Goal: Information Seeking & Learning: Check status

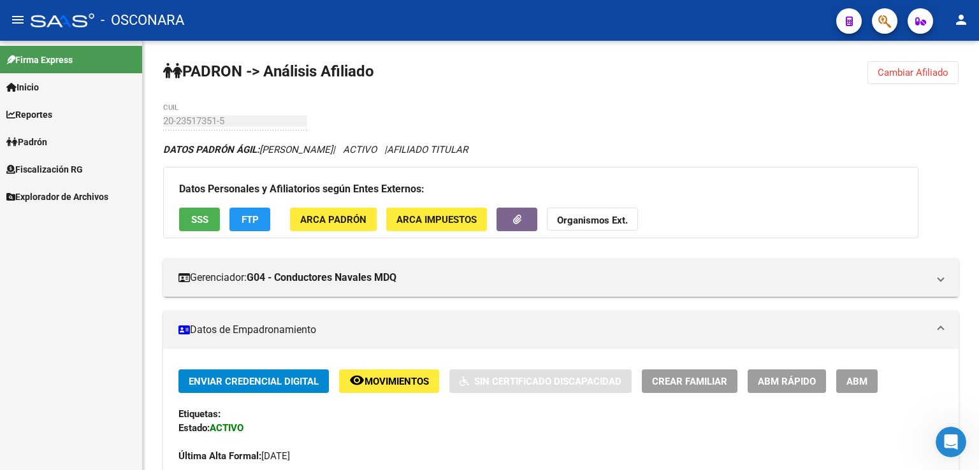
scroll to position [0, 1704]
click at [922, 71] on span "Cambiar Afiliado" at bounding box center [912, 72] width 71 height 11
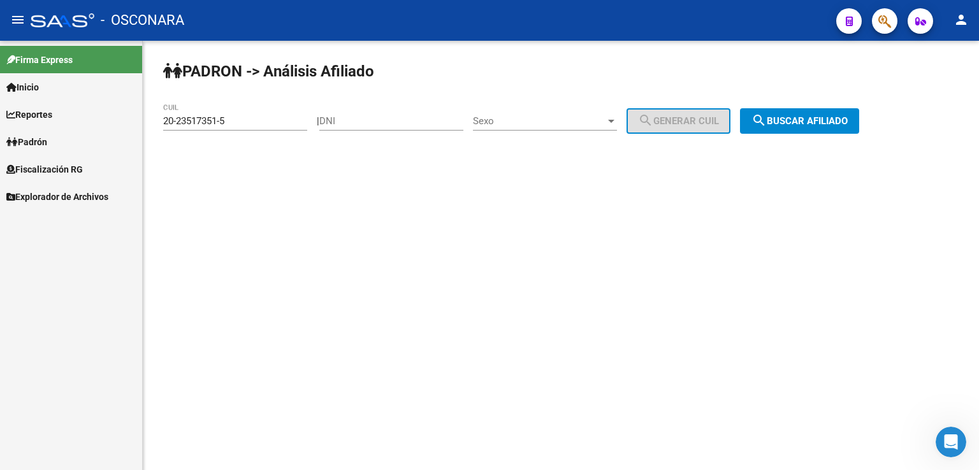
drag, startPoint x: 246, startPoint y: 129, endPoint x: 240, endPoint y: 124, distance: 7.8
click at [240, 124] on div "20-23517351-5 CUIL" at bounding box center [235, 116] width 144 height 27
drag, startPoint x: 240, startPoint y: 123, endPoint x: 69, endPoint y: 119, distance: 170.8
click at [69, 119] on mat-sidenav-container "Firma Express Inicio Calendario SSS Instructivos Contacto OS Reportes Tablero d…" at bounding box center [489, 255] width 979 height 429
click at [826, 120] on span "search Buscar afiliado" at bounding box center [799, 120] width 96 height 11
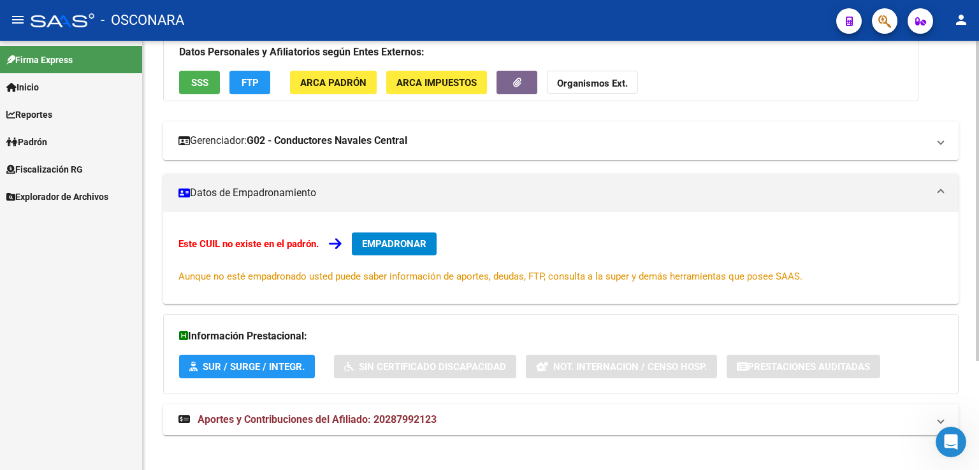
scroll to position [146, 0]
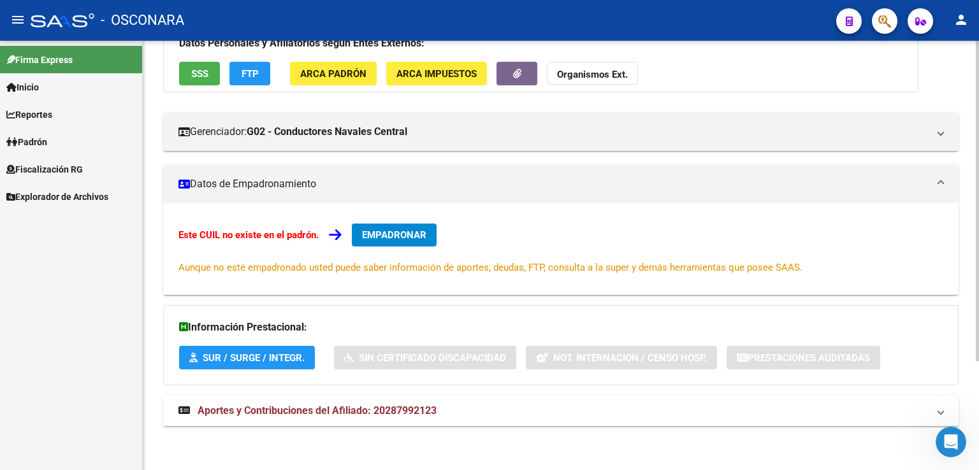
click at [398, 413] on span "Aportes y Contribuciones del Afiliado: 20287992123" at bounding box center [317, 411] width 239 height 12
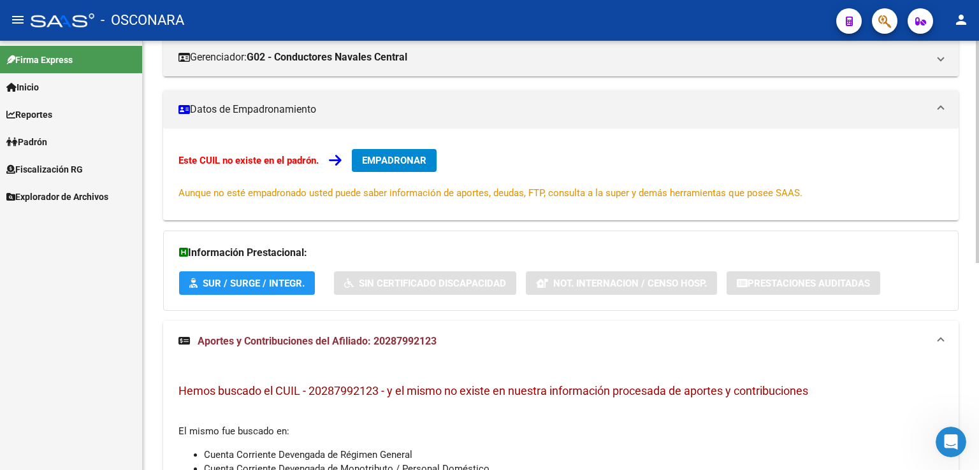
scroll to position [0, 0]
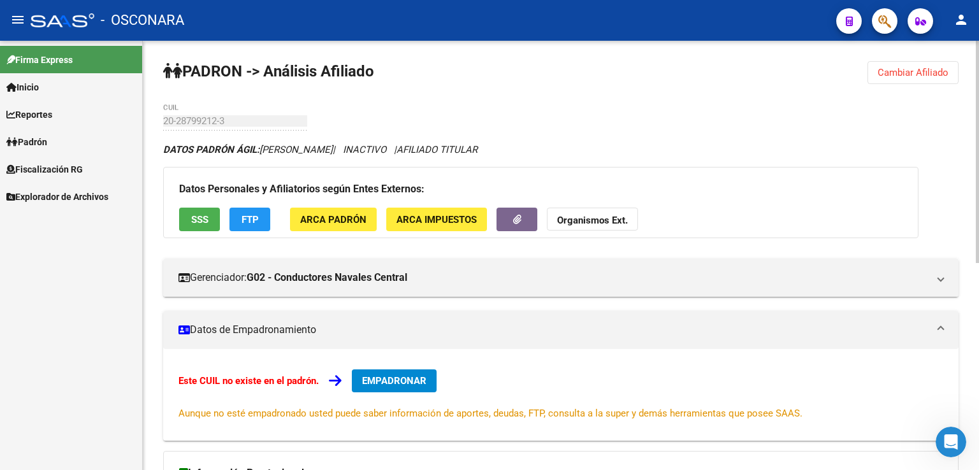
click at [908, 72] on span "Cambiar Afiliado" at bounding box center [912, 72] width 71 height 11
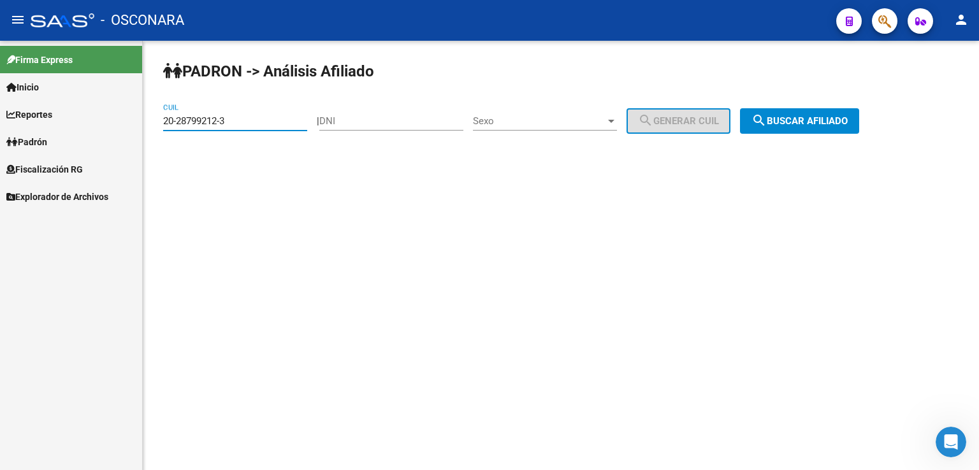
drag, startPoint x: 242, startPoint y: 119, endPoint x: 21, endPoint y: 109, distance: 221.4
click at [21, 109] on mat-sidenav-container "Firma Express Inicio Calendario SSS Instructivos Contacto OS Reportes Tablero d…" at bounding box center [489, 255] width 979 height 429
click at [788, 129] on button "search Buscar afiliado" at bounding box center [799, 120] width 119 height 25
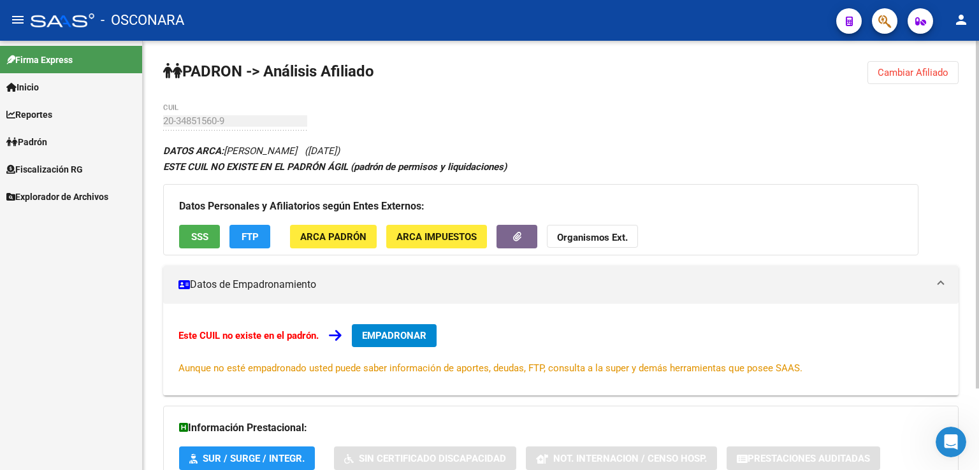
drag, startPoint x: 884, startPoint y: 87, endPoint x: 883, endPoint y: 75, distance: 11.5
click at [883, 83] on div "PADRON -> Análisis Afiliado Cambiar Afiliado 20-34851560-9 CUIL DATOS ARCA: [PE…" at bounding box center [561, 306] width 836 height 531
drag, startPoint x: 883, startPoint y: 75, endPoint x: 839, endPoint y: 82, distance: 45.3
click at [879, 76] on span "Cambiar Afiliado" at bounding box center [912, 72] width 71 height 11
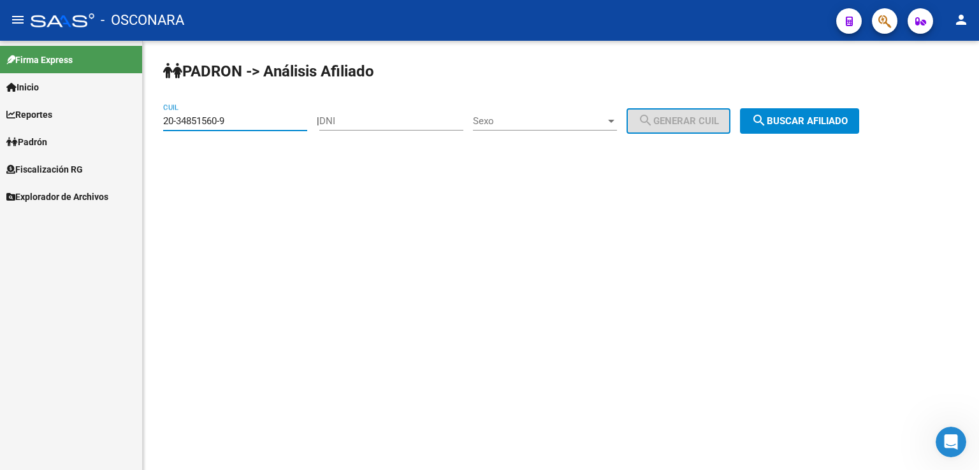
drag, startPoint x: 232, startPoint y: 118, endPoint x: 0, endPoint y: 204, distance: 247.4
click at [0, 204] on mat-sidenav-container "Firma Express Inicio Calendario SSS Instructivos Contacto OS Reportes Tablero d…" at bounding box center [489, 255] width 979 height 429
click at [797, 124] on span "search Buscar afiliado" at bounding box center [799, 120] width 96 height 11
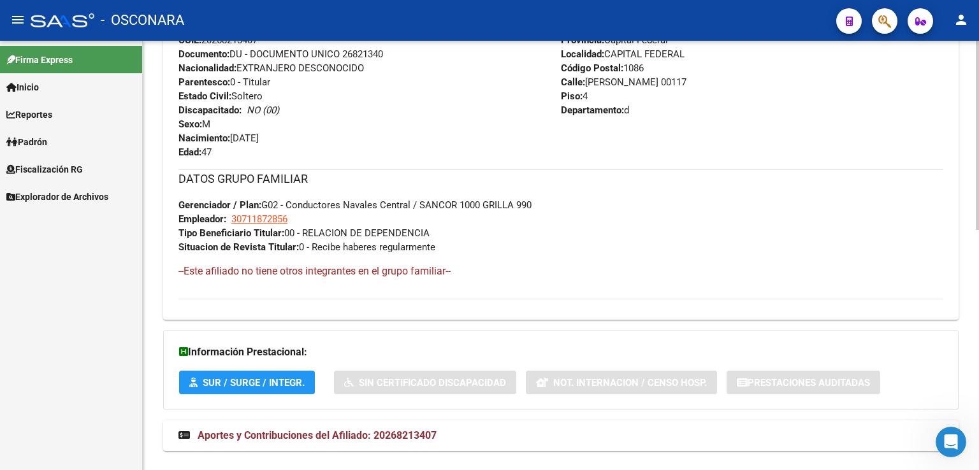
scroll to position [546, 0]
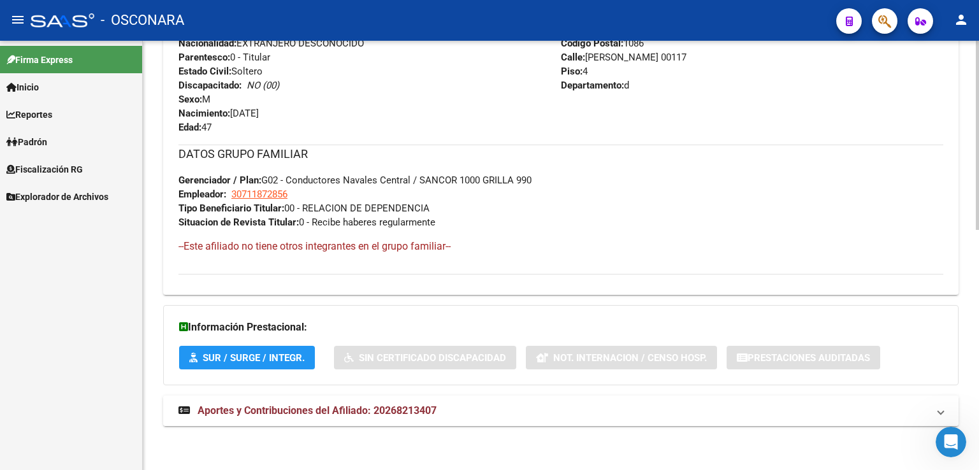
click at [330, 413] on span "Aportes y Contribuciones del Afiliado: 20268213407" at bounding box center [317, 411] width 239 height 12
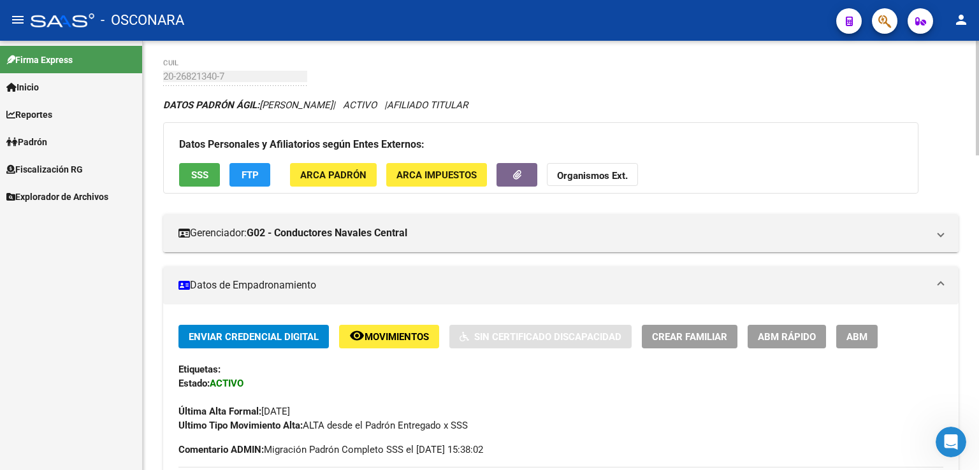
scroll to position [0, 0]
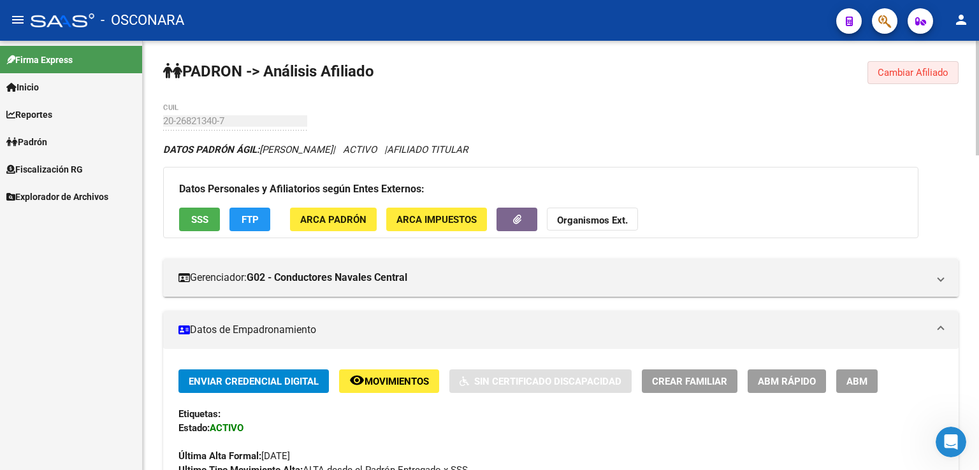
drag, startPoint x: 910, startPoint y: 69, endPoint x: 809, endPoint y: 91, distance: 103.1
click at [907, 69] on span "Cambiar Afiliado" at bounding box center [912, 72] width 71 height 11
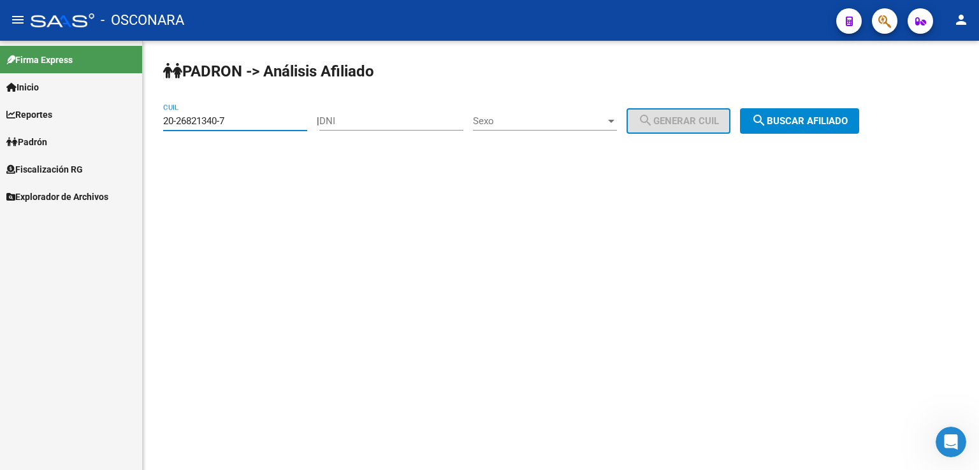
drag, startPoint x: 249, startPoint y: 120, endPoint x: 54, endPoint y: 150, distance: 196.6
click at [54, 150] on mat-sidenav-container "Firma Express Inicio Calendario SSS Instructivos Contacto OS Reportes Tablero d…" at bounding box center [489, 255] width 979 height 429
click at [816, 123] on span "search Buscar afiliado" at bounding box center [799, 120] width 96 height 11
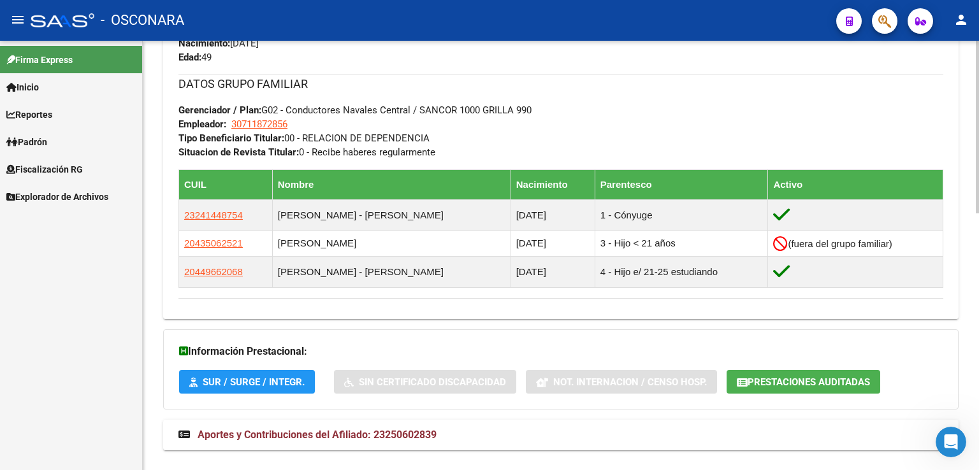
scroll to position [640, 0]
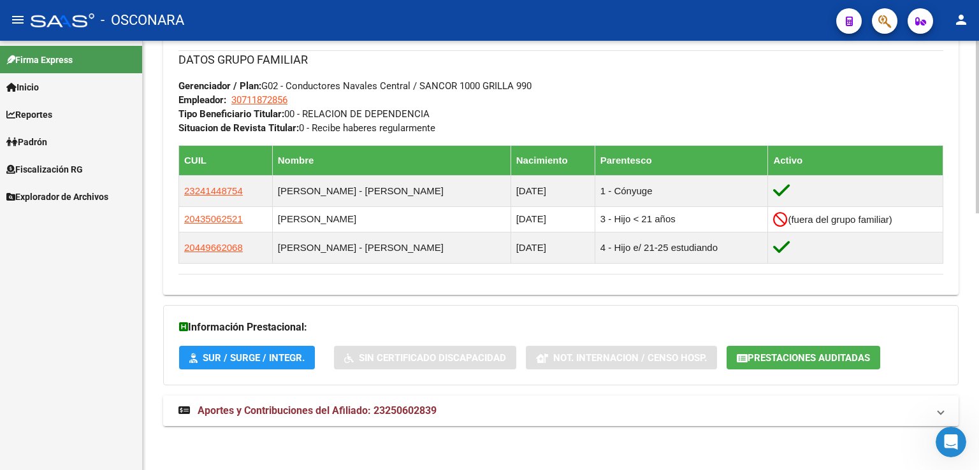
click at [356, 401] on mat-expansion-panel-header "Aportes y Contribuciones del Afiliado: 23250602839" at bounding box center [560, 411] width 795 height 31
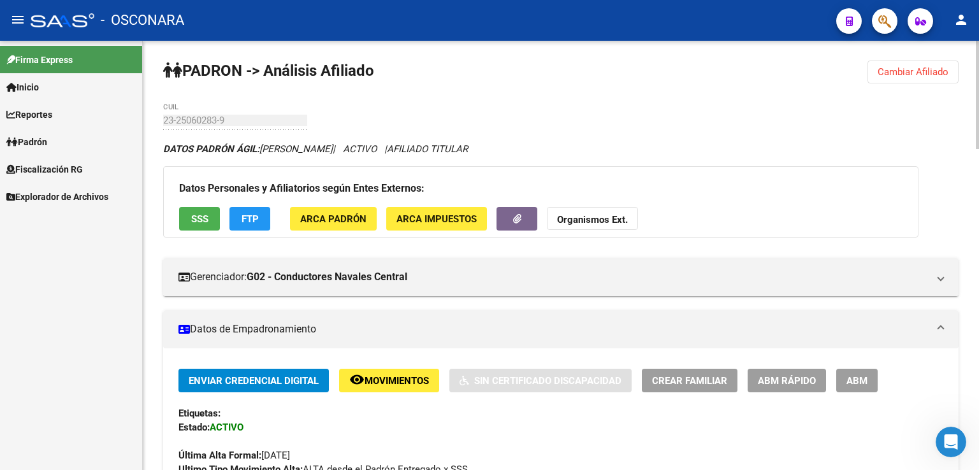
scroll to position [0, 0]
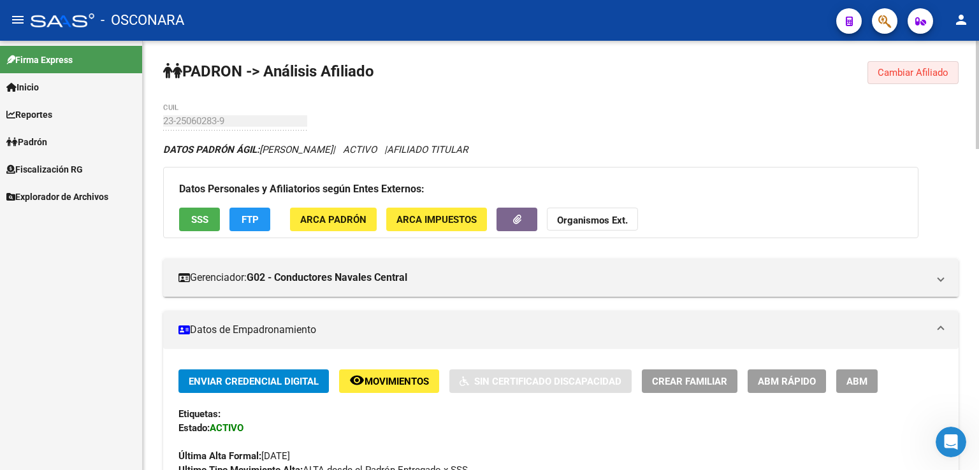
click at [928, 76] on span "Cambiar Afiliado" at bounding box center [912, 72] width 71 height 11
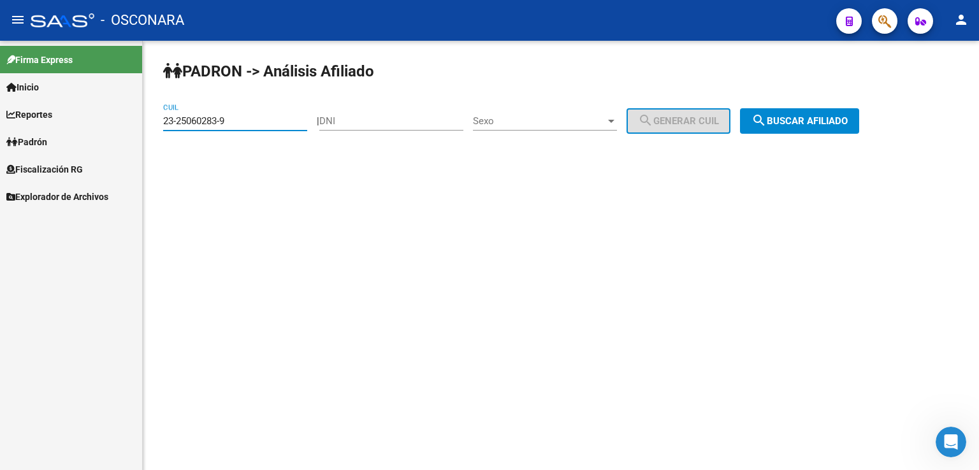
drag, startPoint x: 253, startPoint y: 117, endPoint x: 82, endPoint y: 144, distance: 172.9
click at [82, 144] on mat-sidenav-container "Firma Express Inicio Calendario SSS Instructivos Contacto OS Reportes Tablero d…" at bounding box center [489, 255] width 979 height 429
click at [794, 119] on span "search Buscar afiliado" at bounding box center [799, 120] width 96 height 11
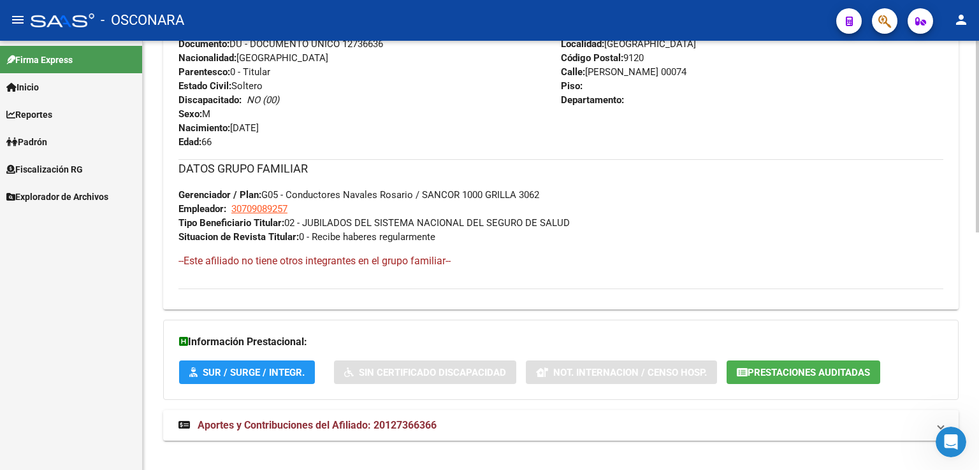
scroll to position [521, 0]
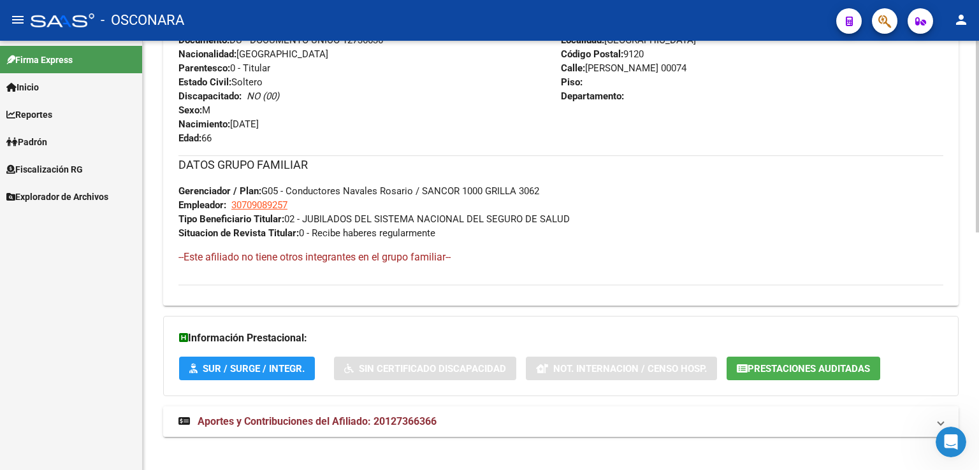
click at [391, 422] on span "Aportes y Contribuciones del Afiliado: 20127366366" at bounding box center [317, 421] width 239 height 12
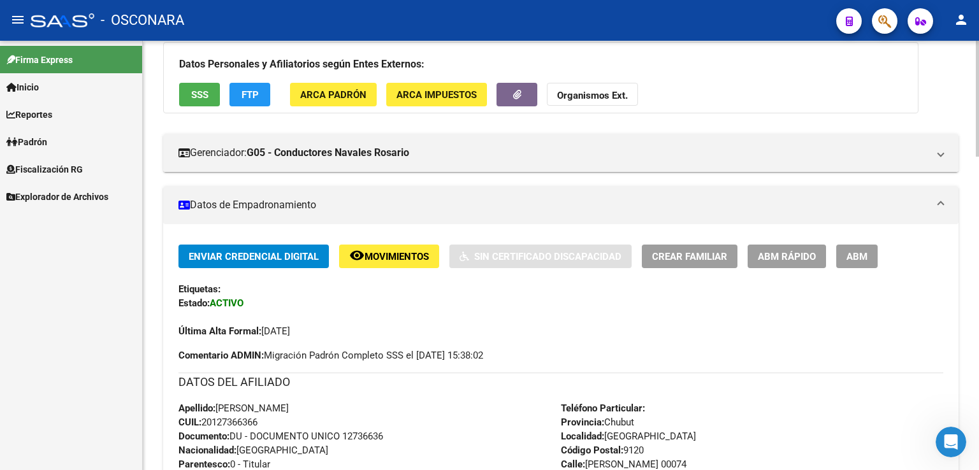
scroll to position [0, 0]
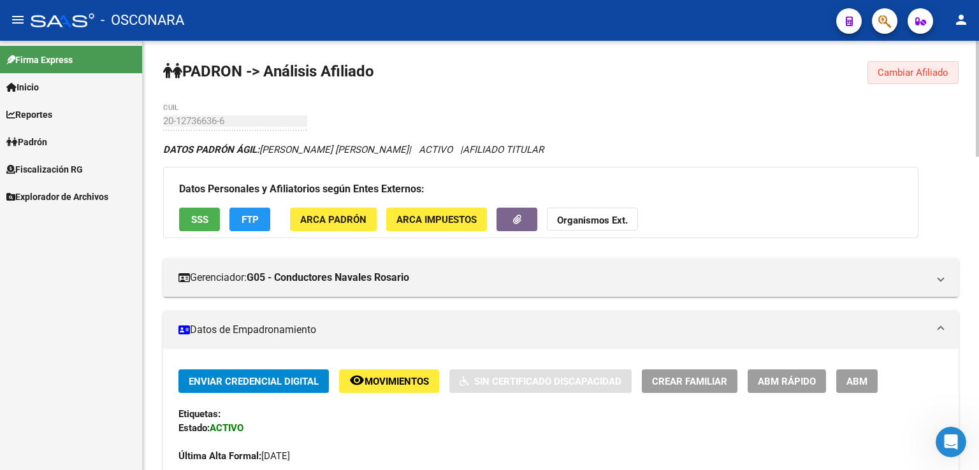
click at [895, 75] on span "Cambiar Afiliado" at bounding box center [912, 72] width 71 height 11
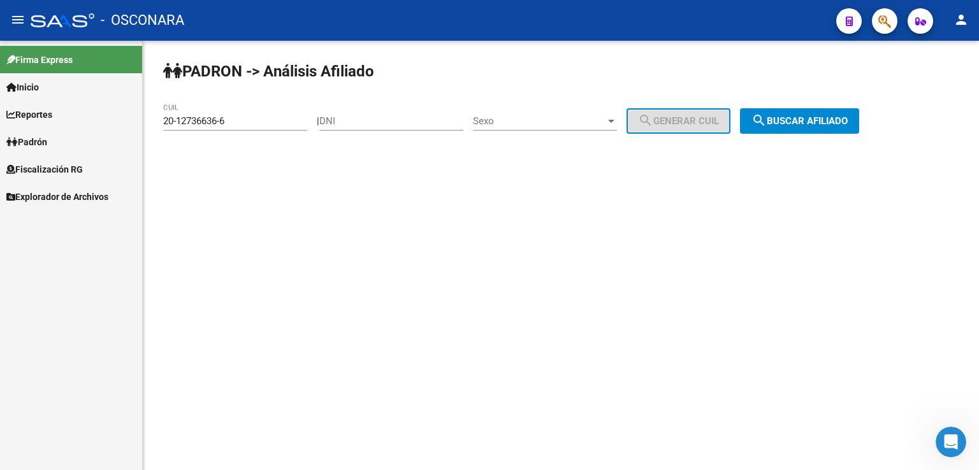
drag, startPoint x: 240, startPoint y: 112, endPoint x: 83, endPoint y: 149, distance: 160.6
click at [83, 149] on mat-sidenav-container "Firma Express Inicio Calendario SSS Instructivos Contacto OS Reportes Tablero d…" at bounding box center [489, 255] width 979 height 429
click at [255, 129] on div "20-12736636-6 CUIL" at bounding box center [235, 116] width 144 height 27
drag, startPoint x: 251, startPoint y: 118, endPoint x: 99, endPoint y: 115, distance: 152.3
click at [99, 115] on mat-sidenav-container "Firma Express Inicio Calendario SSS Instructivos Contacto OS Reportes Tablero d…" at bounding box center [489, 255] width 979 height 429
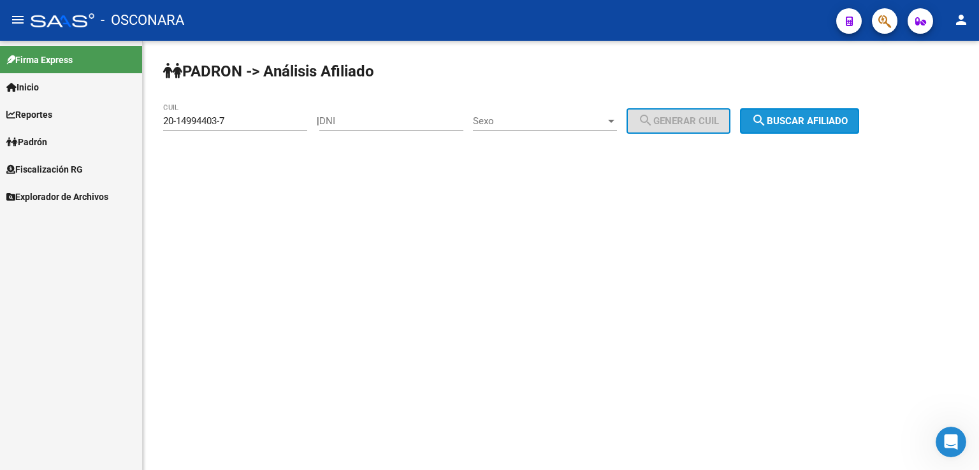
click at [803, 128] on button "search Buscar afiliado" at bounding box center [799, 120] width 119 height 25
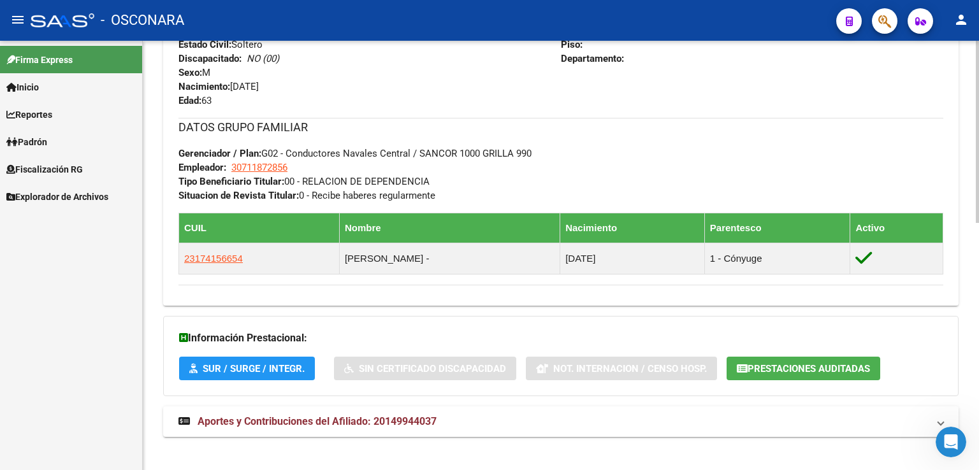
scroll to position [584, 0]
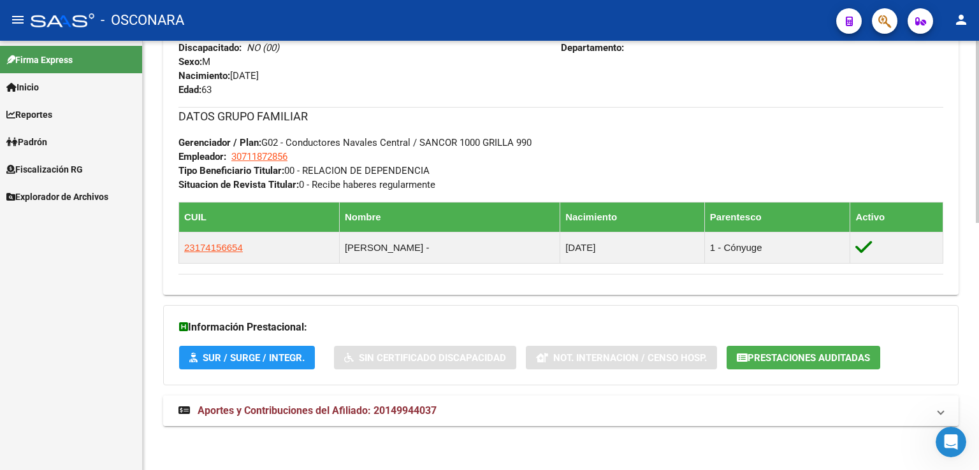
click at [371, 405] on span "Aportes y Contribuciones del Afiliado: 20149944037" at bounding box center [317, 411] width 239 height 12
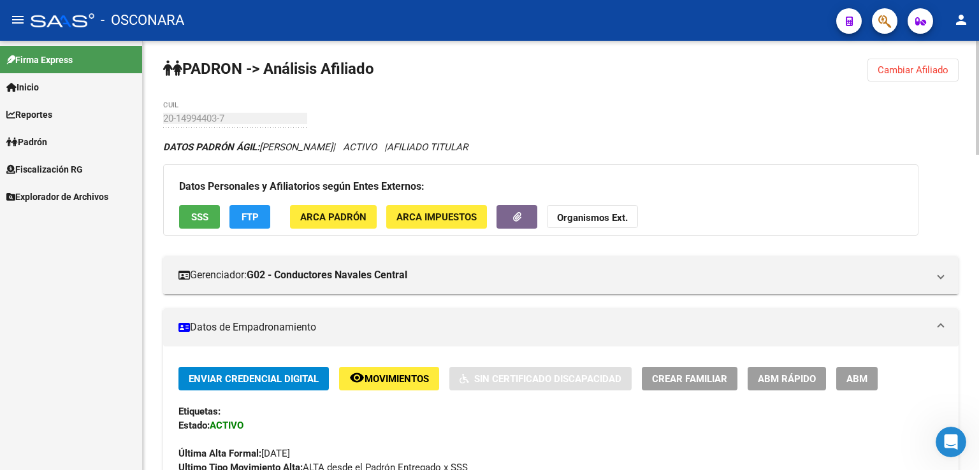
scroll to position [0, 0]
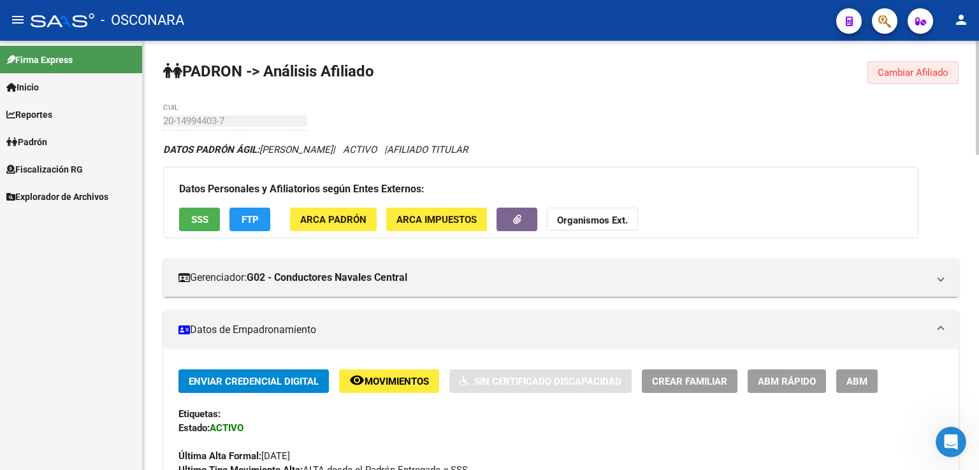
drag, startPoint x: 907, startPoint y: 74, endPoint x: 530, endPoint y: 170, distance: 389.9
click at [907, 74] on span "Cambiar Afiliado" at bounding box center [912, 72] width 71 height 11
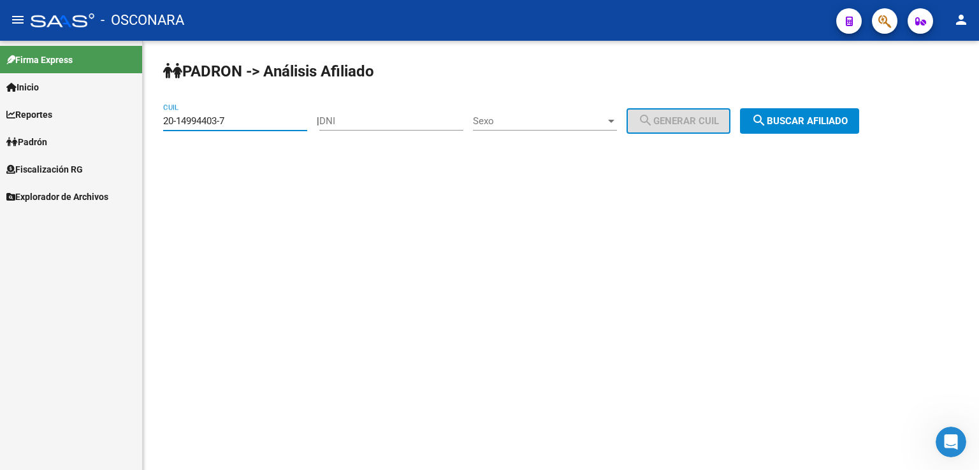
drag, startPoint x: 242, startPoint y: 118, endPoint x: 0, endPoint y: 129, distance: 242.4
click at [0, 129] on mat-sidenav-container "Firma Express Inicio Calendario SSS Instructivos Contacto OS Reportes Tablero d…" at bounding box center [489, 255] width 979 height 429
click at [828, 117] on span "search Buscar afiliado" at bounding box center [799, 120] width 96 height 11
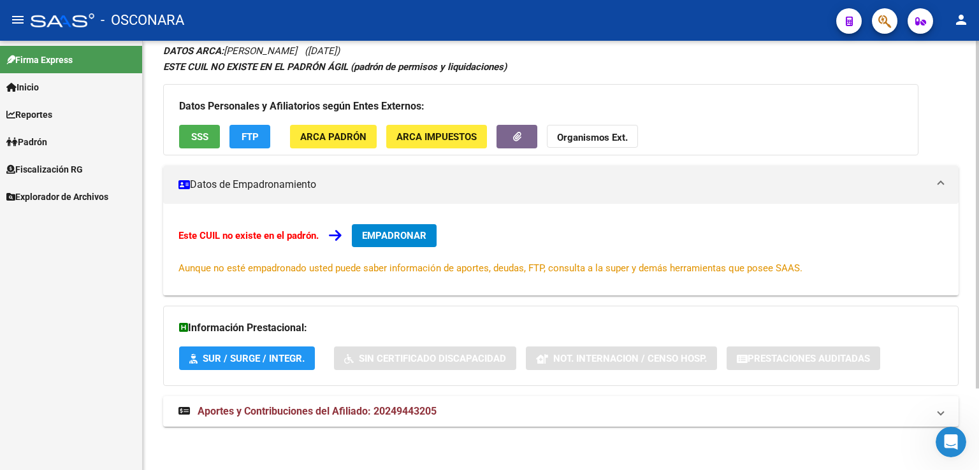
scroll to position [101, 0]
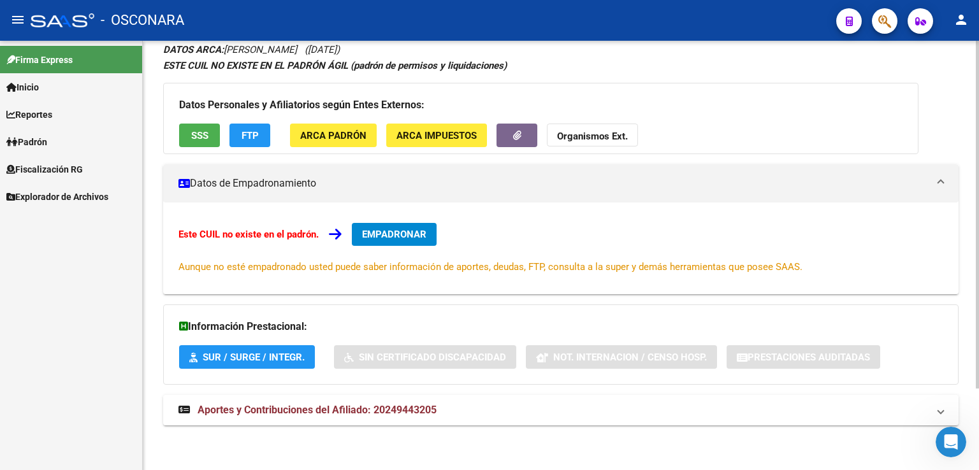
drag, startPoint x: 494, startPoint y: 417, endPoint x: 507, endPoint y: 383, distance: 36.5
click at [494, 417] on mat-expansion-panel-header "Aportes y Contribuciones del Afiliado: 20249443205" at bounding box center [560, 410] width 795 height 31
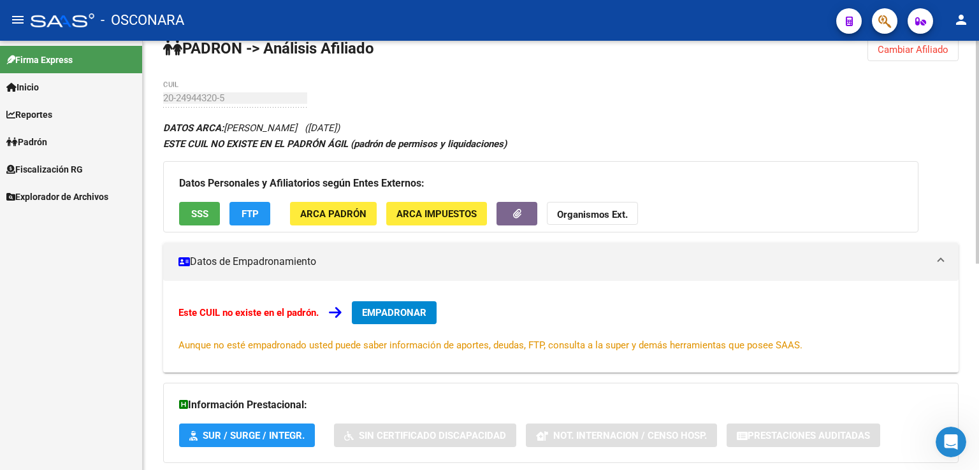
scroll to position [0, 0]
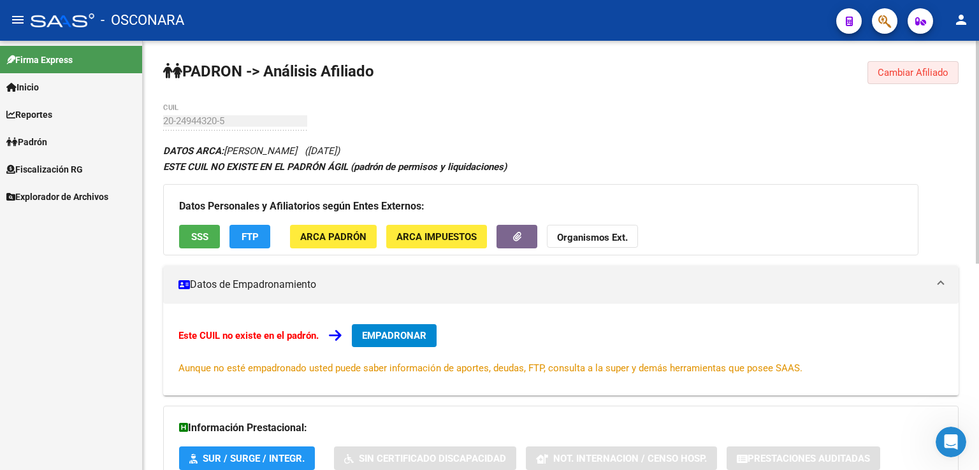
drag, startPoint x: 930, startPoint y: 69, endPoint x: 723, endPoint y: 105, distance: 210.1
click at [921, 71] on span "Cambiar Afiliado" at bounding box center [912, 72] width 71 height 11
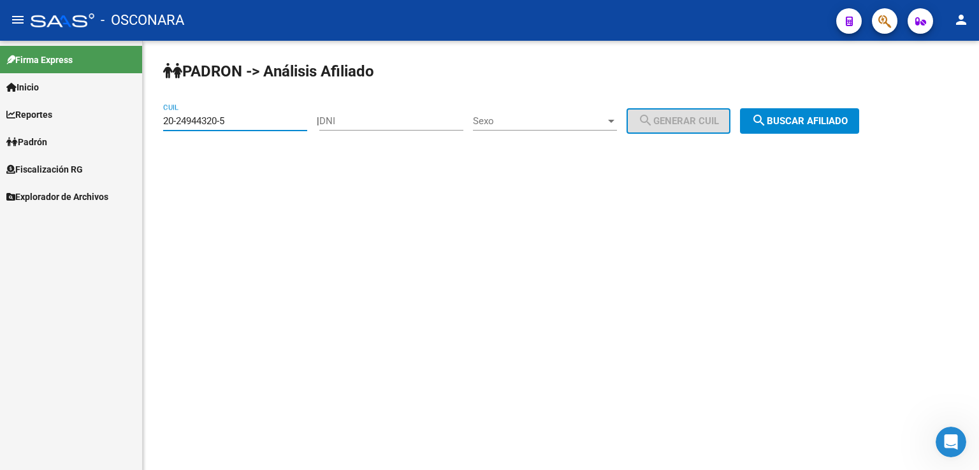
drag, startPoint x: 236, startPoint y: 120, endPoint x: 10, endPoint y: 92, distance: 228.6
click at [10, 92] on mat-sidenav-container "Firma Express Inicio Calendario SSS Instructivos Contacto OS Reportes Tablero d…" at bounding box center [489, 255] width 979 height 429
click at [811, 115] on span "search Buscar afiliado" at bounding box center [799, 120] width 96 height 11
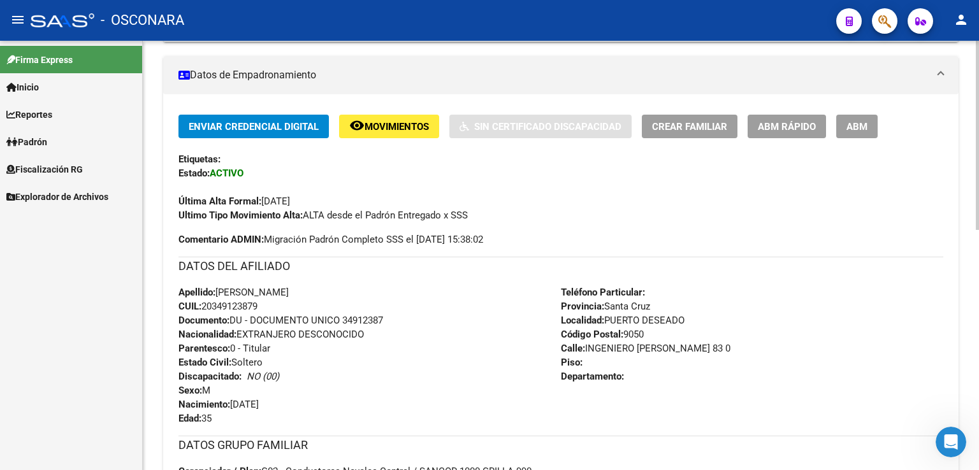
scroll to position [546, 0]
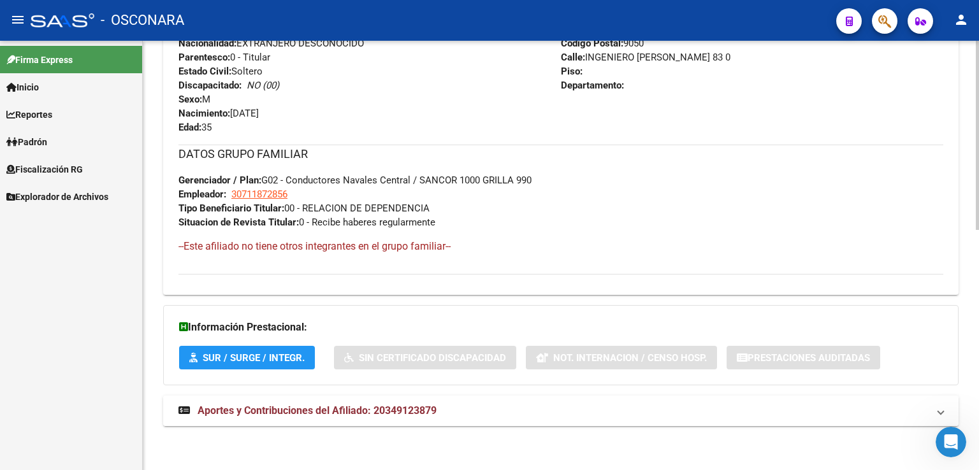
click at [423, 410] on span "Aportes y Contribuciones del Afiliado: 20349123879" at bounding box center [317, 411] width 239 height 12
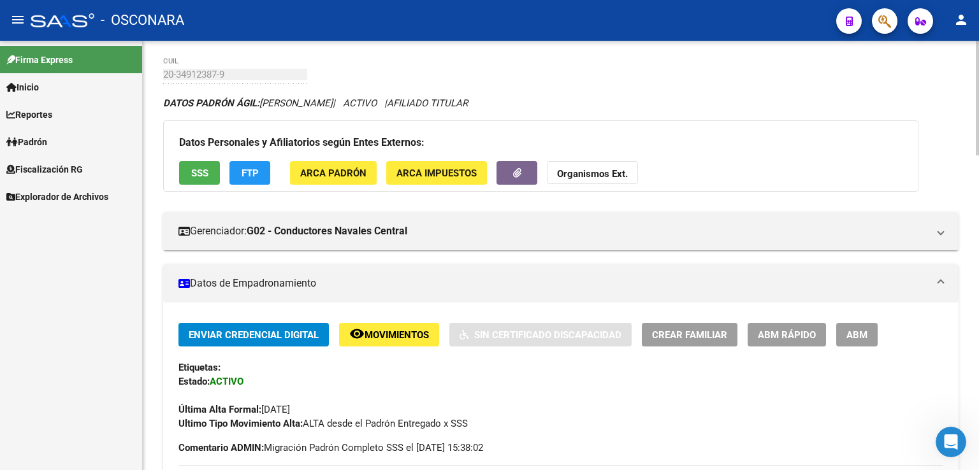
scroll to position [0, 0]
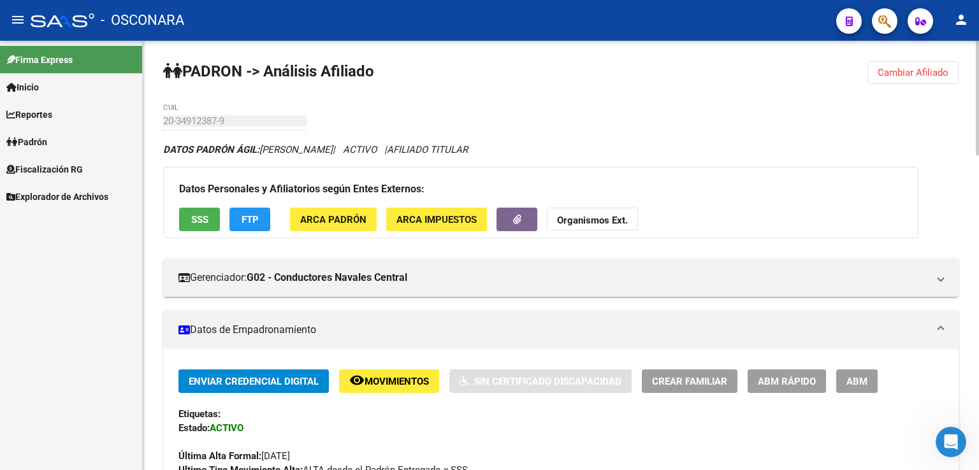
drag, startPoint x: 891, startPoint y: 76, endPoint x: 879, endPoint y: 78, distance: 13.0
click at [890, 76] on span "Cambiar Afiliado" at bounding box center [912, 72] width 71 height 11
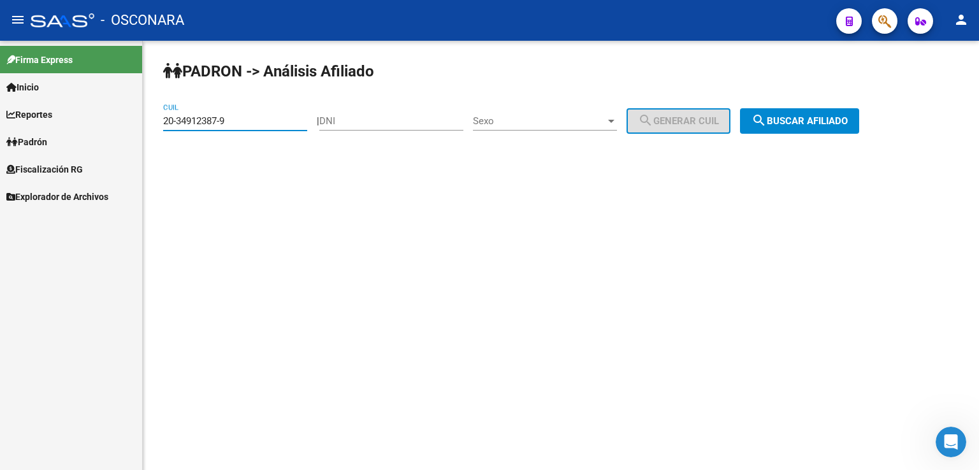
drag, startPoint x: 242, startPoint y: 124, endPoint x: 108, endPoint y: 120, distance: 133.9
click at [108, 120] on mat-sidenav-container "Firma Express Inicio Calendario SSS Instructivos Contacto OS Reportes Tablero d…" at bounding box center [489, 255] width 979 height 429
paste input "5004302-1"
click at [808, 117] on span "search Buscar afiliado" at bounding box center [799, 120] width 96 height 11
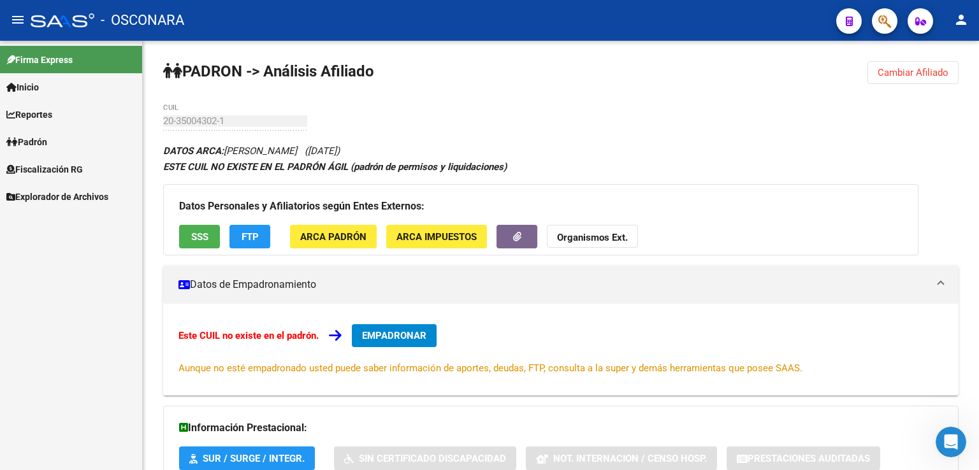
drag, startPoint x: 906, startPoint y: 72, endPoint x: 678, endPoint y: 98, distance: 229.6
click at [903, 72] on span "Cambiar Afiliado" at bounding box center [912, 72] width 71 height 11
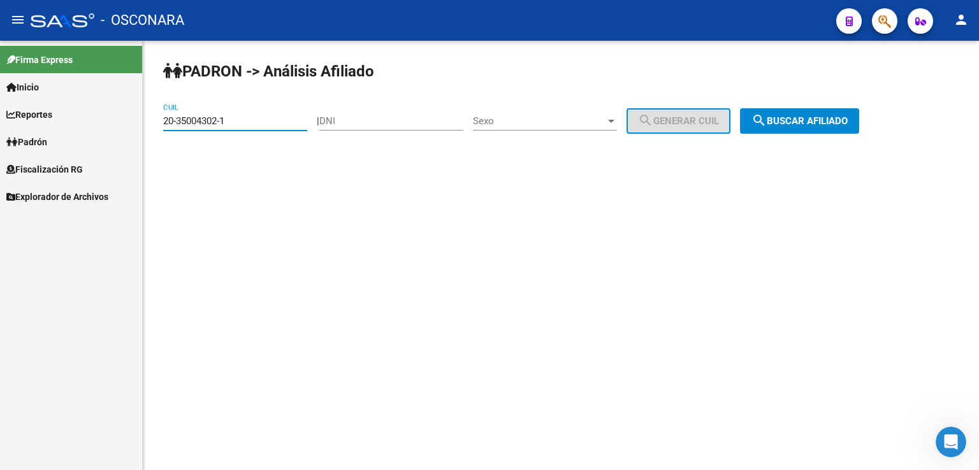
drag, startPoint x: 263, startPoint y: 119, endPoint x: 0, endPoint y: 103, distance: 263.0
click at [0, 104] on mat-sidenav-container "Firma Express Inicio Calendario SSS Instructivos Contacto OS Reportes Tablero d…" at bounding box center [489, 255] width 979 height 429
paste input "1680842-6"
click at [784, 121] on span "search Buscar afiliado" at bounding box center [799, 120] width 96 height 11
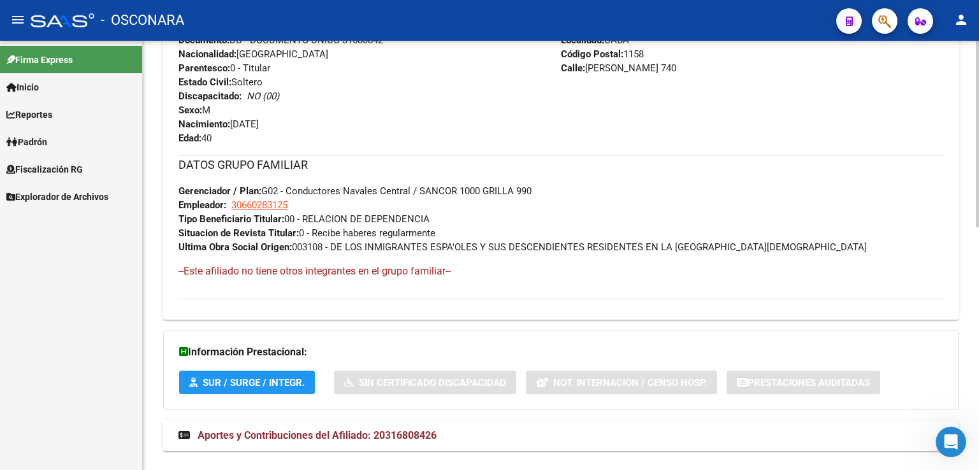
scroll to position [560, 0]
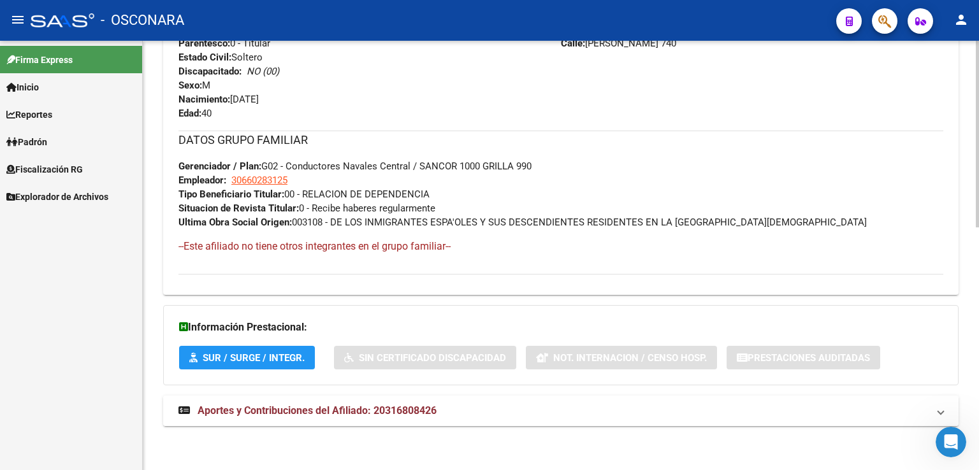
click at [431, 417] on strong "Aportes y Contribuciones del Afiliado: 20316808426" at bounding box center [307, 411] width 258 height 14
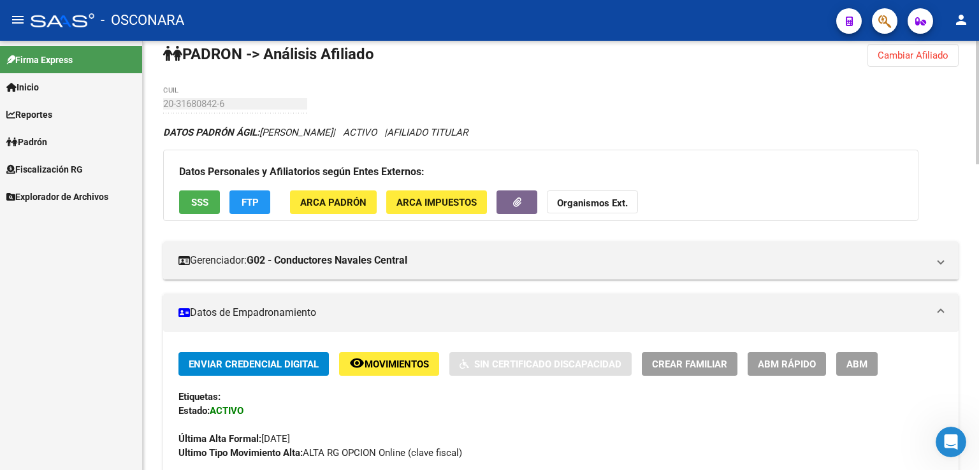
scroll to position [0, 0]
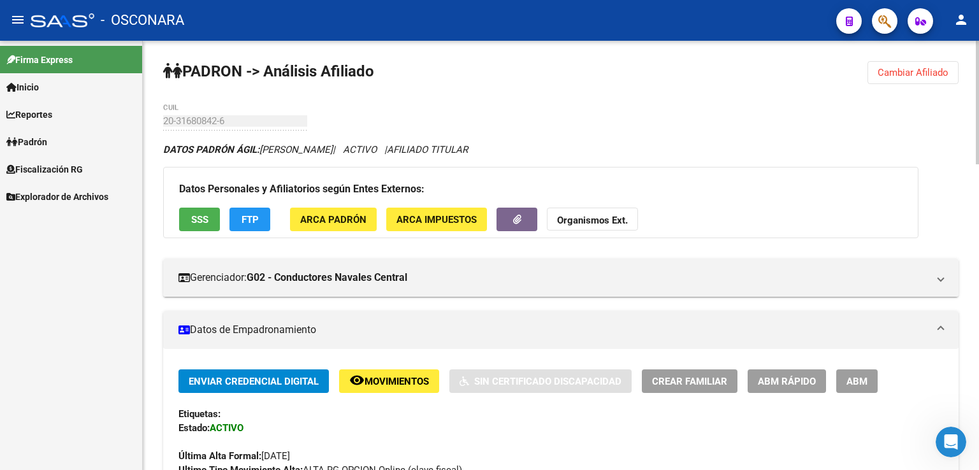
drag, startPoint x: 909, startPoint y: 72, endPoint x: 767, endPoint y: 100, distance: 144.8
click at [899, 77] on span "Cambiar Afiliado" at bounding box center [912, 72] width 71 height 11
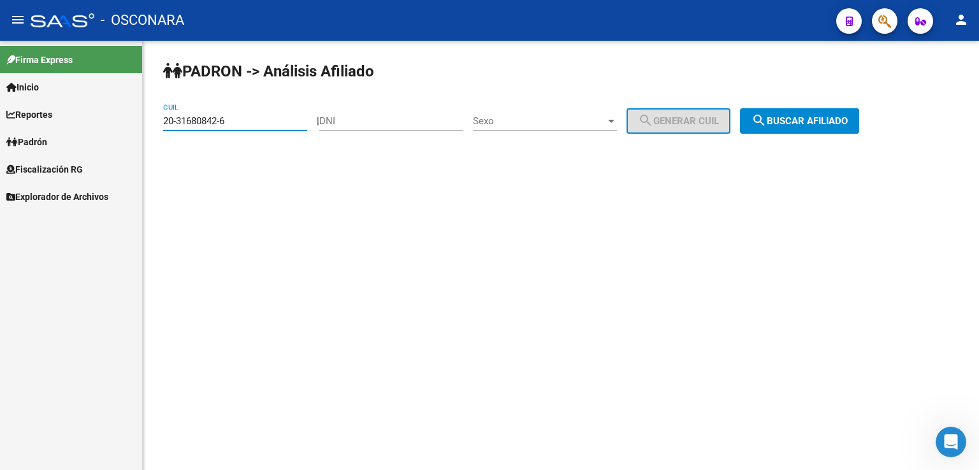
drag, startPoint x: 250, startPoint y: 122, endPoint x: 29, endPoint y: 115, distance: 221.2
click at [31, 115] on mat-sidenav-container "Firma Express Inicio Calendario SSS Instructivos Contacto OS Reportes Tablero d…" at bounding box center [489, 255] width 979 height 429
paste input "0617613-8"
click at [791, 134] on div "PADRON -> Análisis Afiliado 20-30617613-8 CUIL | DNI Sexo Sexo search Generar C…" at bounding box center [561, 108] width 836 height 134
click at [797, 123] on span "search Buscar afiliado" at bounding box center [799, 120] width 96 height 11
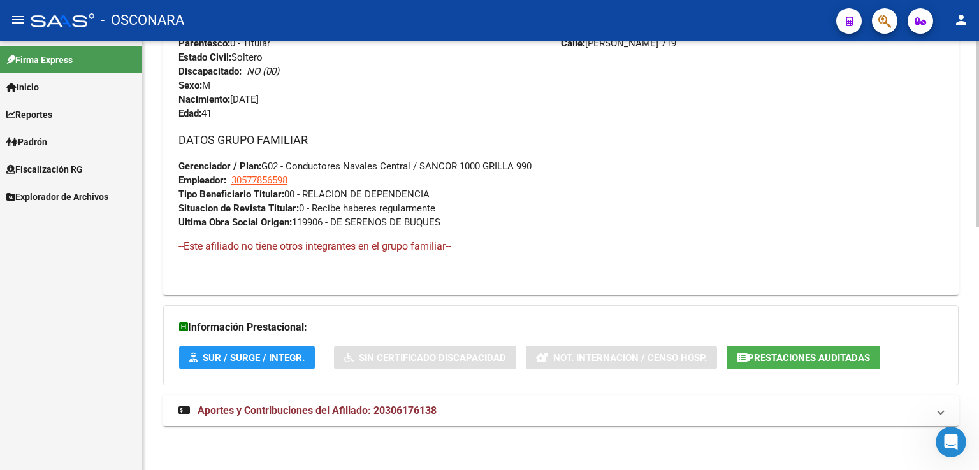
click at [359, 407] on span "Aportes y Contribuciones del Afiliado: 20306176138" at bounding box center [317, 411] width 239 height 12
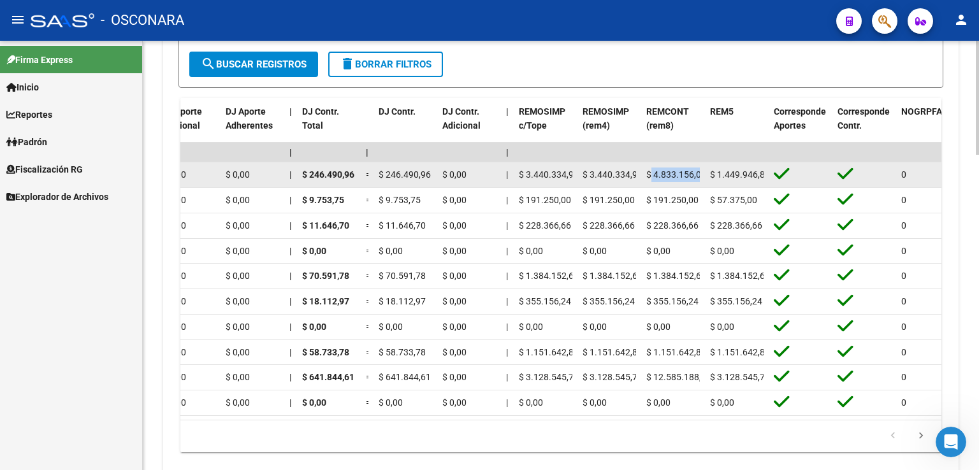
drag, startPoint x: 700, startPoint y: 173, endPoint x: 651, endPoint y: 180, distance: 50.2
click at [651, 180] on datatable-body-cell "$ 4.833.156,07" at bounding box center [673, 174] width 64 height 25
copy span "4.833.156,0"
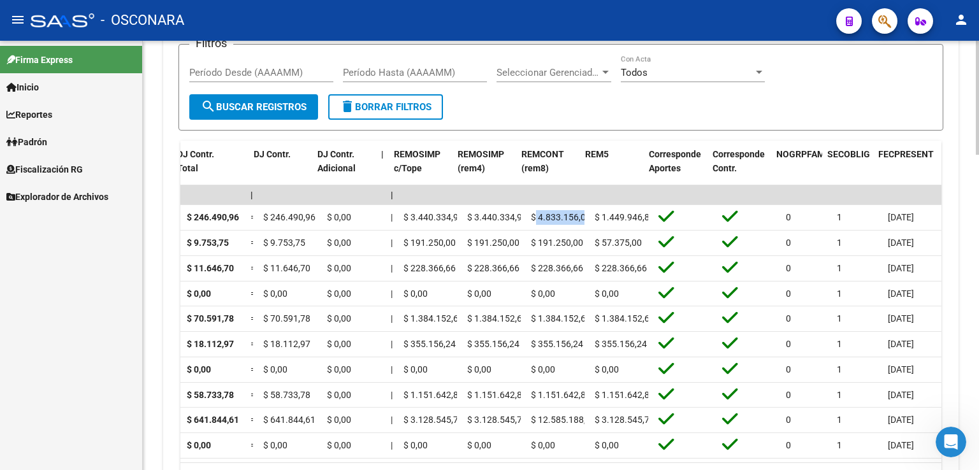
scroll to position [0, 1582]
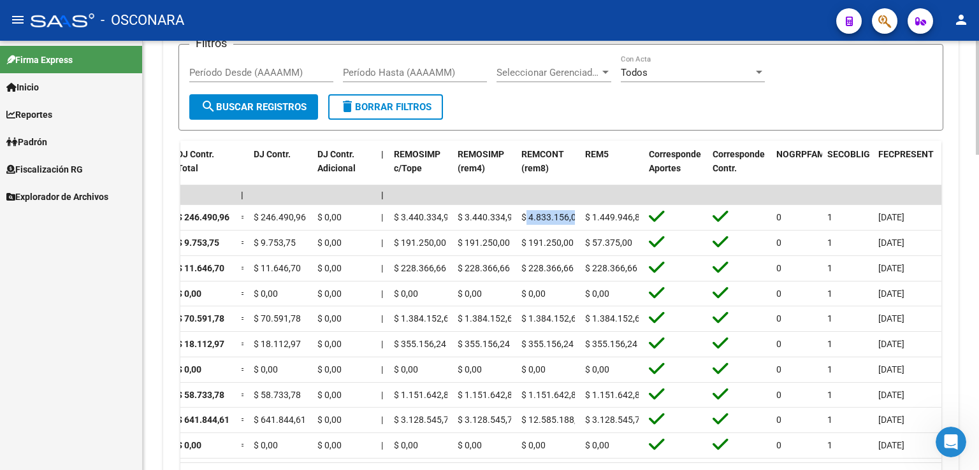
drag, startPoint x: 484, startPoint y: 242, endPoint x: 818, endPoint y: 113, distance: 357.9
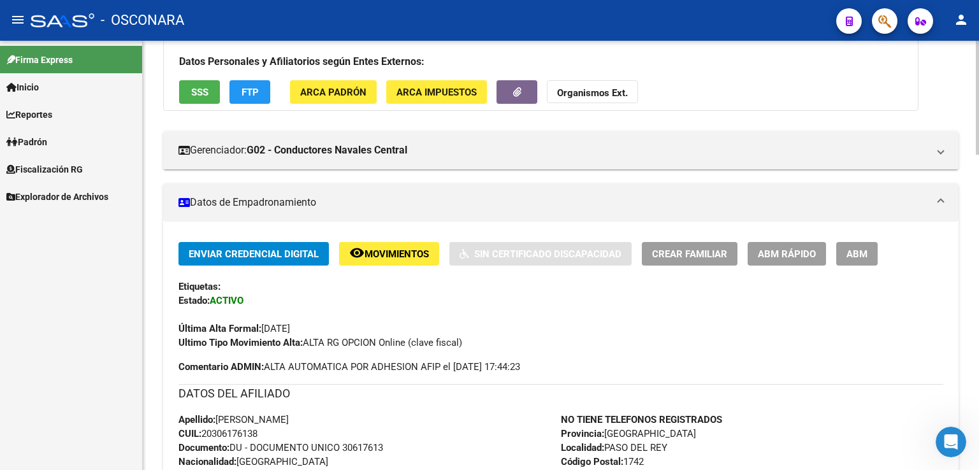
scroll to position [0, 0]
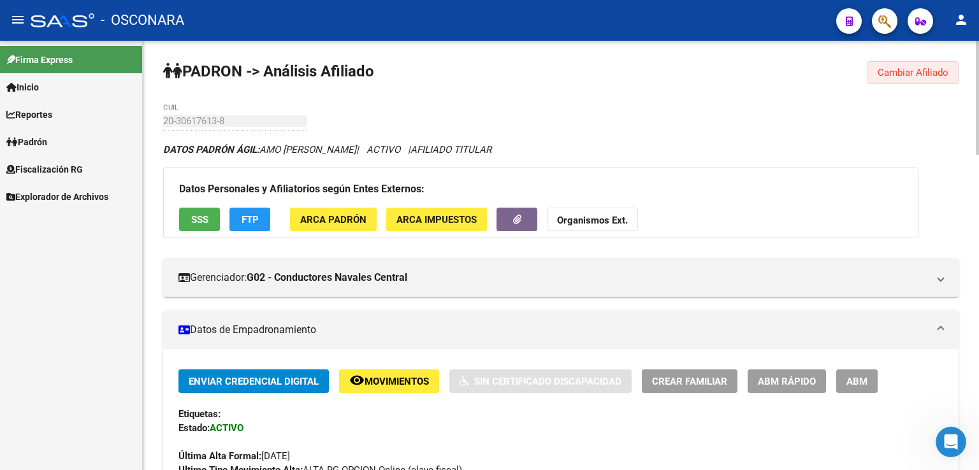
click at [916, 71] on span "Cambiar Afiliado" at bounding box center [912, 72] width 71 height 11
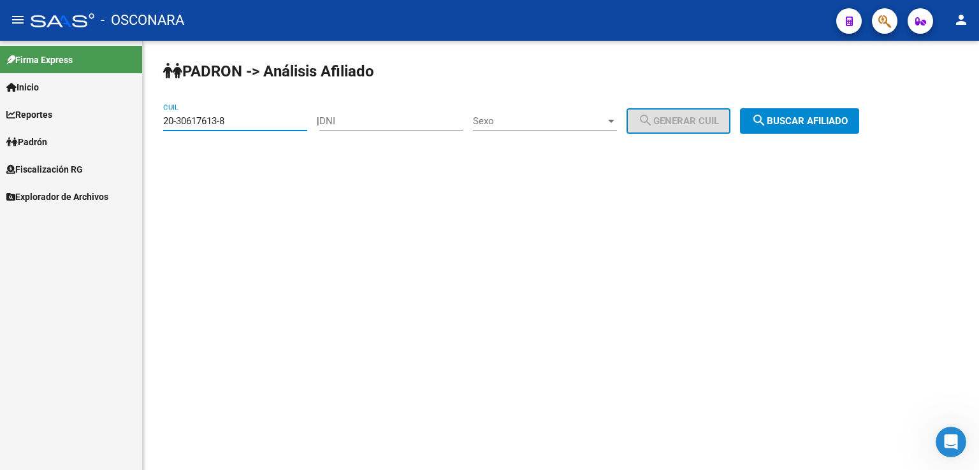
drag, startPoint x: 240, startPoint y: 121, endPoint x: 0, endPoint y: 71, distance: 244.7
click at [0, 75] on mat-sidenav-container "Firma Express Inicio Calendario SSS Instructivos Contacto OS Reportes Tablero d…" at bounding box center [489, 255] width 979 height 429
paste input "9966601-6"
click at [825, 119] on span "search Buscar afiliado" at bounding box center [799, 120] width 96 height 11
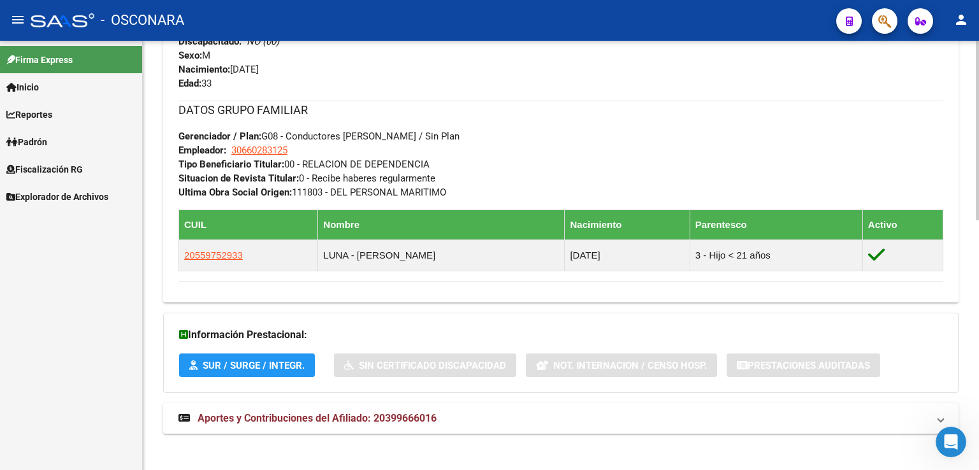
scroll to position [598, 0]
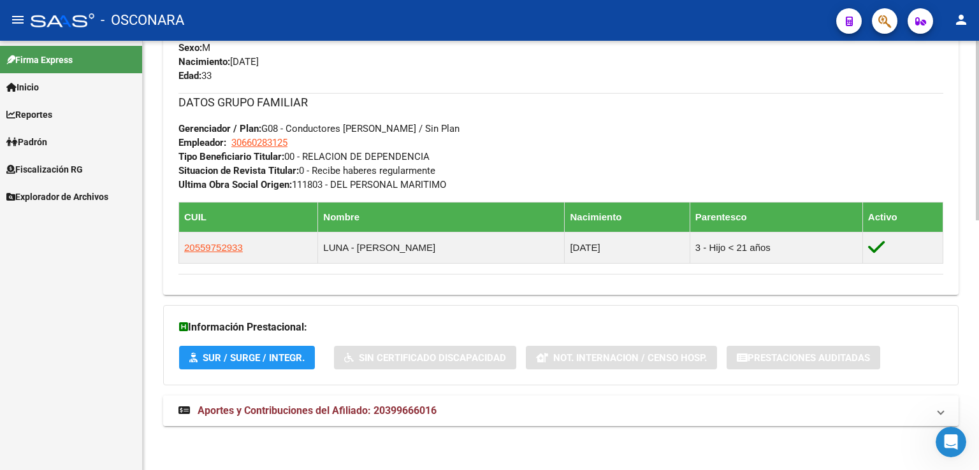
click at [437, 406] on mat-panel-title "Aportes y Contribuciones del Afiliado: 20399666016" at bounding box center [552, 411] width 749 height 14
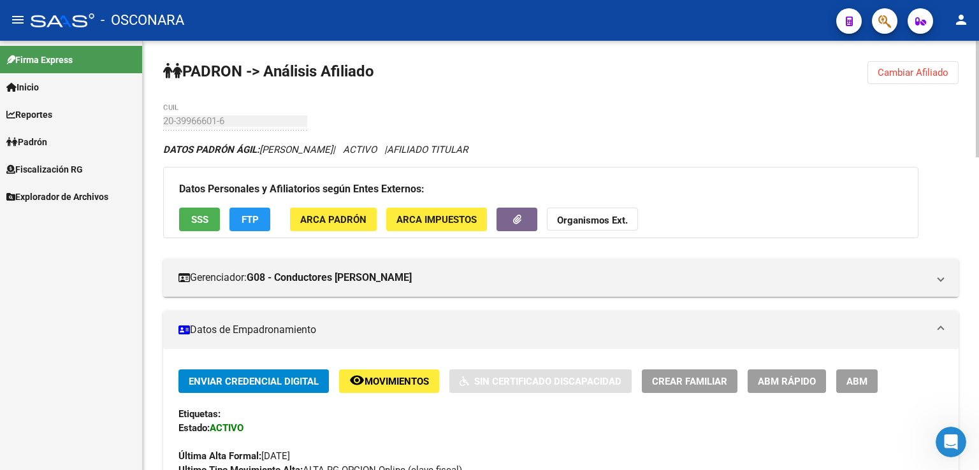
scroll to position [0, 0]
click at [898, 68] on span "Cambiar Afiliado" at bounding box center [912, 72] width 71 height 11
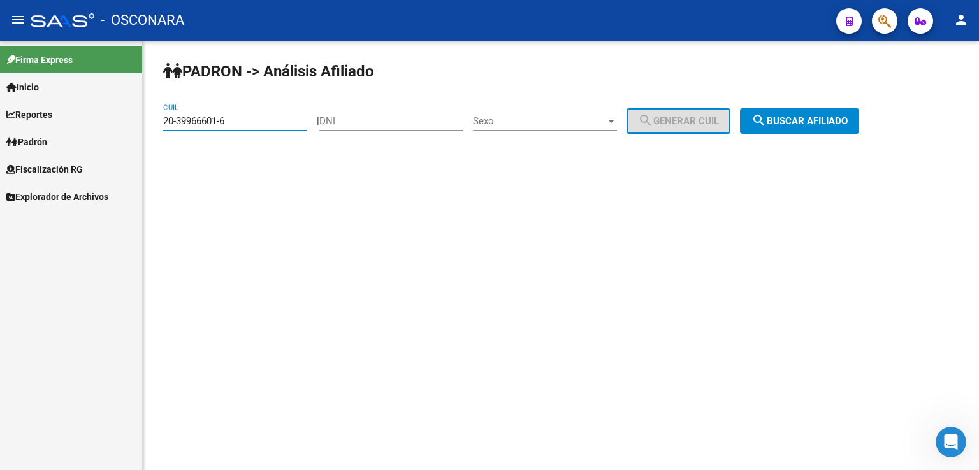
drag, startPoint x: 210, startPoint y: 121, endPoint x: 0, endPoint y: 94, distance: 212.0
click at [0, 94] on mat-sidenav-container "Firma Express Inicio Calendario SSS Instructivos Contacto OS Reportes Tablero d…" at bounding box center [489, 255] width 979 height 429
paste input "27347062-0"
click at [831, 120] on span "search Buscar afiliado" at bounding box center [799, 120] width 96 height 11
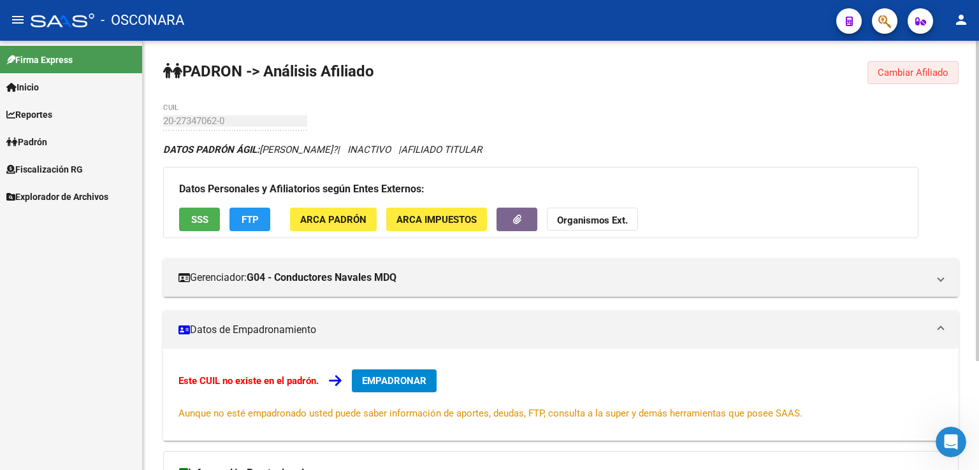
drag, startPoint x: 910, startPoint y: 72, endPoint x: 568, endPoint y: 119, distance: 345.3
click at [874, 87] on div "PADRON -> Análisis Afiliado Cambiar Afiliado 20-27347062-0 CUIL DATOS PADRÓN ÁG…" at bounding box center [561, 329] width 836 height 576
drag, startPoint x: 889, startPoint y: 75, endPoint x: 881, endPoint y: 75, distance: 8.3
click at [886, 75] on span "Cambiar Afiliado" at bounding box center [912, 72] width 71 height 11
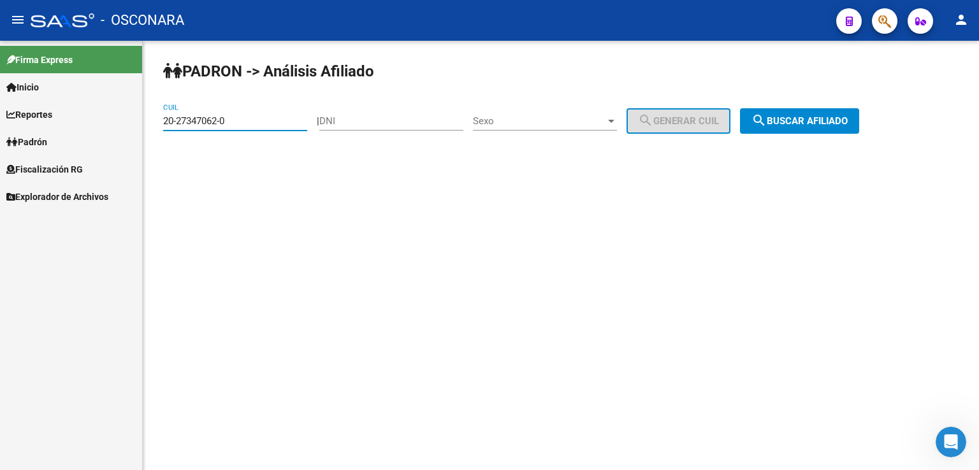
drag, startPoint x: 236, startPoint y: 122, endPoint x: 0, endPoint y: 82, distance: 239.1
click at [0, 86] on mat-sidenav-container "Firma Express Inicio Calendario SSS Instructivos Contacto OS Reportes Tablero d…" at bounding box center [489, 255] width 979 height 429
paste input "13080113-8"
click at [844, 118] on span "search Buscar afiliado" at bounding box center [799, 120] width 96 height 11
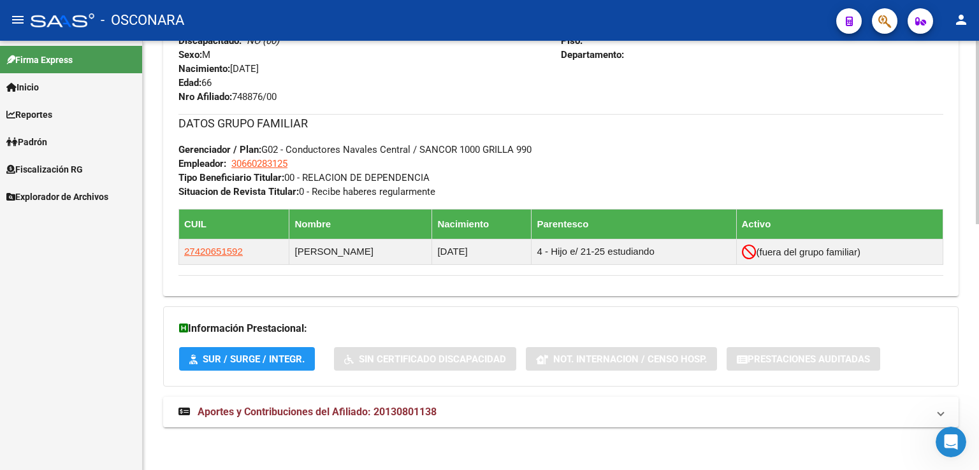
scroll to position [578, 0]
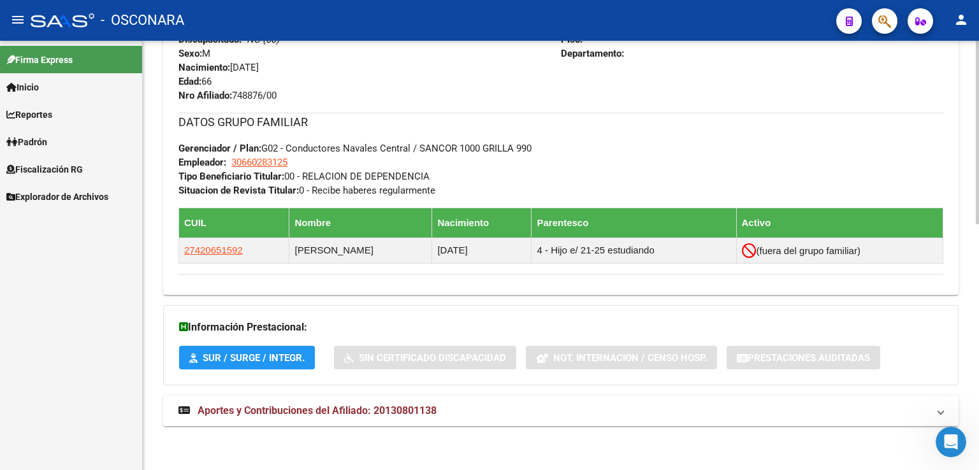
click at [442, 408] on mat-panel-title "Aportes y Contribuciones del Afiliado: 20130801138" at bounding box center [552, 411] width 749 height 14
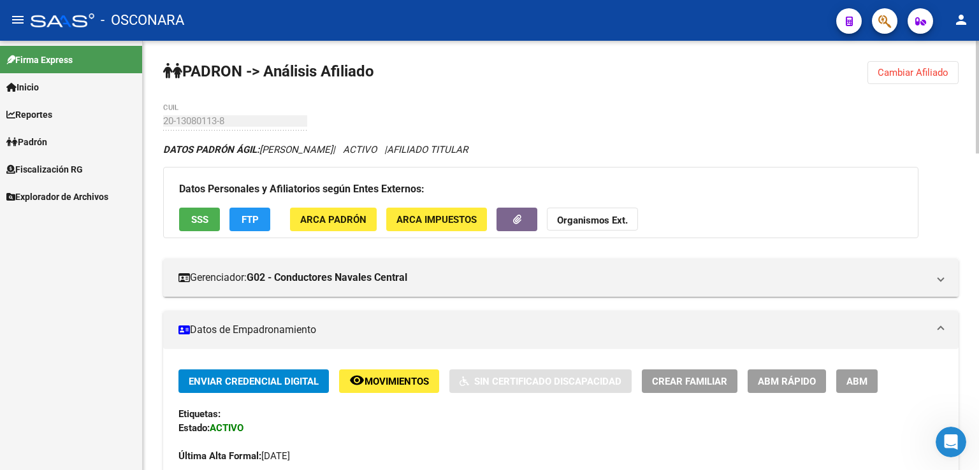
scroll to position [0, 0]
click at [902, 74] on span "Cambiar Afiliado" at bounding box center [912, 72] width 71 height 11
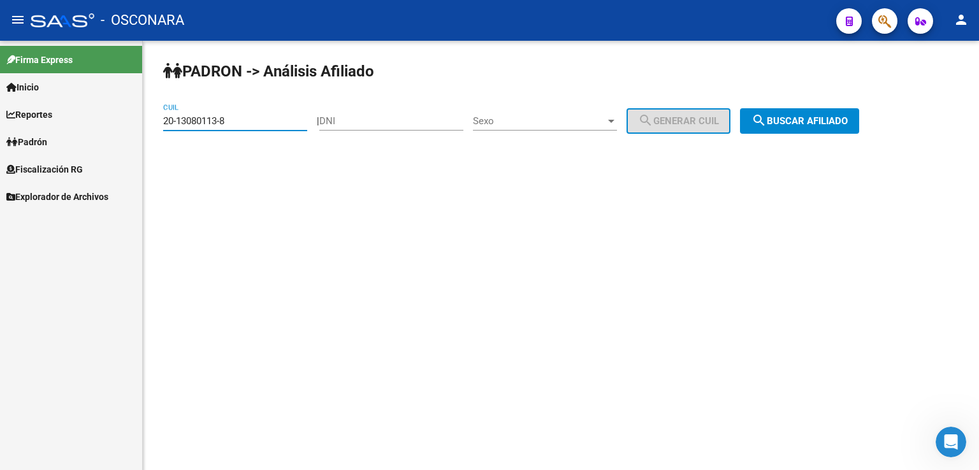
drag, startPoint x: 250, startPoint y: 122, endPoint x: 68, endPoint y: 96, distance: 183.6
click at [68, 96] on mat-sidenav-container "Firma Express Inicio Calendario SSS Instructivos Contacto OS Reportes Tablero d…" at bounding box center [489, 255] width 979 height 429
paste input "34112455"
click at [818, 120] on span "search Buscar afiliado" at bounding box center [799, 120] width 96 height 11
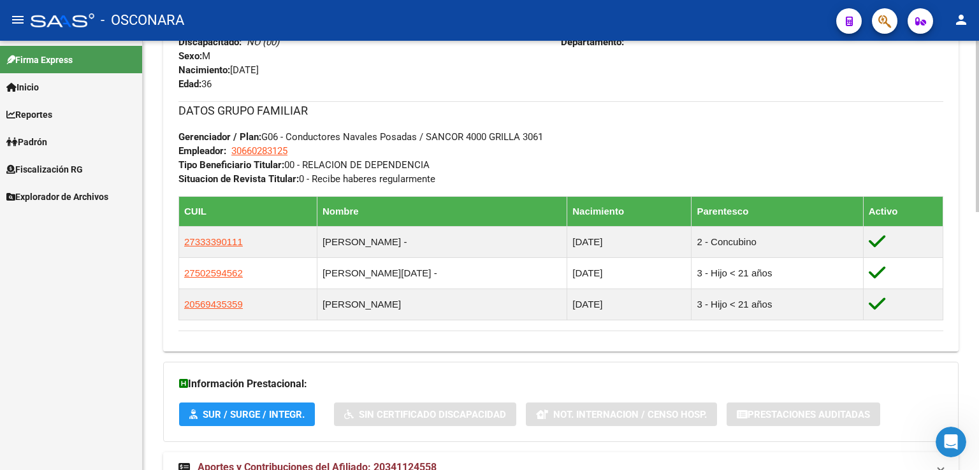
scroll to position [646, 0]
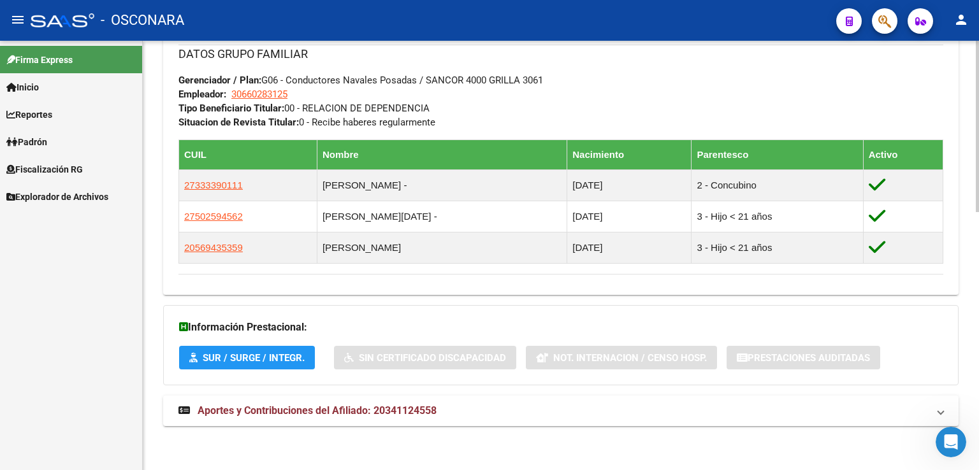
drag, startPoint x: 374, startPoint y: 412, endPoint x: 422, endPoint y: 362, distance: 69.4
click at [373, 412] on span "Aportes y Contribuciones del Afiliado: 20341124558" at bounding box center [317, 411] width 239 height 12
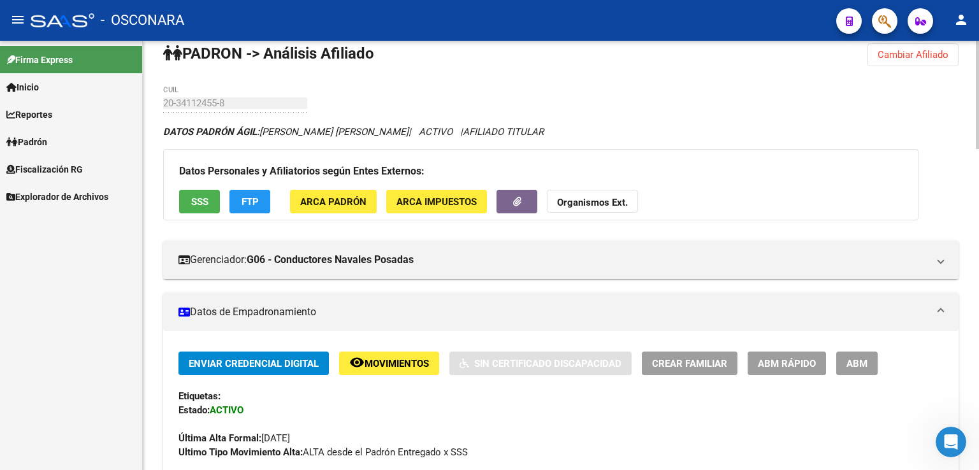
scroll to position [0, 0]
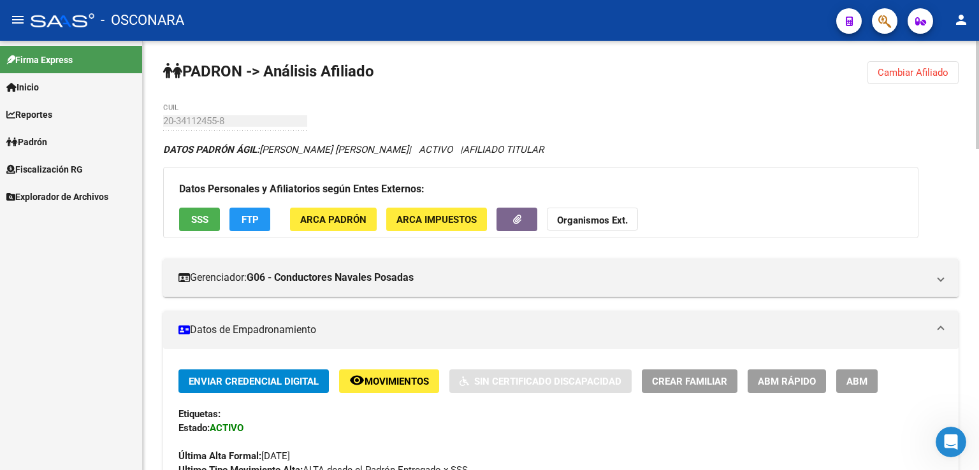
drag, startPoint x: 892, startPoint y: 71, endPoint x: 482, endPoint y: 97, distance: 410.6
click at [923, 77] on span "Cambiar Afiliado" at bounding box center [912, 72] width 71 height 11
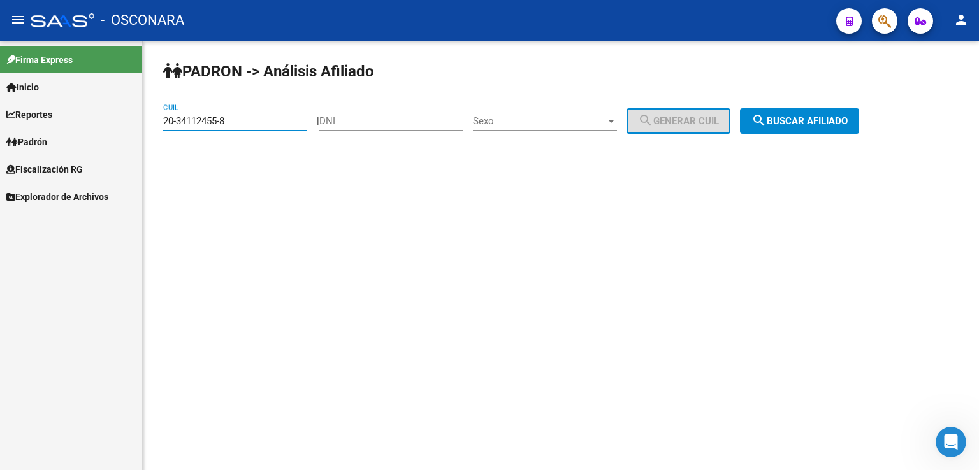
drag, startPoint x: 244, startPoint y: 118, endPoint x: 0, endPoint y: 48, distance: 253.9
click at [0, 48] on mat-sidenav-container "Firma Express Inicio Calendario SSS Instructivos Contacto OS Reportes Tablero d…" at bounding box center [489, 255] width 979 height 429
paste input "5201196"
click at [830, 126] on span "search Buscar afiliado" at bounding box center [799, 120] width 96 height 11
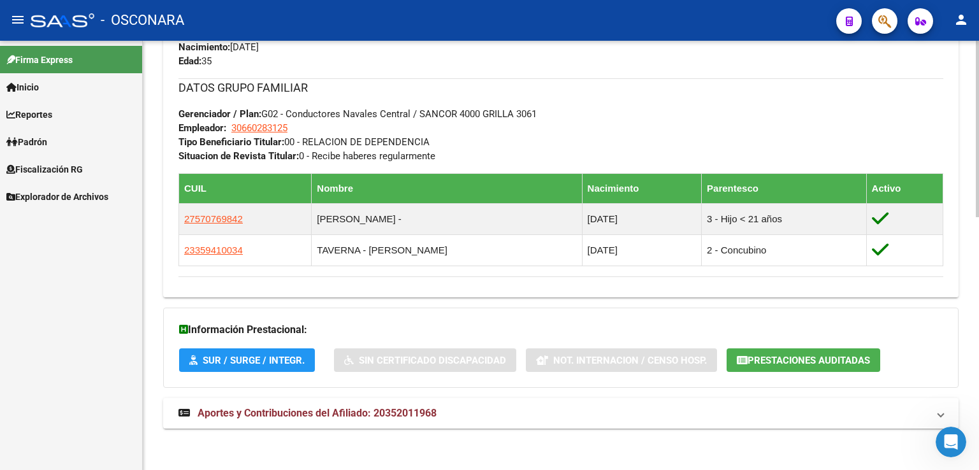
scroll to position [615, 0]
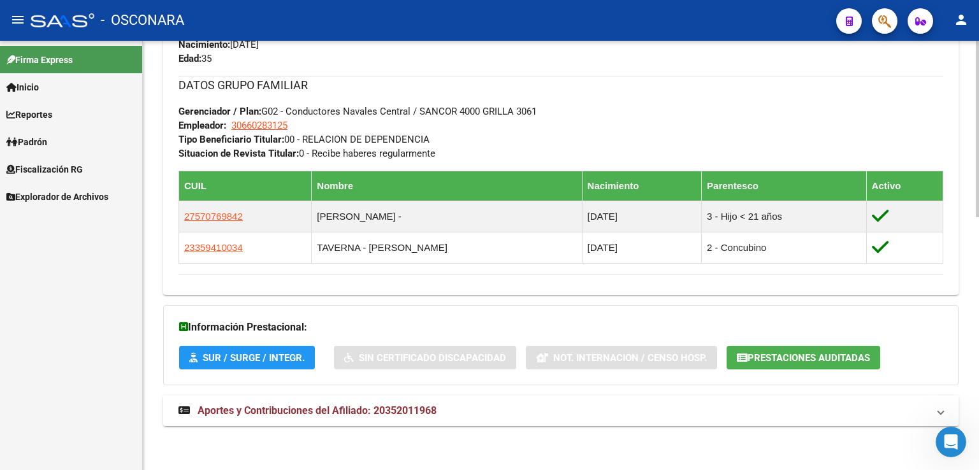
click at [393, 402] on mat-expansion-panel-header "Aportes y Contribuciones del Afiliado: 20352011968" at bounding box center [560, 411] width 795 height 31
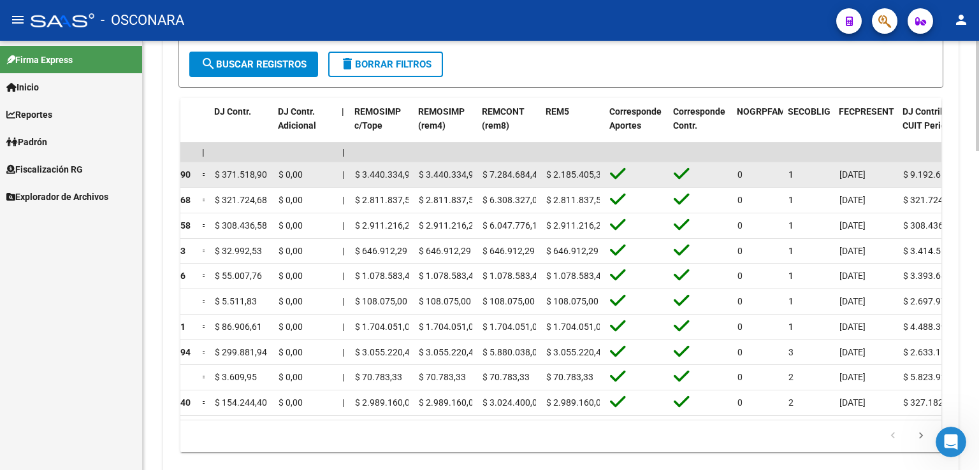
scroll to position [0, 5]
drag, startPoint x: 599, startPoint y: 175, endPoint x: 556, endPoint y: 178, distance: 43.5
click at [556, 178] on div "$ 2.185.405,32" at bounding box center [573, 175] width 54 height 15
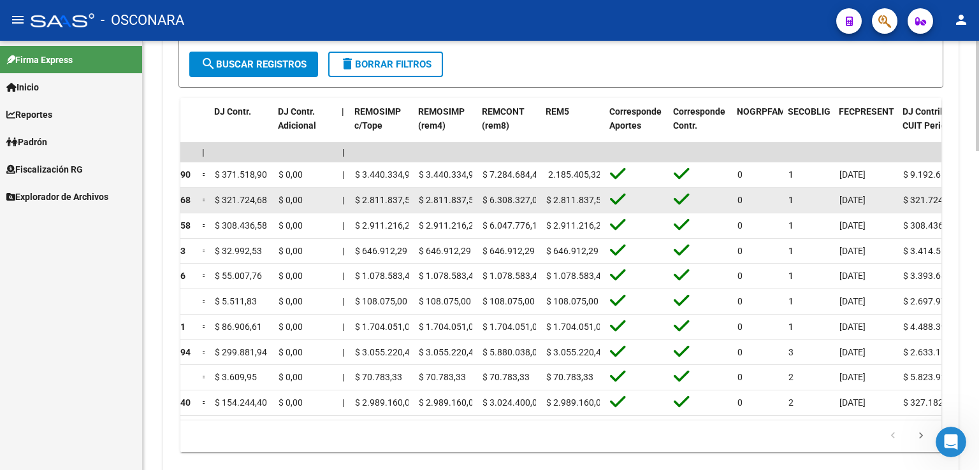
click at [581, 195] on span "$ 2.811.837,57" at bounding box center [576, 200] width 60 height 10
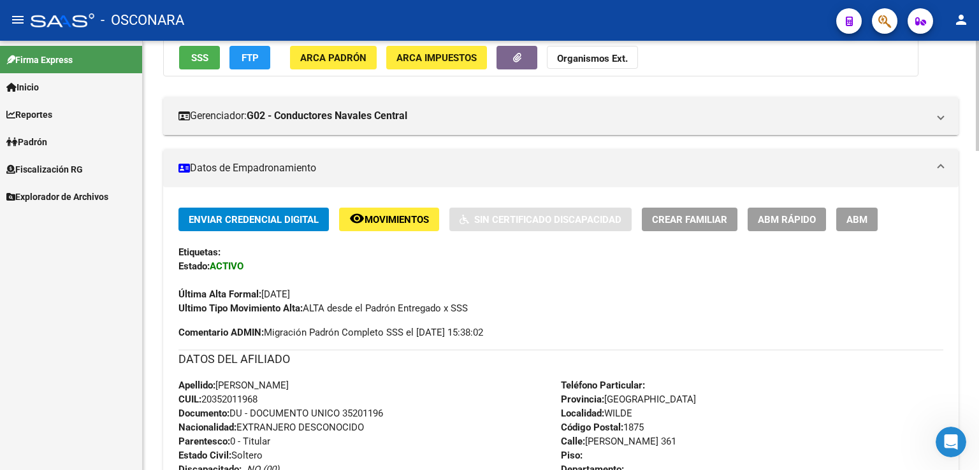
scroll to position [0, 0]
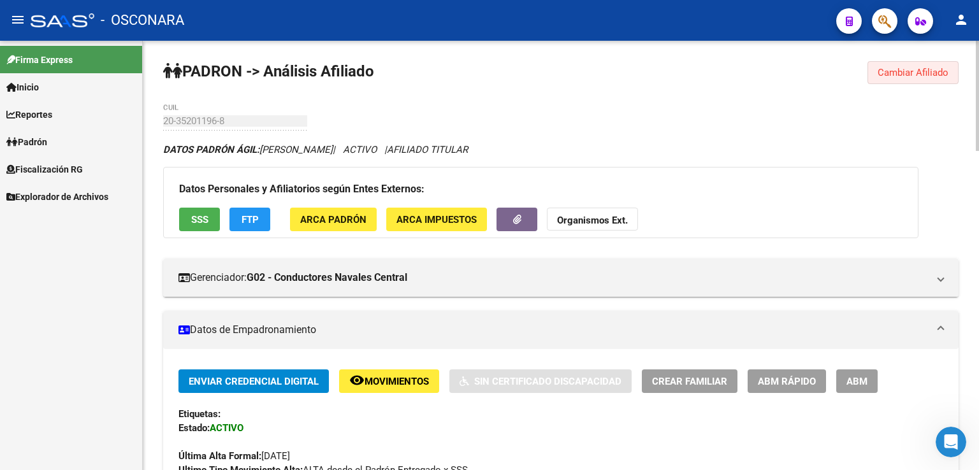
drag, startPoint x: 897, startPoint y: 71, endPoint x: 339, endPoint y: 87, distance: 558.5
click at [890, 71] on span "Cambiar Afiliado" at bounding box center [912, 72] width 71 height 11
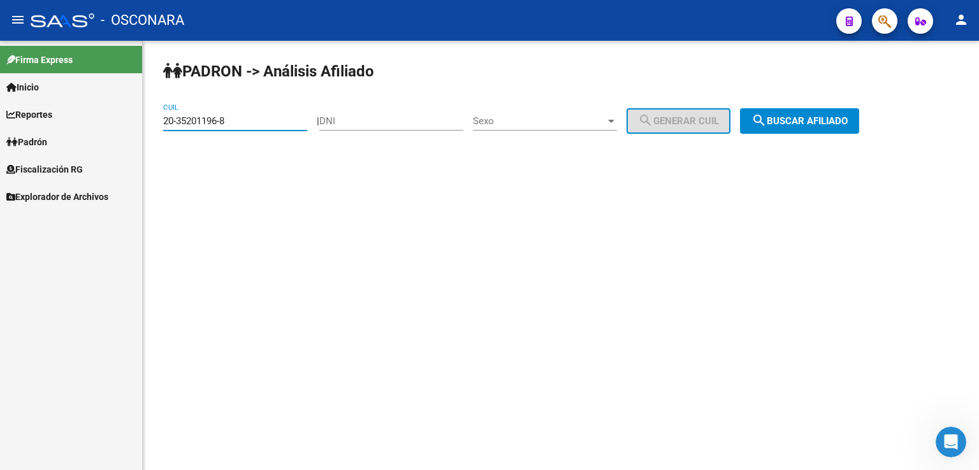
drag, startPoint x: 229, startPoint y: 118, endPoint x: 43, endPoint y: 108, distance: 186.3
click at [43, 108] on mat-sidenav-container "Firma Express Inicio Calendario SSS Instructivos Contacto OS Reportes Tablero d…" at bounding box center [489, 255] width 979 height 429
paste input "1680842-6"
click at [822, 110] on button "search Buscar afiliado" at bounding box center [799, 120] width 119 height 25
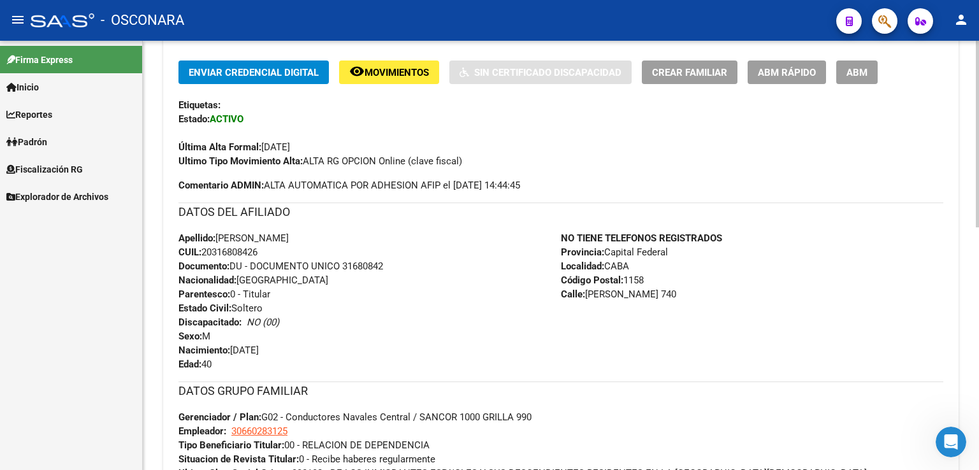
scroll to position [560, 0]
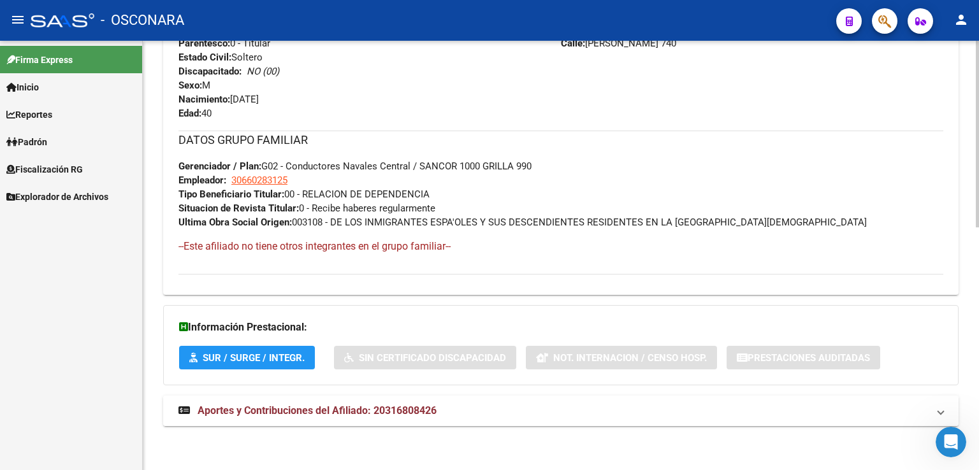
click at [395, 408] on span "Aportes y Contribuciones del Afiliado: 20316808426" at bounding box center [317, 411] width 239 height 12
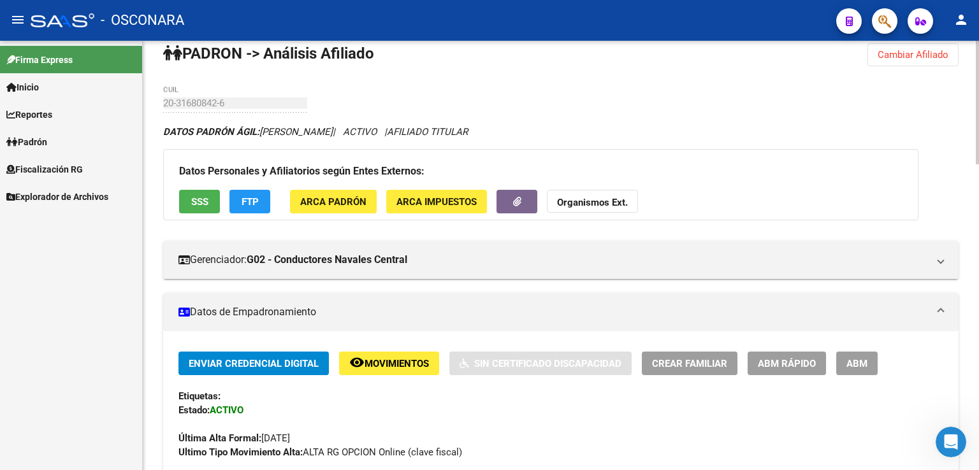
scroll to position [0, 0]
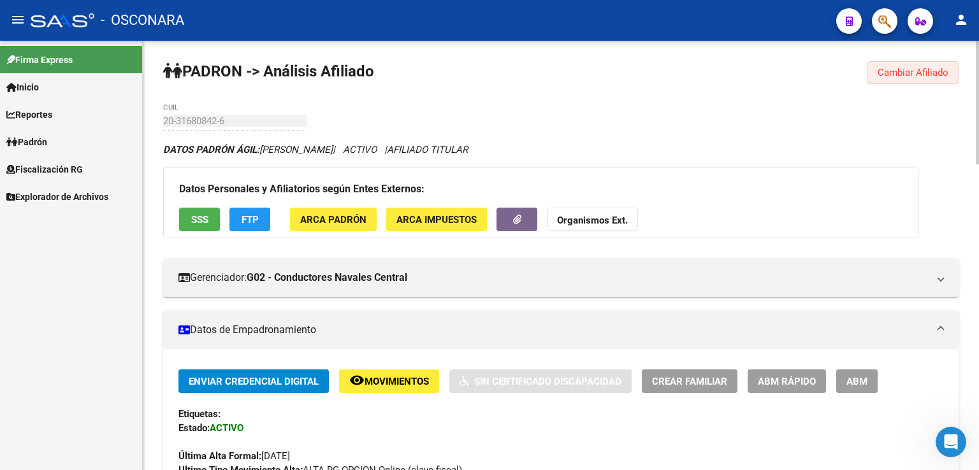
click at [905, 75] on span "Cambiar Afiliado" at bounding box center [912, 72] width 71 height 11
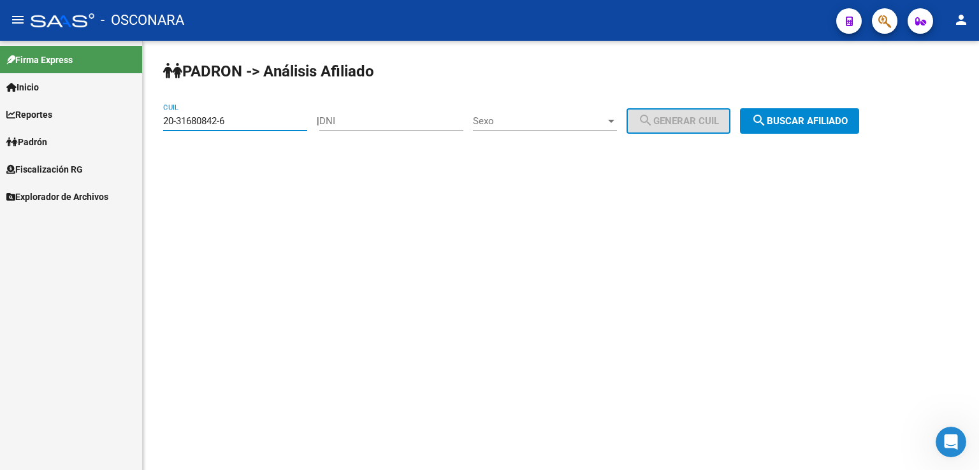
drag, startPoint x: 256, startPoint y: 120, endPoint x: 59, endPoint y: 123, distance: 196.3
click at [59, 123] on mat-sidenav-container "Firma Express Inicio Calendario SSS Instructivos Contacto OS Reportes Tablero d…" at bounding box center [489, 255] width 979 height 429
paste input "13080113-8"
drag, startPoint x: 811, startPoint y: 94, endPoint x: 798, endPoint y: 120, distance: 29.9
click at [809, 95] on div "PADRON -> Análisis Afiliado 20-13080113-8 CUIL | DNI Sexo Sexo search Generar C…" at bounding box center [561, 108] width 836 height 134
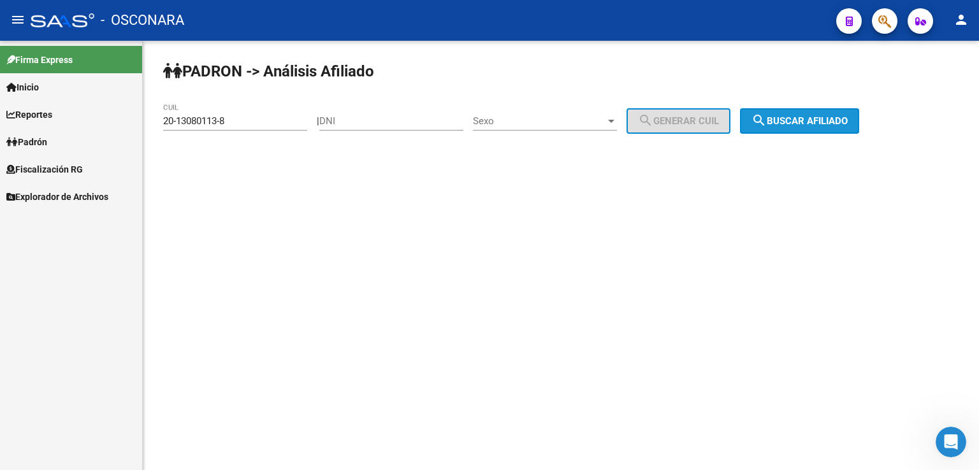
click at [794, 128] on button "search Buscar afiliado" at bounding box center [799, 120] width 119 height 25
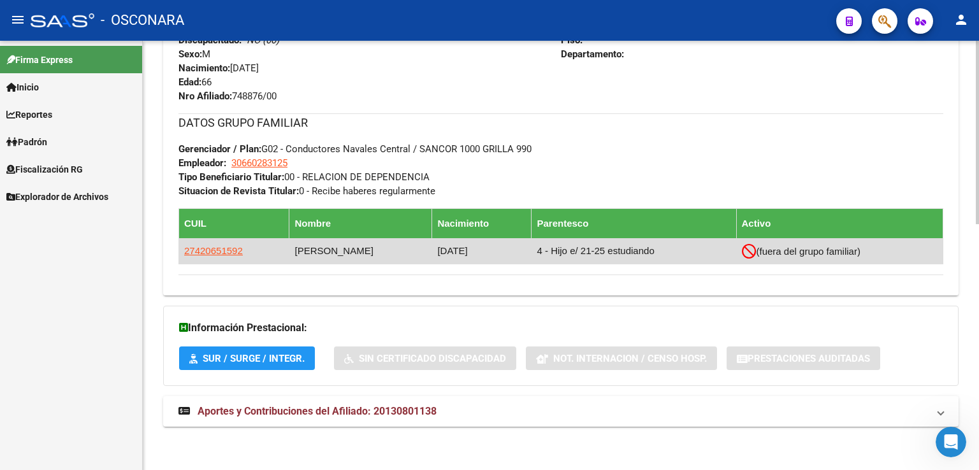
scroll to position [578, 0]
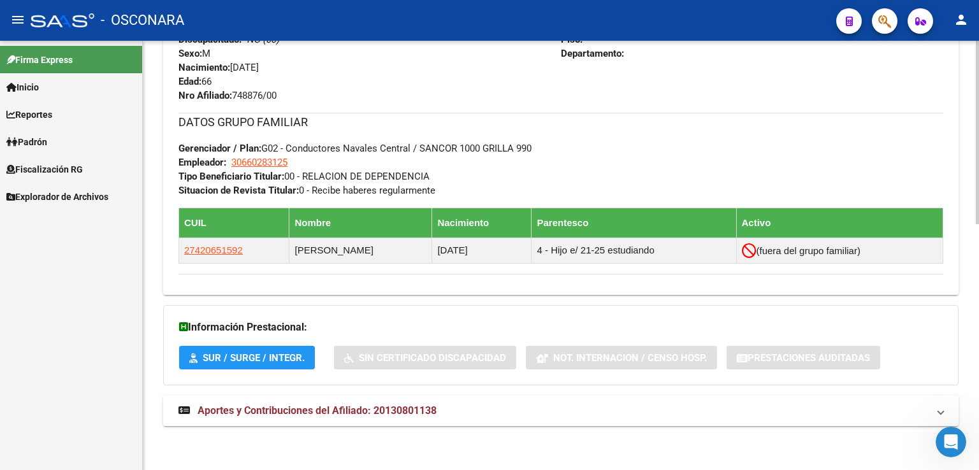
click at [380, 413] on span "Aportes y Contribuciones del Afiliado: 20130801138" at bounding box center [317, 411] width 239 height 12
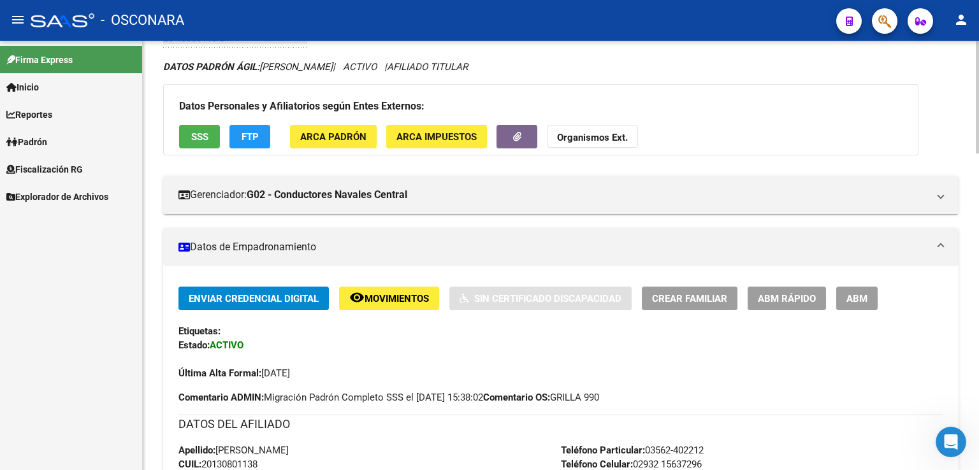
scroll to position [0, 0]
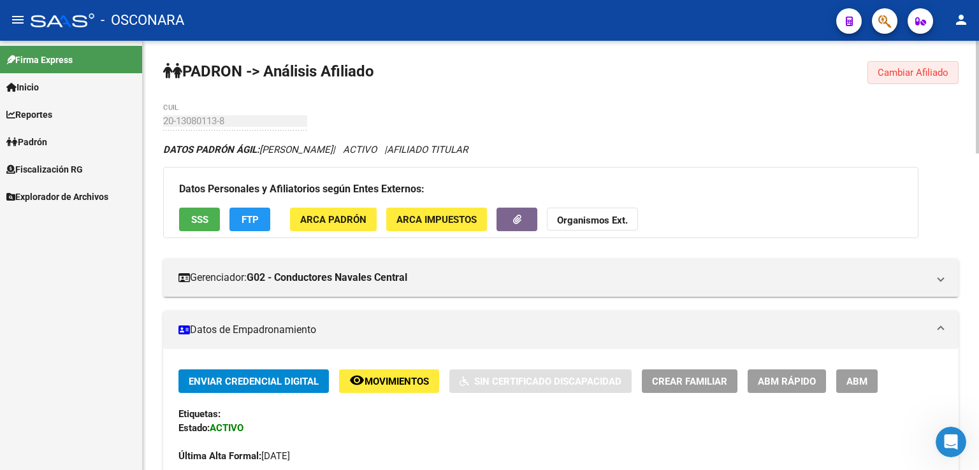
drag, startPoint x: 915, startPoint y: 76, endPoint x: 807, endPoint y: 106, distance: 111.6
click at [907, 81] on button "Cambiar Afiliado" at bounding box center [912, 72] width 91 height 23
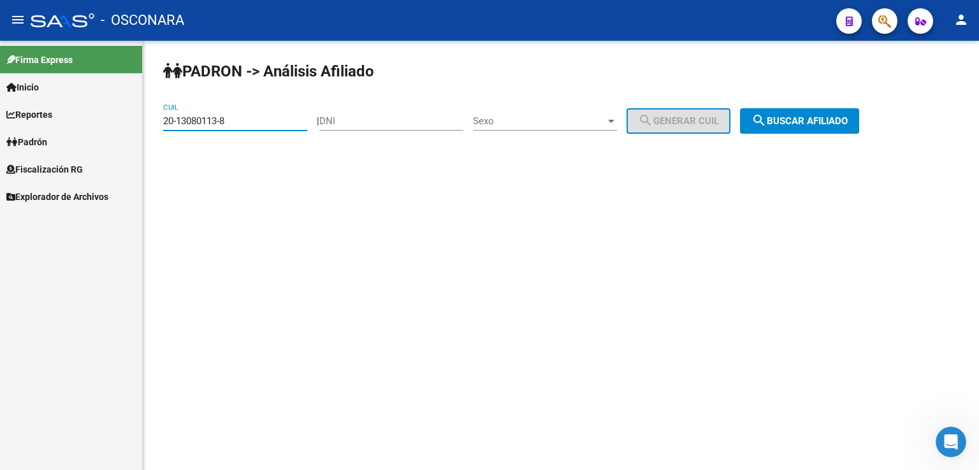
drag, startPoint x: 251, startPoint y: 125, endPoint x: 0, endPoint y: 123, distance: 251.1
click at [0, 123] on mat-sidenav-container "Firma Express Inicio Calendario SSS Instructivos Contacto OS Reportes Tablero d…" at bounding box center [489, 255] width 979 height 429
paste input "7094717"
click at [832, 118] on span "search Buscar afiliado" at bounding box center [799, 120] width 96 height 11
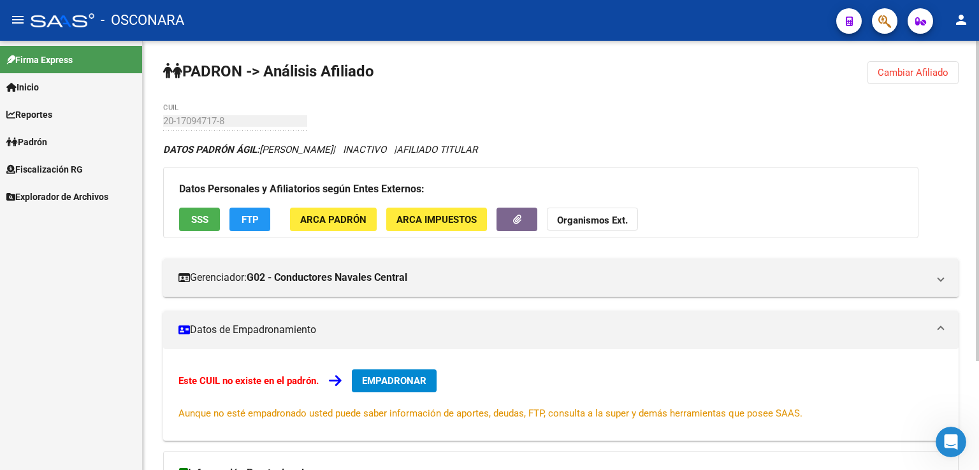
drag, startPoint x: 885, startPoint y: 79, endPoint x: 862, endPoint y: 83, distance: 23.4
click at [882, 80] on button "Cambiar Afiliado" at bounding box center [912, 72] width 91 height 23
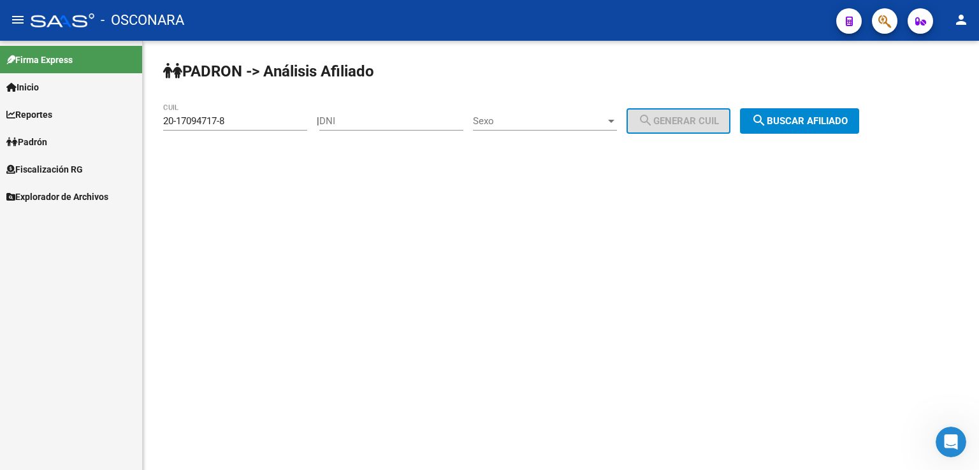
click at [244, 113] on div "20-17094717-8 CUIL" at bounding box center [235, 116] width 144 height 27
drag, startPoint x: 238, startPoint y: 118, endPoint x: 0, endPoint y: 138, distance: 238.5
click at [0, 138] on mat-sidenav-container "Firma Express Inicio Calendario SSS Instructivos Contacto OS Reportes Tablero d…" at bounding box center [489, 255] width 979 height 429
paste input "34906927-0"
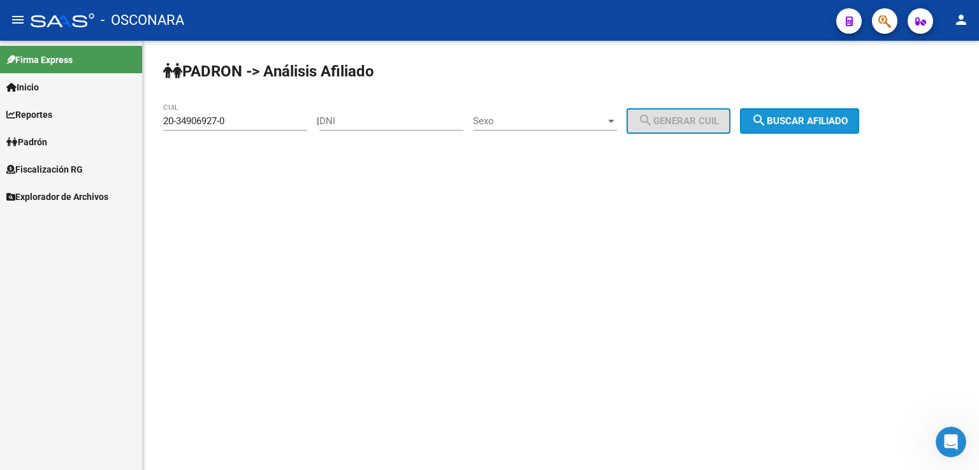
click at [798, 129] on button "search Buscar afiliado" at bounding box center [799, 120] width 119 height 25
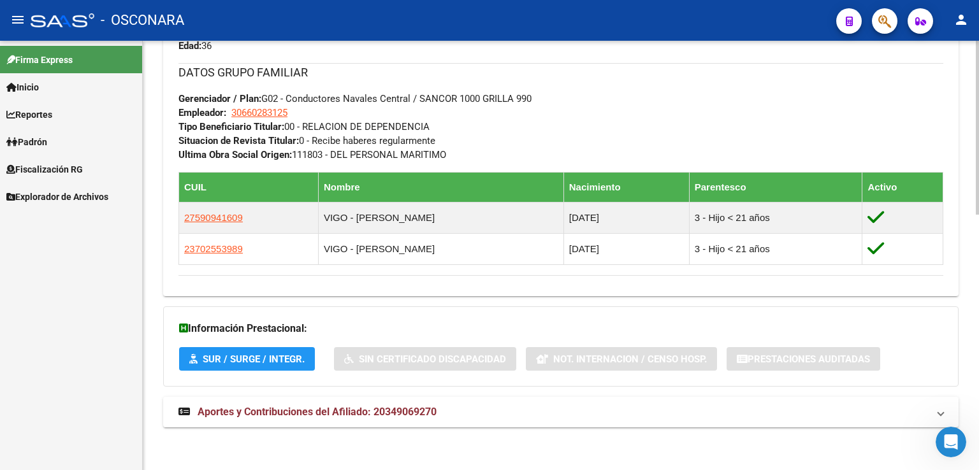
scroll to position [629, 0]
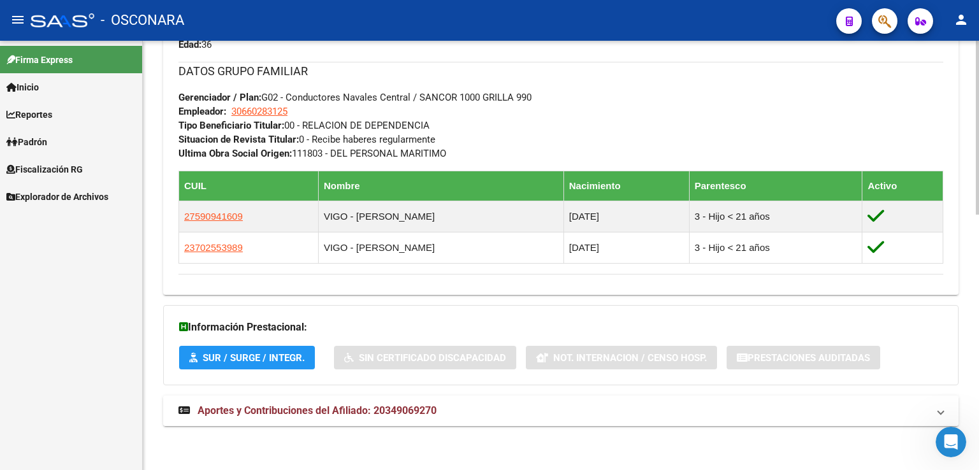
click at [319, 414] on span "Aportes y Contribuciones del Afiliado: 20349069270" at bounding box center [317, 411] width 239 height 12
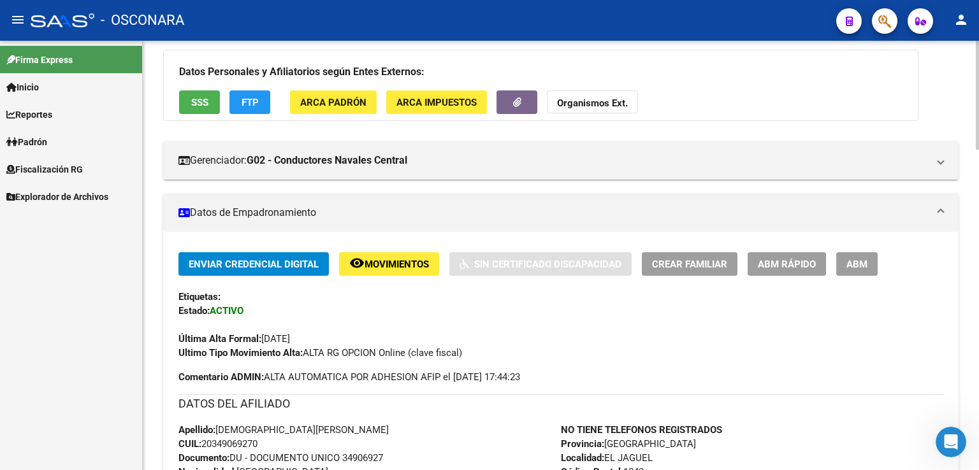
scroll to position [0, 0]
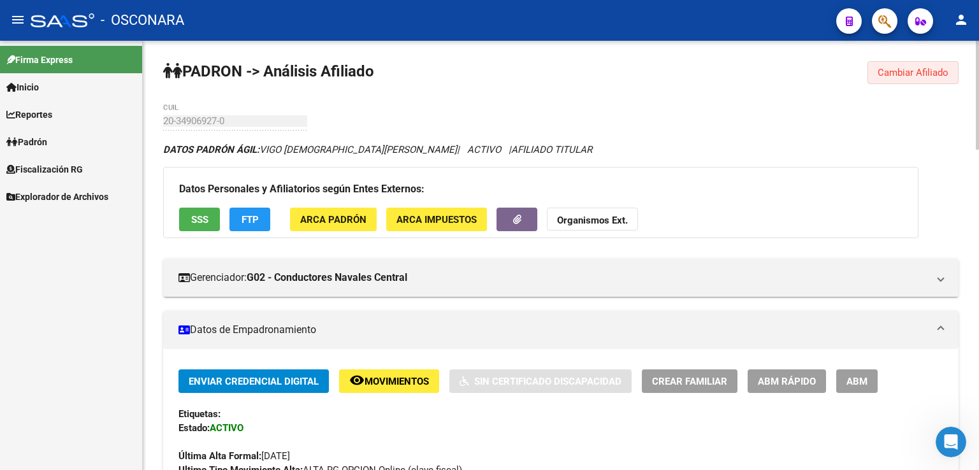
click at [913, 70] on span "Cambiar Afiliado" at bounding box center [912, 72] width 71 height 11
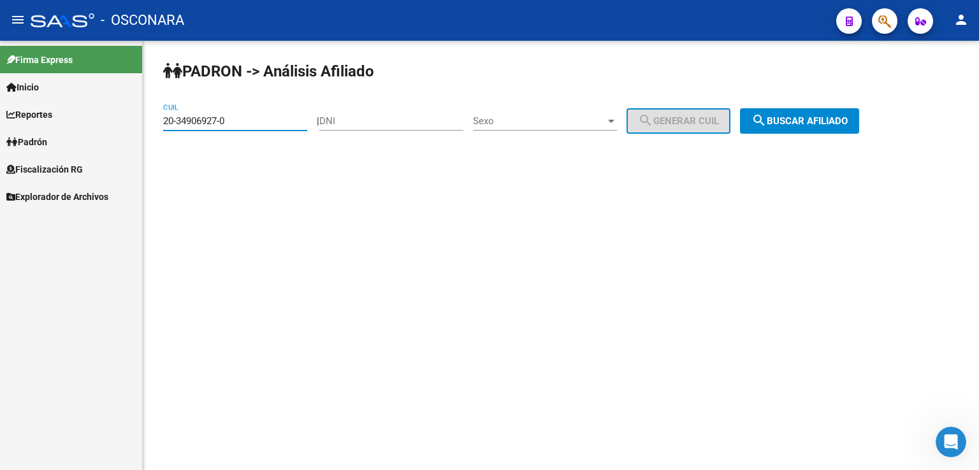
drag, startPoint x: 279, startPoint y: 122, endPoint x: 54, endPoint y: 138, distance: 226.2
click at [54, 138] on mat-sidenav-container "Firma Express Inicio Calendario SSS Instructivos Contacto OS Reportes Tablero d…" at bounding box center [489, 255] width 979 height 429
paste input "8987077-4"
click at [805, 124] on span "search Buscar afiliado" at bounding box center [799, 120] width 96 height 11
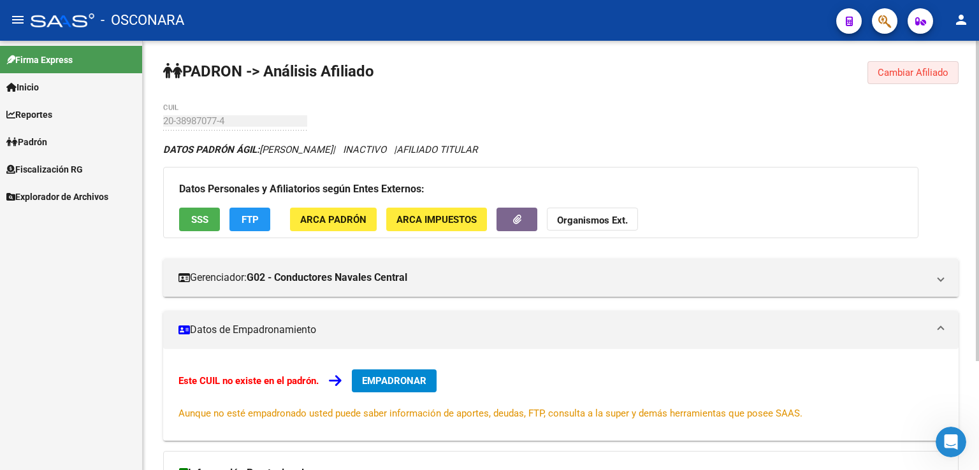
drag, startPoint x: 905, startPoint y: 72, endPoint x: 467, endPoint y: 168, distance: 448.2
click at [902, 74] on span "Cambiar Afiliado" at bounding box center [912, 72] width 71 height 11
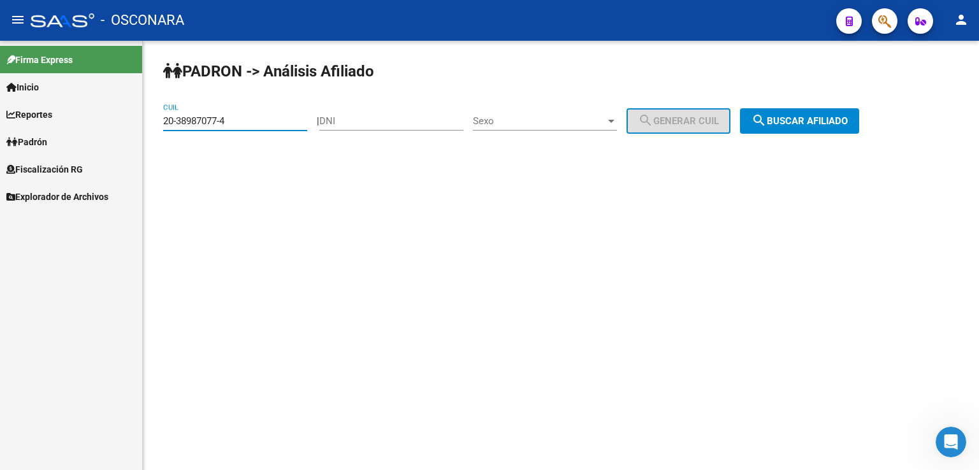
drag, startPoint x: 280, startPoint y: 120, endPoint x: 76, endPoint y: 97, distance: 205.2
click at [76, 97] on mat-sidenav-container "Firma Express Inicio Calendario SSS Instructivos Contacto OS Reportes Tablero d…" at bounding box center [489, 255] width 979 height 429
paste input "9-0"
click at [818, 118] on span "search Buscar afiliado" at bounding box center [799, 120] width 96 height 11
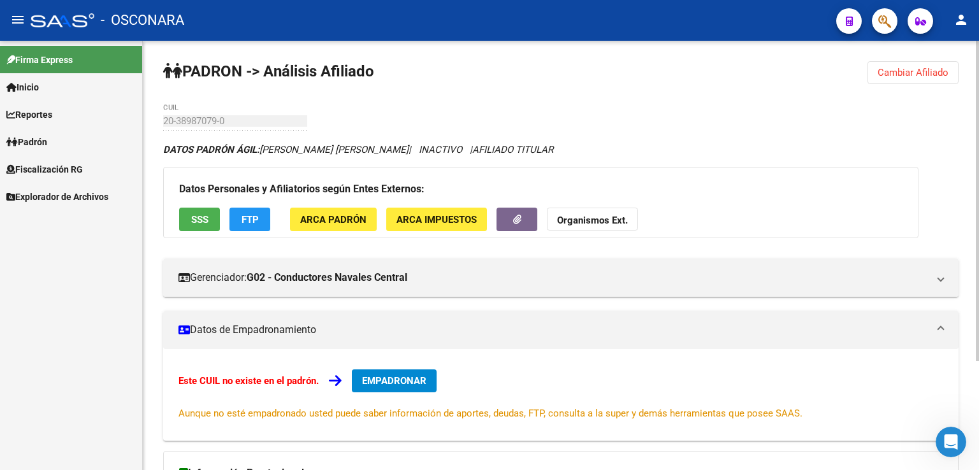
drag, startPoint x: 938, startPoint y: 67, endPoint x: 920, endPoint y: 68, distance: 17.9
click at [938, 67] on span "Cambiar Afiliado" at bounding box center [912, 72] width 71 height 11
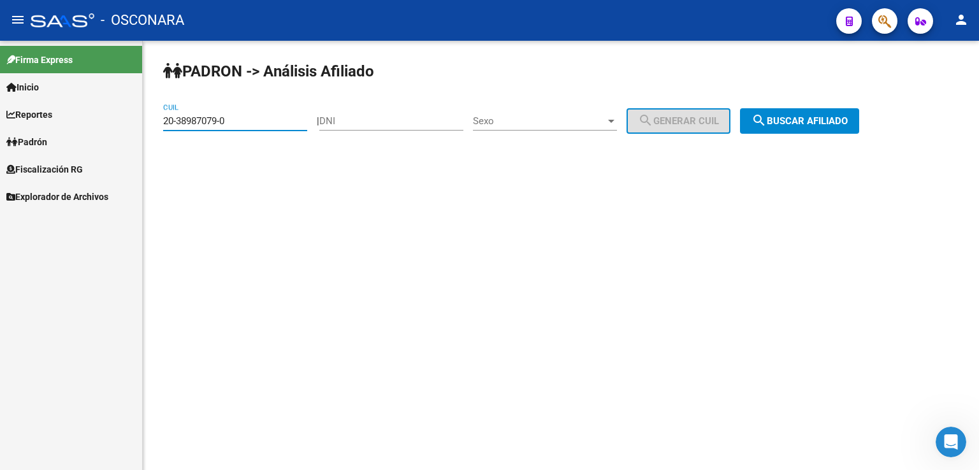
drag, startPoint x: 265, startPoint y: 122, endPoint x: 0, endPoint y: 113, distance: 265.3
click at [0, 113] on mat-sidenav-container "Firma Express Inicio Calendario SSS Instructivos Contacto OS Reportes Tablero d…" at bounding box center [489, 255] width 979 height 429
paste input "24586662-4"
drag, startPoint x: 790, startPoint y: 120, endPoint x: 780, endPoint y: 126, distance: 11.4
click at [789, 121] on span "search Buscar afiliado" at bounding box center [799, 120] width 96 height 11
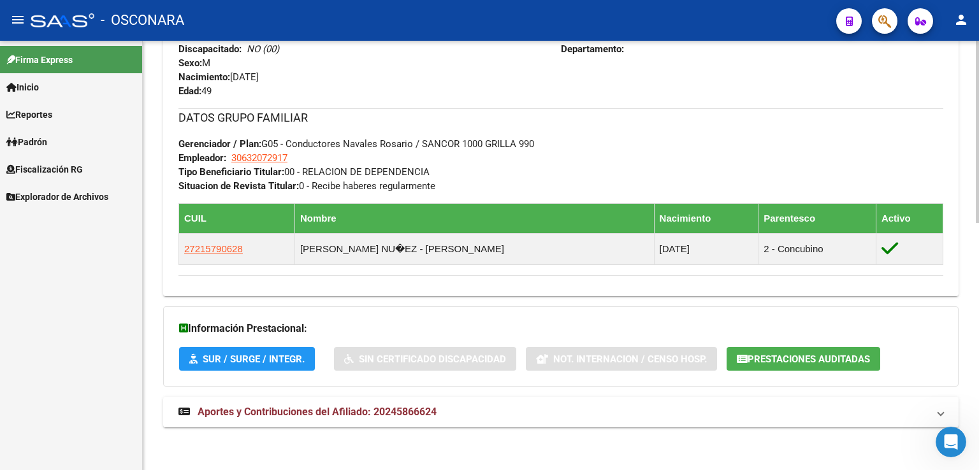
scroll to position [584, 0]
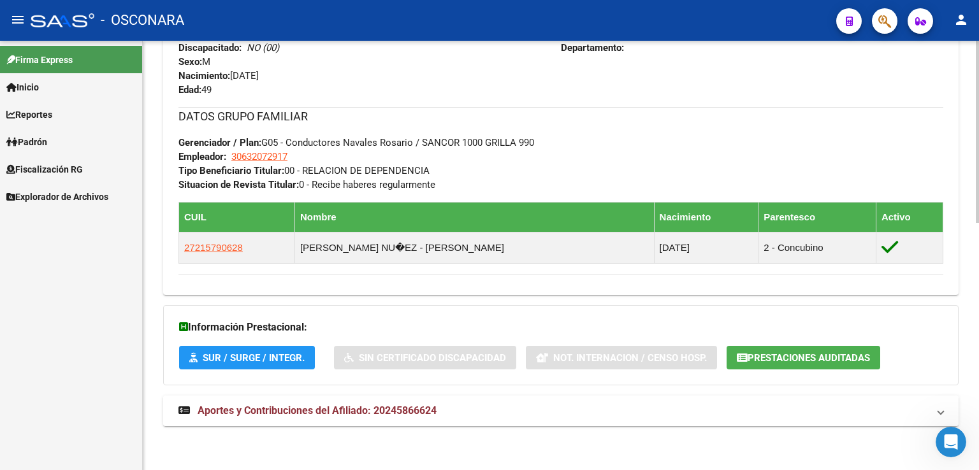
click at [375, 408] on span "Aportes y Contribuciones del Afiliado: 20245866624" at bounding box center [317, 411] width 239 height 12
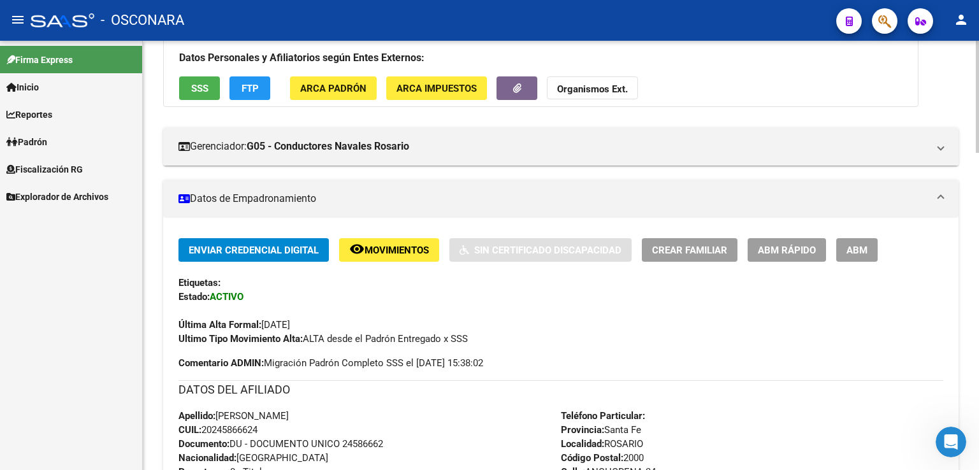
scroll to position [0, 0]
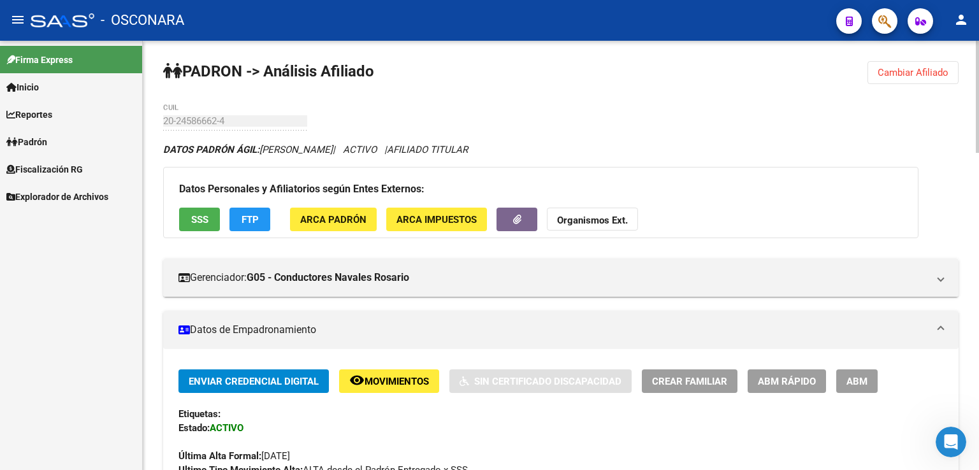
drag, startPoint x: 920, startPoint y: 76, endPoint x: 750, endPoint y: 102, distance: 172.1
click at [920, 76] on span "Cambiar Afiliado" at bounding box center [912, 72] width 71 height 11
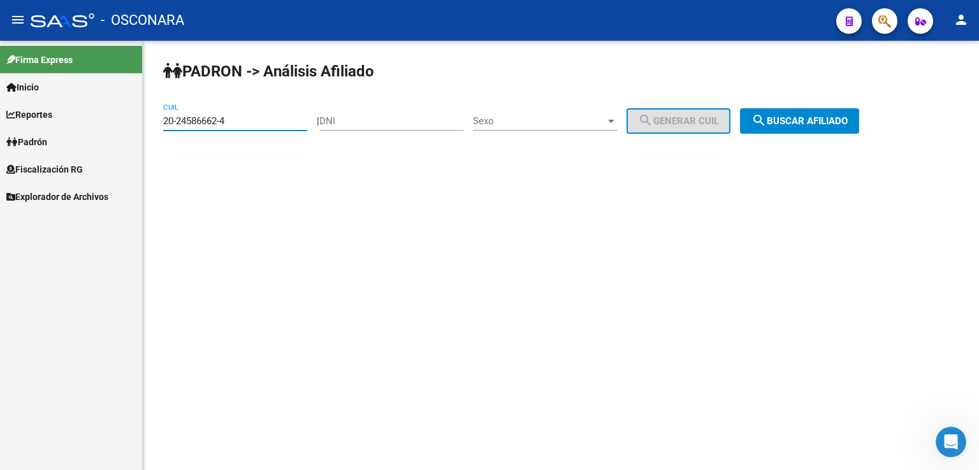
drag, startPoint x: 228, startPoint y: 120, endPoint x: 63, endPoint y: 110, distance: 165.4
click at [93, 104] on mat-sidenav-container "Firma Express Inicio Calendario SSS Instructivos Contacto OS Reportes Tablero d…" at bounding box center [489, 255] width 979 height 429
paste input "16008100-8"
click at [847, 123] on span "search Buscar afiliado" at bounding box center [799, 120] width 96 height 11
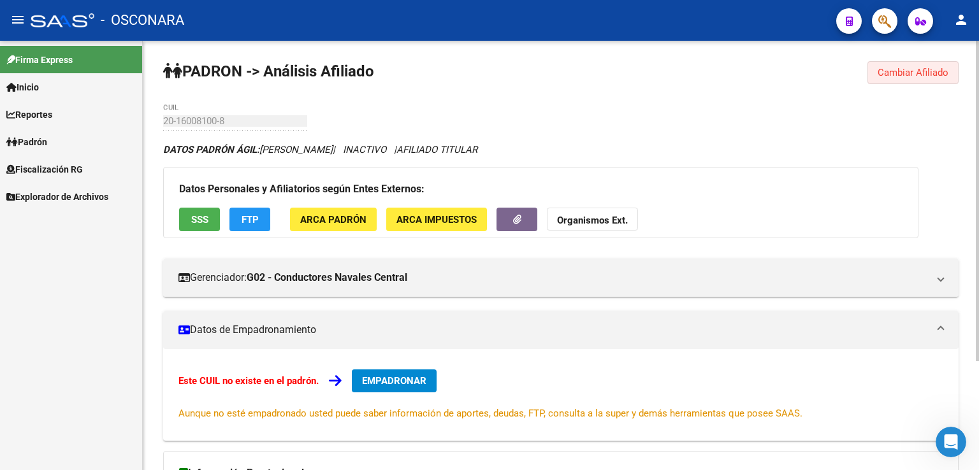
click at [918, 76] on span "Cambiar Afiliado" at bounding box center [912, 72] width 71 height 11
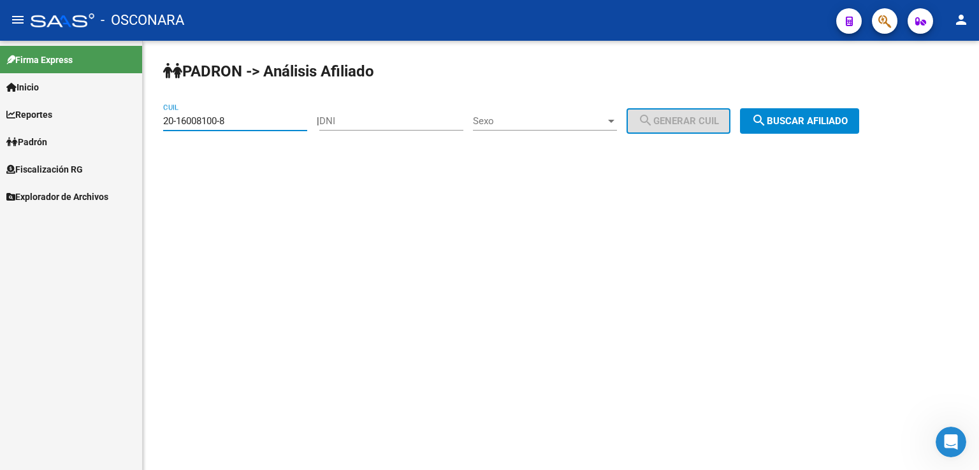
drag, startPoint x: 282, startPoint y: 119, endPoint x: 0, endPoint y: 95, distance: 282.6
click at [0, 95] on mat-sidenav-container "Firma Express Inicio Calendario SSS Instructivos Contacto OS Reportes Tablero d…" at bounding box center [489, 255] width 979 height 429
paste input "20619638-7"
click at [807, 115] on span "search Buscar afiliado" at bounding box center [799, 120] width 96 height 11
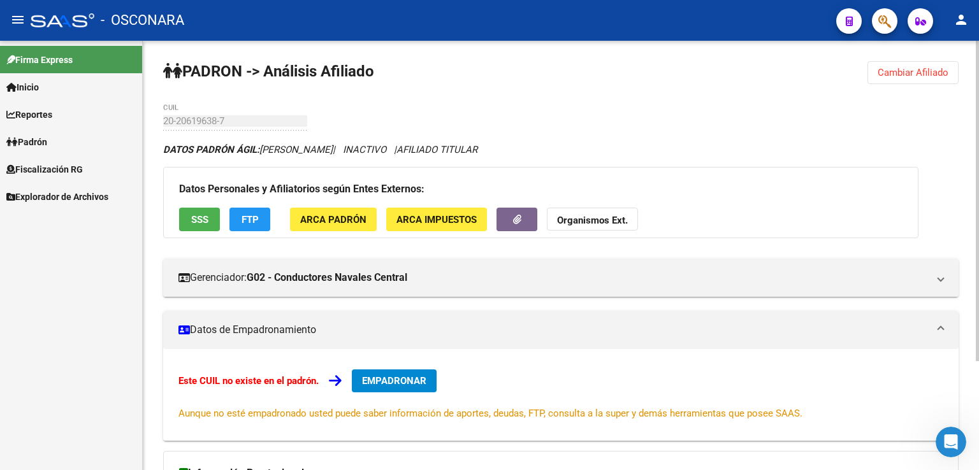
click at [902, 68] on span "Cambiar Afiliado" at bounding box center [912, 72] width 71 height 11
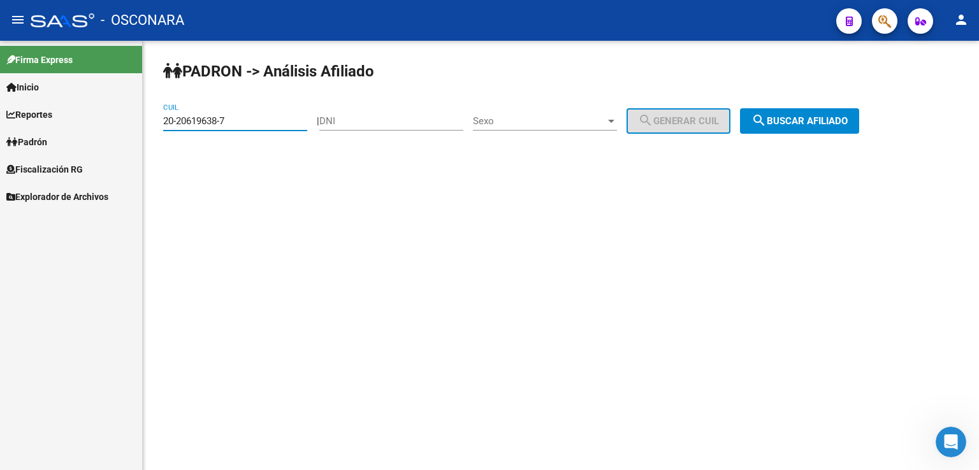
drag, startPoint x: 281, startPoint y: 122, endPoint x: 0, endPoint y: 89, distance: 283.0
click at [0, 88] on mat-sidenav-container "Firma Express Inicio Calendario SSS Instructivos Contacto OS Reportes Tablero d…" at bounding box center [489, 255] width 979 height 429
paste input "2482506-5"
drag, startPoint x: 845, startPoint y: 122, endPoint x: 836, endPoint y: 128, distance: 10.6
click at [843, 123] on span "search Buscar afiliado" at bounding box center [799, 120] width 96 height 11
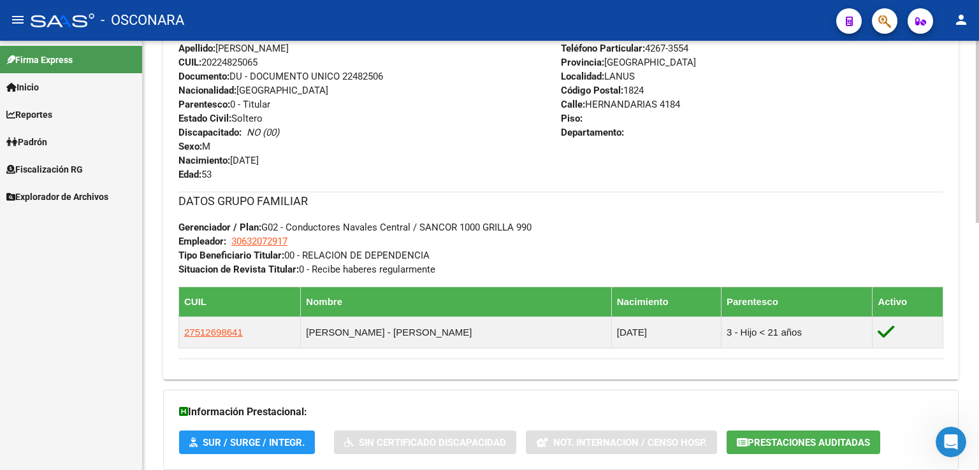
scroll to position [584, 0]
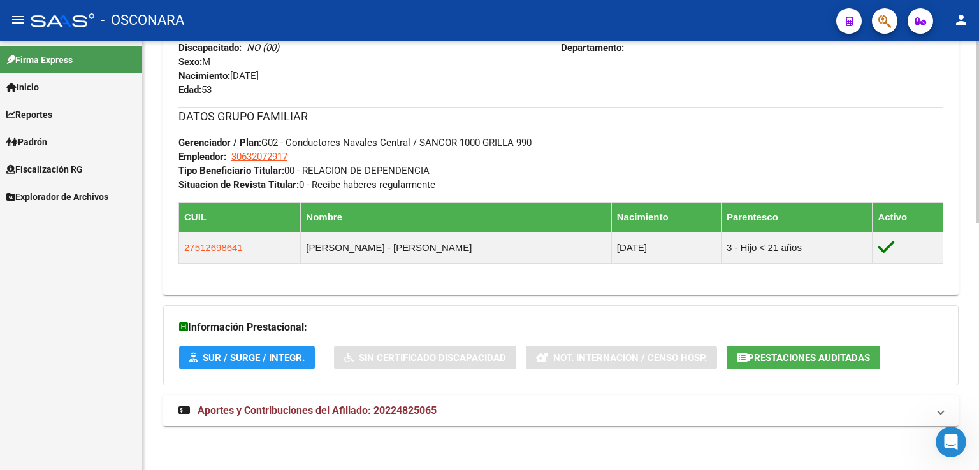
click at [373, 404] on strong "Aportes y Contribuciones del Afiliado: 20224825065" at bounding box center [307, 411] width 258 height 14
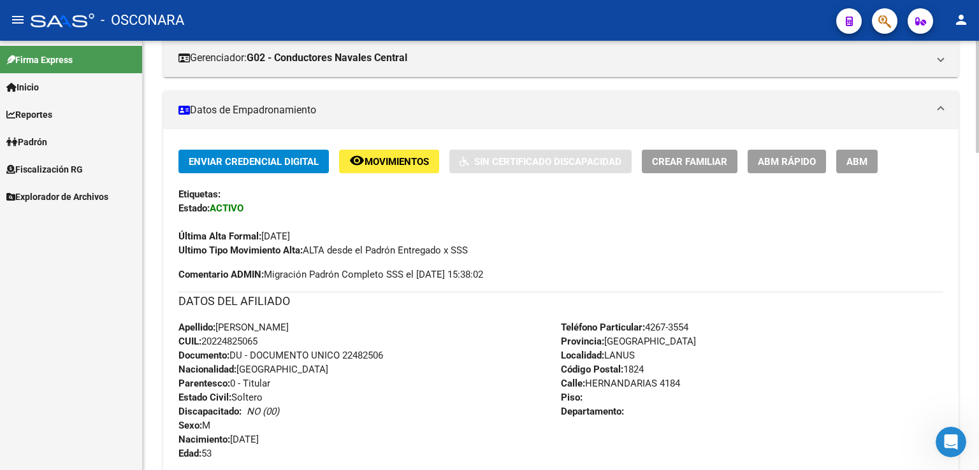
scroll to position [0, 0]
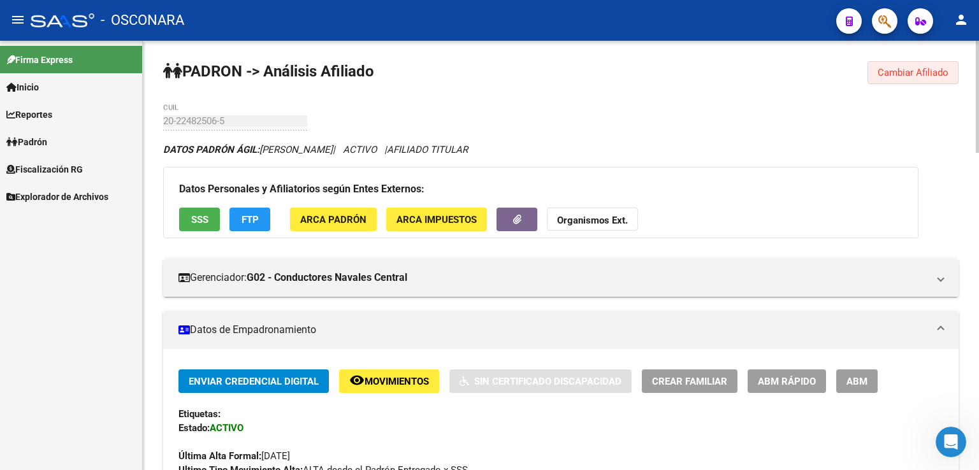
drag, startPoint x: 920, startPoint y: 69, endPoint x: 720, endPoint y: 95, distance: 201.7
click at [915, 71] on span "Cambiar Afiliado" at bounding box center [912, 72] width 71 height 11
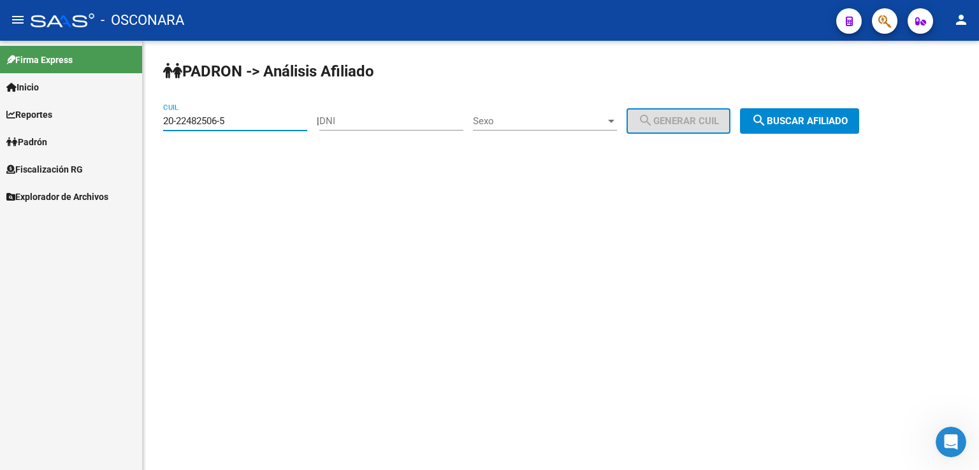
drag, startPoint x: 268, startPoint y: 119, endPoint x: 0, endPoint y: 76, distance: 270.9
click at [0, 74] on mat-sidenav-container "Firma Express Inicio Calendario SSS Instructivos Contacto OS Reportes Tablero d…" at bounding box center [489, 255] width 979 height 429
paste input "14806258-8"
click at [825, 117] on span "search Buscar afiliado" at bounding box center [799, 120] width 96 height 11
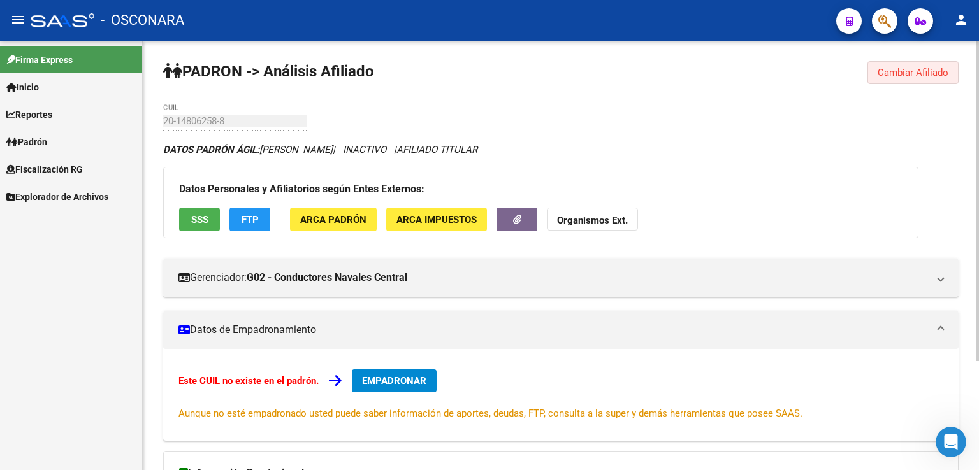
click at [902, 61] on button "Cambiar Afiliado" at bounding box center [912, 72] width 91 height 23
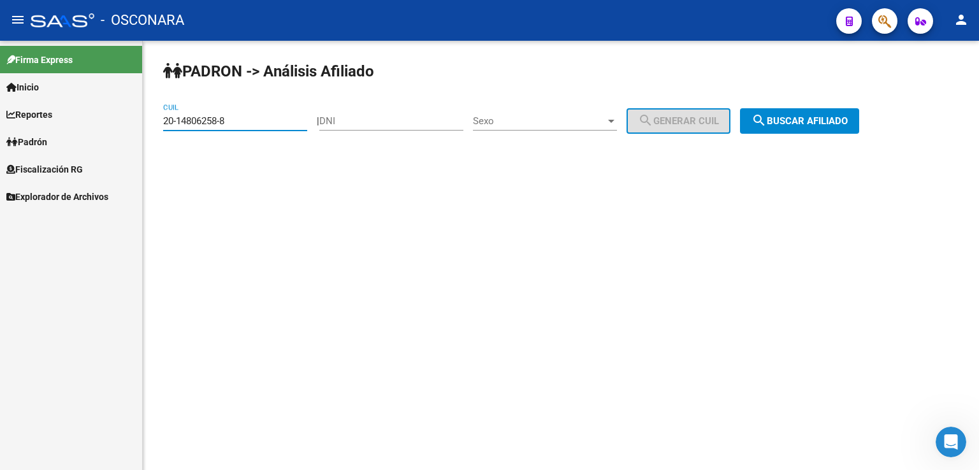
drag, startPoint x: 237, startPoint y: 123, endPoint x: 13, endPoint y: 120, distance: 224.3
click at [29, 115] on mat-sidenav-container "Firma Express Inicio Calendario SSS Instructivos Contacto OS Reportes Tablero d…" at bounding box center [489, 255] width 979 height 429
paste input "26756137-1"
click at [844, 119] on span "search Buscar afiliado" at bounding box center [799, 120] width 96 height 11
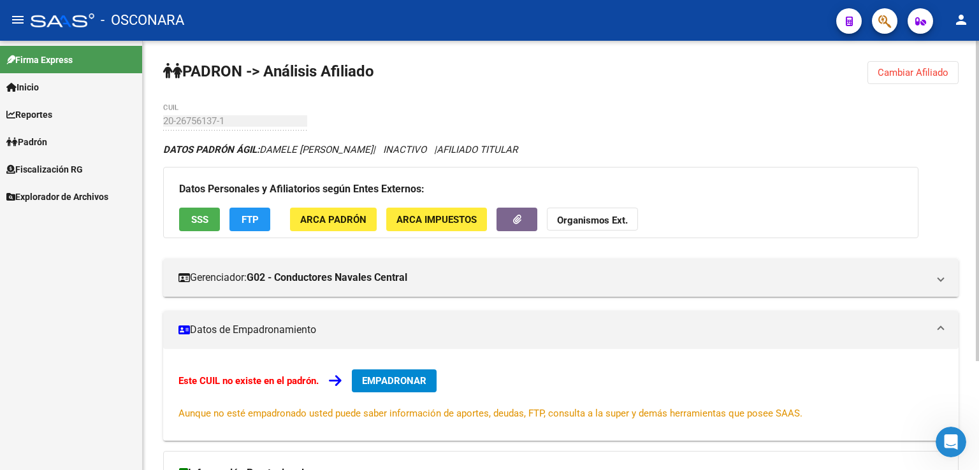
click at [907, 87] on div "PADRON -> Análisis Afiliado Cambiar Afiliado 20-26756137-1 CUIL DATOS PADRÓN ÁG…" at bounding box center [561, 329] width 836 height 576
click at [901, 76] on span "Cambiar Afiliado" at bounding box center [912, 72] width 71 height 11
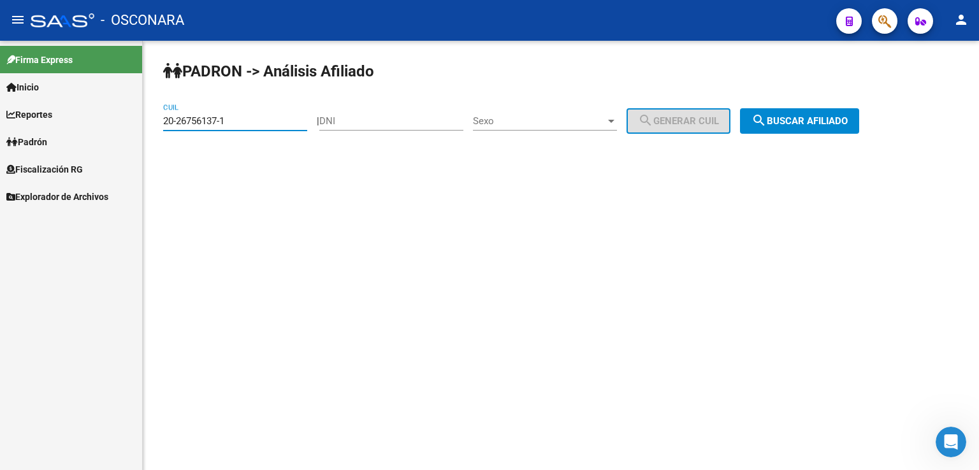
drag, startPoint x: 268, startPoint y: 123, endPoint x: 60, endPoint y: 118, distance: 208.4
click at [60, 118] on mat-sidenav-container "Firma Express Inicio Calendario SSS Instructivos Contacto OS Reportes Tablero d…" at bounding box center [489, 255] width 979 height 429
paste input "35330125-0"
click at [787, 123] on span "search Buscar afiliado" at bounding box center [799, 120] width 96 height 11
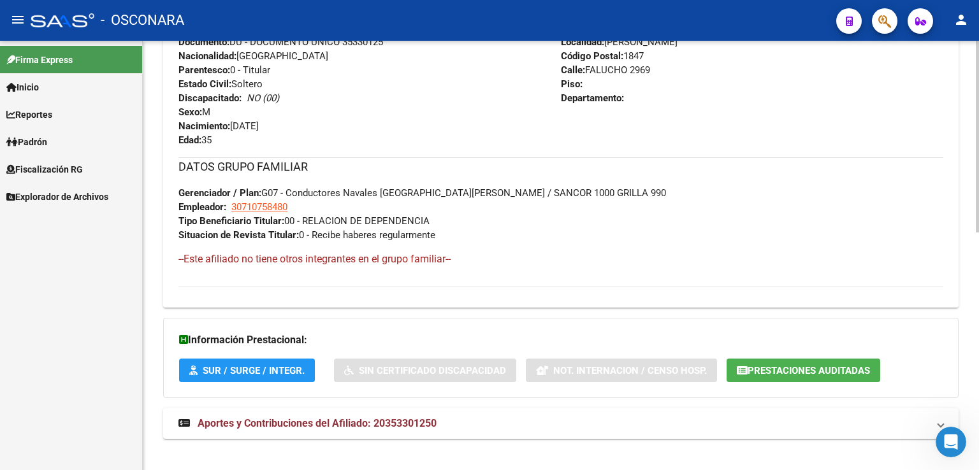
scroll to position [532, 0]
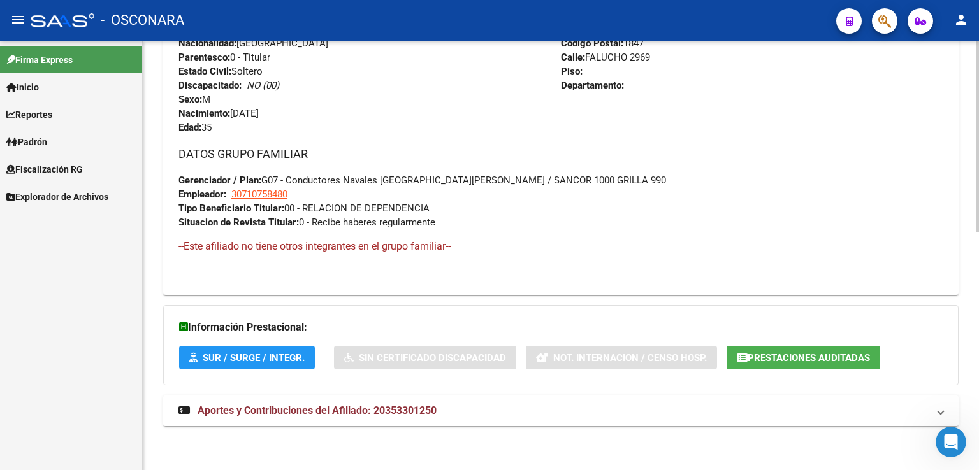
click at [350, 417] on strong "Aportes y Contribuciones del Afiliado: 20353301250" at bounding box center [307, 411] width 258 height 14
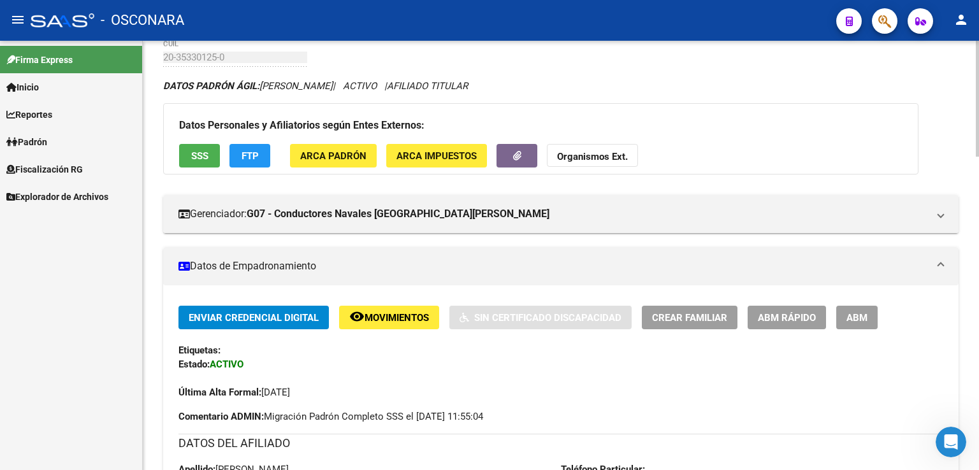
scroll to position [0, 0]
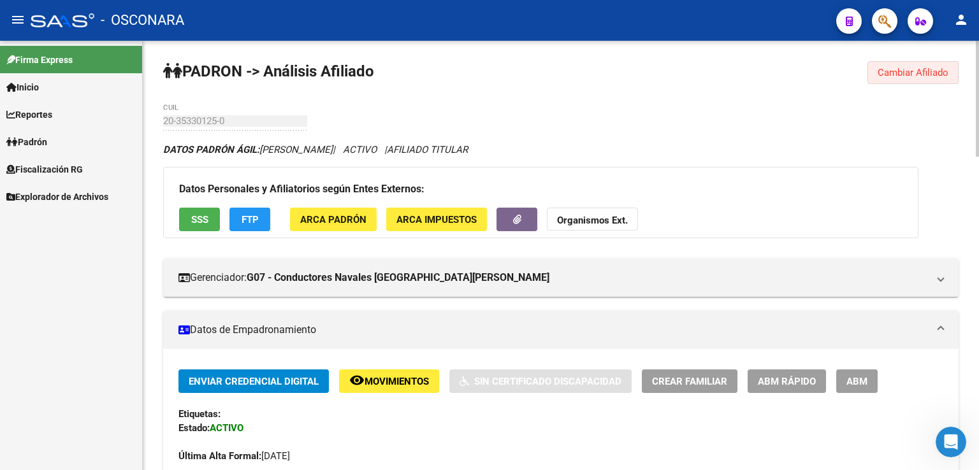
click at [895, 76] on span "Cambiar Afiliado" at bounding box center [912, 72] width 71 height 11
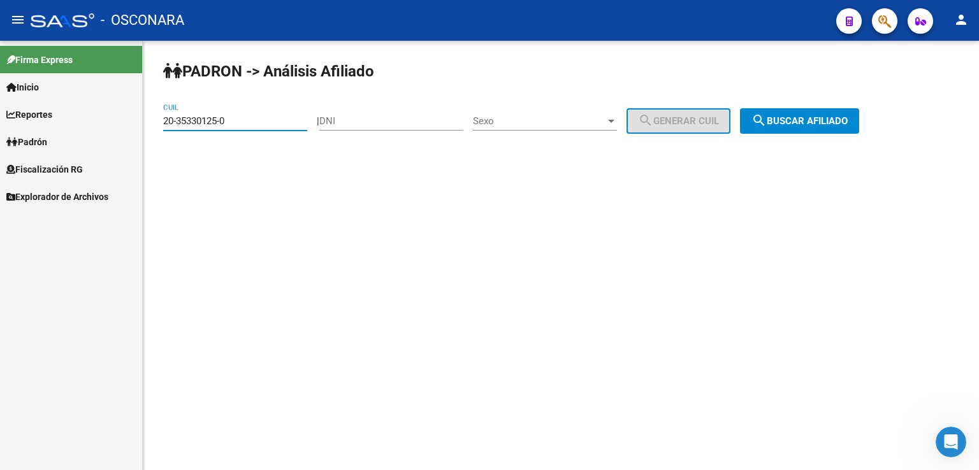
drag, startPoint x: 241, startPoint y: 122, endPoint x: 0, endPoint y: 120, distance: 240.9
click at [0, 120] on mat-sidenav-container "Firma Express Inicio Calendario SSS Instructivos Contacto OS Reportes Tablero d…" at bounding box center [489, 255] width 979 height 429
paste input "2187833-5"
click at [800, 120] on span "search Buscar afiliado" at bounding box center [799, 120] width 96 height 11
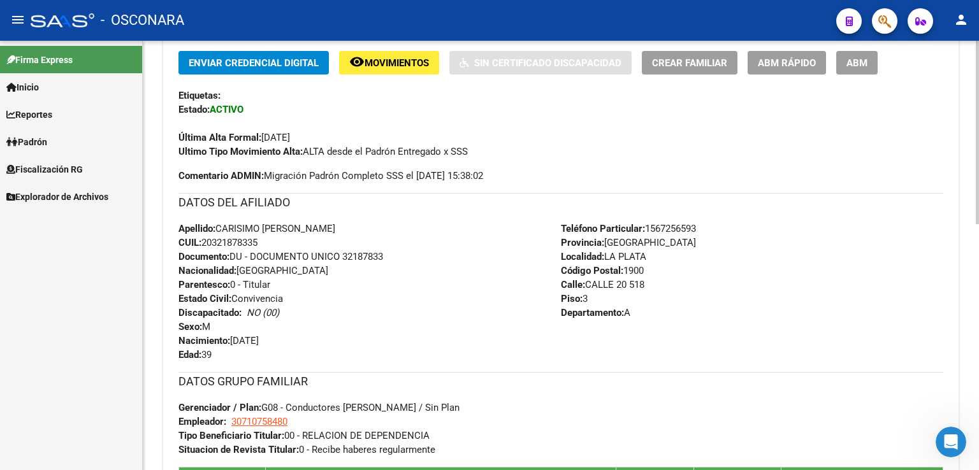
scroll to position [578, 0]
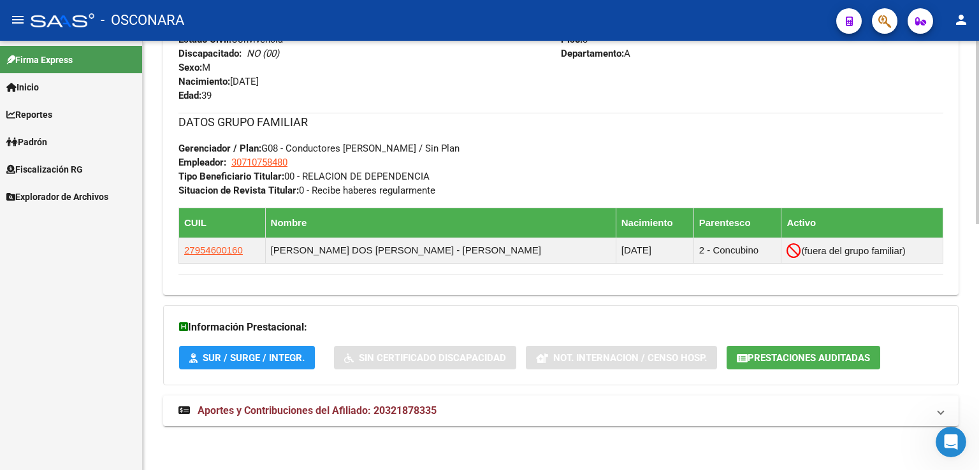
drag, startPoint x: 579, startPoint y: 411, endPoint x: 626, endPoint y: 319, distance: 103.7
click at [579, 411] on mat-panel-title "Aportes y Contribuciones del Afiliado: 20321878335" at bounding box center [552, 411] width 749 height 14
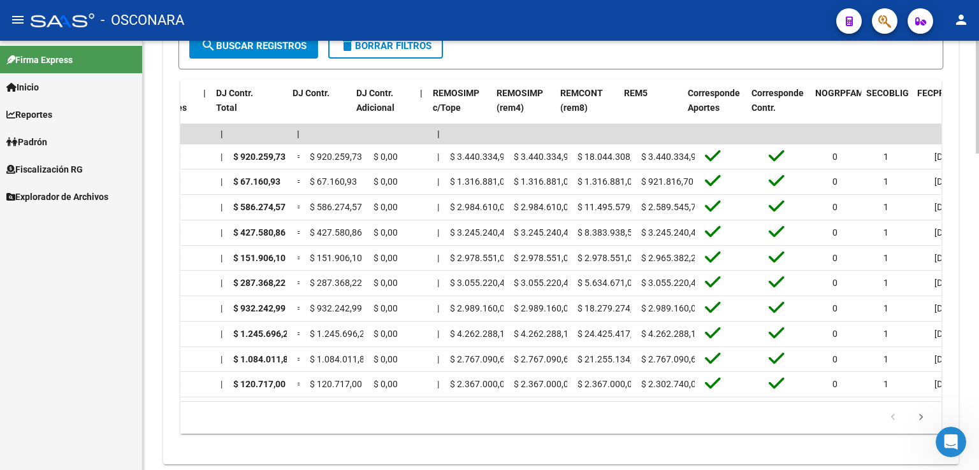
scroll to position [0, 1543]
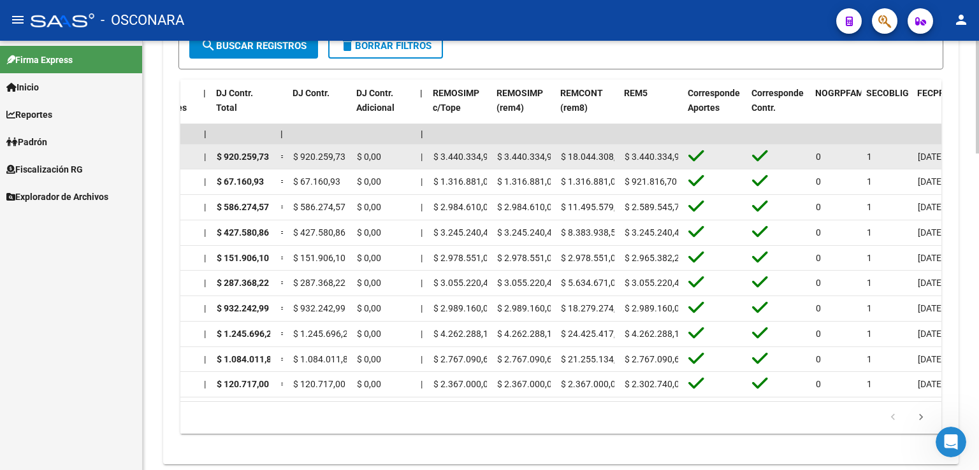
drag, startPoint x: 612, startPoint y: 157, endPoint x: 603, endPoint y: 158, distance: 8.3
click at [610, 157] on span "$ 18.044.308,36" at bounding box center [593, 157] width 65 height 10
drag, startPoint x: 569, startPoint y: 153, endPoint x: 630, endPoint y: 154, distance: 60.5
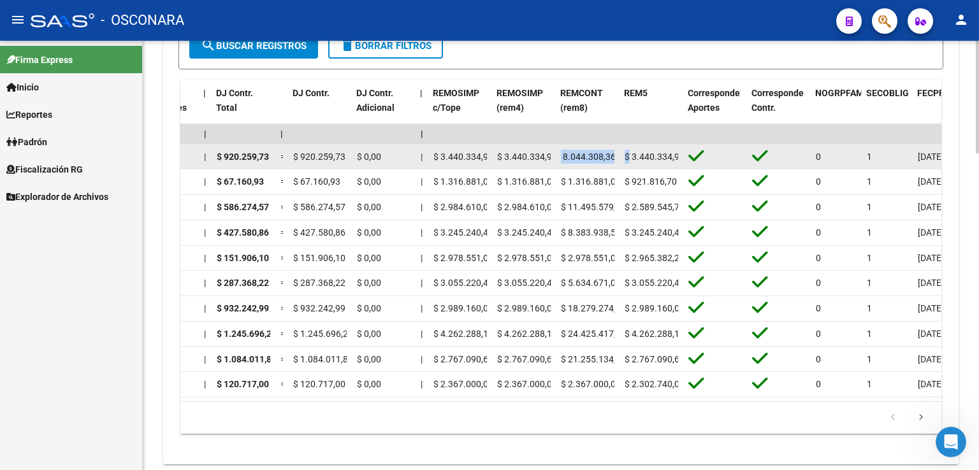
copy div "18.044.308,36 $"
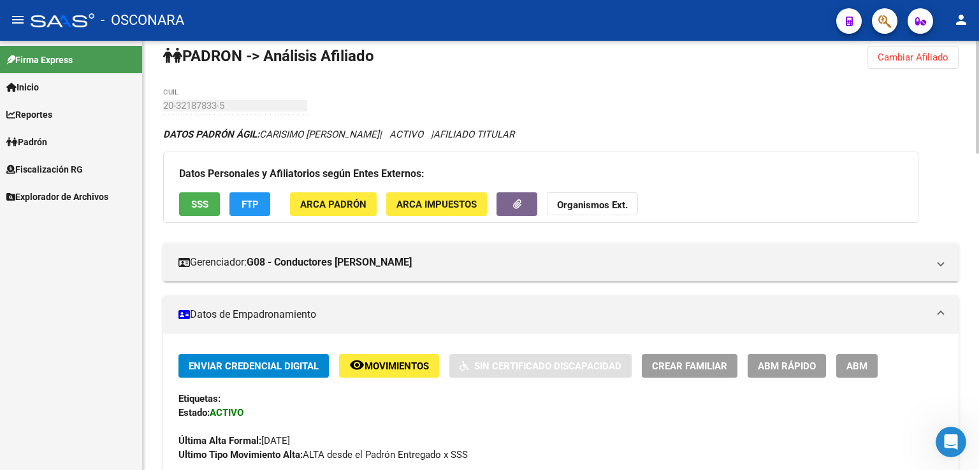
scroll to position [0, 0]
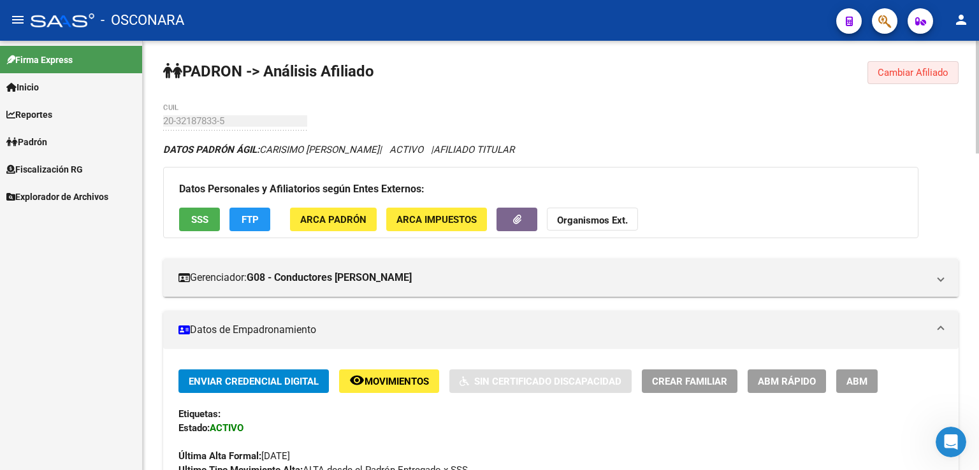
click at [918, 72] on span "Cambiar Afiliado" at bounding box center [912, 72] width 71 height 11
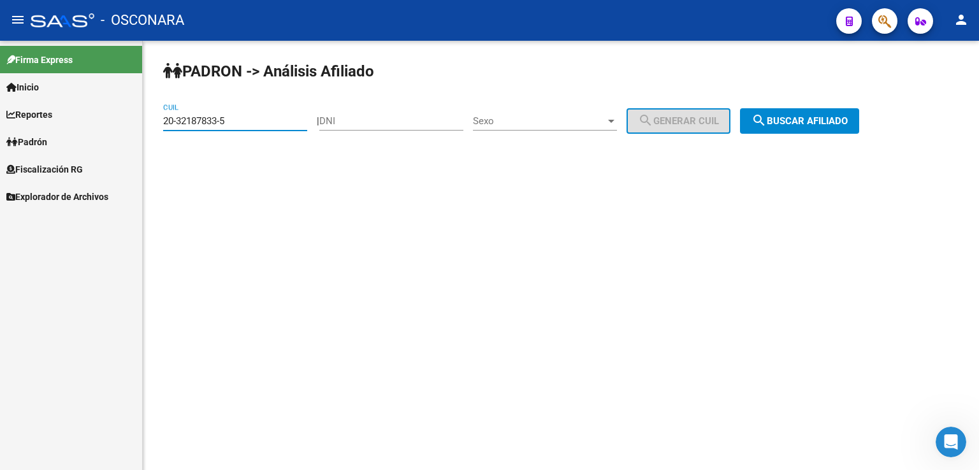
drag, startPoint x: 234, startPoint y: 123, endPoint x: 140, endPoint y: 108, distance: 95.5
click at [140, 108] on mat-sidenav-container "Firma Express Inicio Calendario SSS Instructivos Contacto OS Reportes Tablero d…" at bounding box center [489, 255] width 979 height 429
paste input "8805150-8"
click at [819, 122] on span "search Buscar afiliado" at bounding box center [799, 120] width 96 height 11
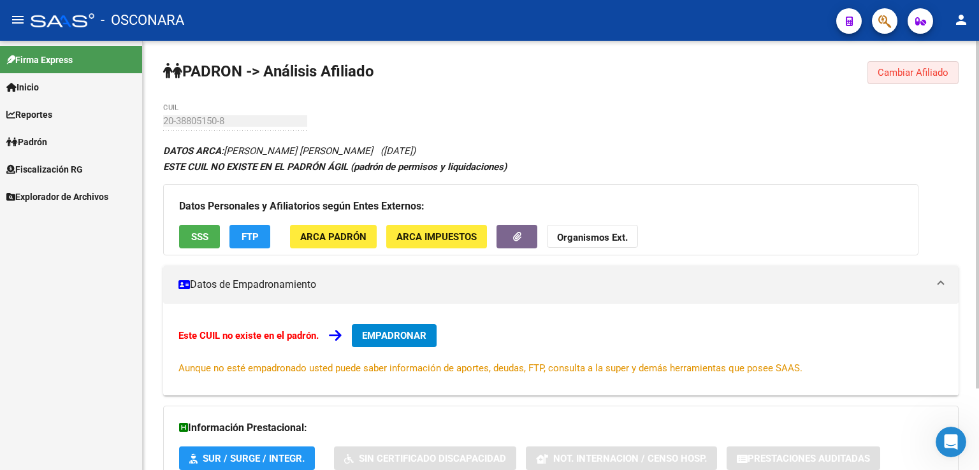
click at [923, 75] on span "Cambiar Afiliado" at bounding box center [912, 72] width 71 height 11
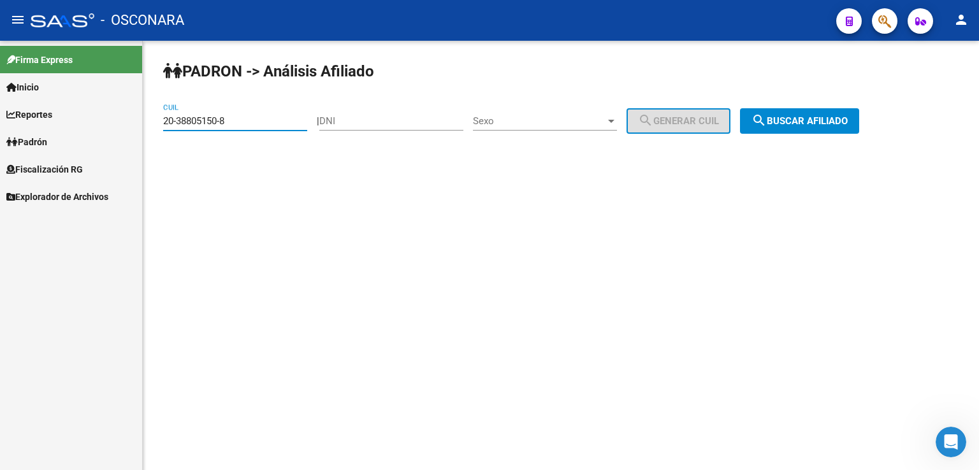
drag, startPoint x: 227, startPoint y: 123, endPoint x: 7, endPoint y: 74, distance: 225.3
click at [7, 74] on mat-sidenav-container "Firma Express Inicio Calendario SSS Instructivos Contacto OS Reportes Tablero d…" at bounding box center [489, 255] width 979 height 429
paste input "1734497-0"
click at [848, 115] on span "search Buscar afiliado" at bounding box center [799, 120] width 96 height 11
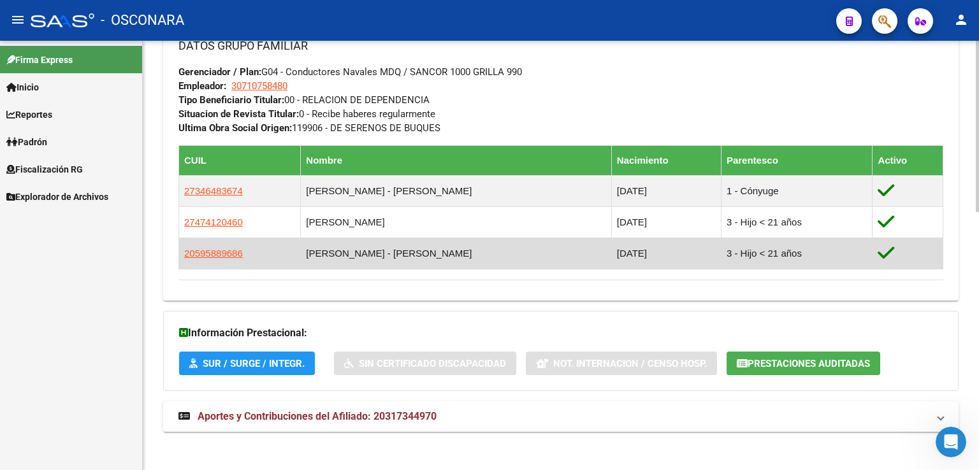
scroll to position [646, 0]
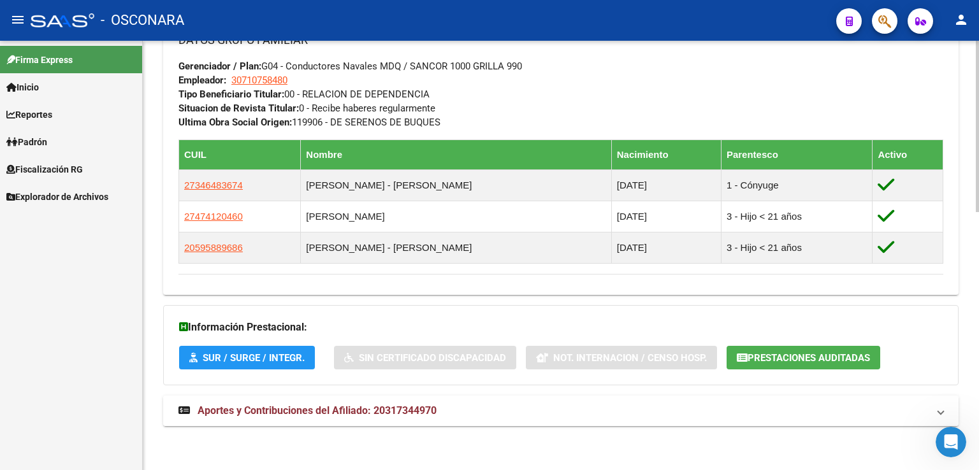
click at [447, 415] on mat-panel-title "Aportes y Contribuciones del Afiliado: 20317344970" at bounding box center [552, 411] width 749 height 14
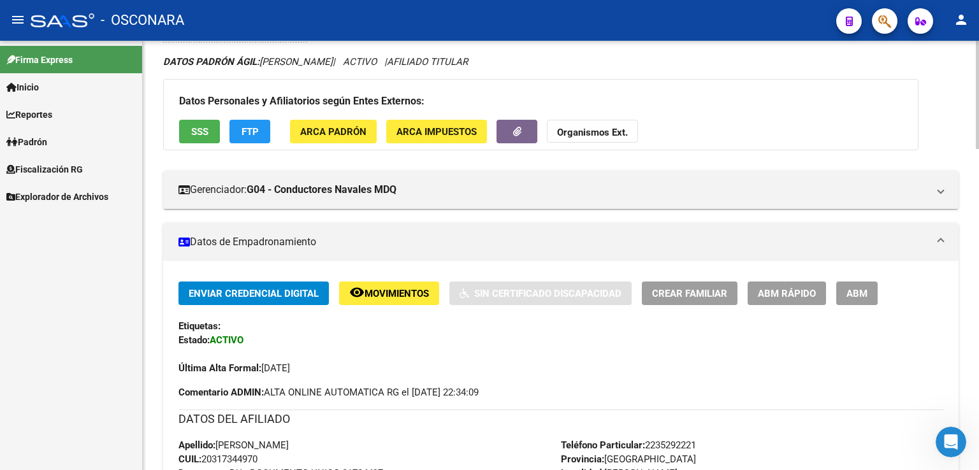
scroll to position [0, 0]
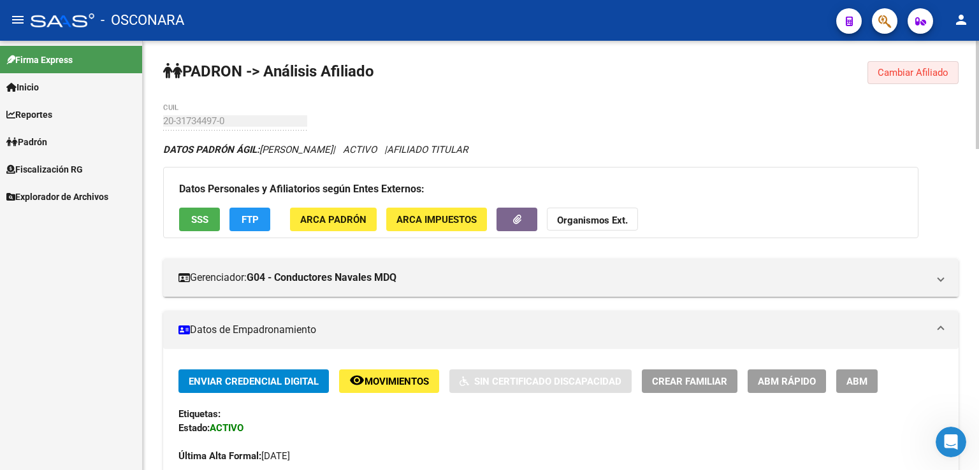
click at [922, 78] on button "Cambiar Afiliado" at bounding box center [912, 72] width 91 height 23
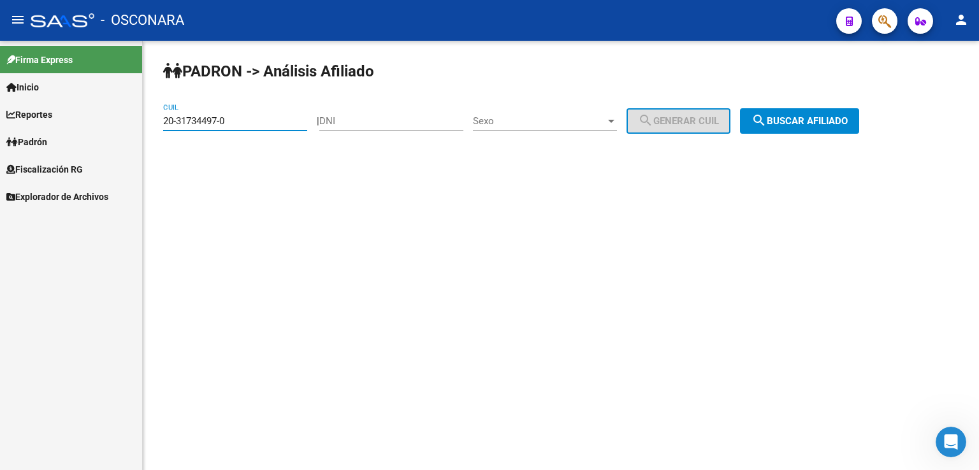
drag, startPoint x: 242, startPoint y: 117, endPoint x: 79, endPoint y: 115, distance: 163.1
click at [79, 115] on mat-sidenav-container "Firma Express Inicio Calendario SSS Instructivos Contacto OS Reportes Tablero d…" at bounding box center [489, 255] width 979 height 429
paste input "2849675-6"
click at [840, 124] on span "search Buscar afiliado" at bounding box center [799, 120] width 96 height 11
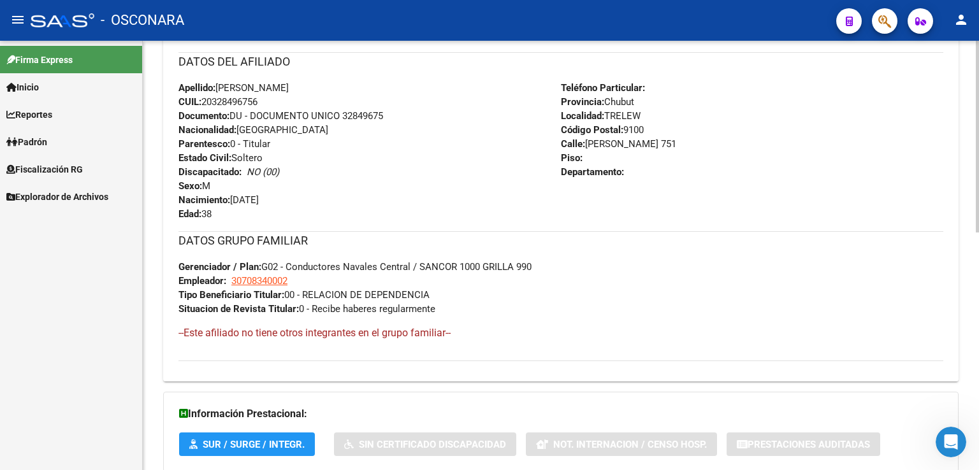
scroll to position [532, 0]
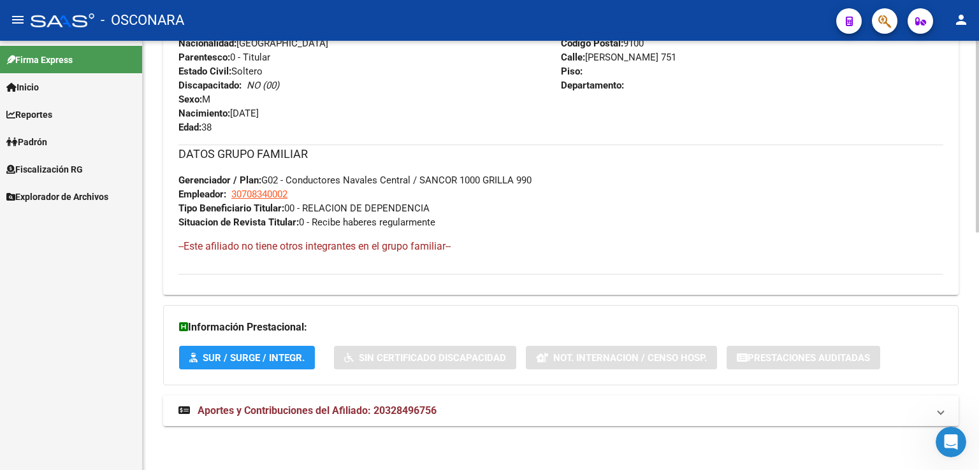
click at [350, 411] on span "Aportes y Contribuciones del Afiliado: 20328496756" at bounding box center [317, 411] width 239 height 12
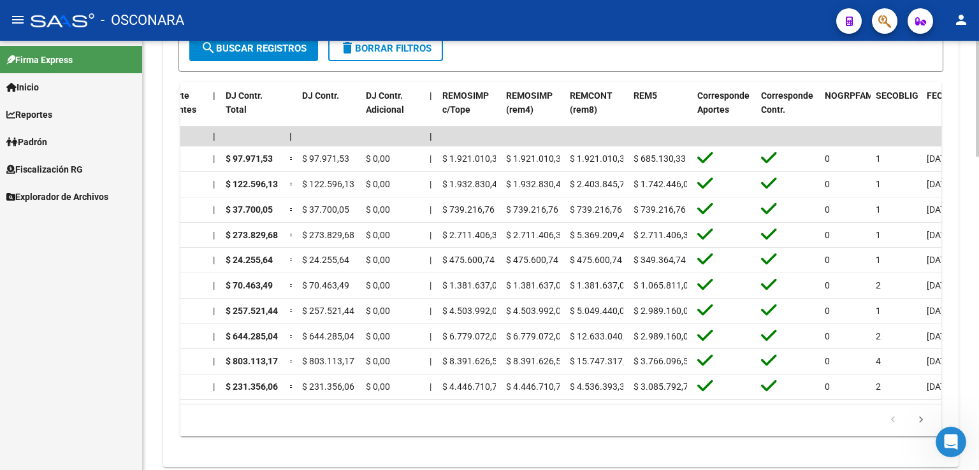
scroll to position [0, 1536]
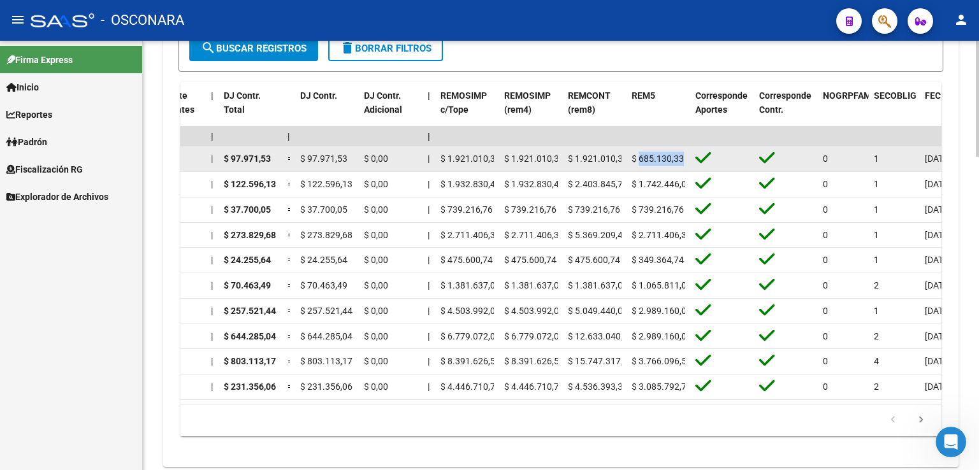
drag, startPoint x: 683, startPoint y: 154, endPoint x: 640, endPoint y: 156, distance: 43.4
click at [640, 156] on div "$ 685.130,33" at bounding box center [658, 159] width 54 height 15
copy span "685.130,33"
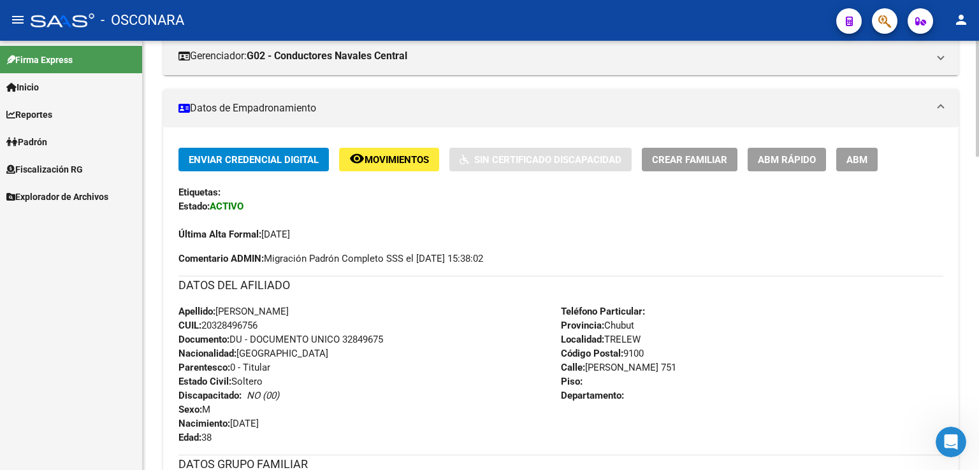
scroll to position [0, 0]
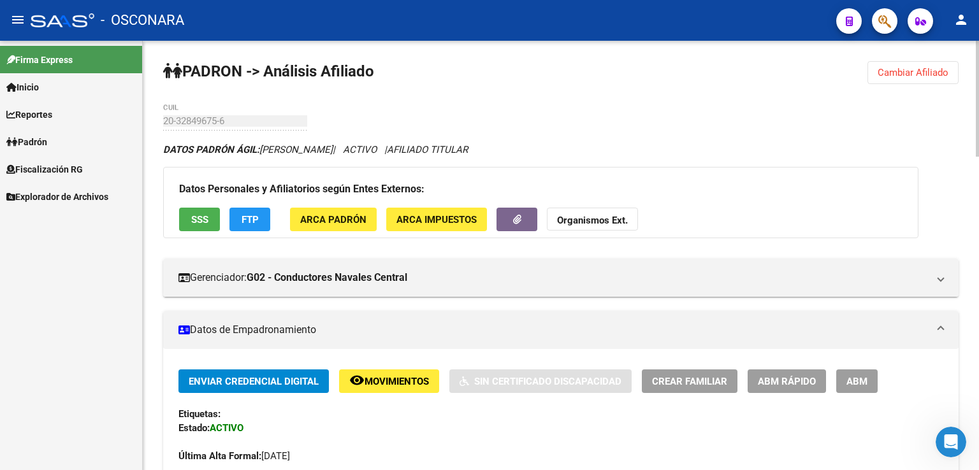
click at [925, 74] on span "Cambiar Afiliado" at bounding box center [912, 72] width 71 height 11
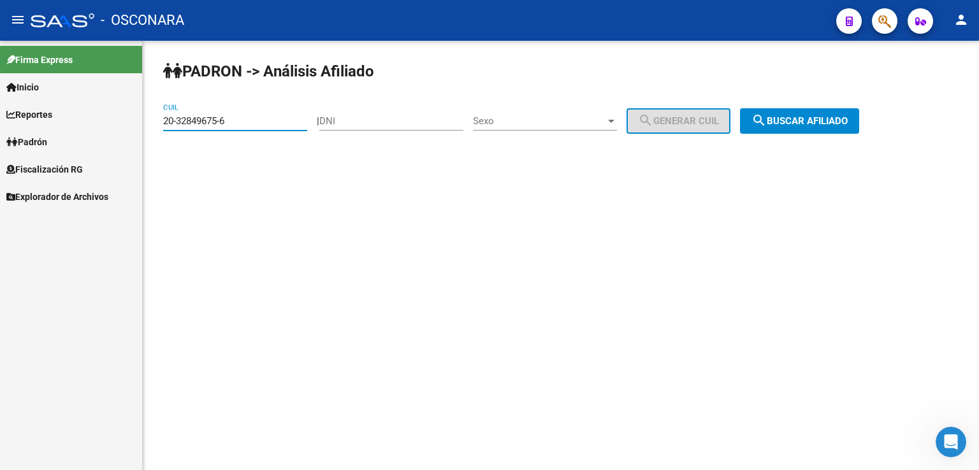
drag, startPoint x: 254, startPoint y: 119, endPoint x: 31, endPoint y: 80, distance: 226.4
click at [31, 80] on mat-sidenav-container "Firma Express Inicio Calendario SSS Instructivos Contacto OS Reportes Tablero d…" at bounding box center [489, 255] width 979 height 429
paste input "520689-7"
click at [826, 126] on button "search Buscar afiliado" at bounding box center [799, 120] width 119 height 25
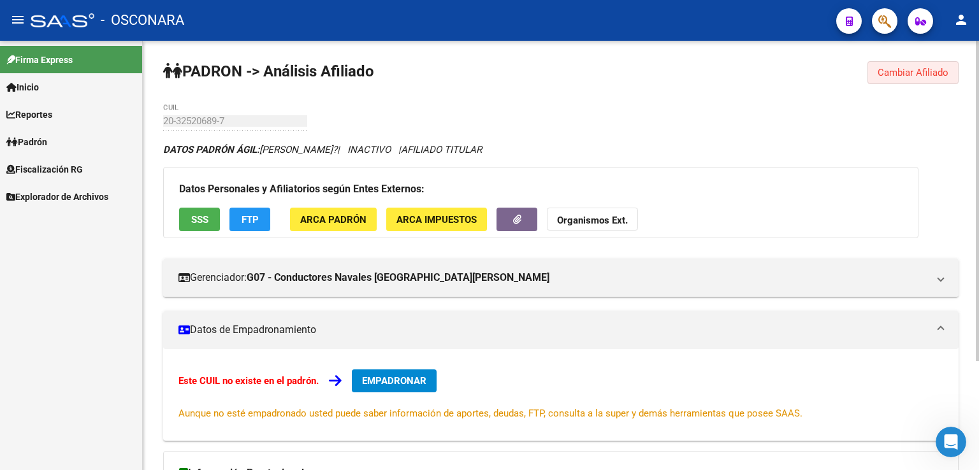
click at [918, 81] on button "Cambiar Afiliado" at bounding box center [912, 72] width 91 height 23
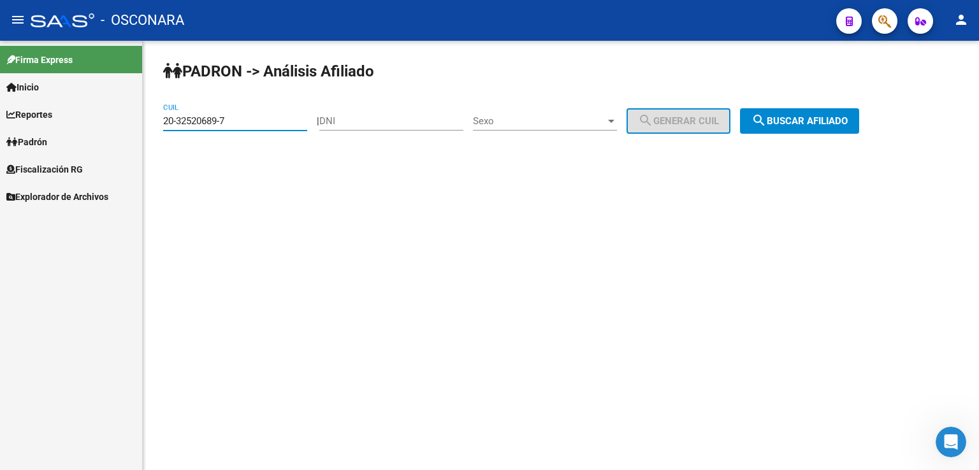
drag, startPoint x: 270, startPoint y: 124, endPoint x: 0, endPoint y: 34, distance: 283.9
click at [0, 36] on div "menu - OSCONARA person Firma Express Inicio Calendario SSS Instructivos Contact…" at bounding box center [489, 235] width 979 height 470
paste input "24260249-9"
click at [835, 113] on button "search Buscar afiliado" at bounding box center [799, 120] width 119 height 25
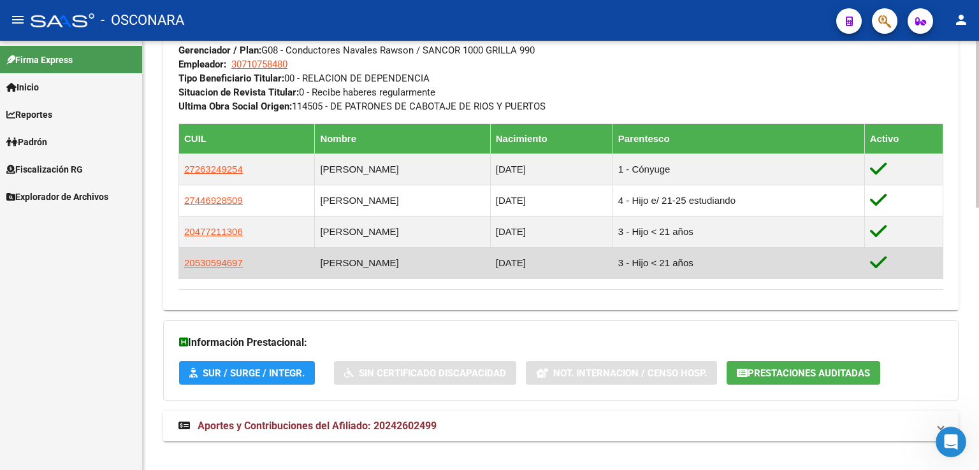
scroll to position [678, 0]
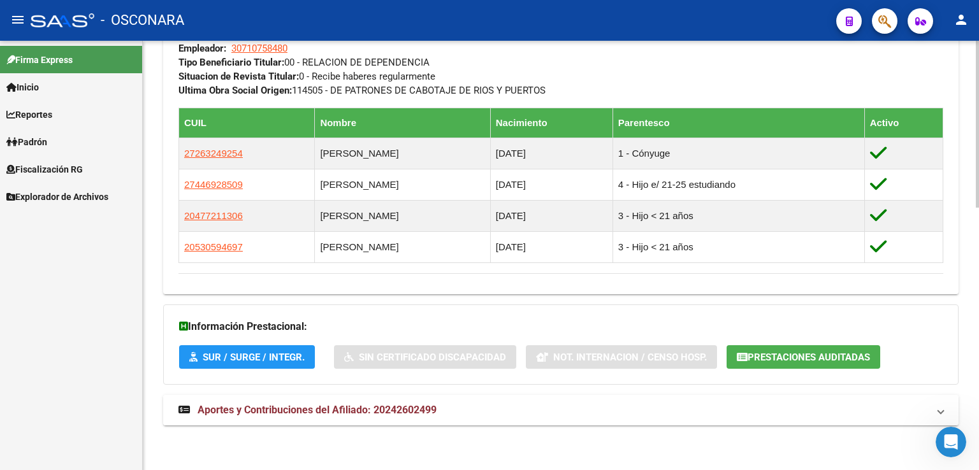
click at [418, 406] on span "Aportes y Contribuciones del Afiliado: 20242602499" at bounding box center [317, 410] width 239 height 12
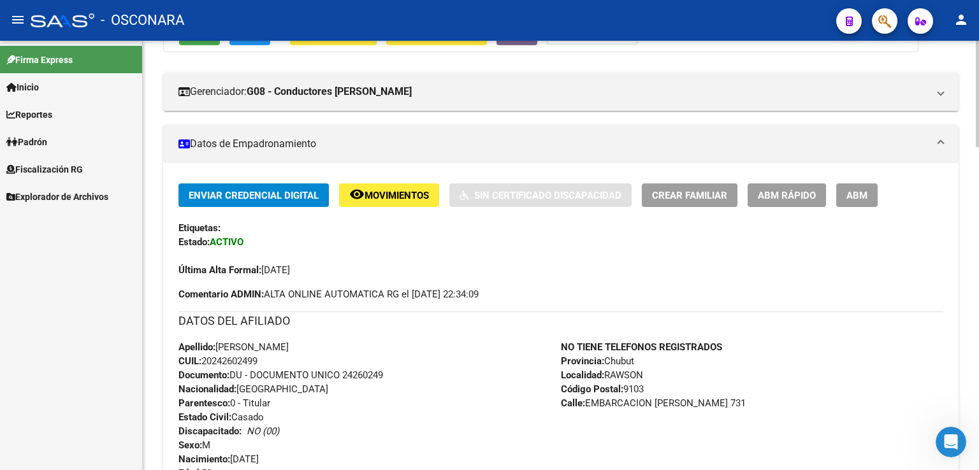
scroll to position [0, 0]
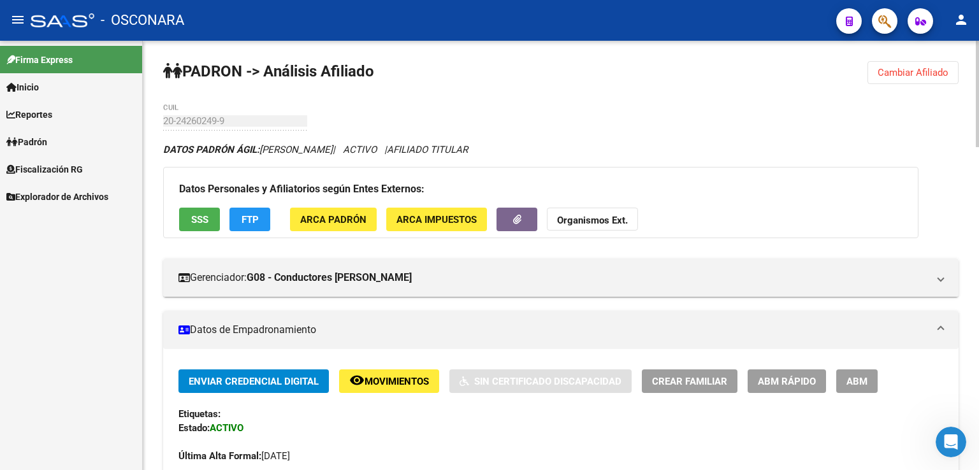
click at [907, 73] on span "Cambiar Afiliado" at bounding box center [912, 72] width 71 height 11
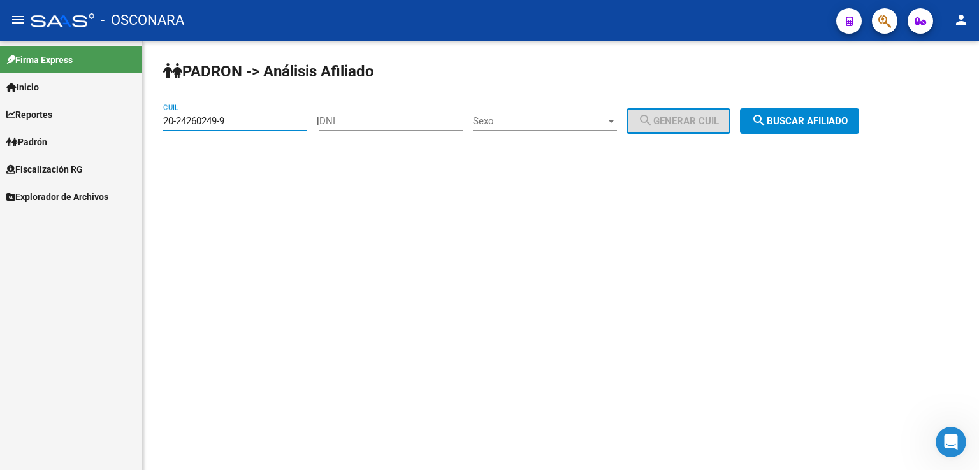
drag, startPoint x: 236, startPoint y: 120, endPoint x: 46, endPoint y: 97, distance: 192.0
click at [54, 95] on mat-sidenav-container "Firma Express Inicio Calendario SSS Instructivos Contacto OS Reportes Tablero d…" at bounding box center [489, 255] width 979 height 429
paste input "937440-8"
click at [826, 118] on span "search Buscar afiliado" at bounding box center [799, 120] width 96 height 11
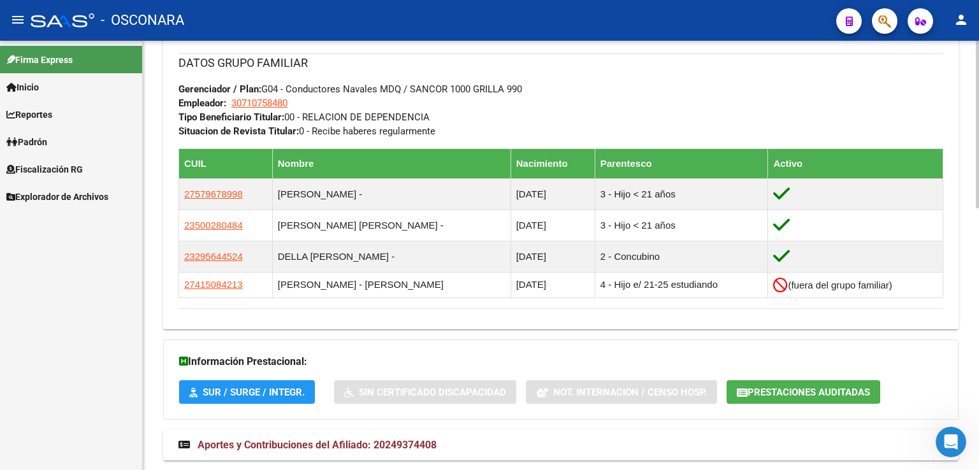
scroll to position [672, 0]
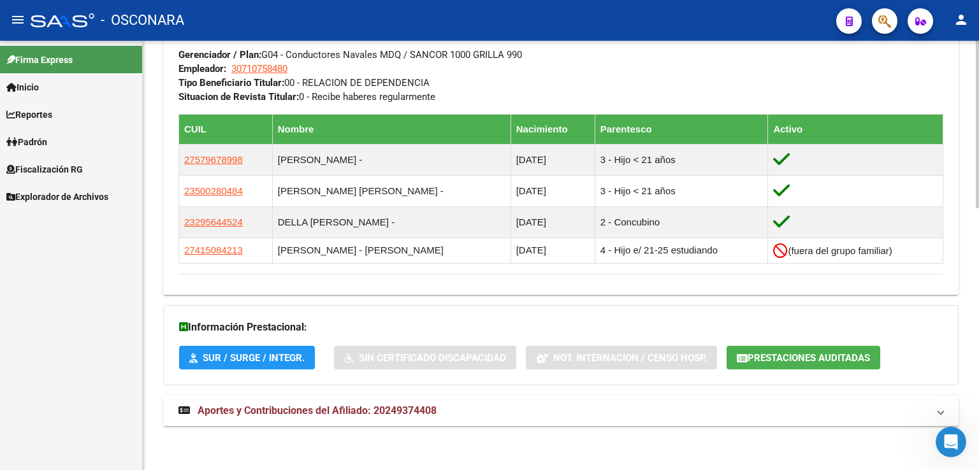
drag, startPoint x: 410, startPoint y: 412, endPoint x: 472, endPoint y: 312, distance: 118.1
click at [409, 412] on span "Aportes y Contribuciones del Afiliado: 20249374408" at bounding box center [317, 411] width 239 height 12
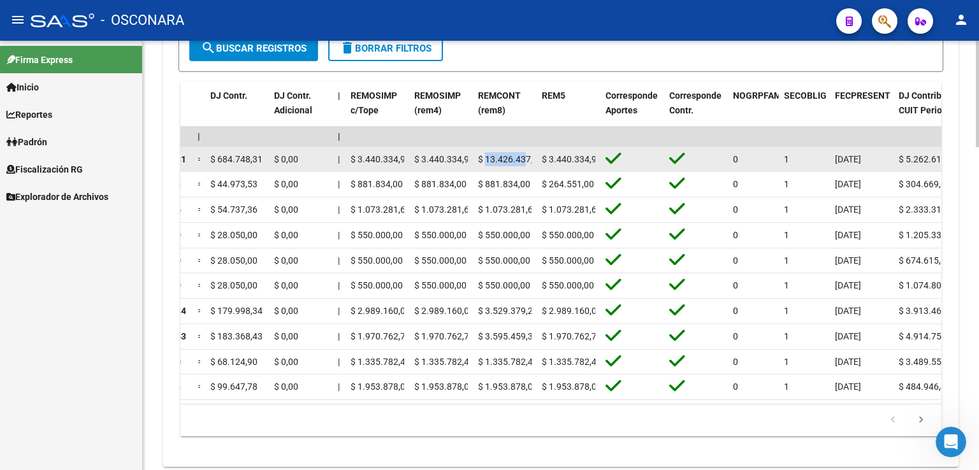
scroll to position [0, 10]
drag, startPoint x: 486, startPoint y: 159, endPoint x: 546, endPoint y: 158, distance: 59.9
copy div "13.426.437,46 $"
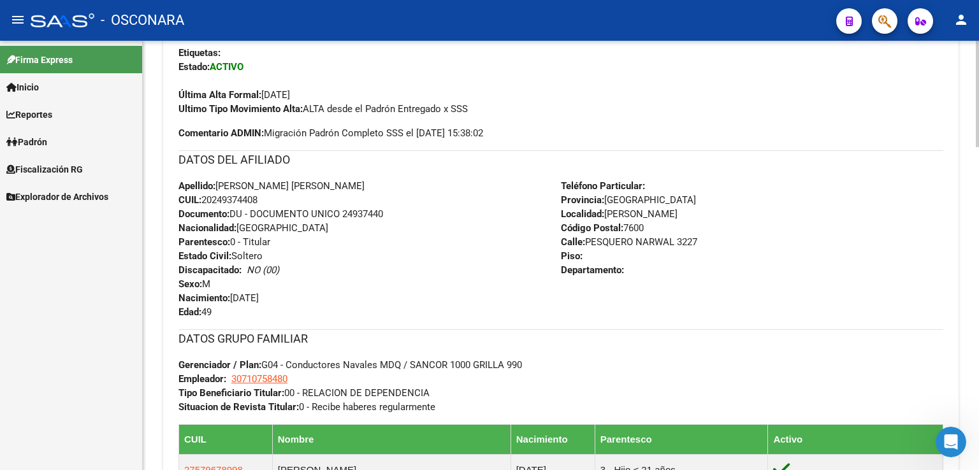
scroll to position [0, 0]
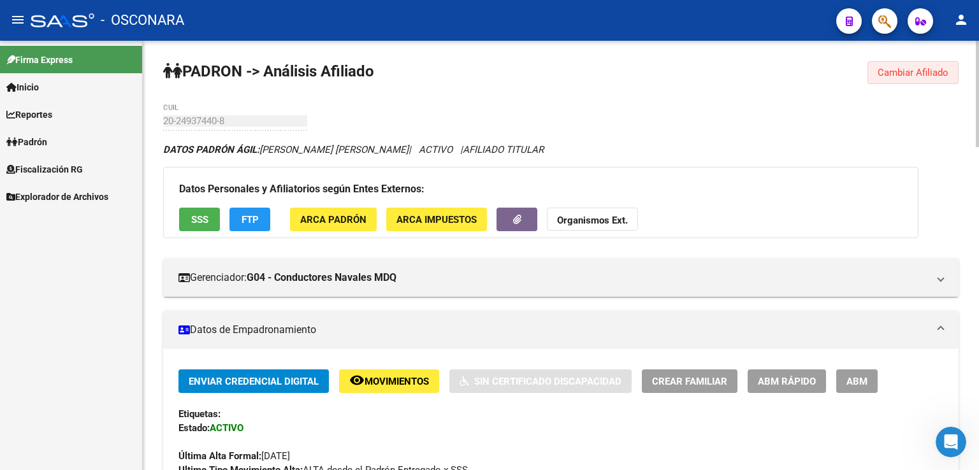
click at [883, 64] on button "Cambiar Afiliado" at bounding box center [912, 72] width 91 height 23
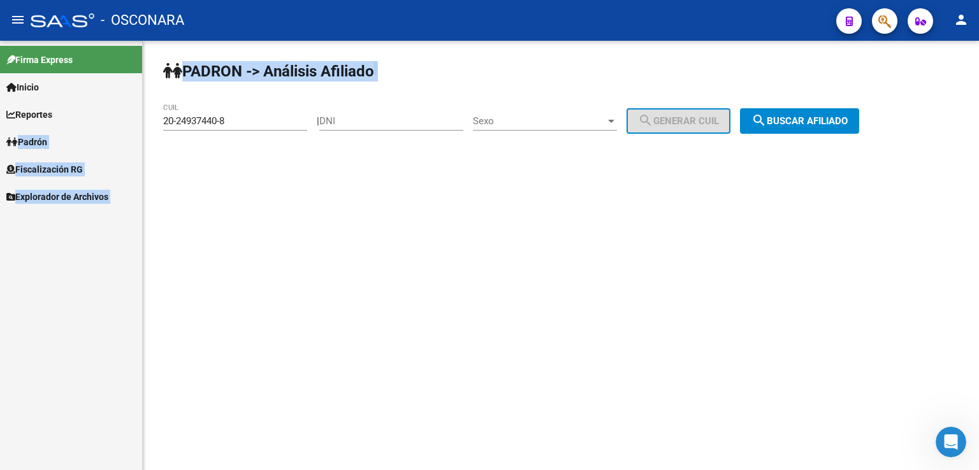
drag, startPoint x: 232, startPoint y: 115, endPoint x: 11, endPoint y: 137, distance: 222.2
click at [11, 137] on mat-sidenav-container "Firma Express Inicio Calendario SSS Instructivos Contacto OS Reportes Tablero d…" at bounding box center [489, 255] width 979 height 429
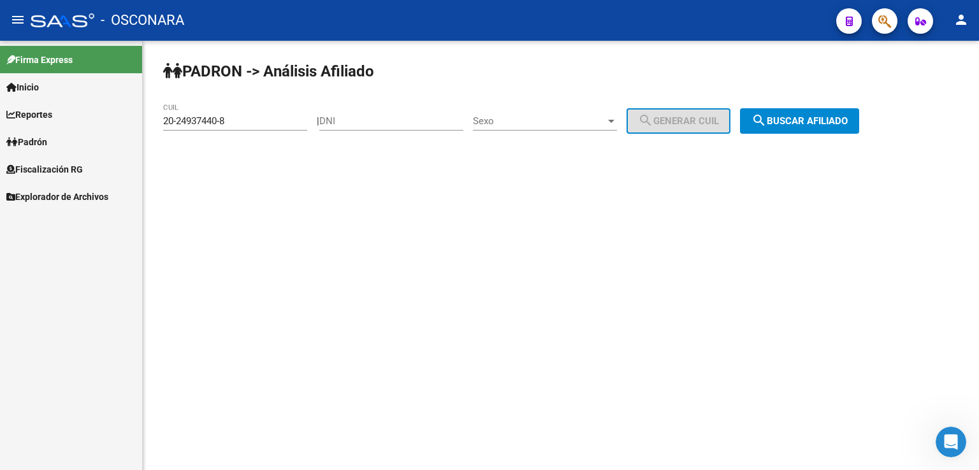
click at [253, 129] on div "20-24937440-8 CUIL" at bounding box center [235, 116] width 144 height 27
click at [157, 120] on div "PADRON -> Análisis Afiliado 20-24937440-8 CUIL | DNI Sexo Sexo search Generar C…" at bounding box center [561, 108] width 836 height 134
paste input "31734497-0"
click at [800, 119] on span "search Buscar afiliado" at bounding box center [799, 120] width 96 height 11
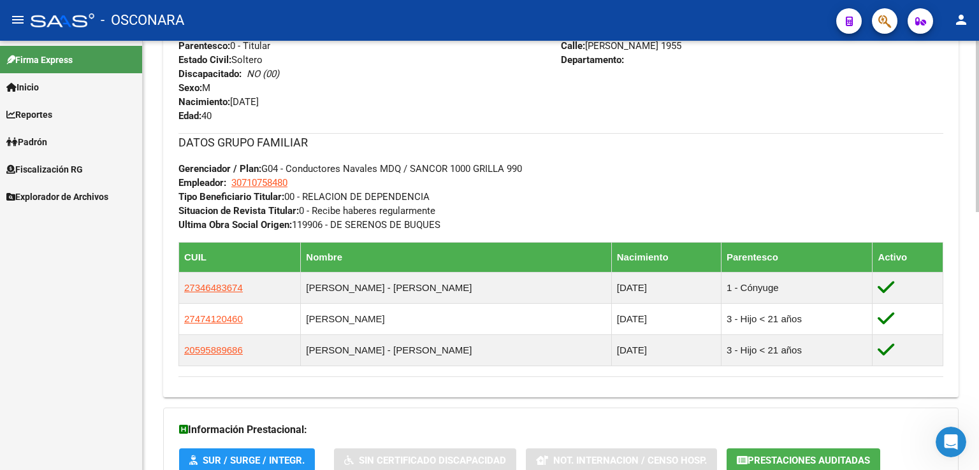
scroll to position [646, 0]
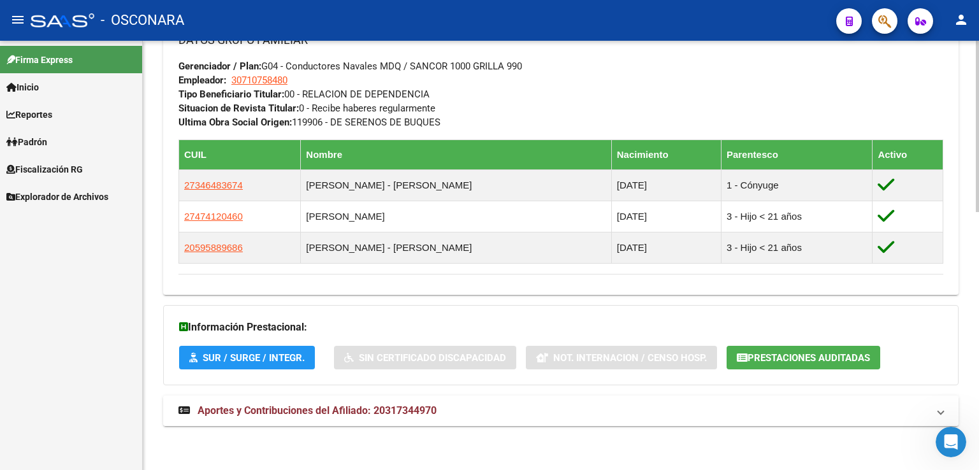
click at [396, 407] on span "Aportes y Contribuciones del Afiliado: 20317344970" at bounding box center [317, 411] width 239 height 12
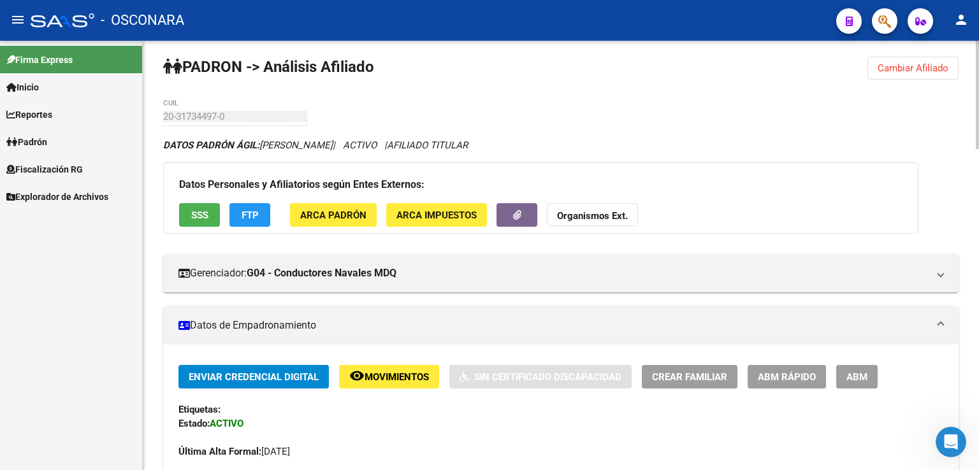
scroll to position [0, 0]
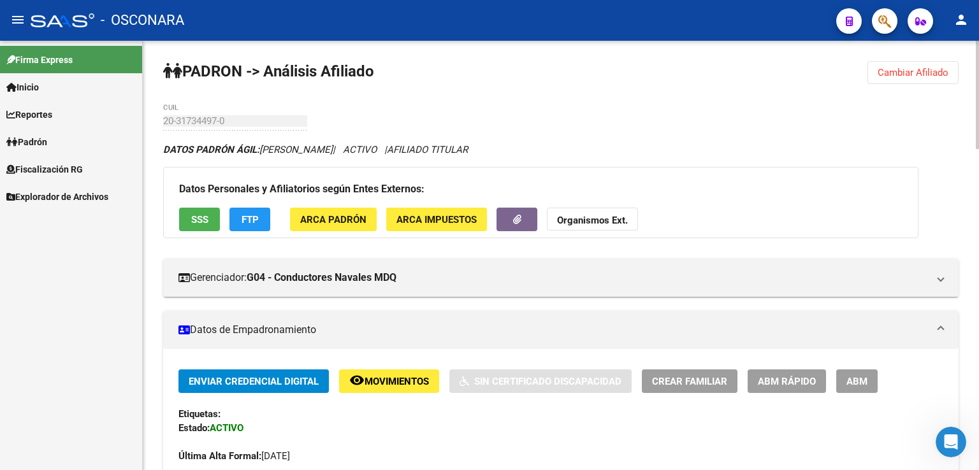
click at [888, 73] on span "Cambiar Afiliado" at bounding box center [912, 72] width 71 height 11
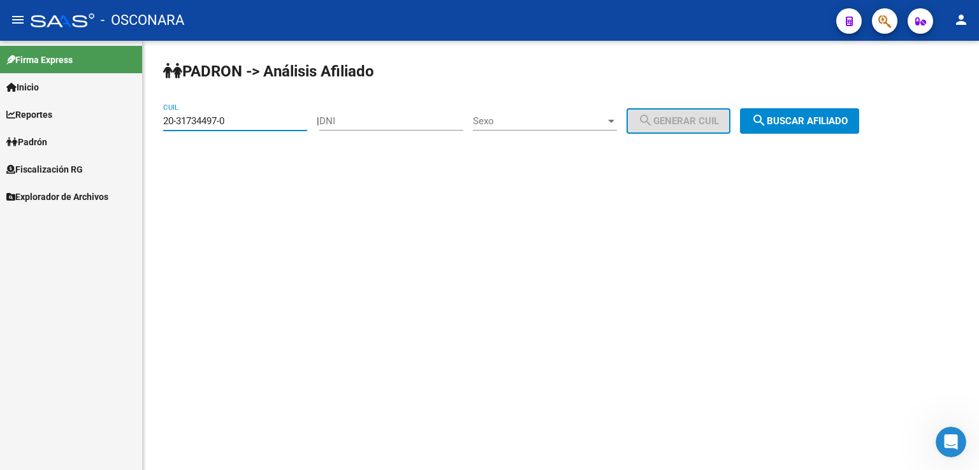
drag, startPoint x: 177, startPoint y: 113, endPoint x: 32, endPoint y: 90, distance: 145.7
click at [33, 90] on mat-sidenav-container "Firma Express Inicio Calendario SSS Instructivos Contacto OS Reportes Tablero d…" at bounding box center [489, 255] width 979 height 429
paste input "3357767-5"
click at [851, 111] on button "search Buscar afiliado" at bounding box center [799, 120] width 119 height 25
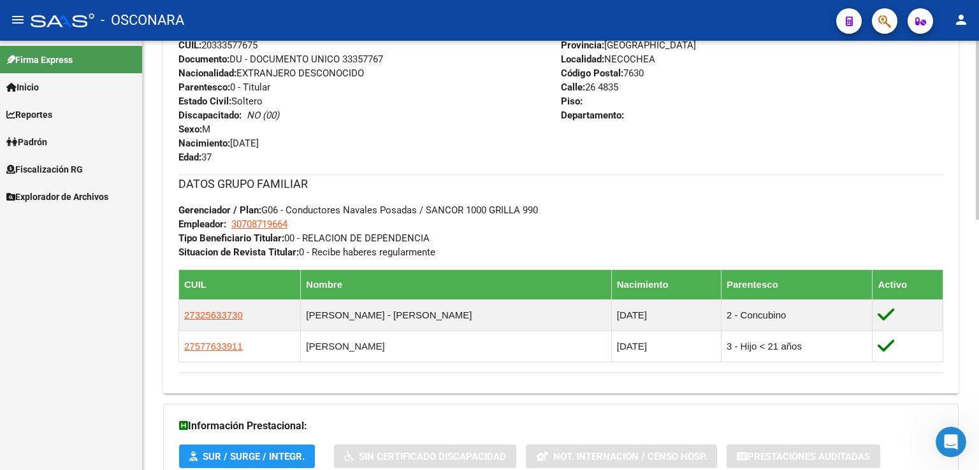
scroll to position [601, 0]
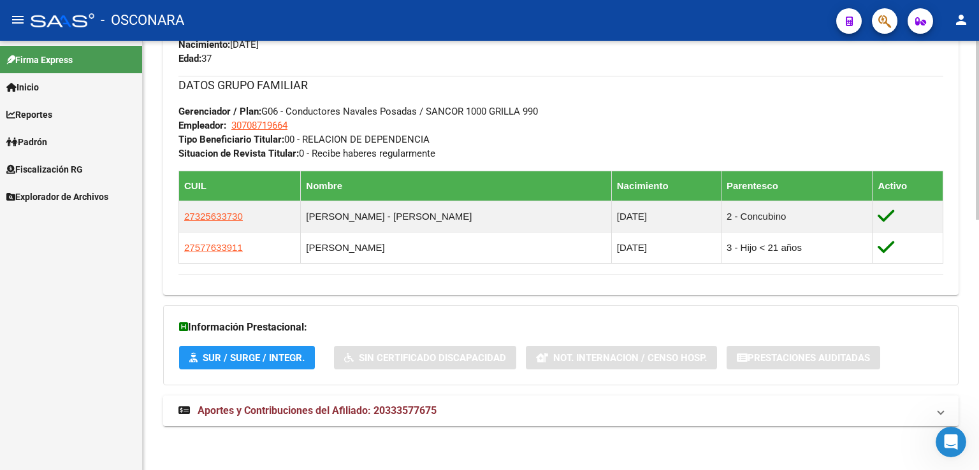
click at [413, 406] on span "Aportes y Contribuciones del Afiliado: 20333577675" at bounding box center [317, 411] width 239 height 12
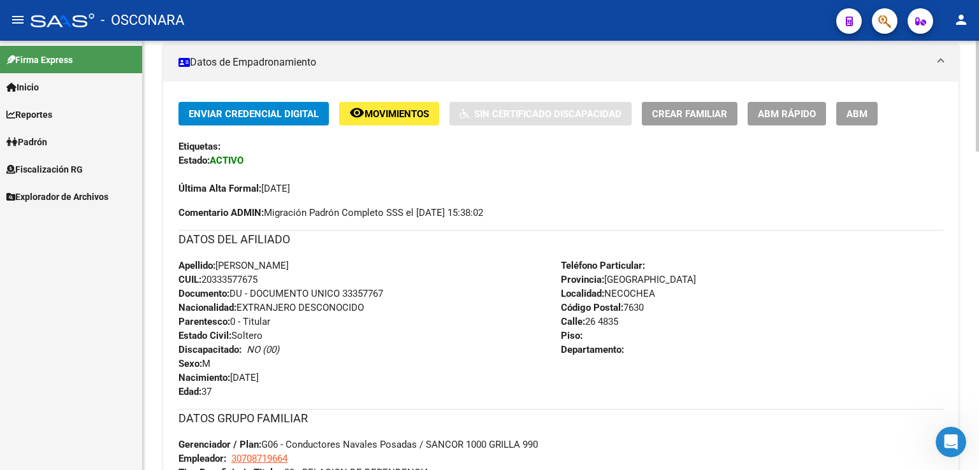
scroll to position [0, 0]
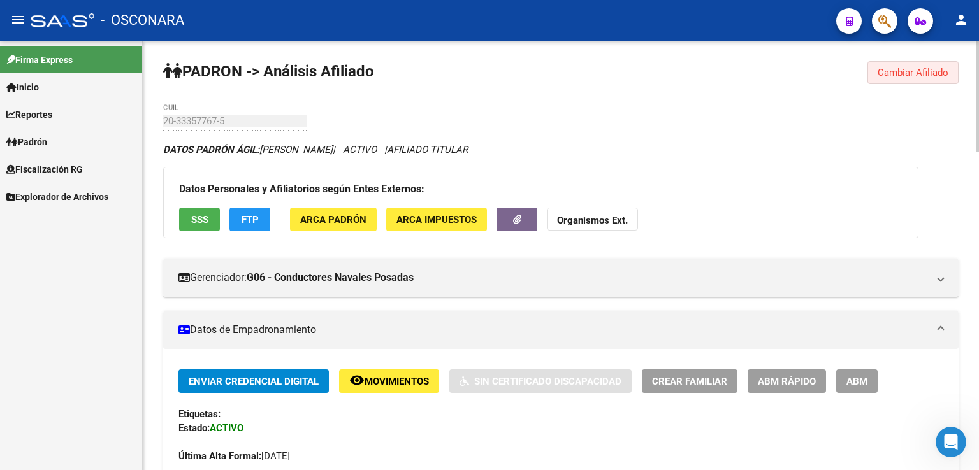
click at [910, 78] on button "Cambiar Afiliado" at bounding box center [912, 72] width 91 height 23
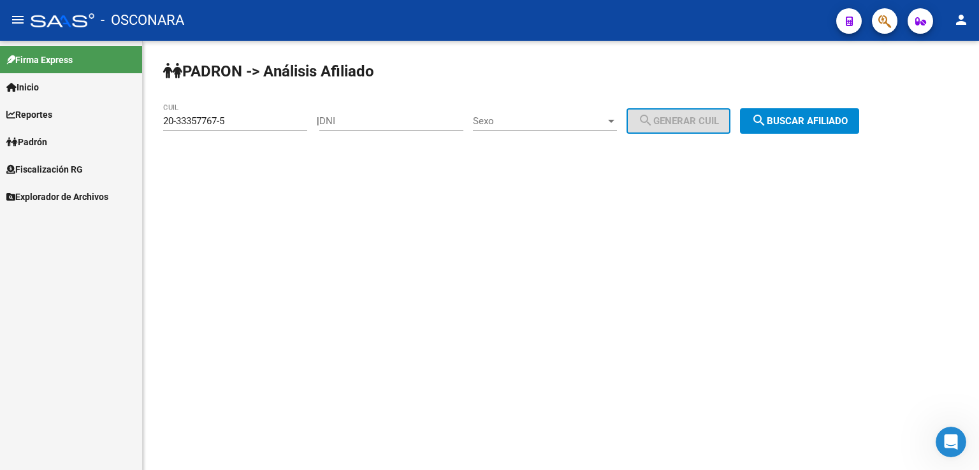
click at [235, 111] on div "20-33357767-5 CUIL" at bounding box center [235, 116] width 144 height 27
drag, startPoint x: 232, startPoint y: 118, endPoint x: 0, endPoint y: 96, distance: 233.0
click at [0, 96] on mat-sidenav-container "Firma Express Inicio Calendario SSS Instructivos Contacto OS Reportes Tablero d…" at bounding box center [489, 255] width 979 height 429
paste input "22723583-8"
click at [793, 115] on span "search Buscar afiliado" at bounding box center [799, 120] width 96 height 11
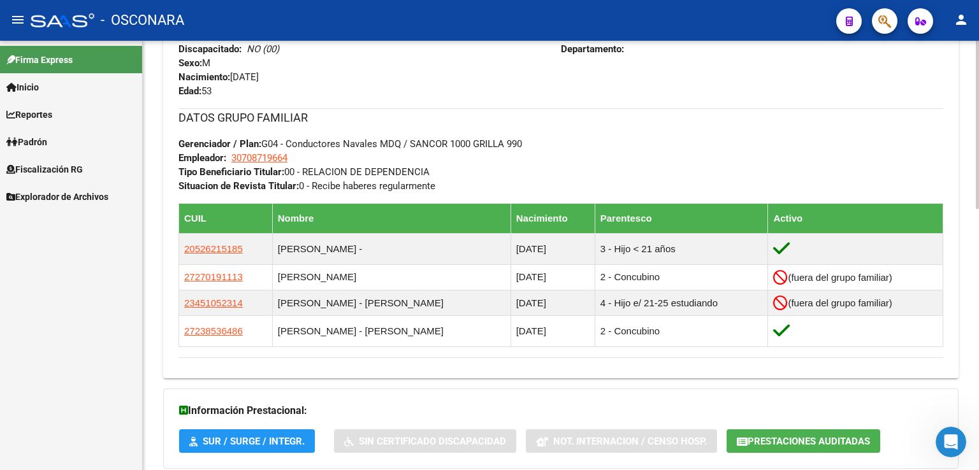
scroll to position [666, 0]
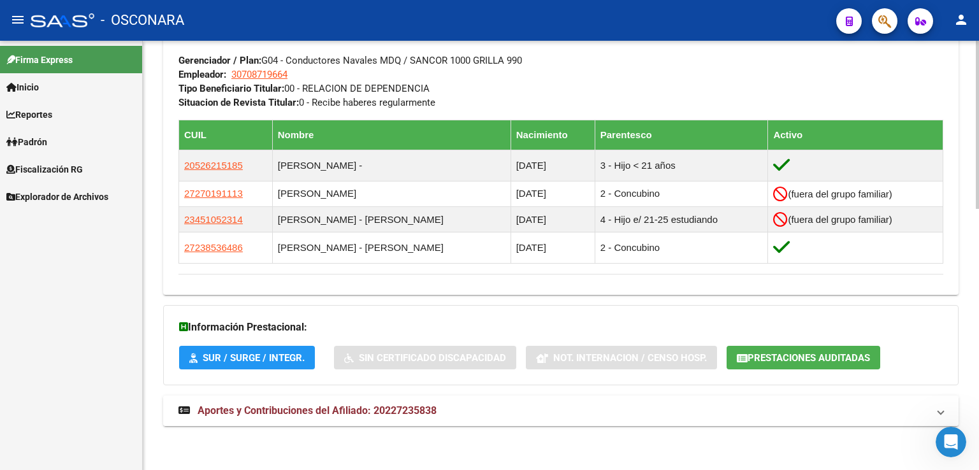
click at [382, 411] on span "Aportes y Contribuciones del Afiliado: 20227235838" at bounding box center [317, 411] width 239 height 12
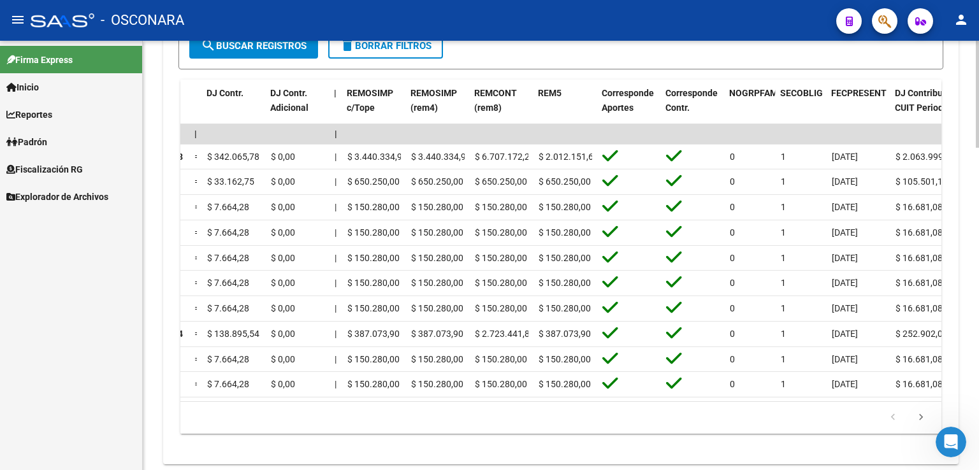
scroll to position [0, 1631]
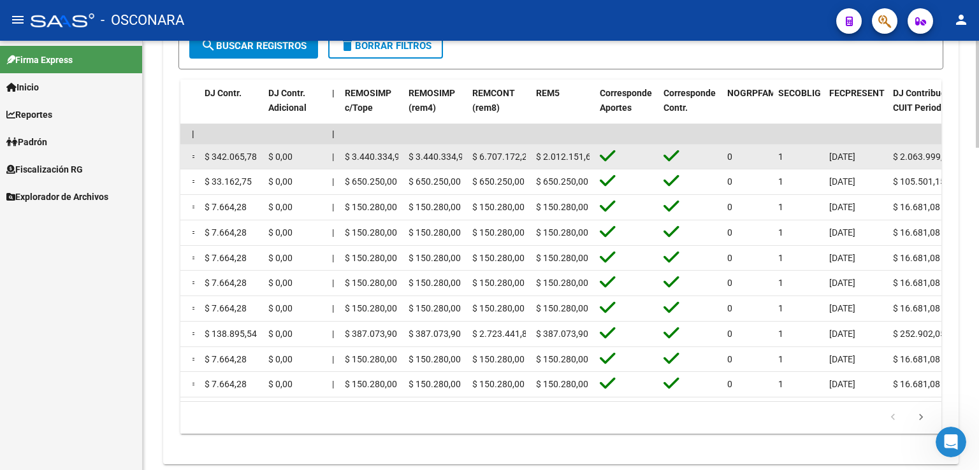
click at [476, 154] on span "$ 6.707.172,22" at bounding box center [502, 157] width 60 height 10
drag, startPoint x: 474, startPoint y: 154, endPoint x: 630, endPoint y: 152, distance: 155.5
copy div "$ 6.707.172,22 $ 2.012.151,67"
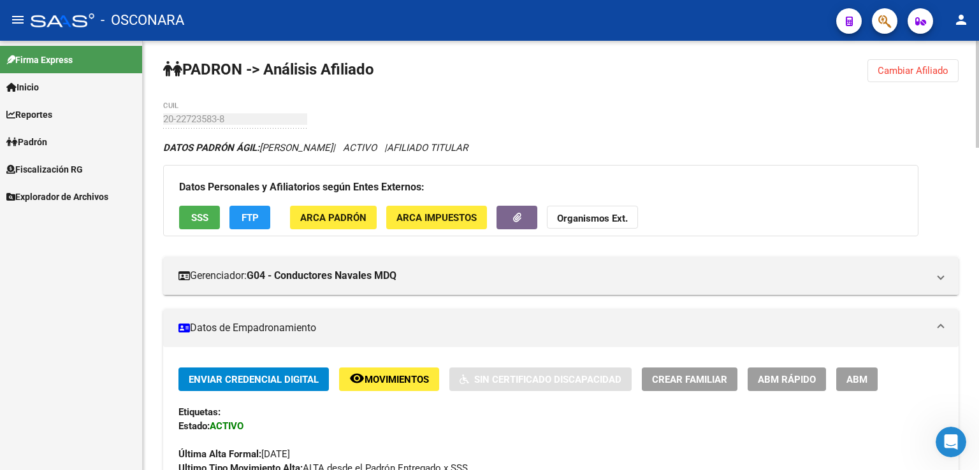
scroll to position [0, 0]
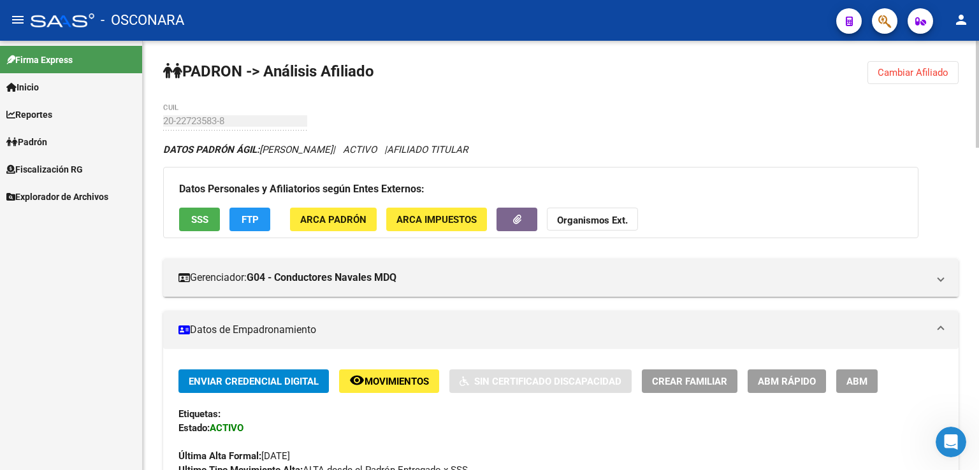
click at [897, 64] on button "Cambiar Afiliado" at bounding box center [912, 72] width 91 height 23
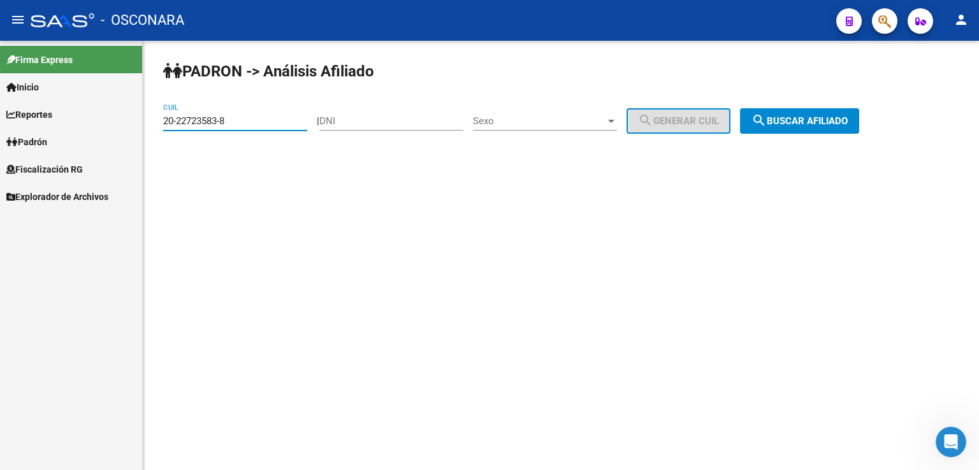
drag, startPoint x: 270, startPoint y: 120, endPoint x: 105, endPoint y: 128, distance: 165.2
click at [105, 128] on mat-sidenav-container "Firma Express Inicio Calendario SSS Instructivos Contacto OS Reportes Tablero d…" at bounding box center [489, 255] width 979 height 429
paste input "3-18557453-9"
click at [812, 110] on button "search Buscar afiliado" at bounding box center [799, 120] width 119 height 25
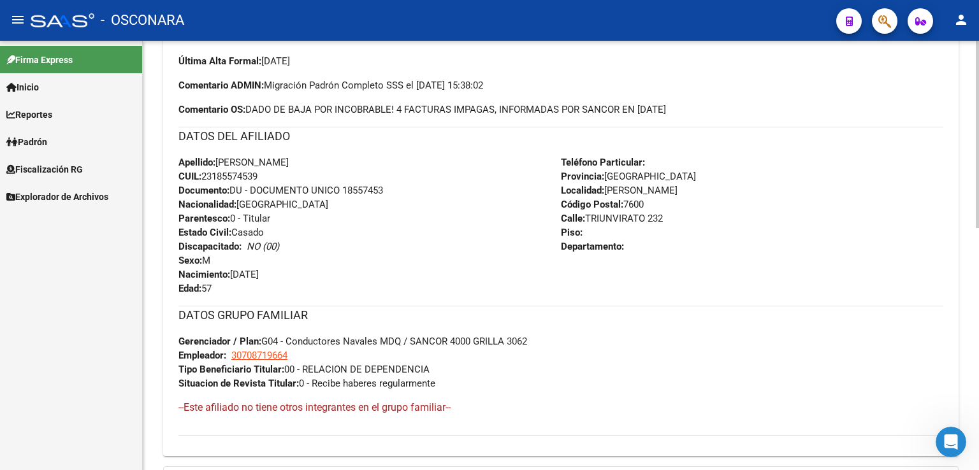
scroll to position [556, 0]
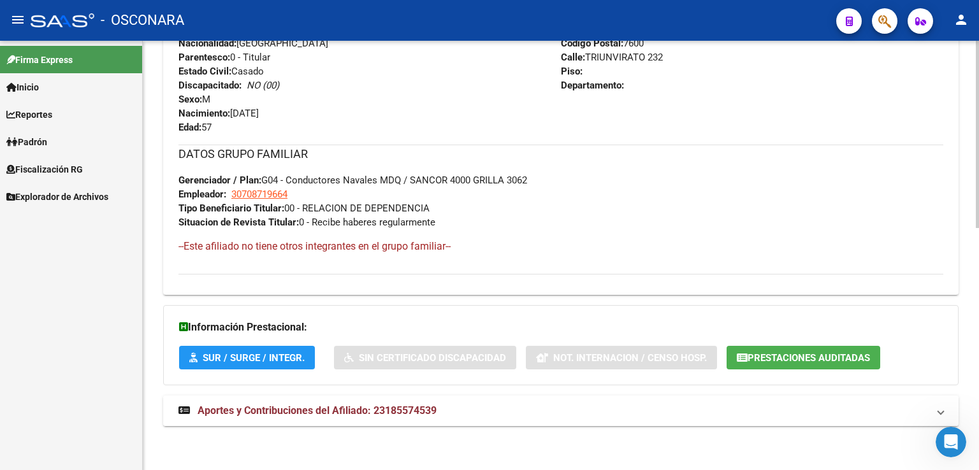
click at [383, 401] on mat-expansion-panel-header "Aportes y Contribuciones del Afiliado: 23185574539" at bounding box center [560, 411] width 795 height 31
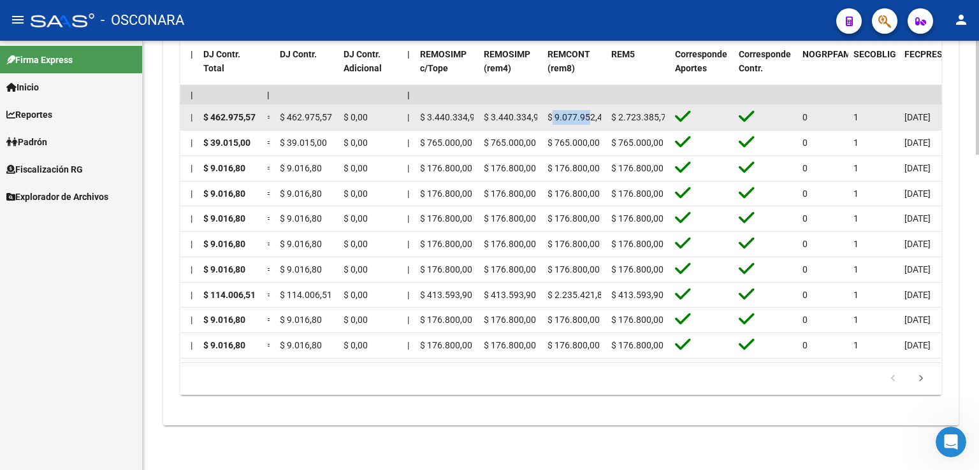
scroll to position [0, 5]
drag, startPoint x: 553, startPoint y: 106, endPoint x: 688, endPoint y: 106, distance: 134.5
copy div "9.077.952,44 $ 2.723.385,73"
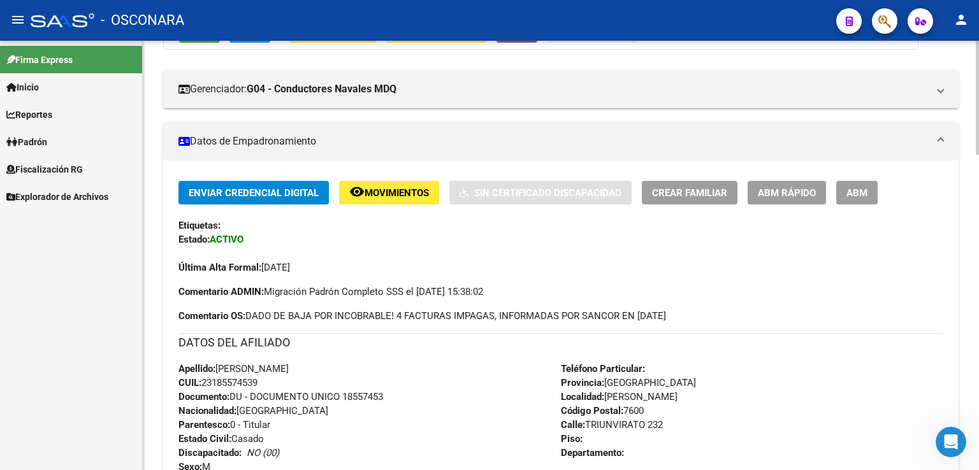
scroll to position [0, 0]
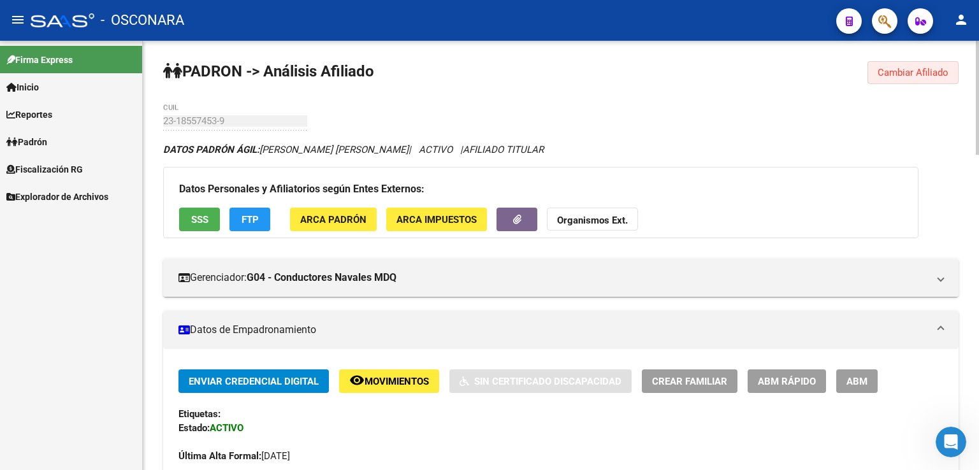
click at [891, 71] on span "Cambiar Afiliado" at bounding box center [912, 72] width 71 height 11
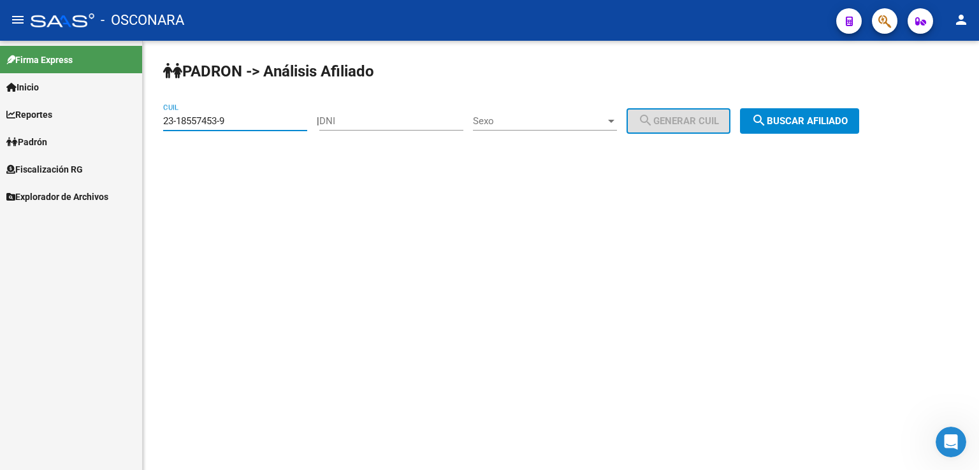
drag, startPoint x: 268, startPoint y: 116, endPoint x: 64, endPoint y: 99, distance: 204.0
click at [64, 99] on mat-sidenav-container "Firma Express Inicio Calendario SSS Instructivos Contacto OS Reportes Tablero d…" at bounding box center [489, 255] width 979 height 429
paste input "0-20065235-6"
click at [802, 117] on span "search Buscar afiliado" at bounding box center [799, 120] width 96 height 11
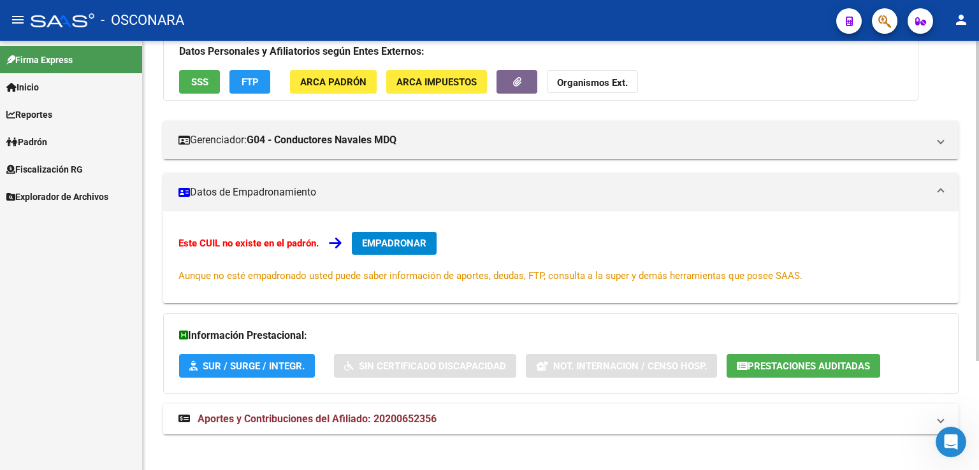
scroll to position [146, 0]
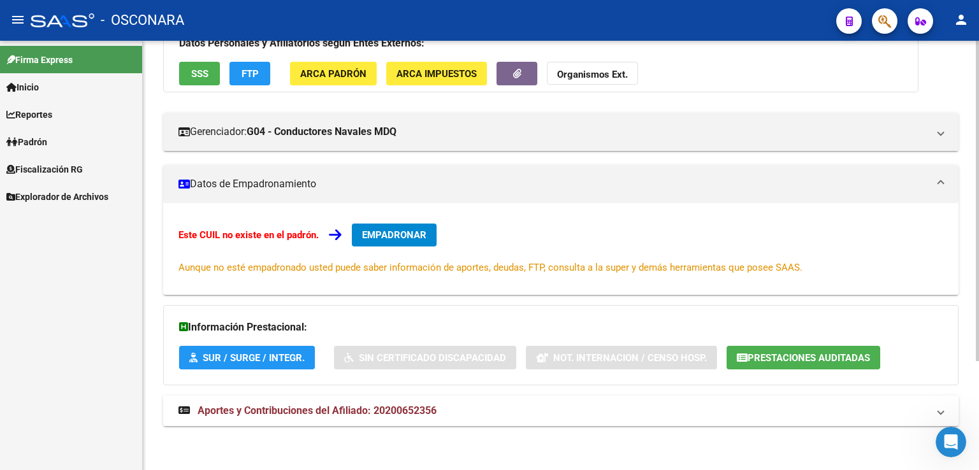
click at [466, 402] on mat-expansion-panel-header "Aportes y Contribuciones del Afiliado: 20200652356" at bounding box center [560, 411] width 795 height 31
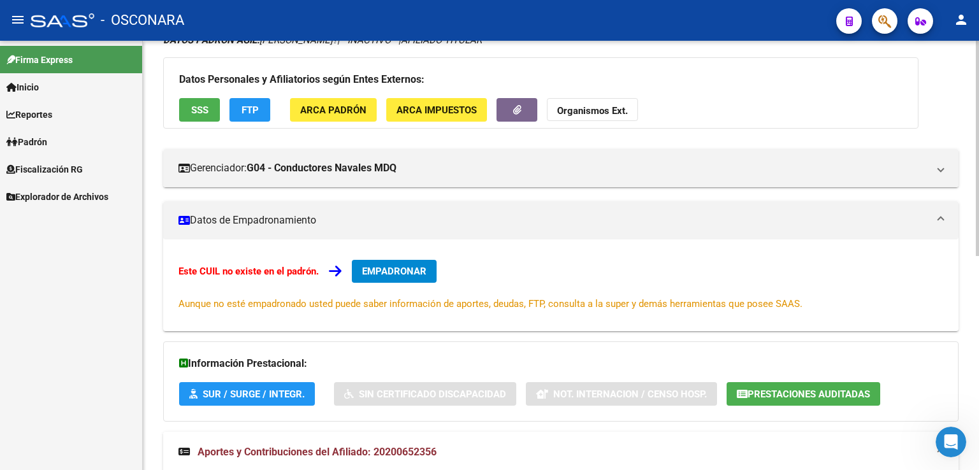
scroll to position [0, 0]
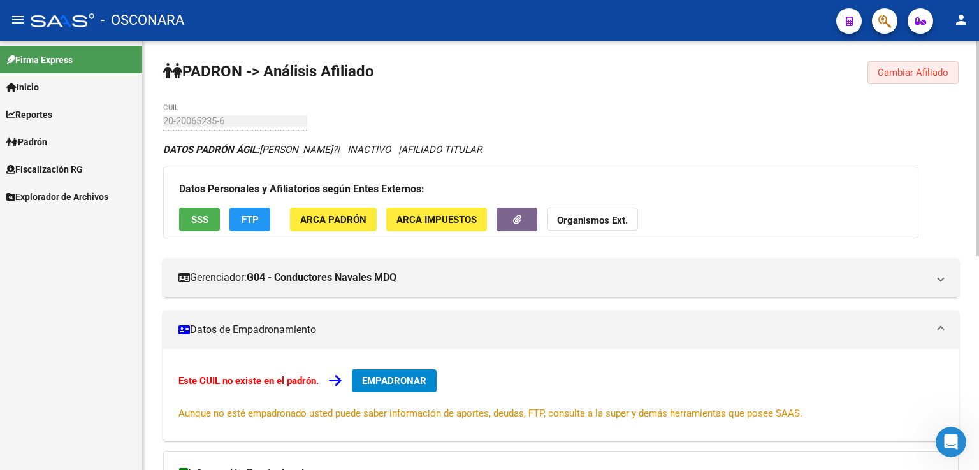
drag, startPoint x: 879, startPoint y: 72, endPoint x: 679, endPoint y: 136, distance: 210.0
click at [879, 72] on span "Cambiar Afiliado" at bounding box center [912, 72] width 71 height 11
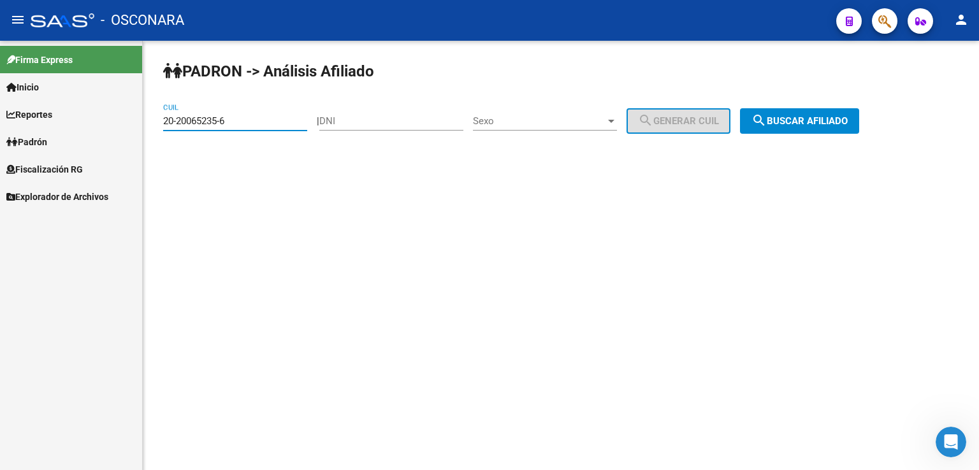
drag, startPoint x: 242, startPoint y: 122, endPoint x: 90, endPoint y: 117, distance: 152.4
click at [90, 117] on mat-sidenav-container "Firma Express Inicio Calendario SSS Instructivos Contacto OS Reportes Tablero d…" at bounding box center [489, 255] width 979 height 429
paste input "14868573-9"
click at [767, 119] on mat-icon "search" at bounding box center [758, 120] width 15 height 15
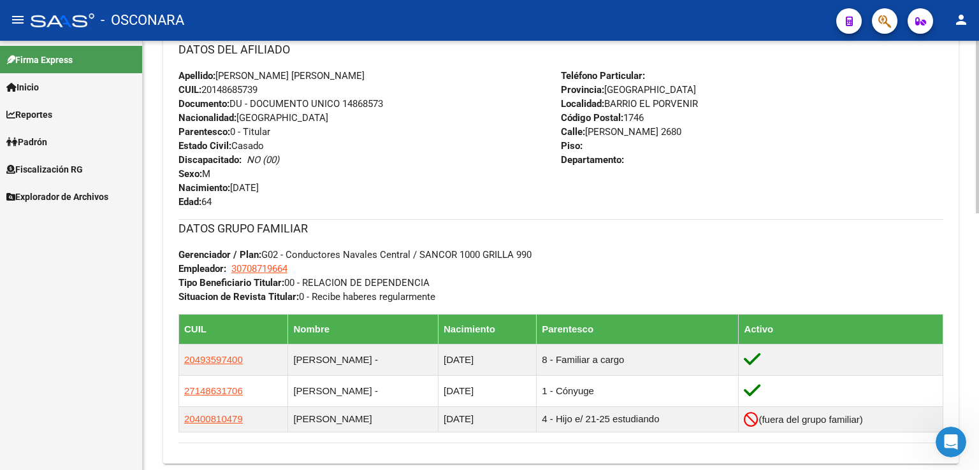
scroll to position [640, 0]
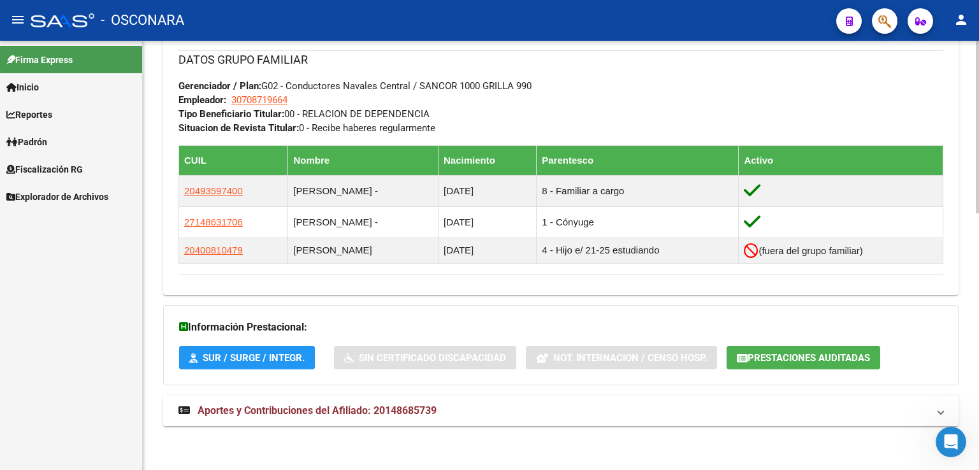
click at [364, 410] on span "Aportes y Contribuciones del Afiliado: 20148685739" at bounding box center [317, 411] width 239 height 12
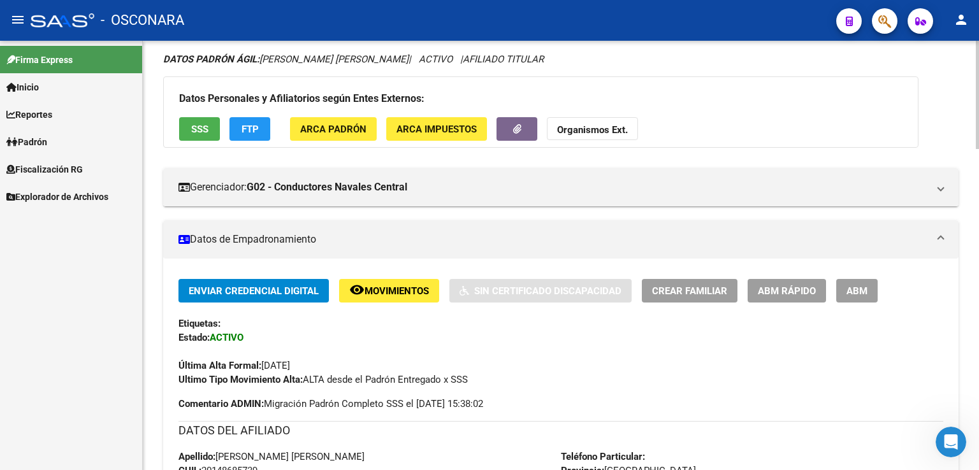
scroll to position [0, 0]
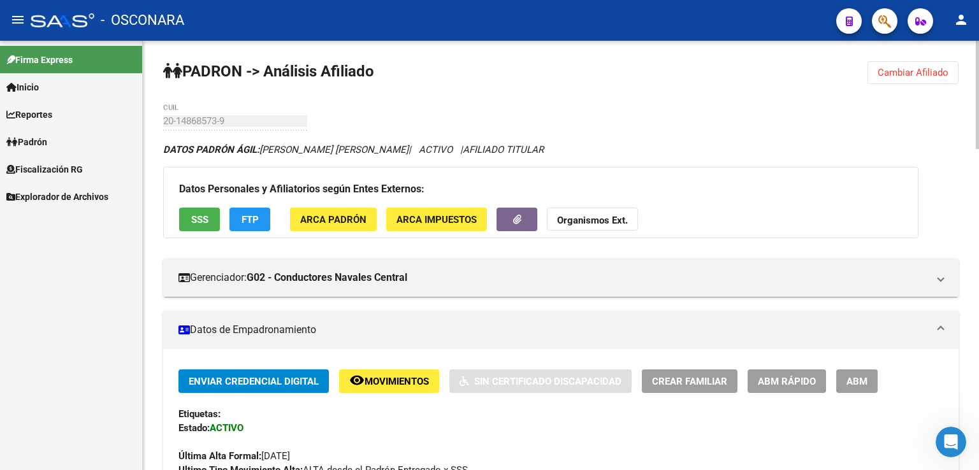
click at [911, 68] on span "Cambiar Afiliado" at bounding box center [912, 72] width 71 height 11
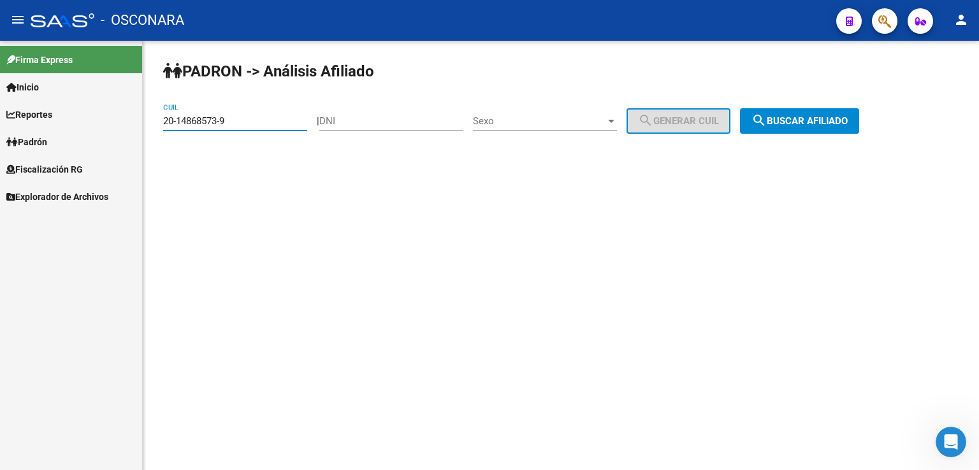
drag, startPoint x: 247, startPoint y: 125, endPoint x: 108, endPoint y: 112, distance: 139.6
click at [108, 112] on mat-sidenav-container "Firma Express Inicio Calendario SSS Instructivos Contacto OS Reportes Tablero d…" at bounding box center [489, 255] width 979 height 429
paste input
click at [824, 128] on button "search Buscar afiliado" at bounding box center [799, 120] width 119 height 25
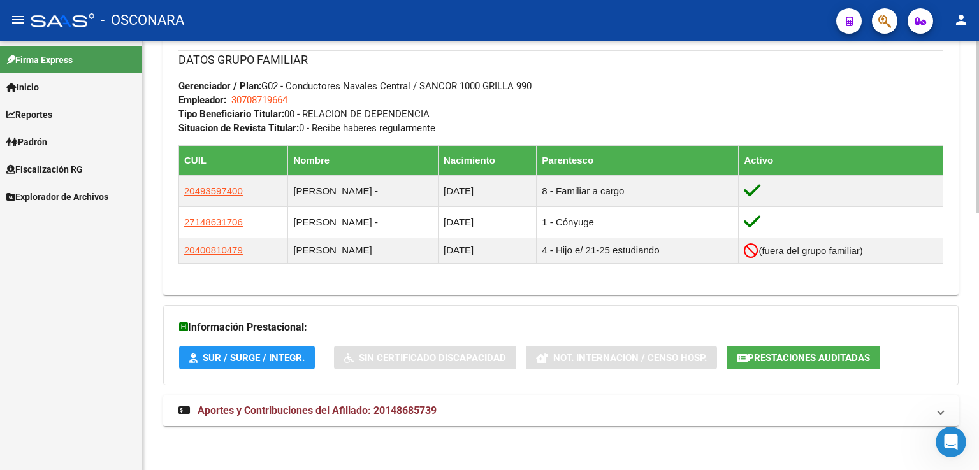
click at [433, 414] on span "Aportes y Contribuciones del Afiliado: 20148685739" at bounding box center [317, 411] width 239 height 12
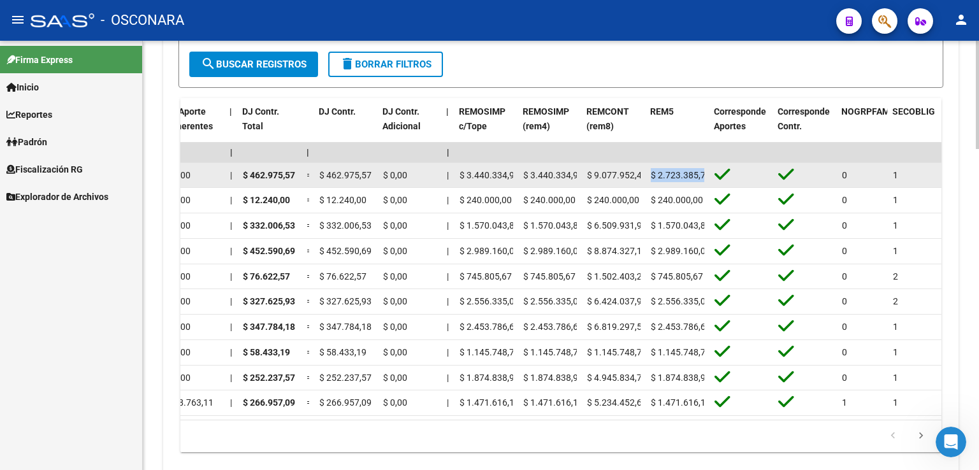
drag, startPoint x: 706, startPoint y: 172, endPoint x: 654, endPoint y: 176, distance: 51.8
click at [653, 176] on datatable-body-cell "$ 2.723.385,73" at bounding box center [678, 175] width 64 height 25
click at [680, 175] on span "$ 2.723.385,73" at bounding box center [681, 175] width 60 height 10
drag, startPoint x: 658, startPoint y: 174, endPoint x: 726, endPoint y: 166, distance: 69.3
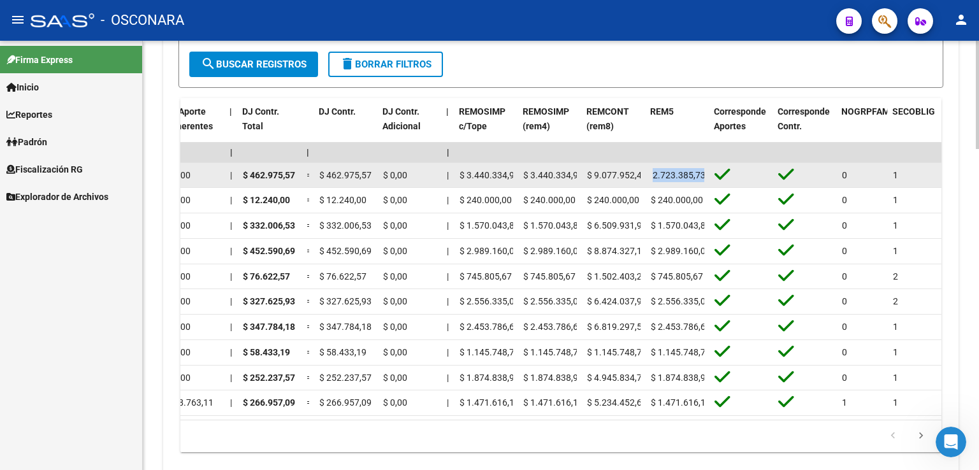
click at [726, 166] on div "202508 30708719664 $ 462.975,58 | | $ 462.975,58 $ 462.975,58 $ 550.704,12 $ 87…" at bounding box center [15, 175] width 2702 height 25
copy span "2.723.385,73"
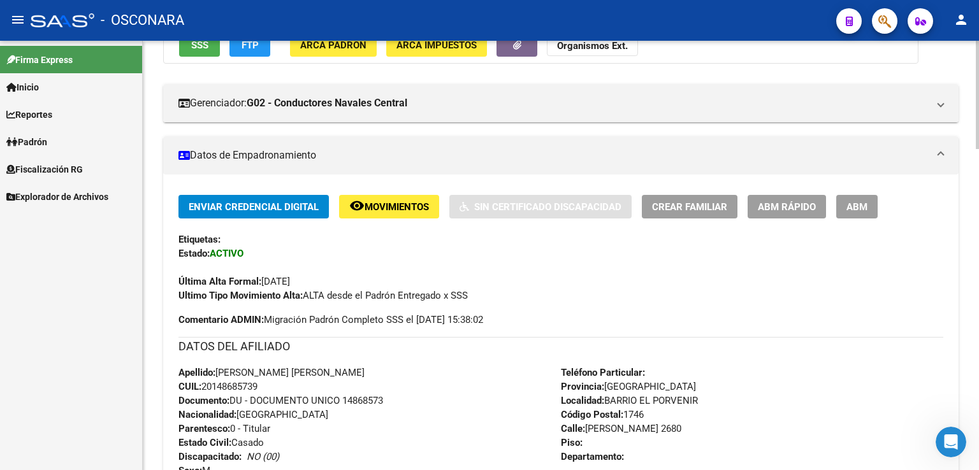
scroll to position [0, 0]
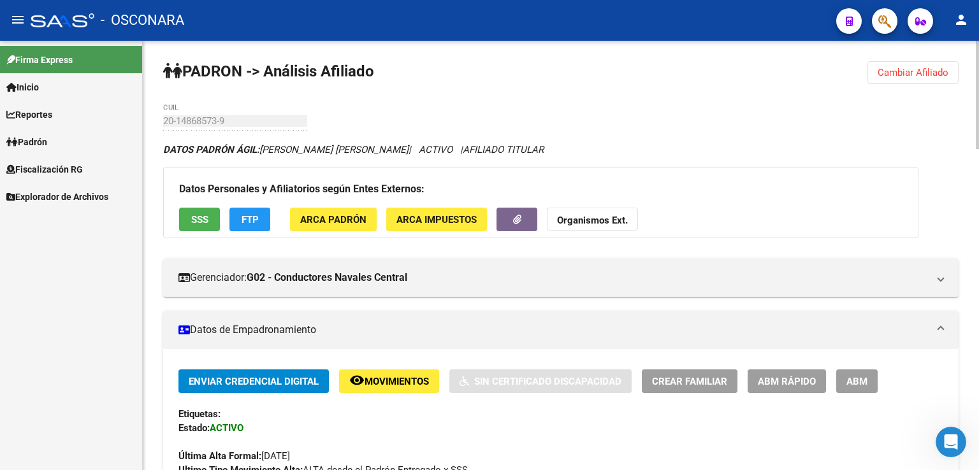
click at [915, 67] on span "Cambiar Afiliado" at bounding box center [912, 72] width 71 height 11
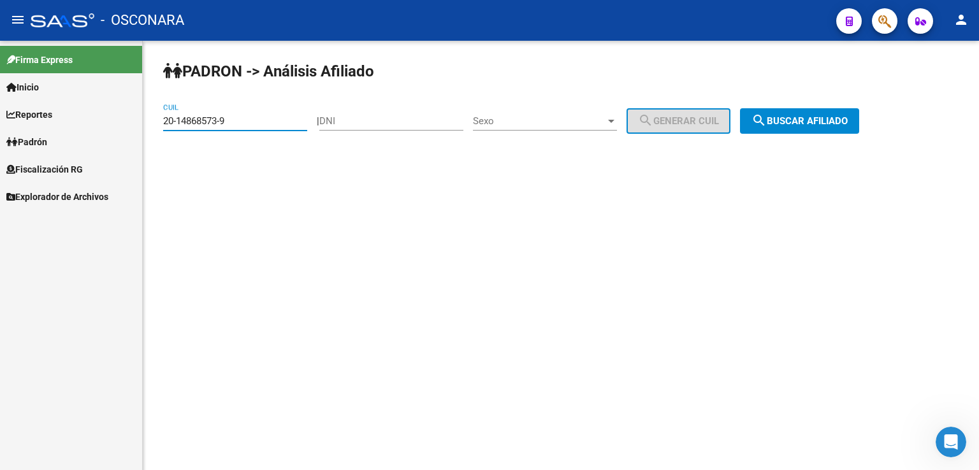
drag, startPoint x: 247, startPoint y: 126, endPoint x: 36, endPoint y: 138, distance: 211.9
click at [36, 138] on mat-sidenav-container "Firma Express Inicio Calendario SSS Instructivos Contacto OS Reportes Tablero d…" at bounding box center [489, 255] width 979 height 429
paste input "35223333-2"
click at [805, 133] on button "search Buscar afiliado" at bounding box center [799, 120] width 119 height 25
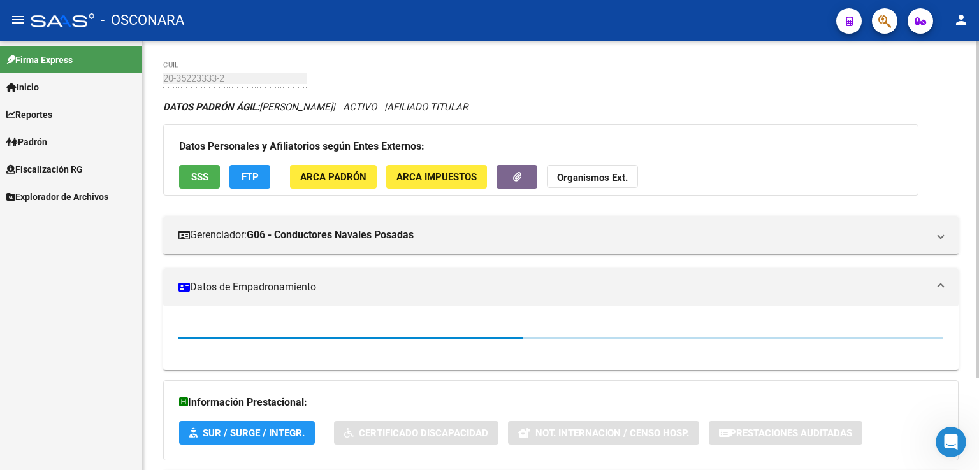
scroll to position [118, 0]
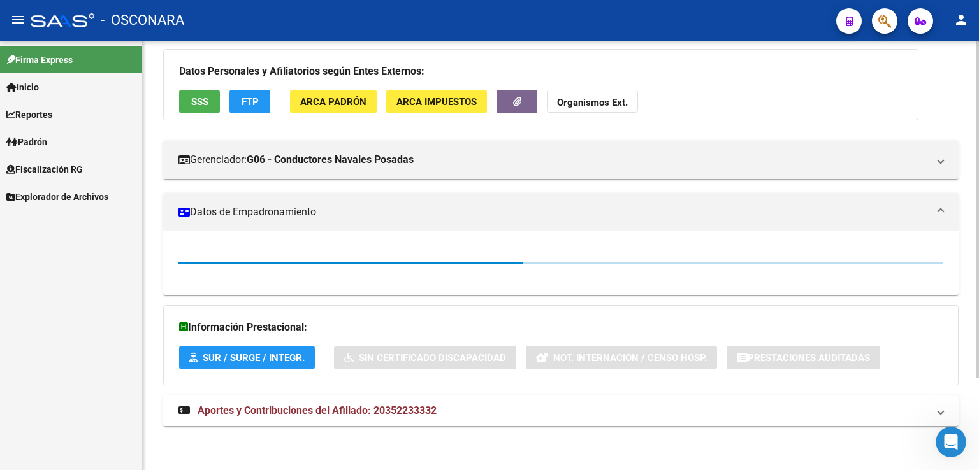
click at [355, 411] on span "Aportes y Contribuciones del Afiliado: 20352233332" at bounding box center [317, 411] width 239 height 12
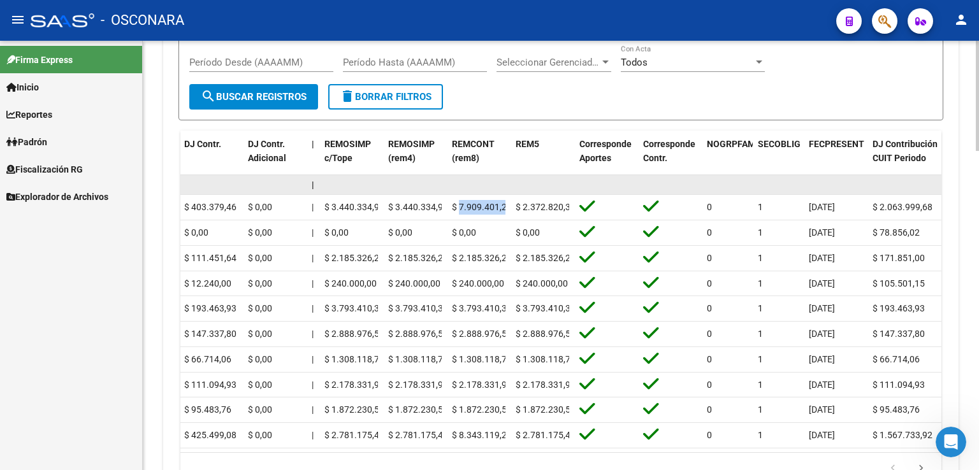
scroll to position [0, 5]
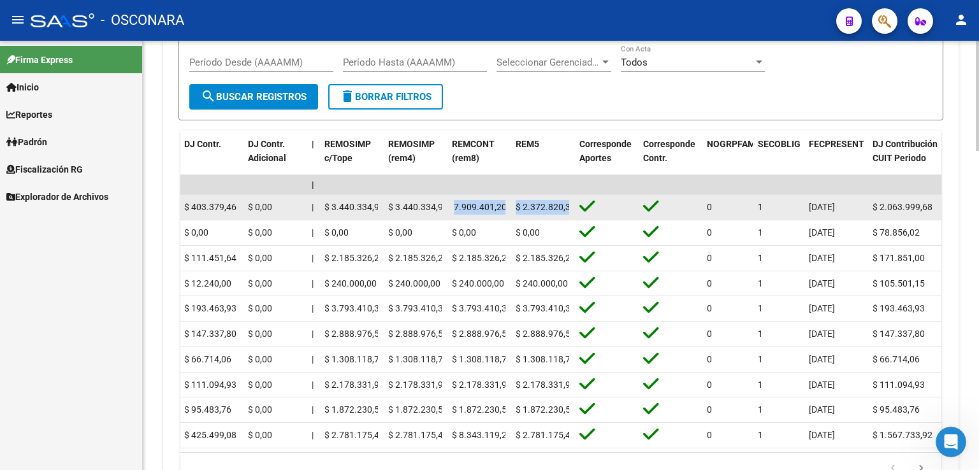
drag, startPoint x: 461, startPoint y: 207, endPoint x: 614, endPoint y: 206, distance: 152.9
copy div "7.909.401,20 $ 2.372.820,36"
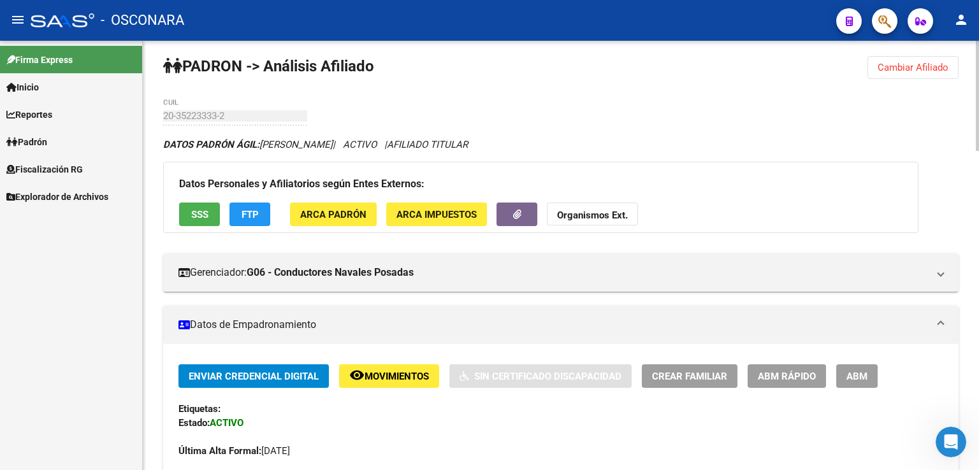
scroll to position [0, 0]
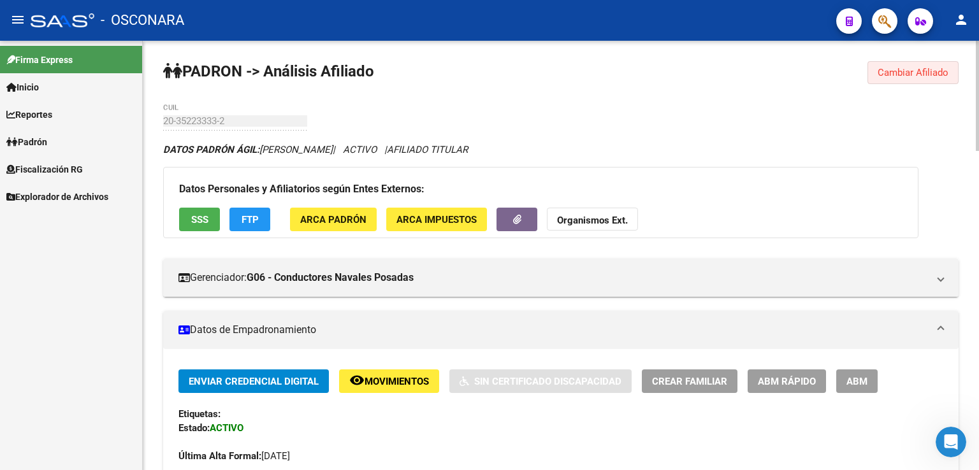
drag, startPoint x: 893, startPoint y: 76, endPoint x: 562, endPoint y: 103, distance: 331.8
click at [886, 70] on span "Cambiar Afiliado" at bounding box center [912, 72] width 71 height 11
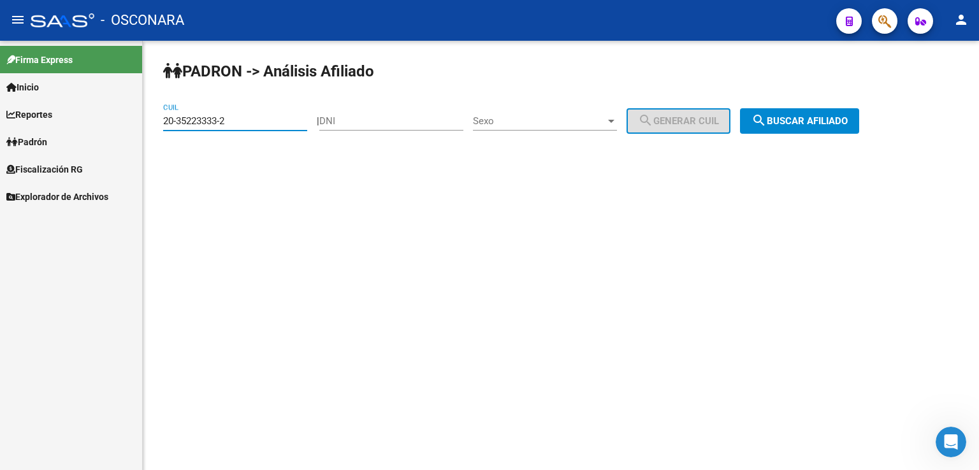
drag, startPoint x: 258, startPoint y: 123, endPoint x: 34, endPoint y: 145, distance: 225.3
click at [34, 145] on mat-sidenav-container "Firma Express Inicio Calendario SSS Instructivos Contacto OS Reportes Tablero d…" at bounding box center [489, 255] width 979 height 429
paste input "18833874-8"
click at [767, 126] on mat-icon "search" at bounding box center [758, 120] width 15 height 15
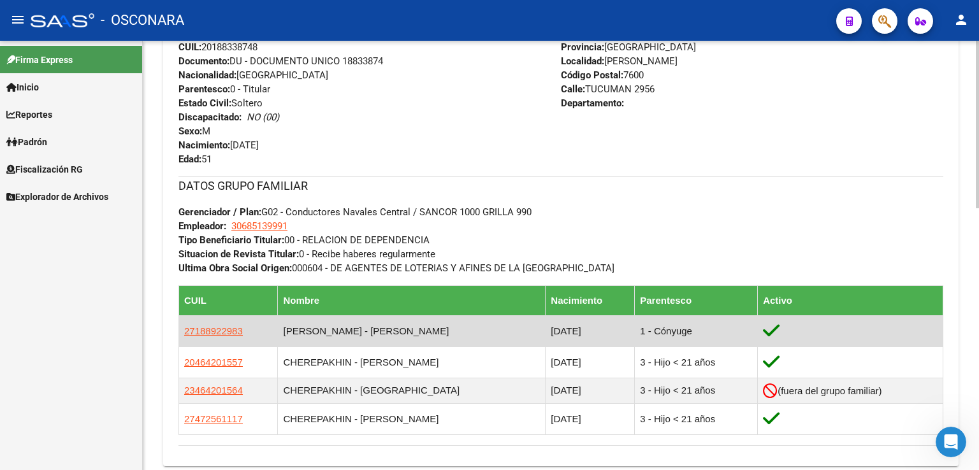
scroll to position [672, 0]
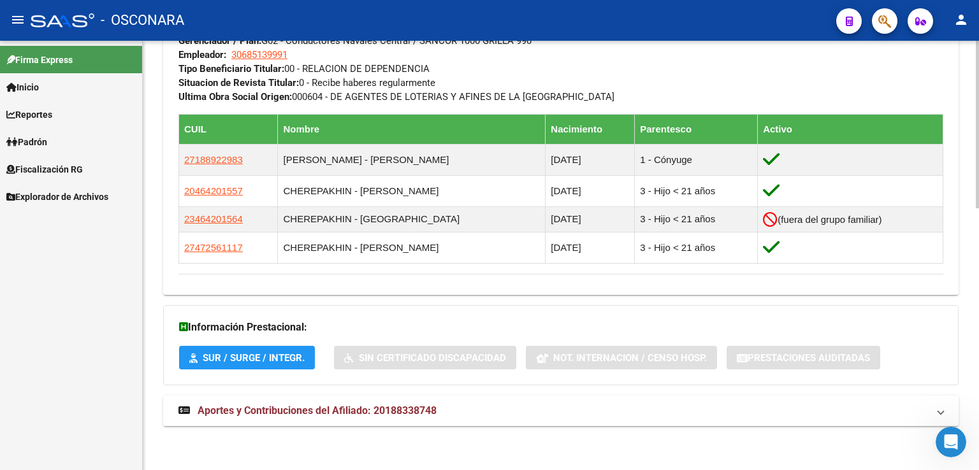
click at [379, 410] on span "Aportes y Contribuciones del Afiliado: 20188338748" at bounding box center [317, 411] width 239 height 12
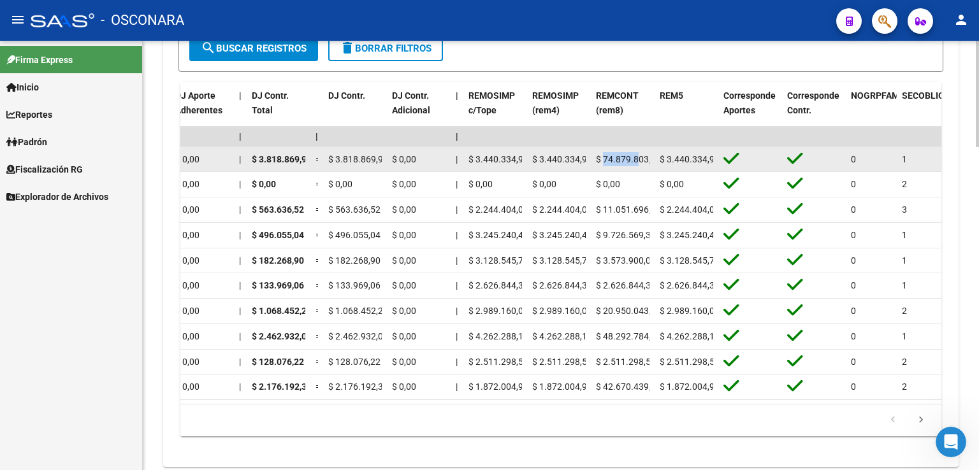
scroll to position [0, 10]
drag, startPoint x: 604, startPoint y: 159, endPoint x: 661, endPoint y: 153, distance: 57.0
click at [661, 153] on div "202508 30685139991 $ 0,00 | | $ 0,00 $ 0,00 $ 3.906.598,52 $ 3.906.598,52 | $ 0…" at bounding box center [24, 159] width 2702 height 25
copy span "74.879.803,50"
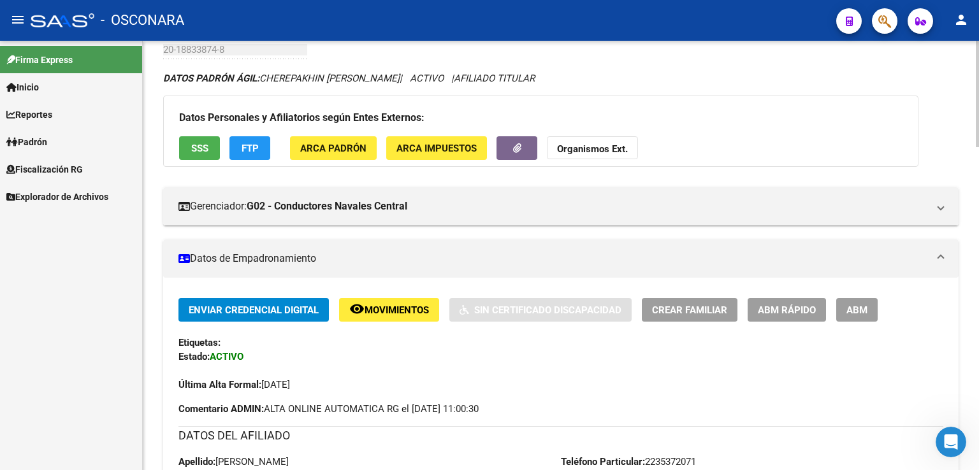
scroll to position [0, 0]
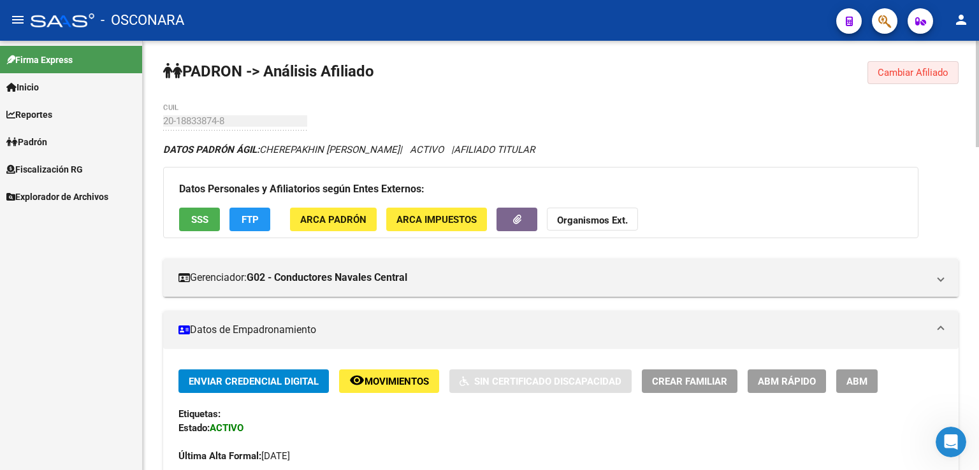
drag, startPoint x: 893, startPoint y: 69, endPoint x: 811, endPoint y: 101, distance: 88.5
click at [889, 71] on span "Cambiar Afiliado" at bounding box center [912, 72] width 71 height 11
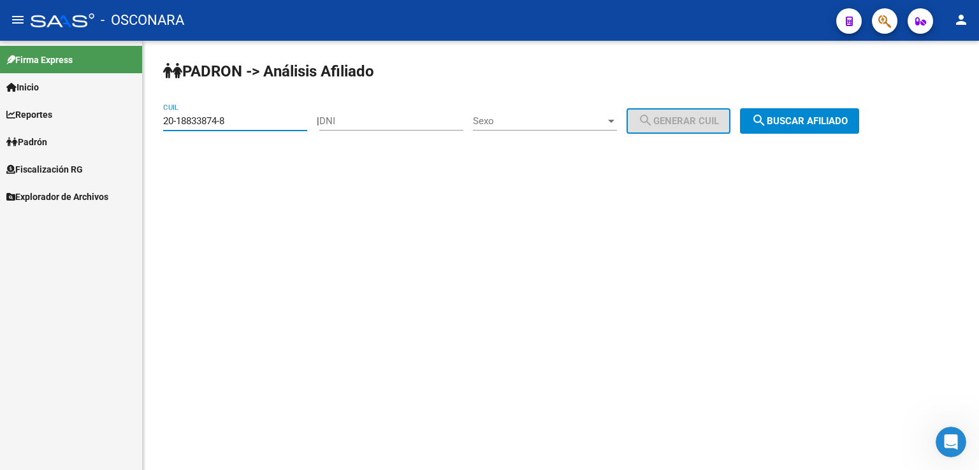
drag, startPoint x: 263, startPoint y: 122, endPoint x: 50, endPoint y: 120, distance: 212.8
click at [50, 120] on mat-sidenav-container "Firma Express Inicio Calendario SSS Instructivos Contacto OS Reportes Tablero d…" at bounding box center [489, 255] width 979 height 429
paste input "411461-6"
click at [787, 119] on span "search Buscar afiliado" at bounding box center [799, 120] width 96 height 11
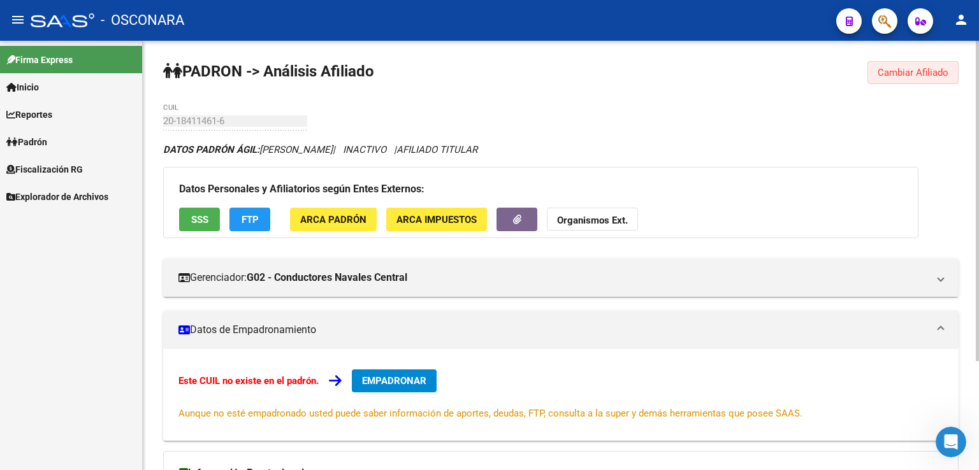
drag, startPoint x: 895, startPoint y: 67, endPoint x: 458, endPoint y: 166, distance: 447.7
click at [886, 72] on span "Cambiar Afiliado" at bounding box center [912, 72] width 71 height 11
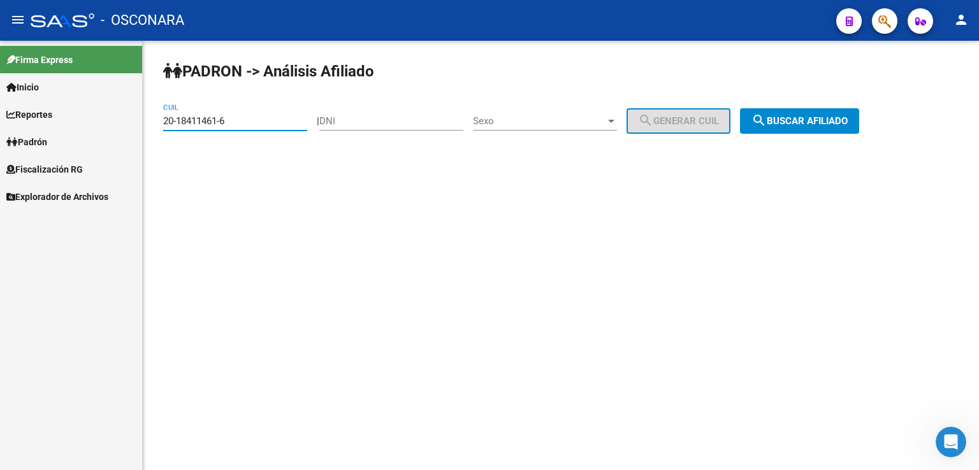
drag, startPoint x: 259, startPoint y: 123, endPoint x: 7, endPoint y: 141, distance: 253.0
click at [8, 140] on mat-sidenav-container "Firma Express Inicio Calendario SSS Instructivos Contacto OS Reportes Tablero d…" at bounding box center [489, 255] width 979 height 429
paste input "9000502-0"
click at [767, 122] on mat-icon "search" at bounding box center [758, 120] width 15 height 15
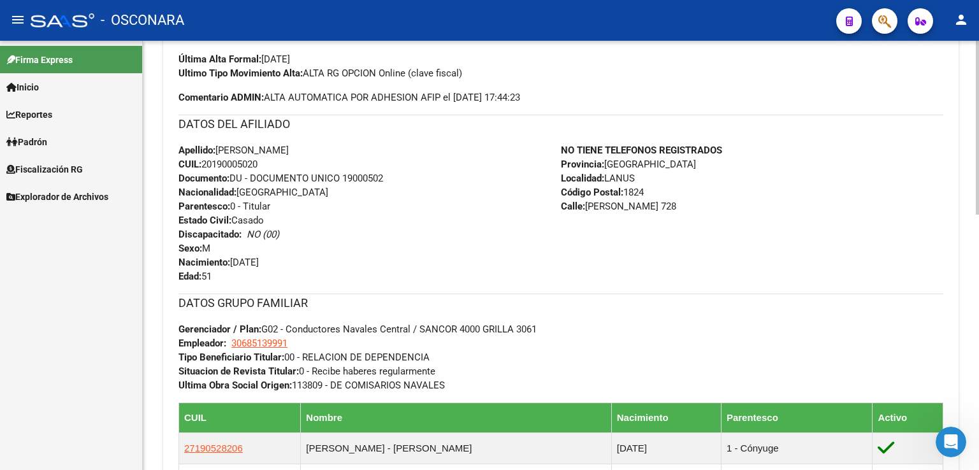
scroll to position [629, 0]
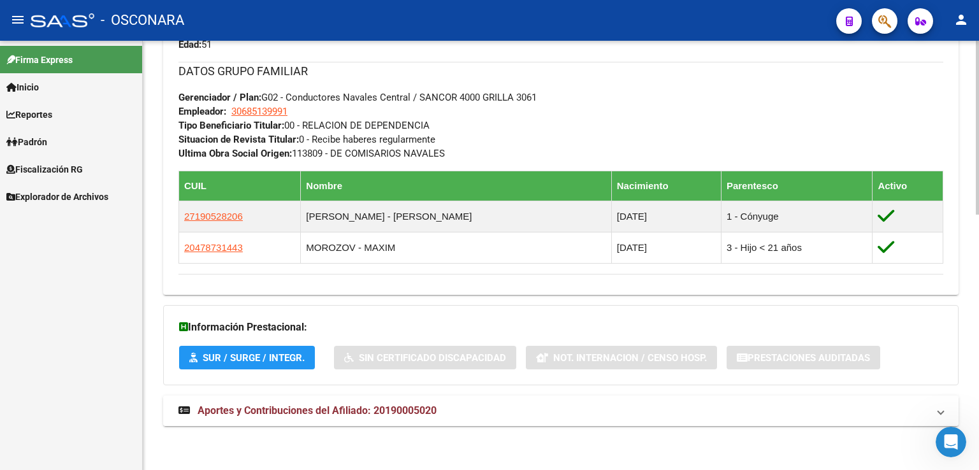
click at [358, 412] on span "Aportes y Contribuciones del Afiliado: 20190005020" at bounding box center [317, 411] width 239 height 12
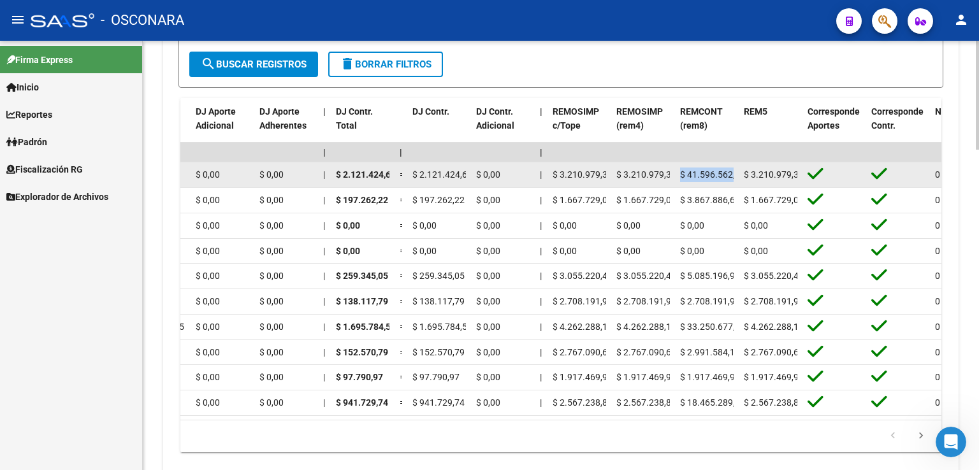
scroll to position [0, 10]
drag, startPoint x: 682, startPoint y: 172, endPoint x: 815, endPoint y: 164, distance: 133.4
click at [815, 164] on div "202508 30685139991 $ 0,00 | | $ 0,00 $ 0,01 $ 2.203.304,65 $ 2.203.304,64 | $ 0…" at bounding box center [108, 174] width 2702 height 25
copy div "$ 41.596.562,25 $ 3.210.979,32"
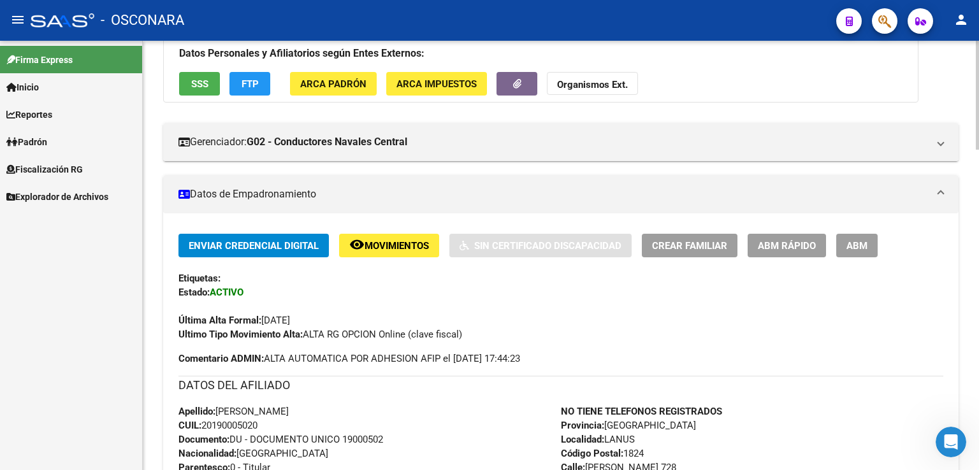
scroll to position [0, 0]
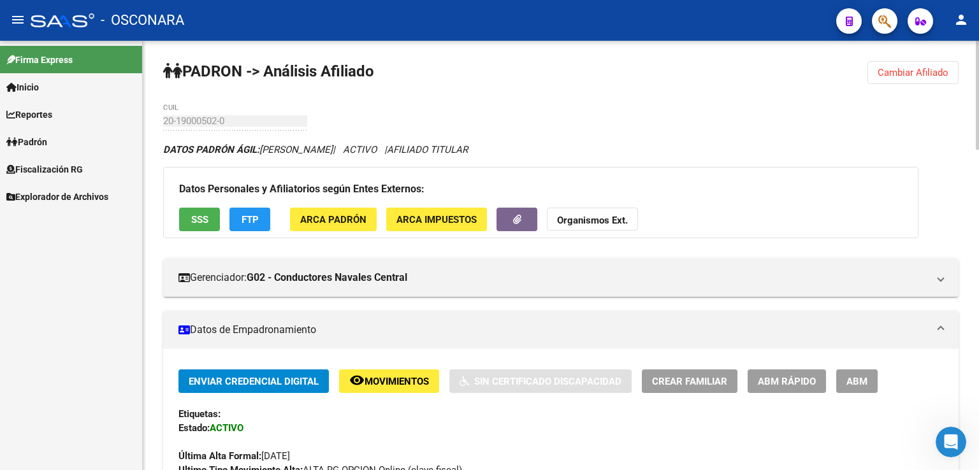
drag, startPoint x: 915, startPoint y: 77, endPoint x: 732, endPoint y: 105, distance: 185.0
click at [908, 82] on button "Cambiar Afiliado" at bounding box center [912, 72] width 91 height 23
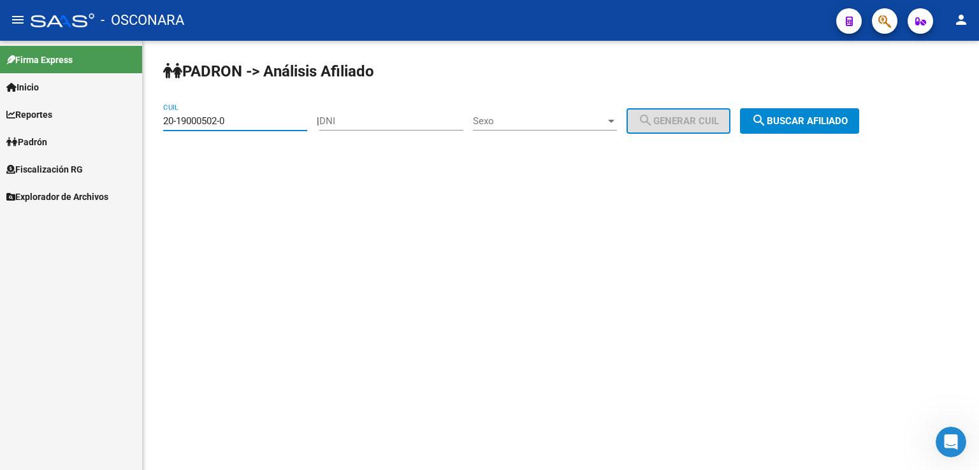
drag, startPoint x: 252, startPoint y: 127, endPoint x: 0, endPoint y: 143, distance: 252.8
click at [0, 143] on mat-sidenav-container "Firma Express Inicio Calendario SSS Instructivos Contacto OS Reportes Tablero d…" at bounding box center [489, 255] width 979 height 429
paste input "33313296-7"
click at [767, 117] on mat-icon "search" at bounding box center [758, 120] width 15 height 15
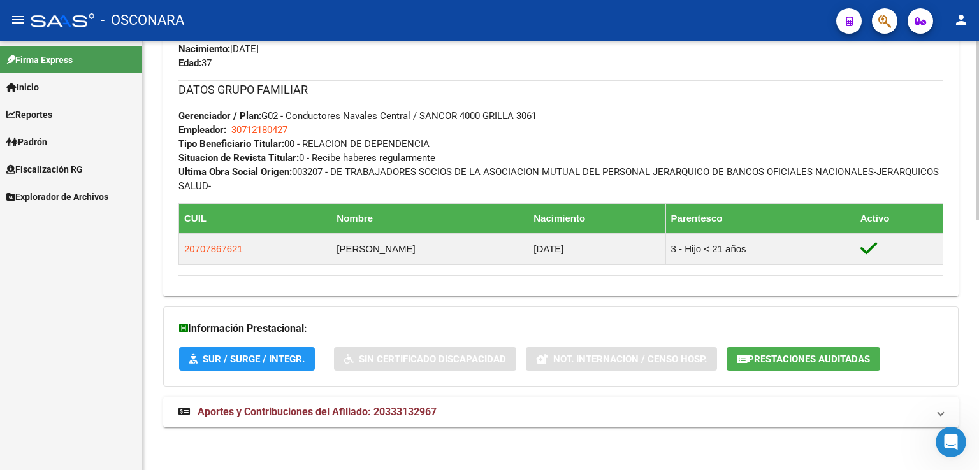
scroll to position [598, 0]
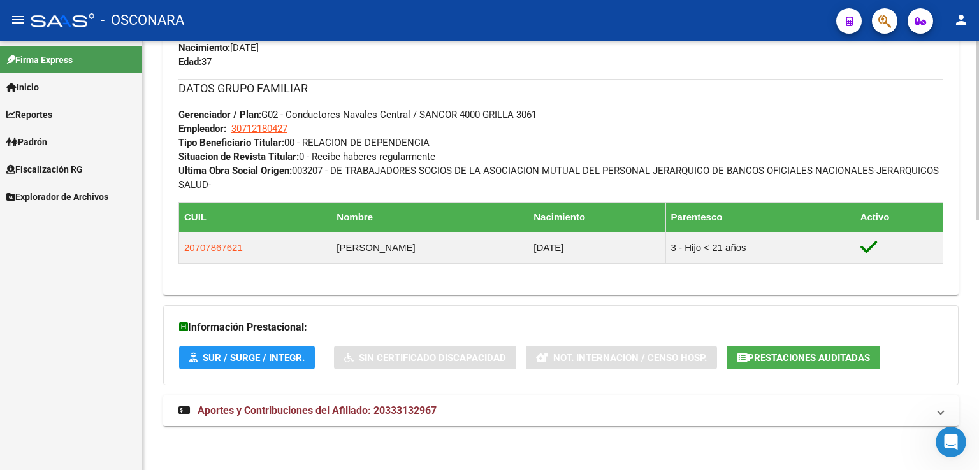
click at [369, 411] on span "Aportes y Contribuciones del Afiliado: 20333132967" at bounding box center [317, 411] width 239 height 12
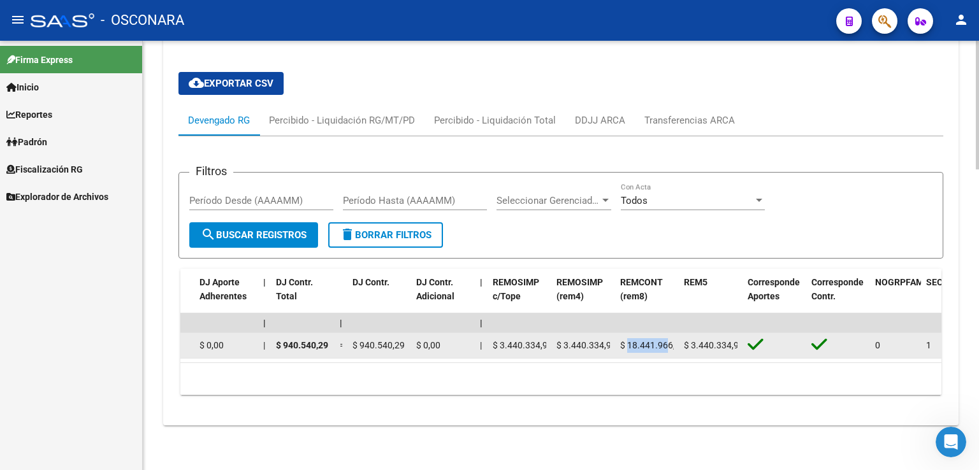
scroll to position [0, 10]
drag, startPoint x: 628, startPoint y: 335, endPoint x: 681, endPoint y: 333, distance: 52.9
click at [681, 333] on div "202508 30712180427 $ 0,00 | | $ 0,00 $ 0,01 $ 1.028.268,83 $ 1.028.268,82 | $ 0…" at bounding box center [48, 345] width 2702 height 25
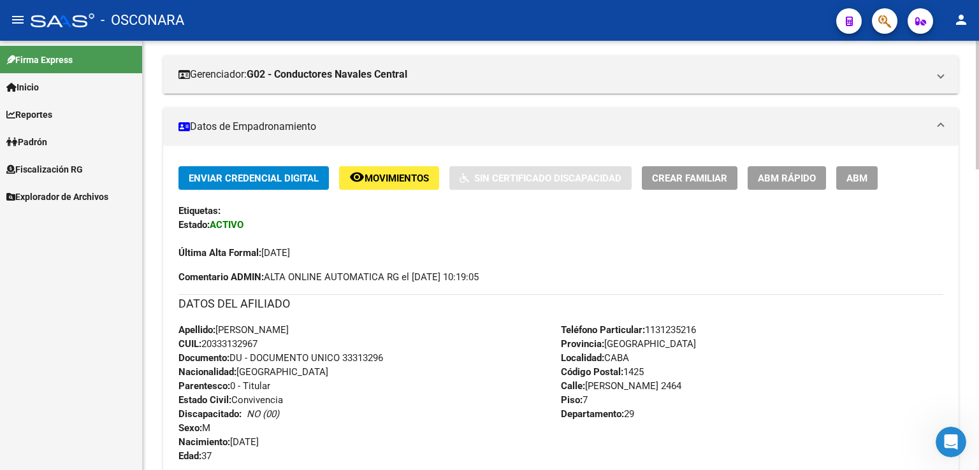
scroll to position [0, 0]
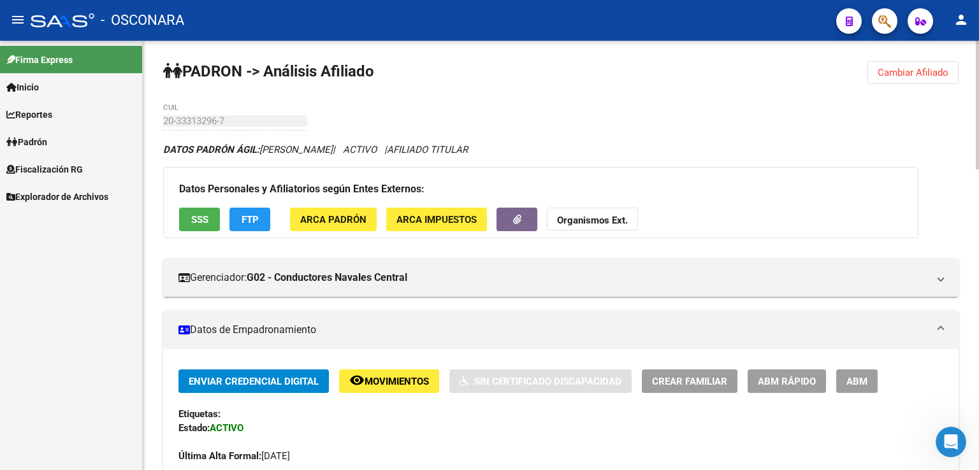
drag, startPoint x: 898, startPoint y: 57, endPoint x: 895, endPoint y: 64, distance: 8.3
click at [889, 75] on span "Cambiar Afiliado" at bounding box center [912, 72] width 71 height 11
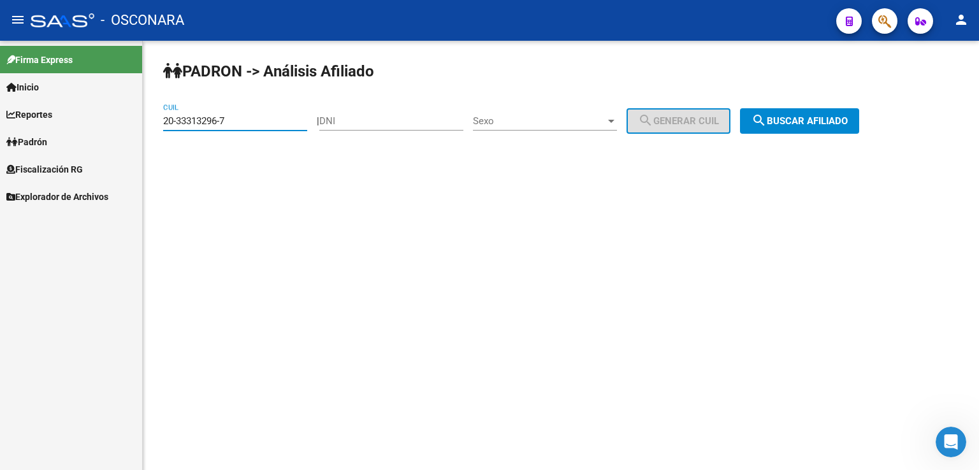
drag, startPoint x: 243, startPoint y: 126, endPoint x: 6, endPoint y: 123, distance: 237.7
click at [11, 120] on mat-sidenav-container "Firma Express Inicio Calendario SSS Instructivos Contacto OS Reportes Tablero d…" at bounding box center [489, 255] width 979 height 429
paste input "3-37353846-9"
click at [805, 111] on button "search Buscar afiliado" at bounding box center [799, 120] width 119 height 25
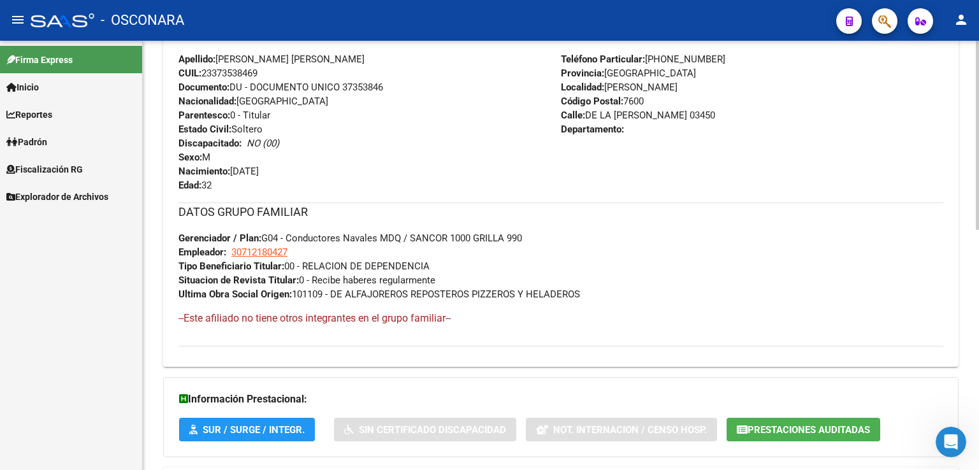
scroll to position [546, 0]
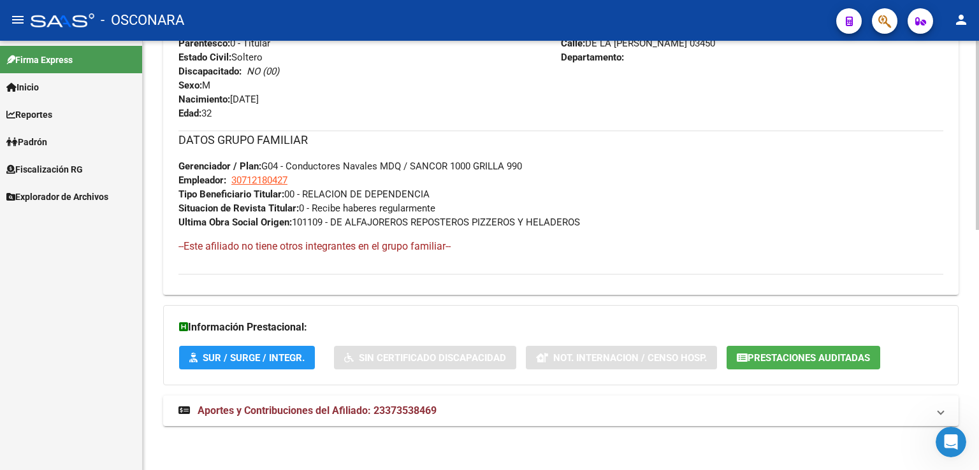
drag, startPoint x: 410, startPoint y: 406, endPoint x: 487, endPoint y: 333, distance: 105.9
click at [410, 406] on span "Aportes y Contribuciones del Afiliado: 23373538469" at bounding box center [317, 411] width 239 height 12
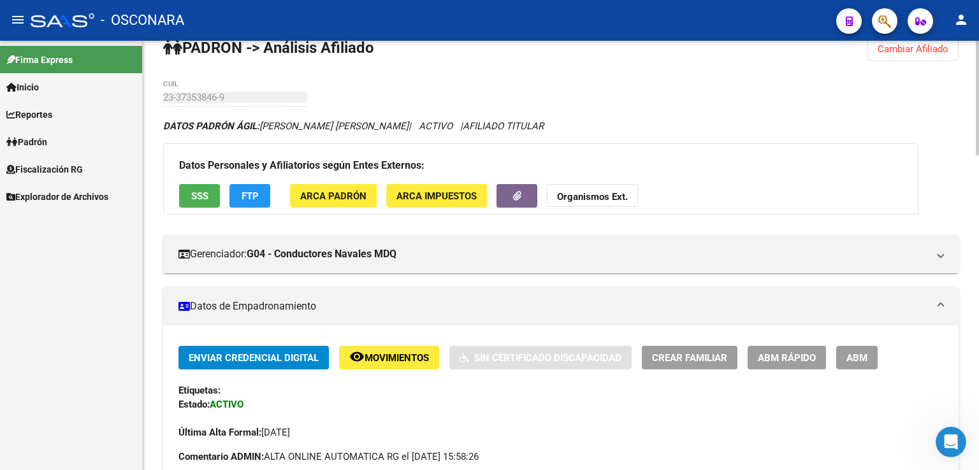
scroll to position [0, 0]
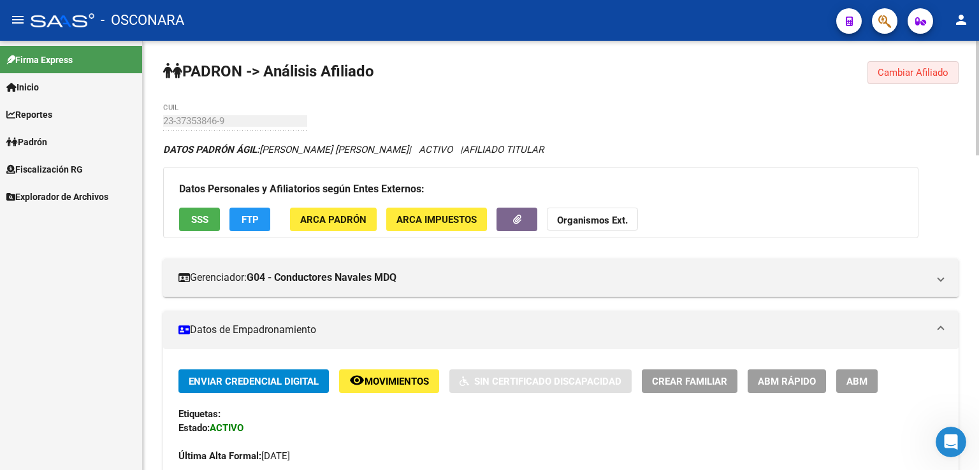
click at [918, 75] on span "Cambiar Afiliado" at bounding box center [912, 72] width 71 height 11
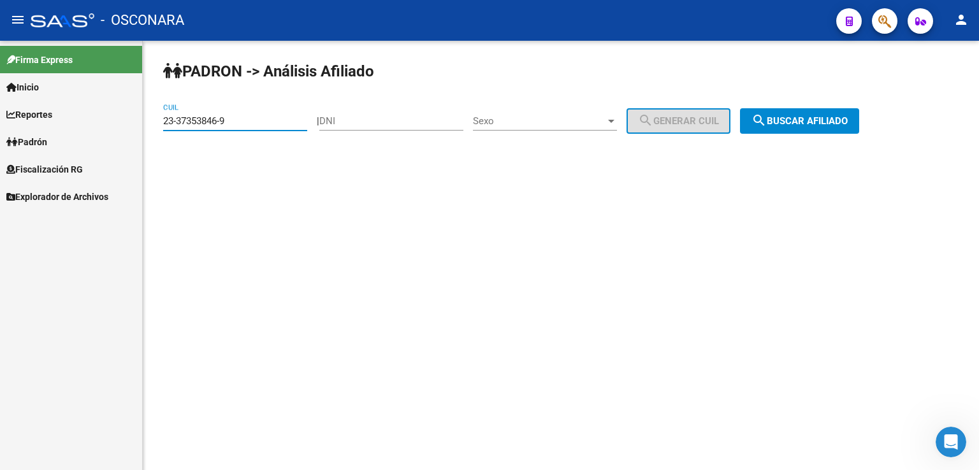
drag, startPoint x: 237, startPoint y: 119, endPoint x: 69, endPoint y: 123, distance: 168.3
click at [72, 123] on mat-sidenav-container "Firma Express Inicio Calendario SSS Instructivos Contacto OS Reportes Tablero d…" at bounding box center [489, 255] width 979 height 429
paste input "0-40283876-1"
click at [857, 112] on button "search Buscar afiliado" at bounding box center [799, 120] width 119 height 25
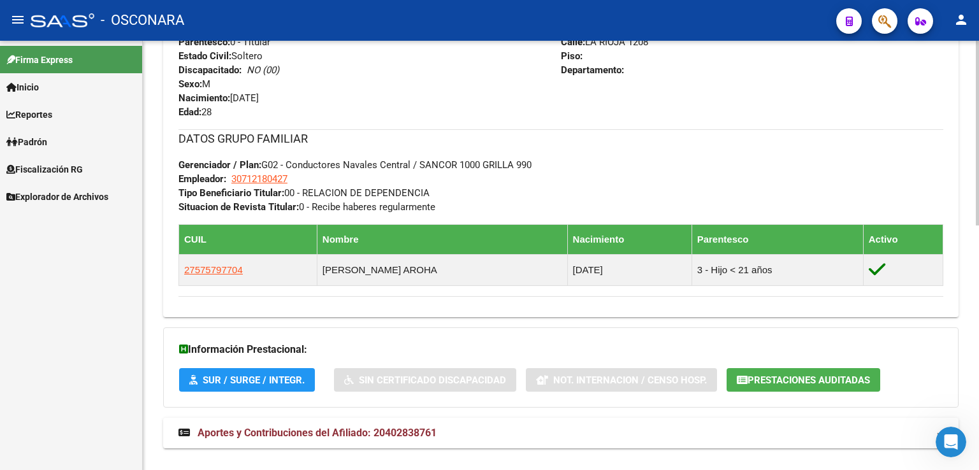
scroll to position [570, 0]
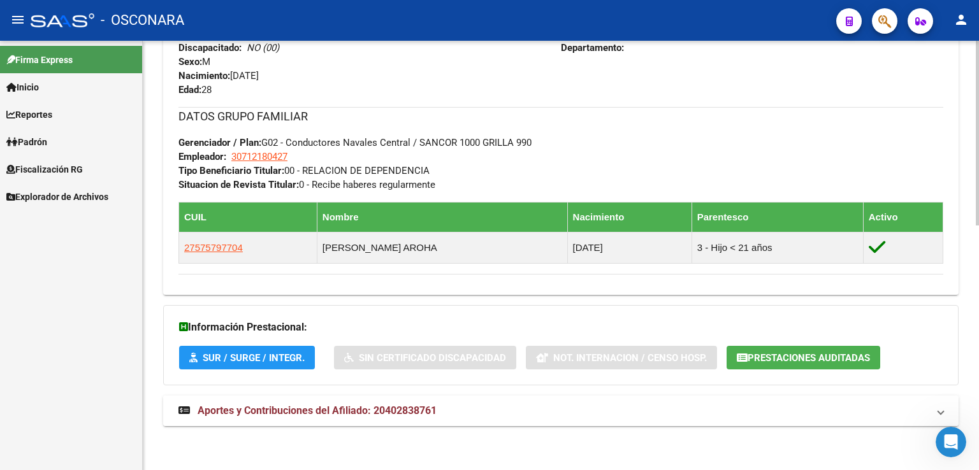
click at [393, 414] on span "Aportes y Contribuciones del Afiliado: 20402838761" at bounding box center [317, 411] width 239 height 12
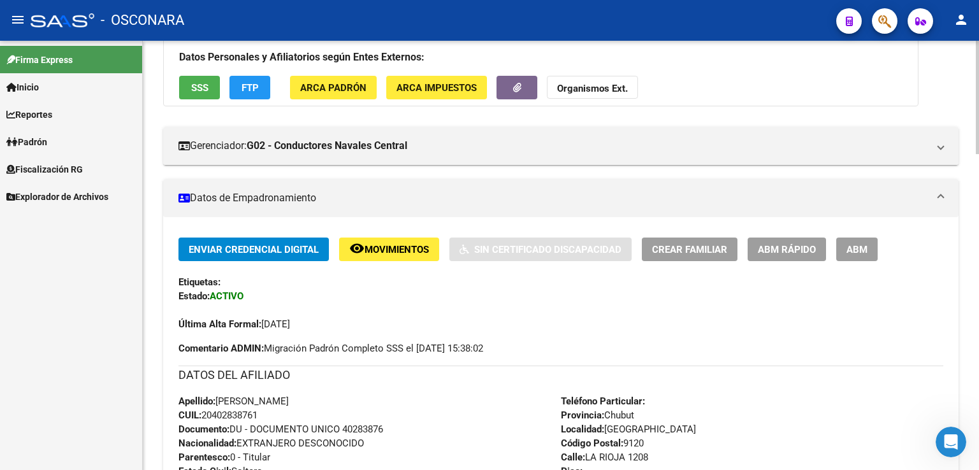
scroll to position [0, 0]
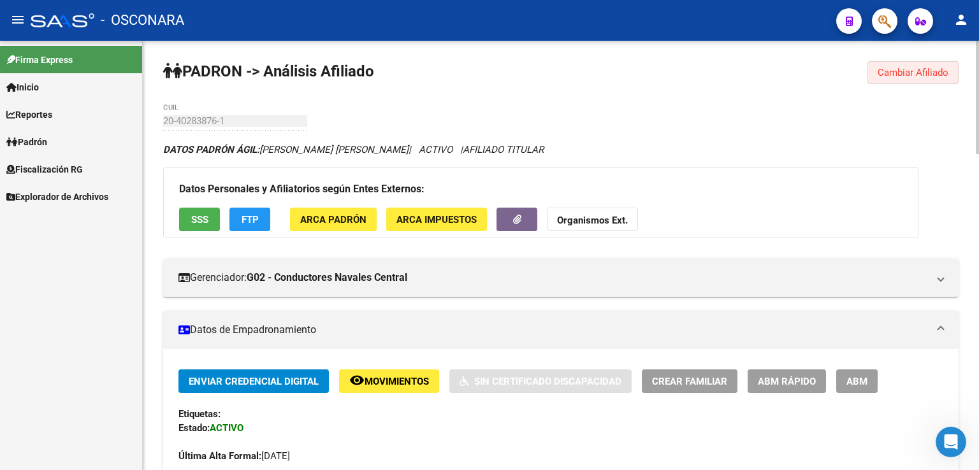
click at [918, 73] on span "Cambiar Afiliado" at bounding box center [912, 72] width 71 height 11
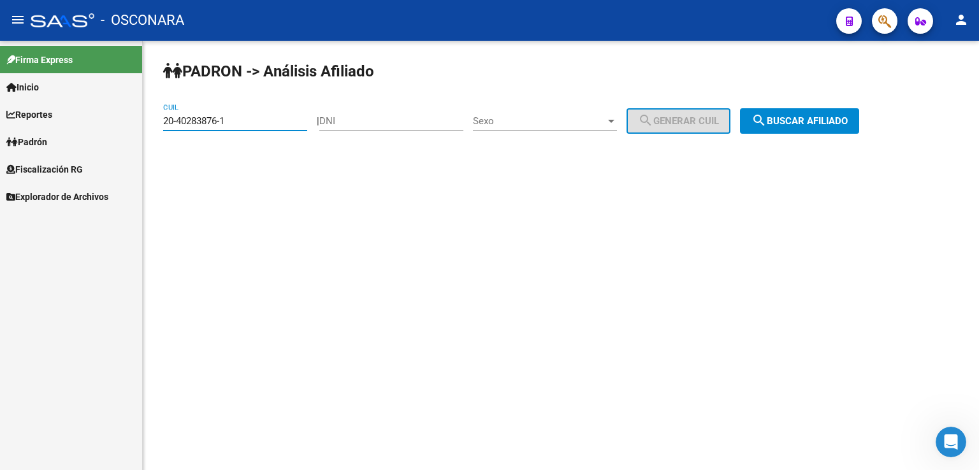
drag, startPoint x: 228, startPoint y: 117, endPoint x: 12, endPoint y: 152, distance: 218.8
click at [12, 152] on mat-sidenav-container "Firma Express Inicio Calendario SSS Instructivos Contacto OS Reportes Tablero d…" at bounding box center [489, 255] width 979 height 429
paste input "31611023-2"
click at [841, 118] on span "search Buscar afiliado" at bounding box center [799, 120] width 96 height 11
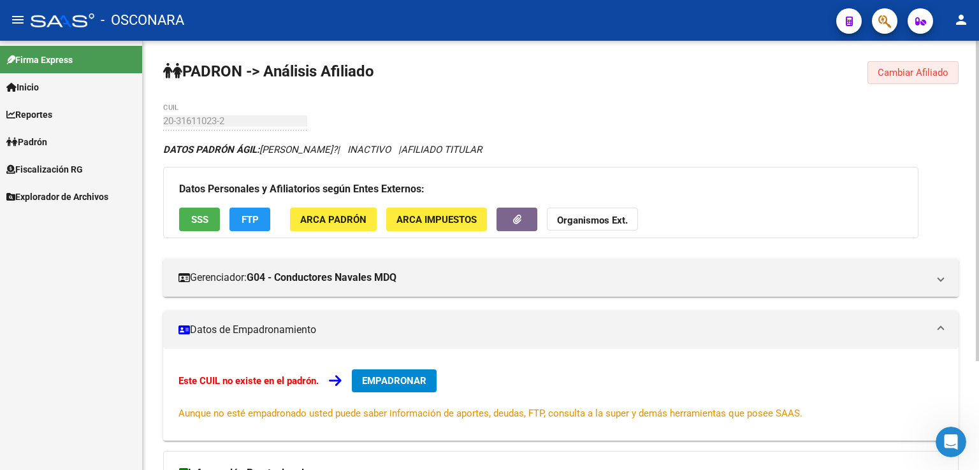
drag, startPoint x: 893, startPoint y: 68, endPoint x: 879, endPoint y: 75, distance: 15.1
click at [891, 69] on span "Cambiar Afiliado" at bounding box center [912, 72] width 71 height 11
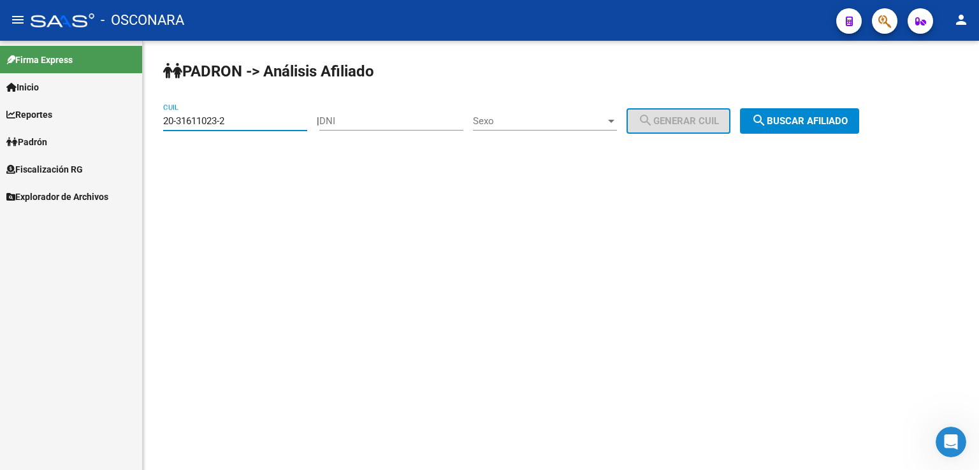
drag, startPoint x: 289, startPoint y: 119, endPoint x: 0, endPoint y: 148, distance: 290.8
click at [0, 148] on mat-sidenav-container "Firma Express Inicio Calendario SSS Instructivos Contacto OS Reportes Tablero d…" at bounding box center [489, 255] width 979 height 429
paste input "3-28405002-9"
click at [830, 124] on span "search Buscar afiliado" at bounding box center [799, 120] width 96 height 11
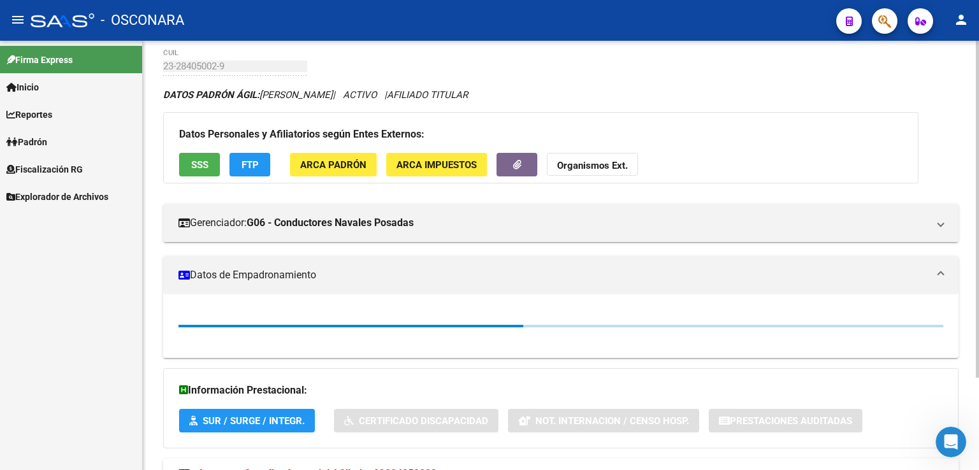
scroll to position [118, 0]
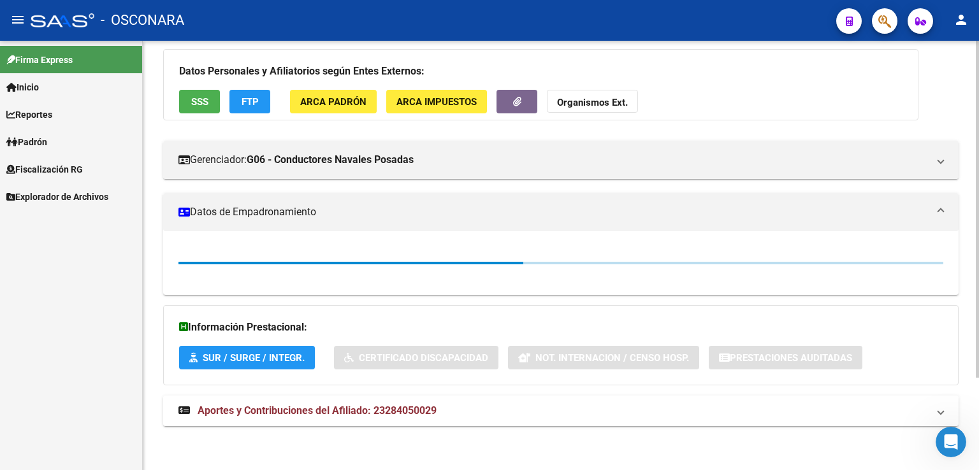
click at [344, 417] on mat-expansion-panel-header "Aportes y Contribuciones del Afiliado: 23284050029" at bounding box center [560, 411] width 795 height 31
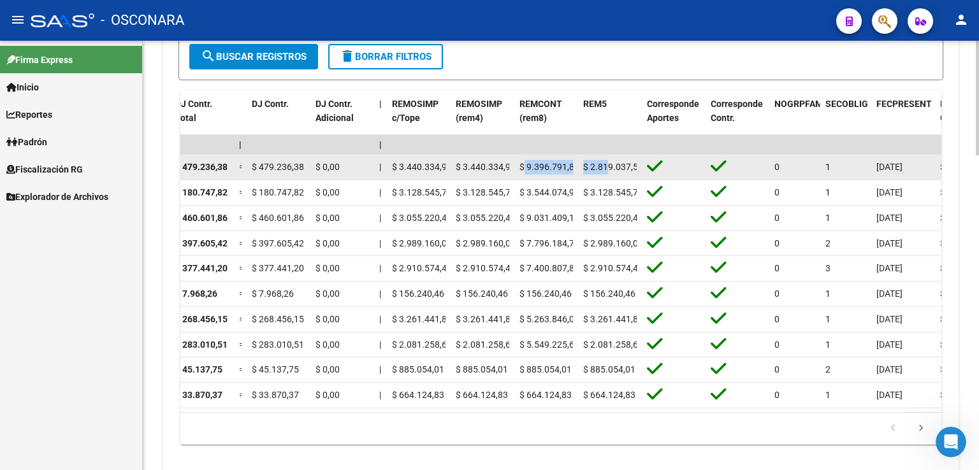
scroll to position [0, 5]
drag, startPoint x: 525, startPoint y: 166, endPoint x: 693, endPoint y: 177, distance: 168.6
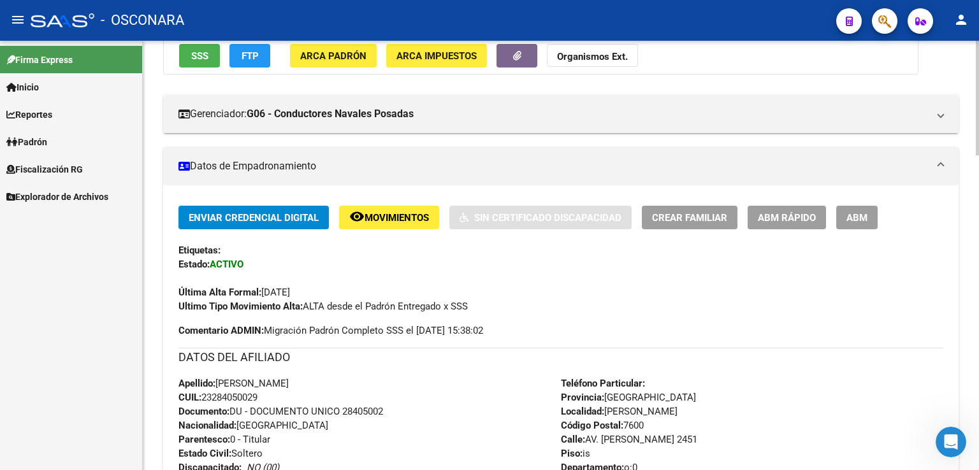
scroll to position [0, 0]
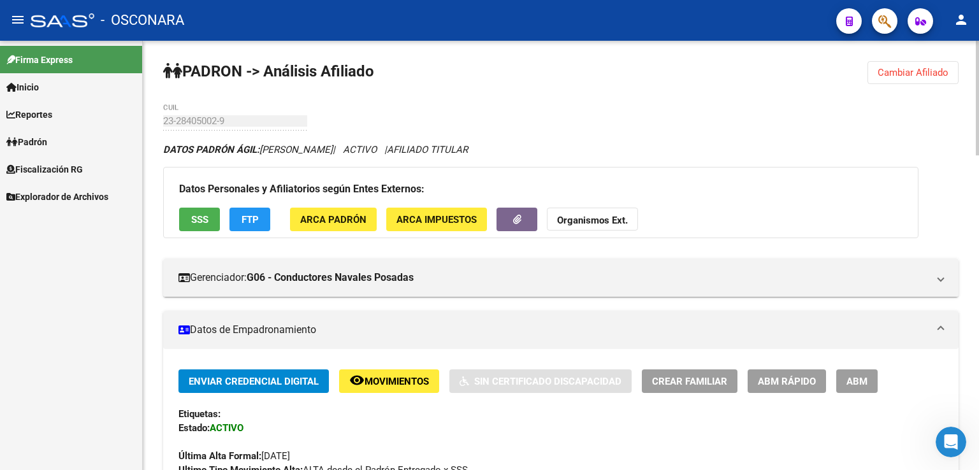
drag, startPoint x: 927, startPoint y: 73, endPoint x: 899, endPoint y: 87, distance: 30.8
click at [924, 73] on span "Cambiar Afiliado" at bounding box center [912, 72] width 71 height 11
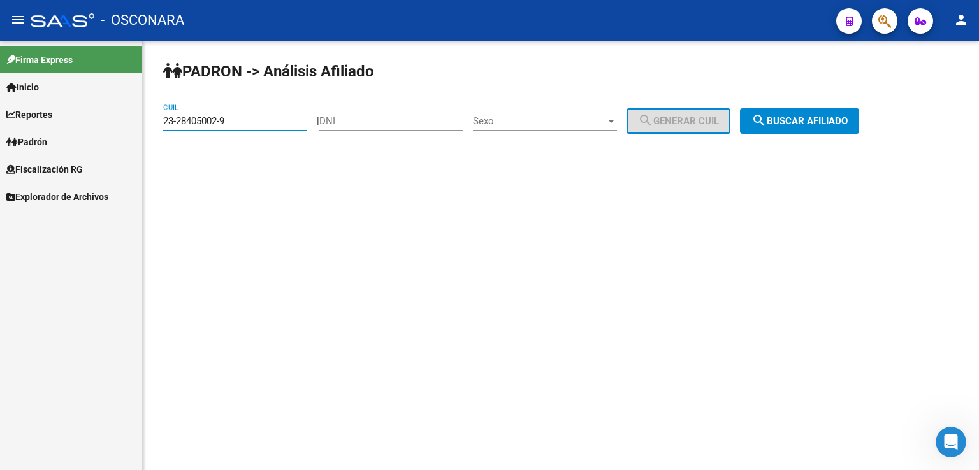
drag, startPoint x: 240, startPoint y: 125, endPoint x: 0, endPoint y: 123, distance: 239.6
click at [0, 123] on mat-sidenav-container "Firma Express Inicio Calendario SSS Instructivos Contacto OS Reportes Tablero d…" at bounding box center [489, 255] width 979 height 429
paste input "0-30352537"
drag, startPoint x: 850, startPoint y: 124, endPoint x: 765, endPoint y: 105, distance: 87.5
click at [848, 124] on span "search Buscar afiliado" at bounding box center [799, 120] width 96 height 11
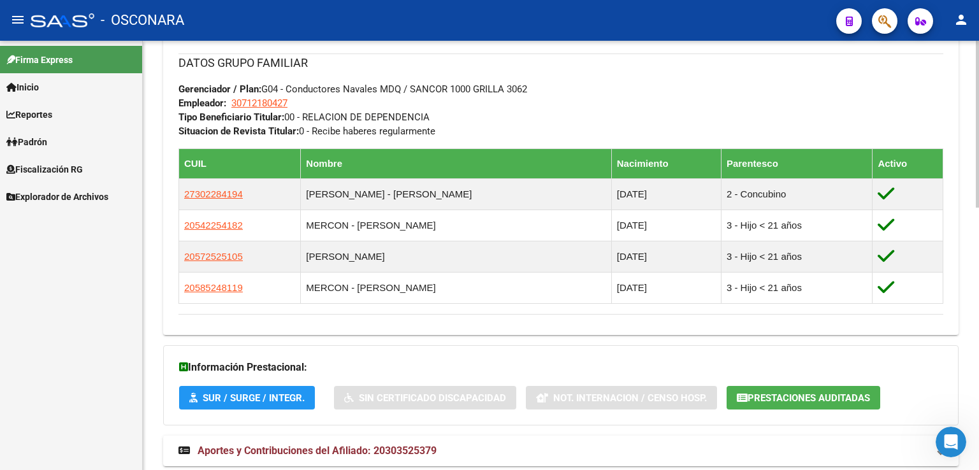
scroll to position [678, 0]
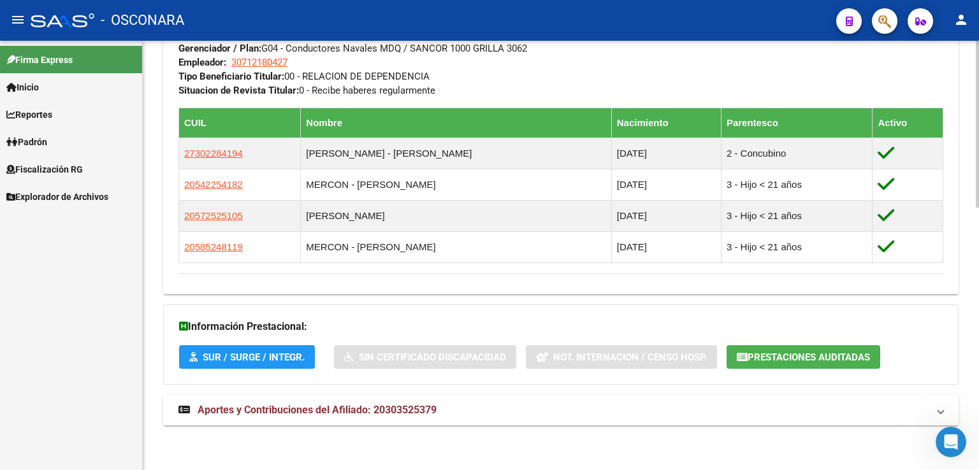
click at [452, 401] on mat-expansion-panel-header "Aportes y Contribuciones del Afiliado: 20303525379" at bounding box center [560, 410] width 795 height 31
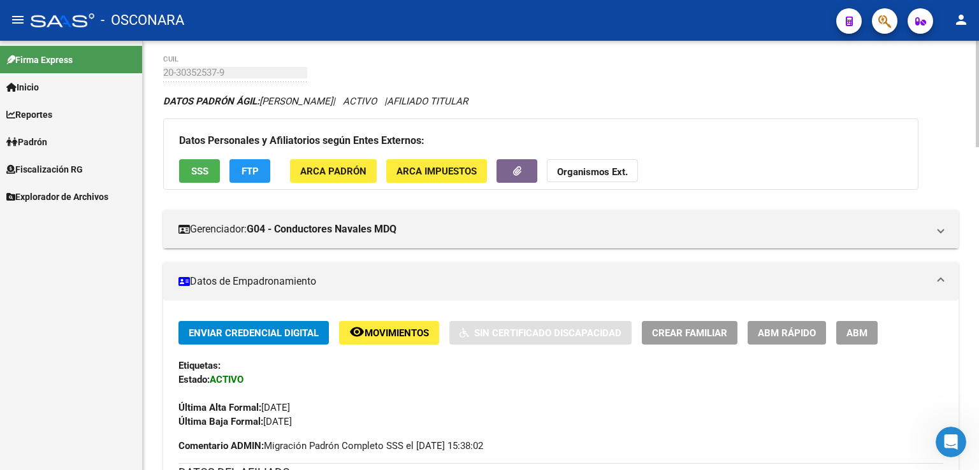
scroll to position [0, 0]
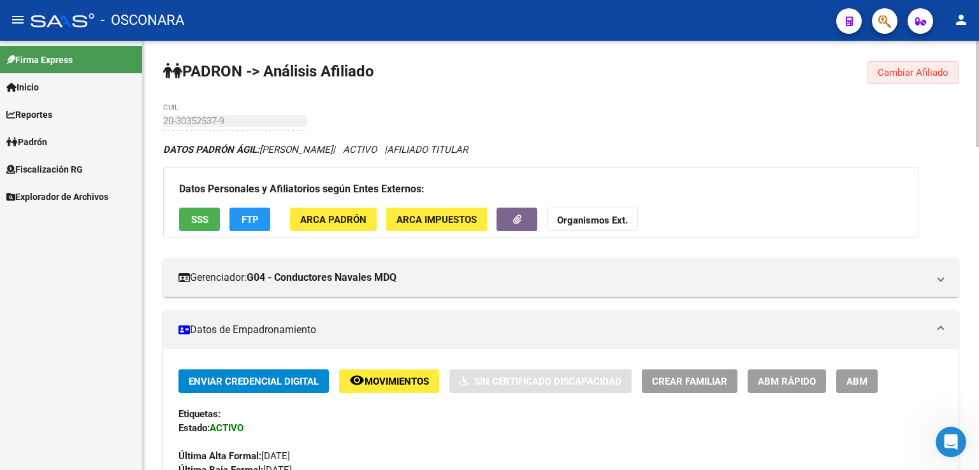
click at [896, 80] on button "Cambiar Afiliado" at bounding box center [912, 72] width 91 height 23
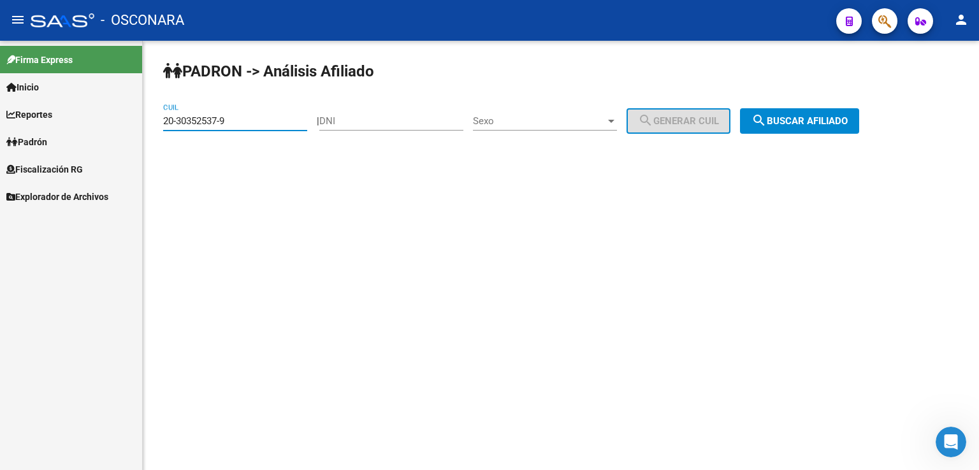
drag, startPoint x: 243, startPoint y: 119, endPoint x: 0, endPoint y: 98, distance: 243.6
click at [0, 98] on mat-sidenav-container "Firma Express Inicio Calendario SSS Instructivos Contacto OS Reportes Tablero d…" at bounding box center [489, 255] width 979 height 429
paste input "25156683-7"
click at [805, 115] on span "search Buscar afiliado" at bounding box center [799, 120] width 96 height 11
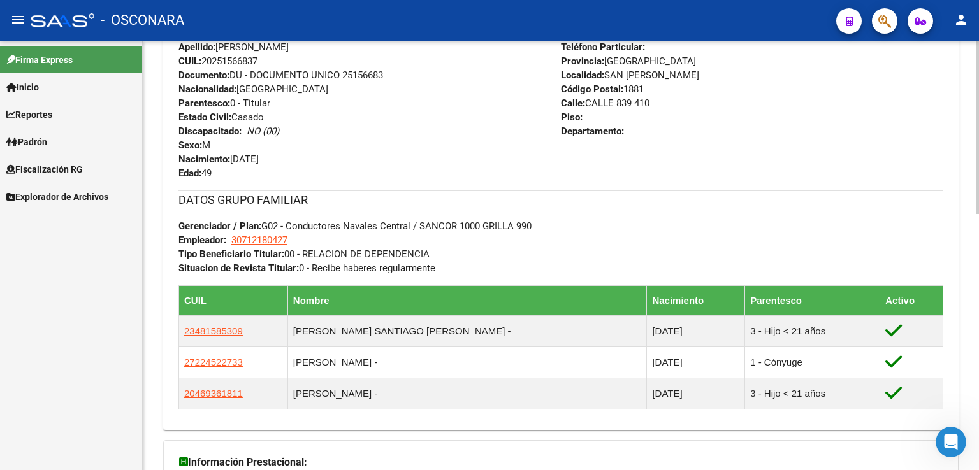
scroll to position [635, 0]
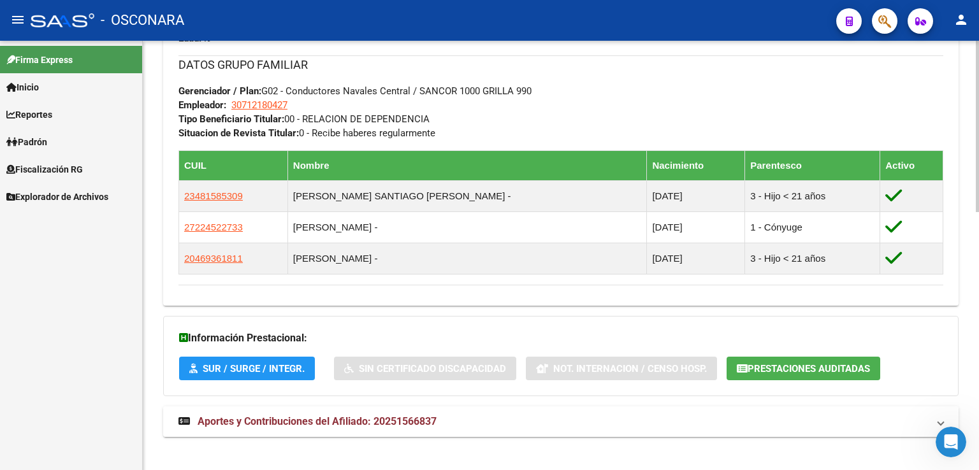
click at [377, 415] on strong "Aportes y Contribuciones del Afiliado: 20251566837" at bounding box center [307, 422] width 258 height 14
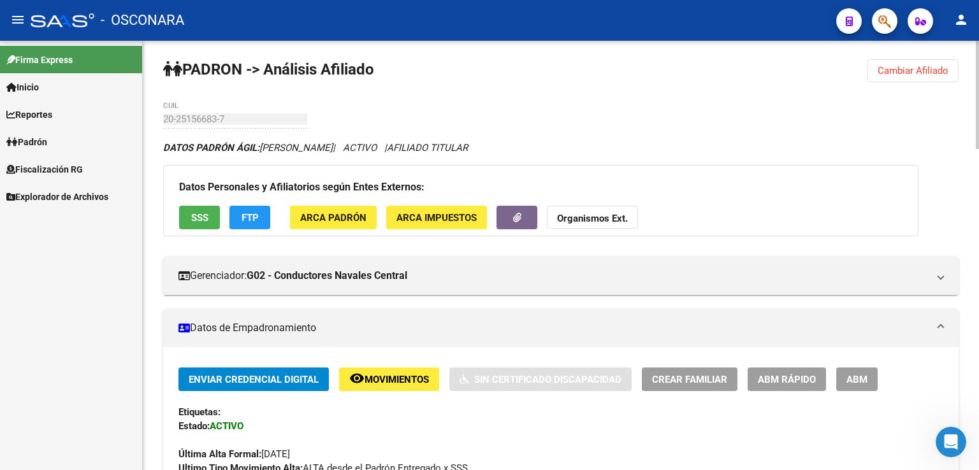
scroll to position [0, 0]
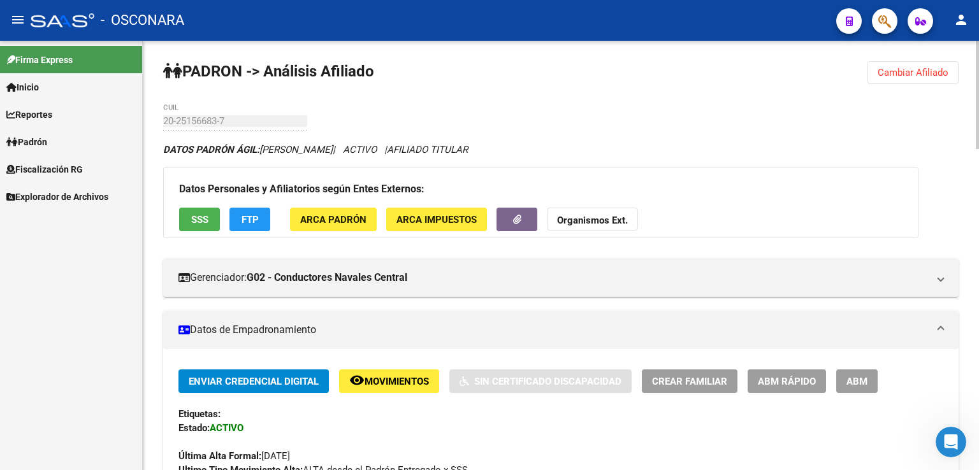
click at [895, 76] on span "Cambiar Afiliado" at bounding box center [912, 72] width 71 height 11
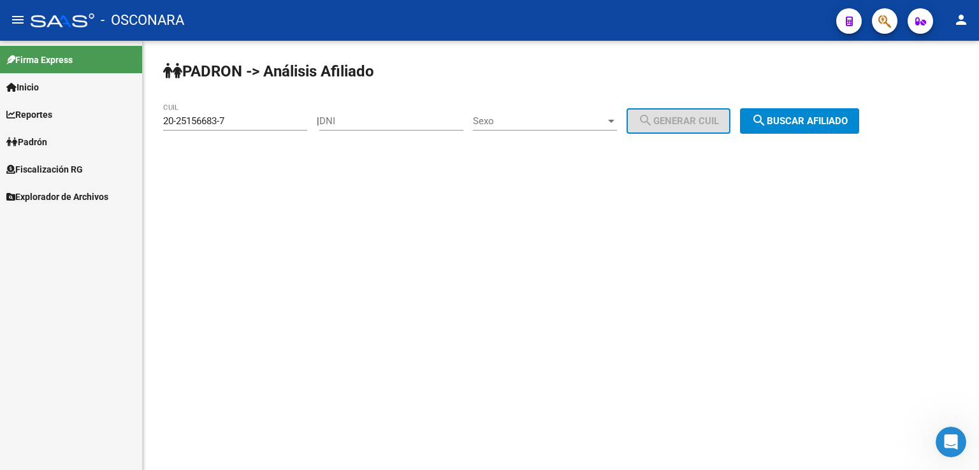
drag, startPoint x: 230, startPoint y: 129, endPoint x: 240, endPoint y: 120, distance: 13.5
click at [229, 124] on div "20-25156683-7 CUIL" at bounding box center [235, 116] width 144 height 27
drag, startPoint x: 242, startPoint y: 120, endPoint x: 45, endPoint y: 127, distance: 197.0
click at [45, 127] on mat-sidenav-container "Firma Express Inicio Calendario SSS Instructivos Contacto OS Reportes Tablero d…" at bounding box center [489, 255] width 979 height 429
paste input "7-35422107"
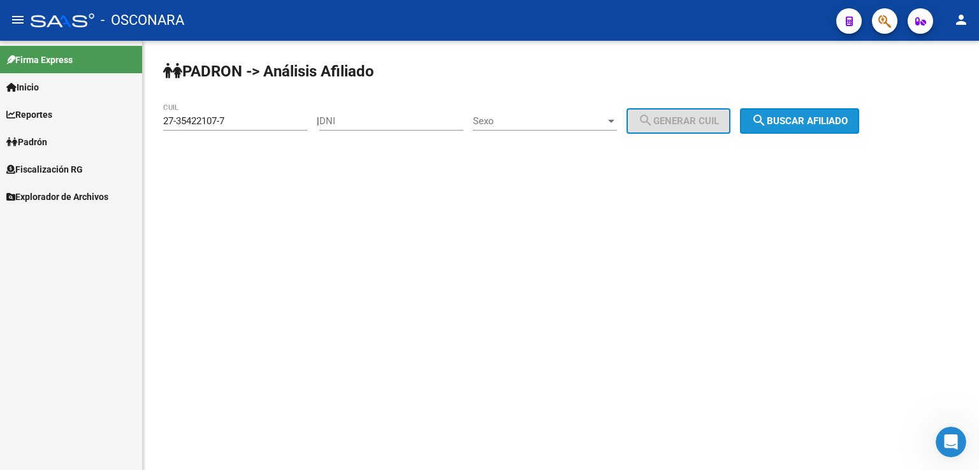
click at [824, 112] on button "search Buscar afiliado" at bounding box center [799, 120] width 119 height 25
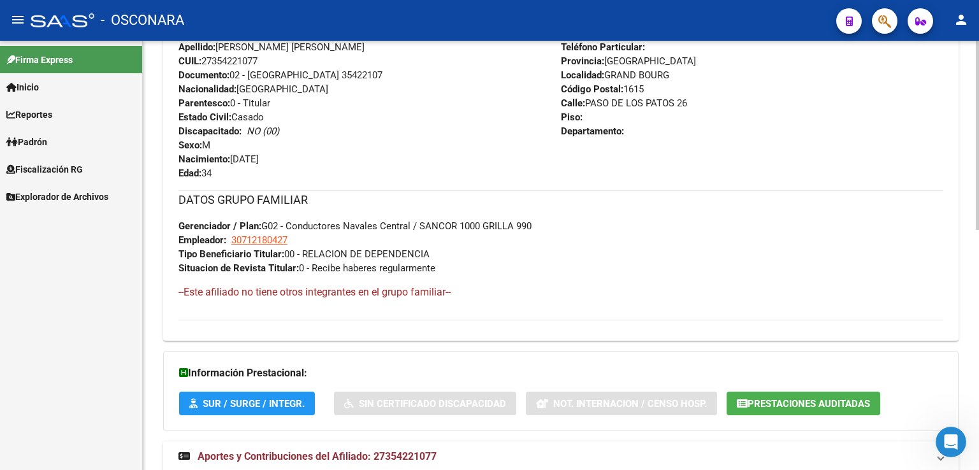
scroll to position [546, 0]
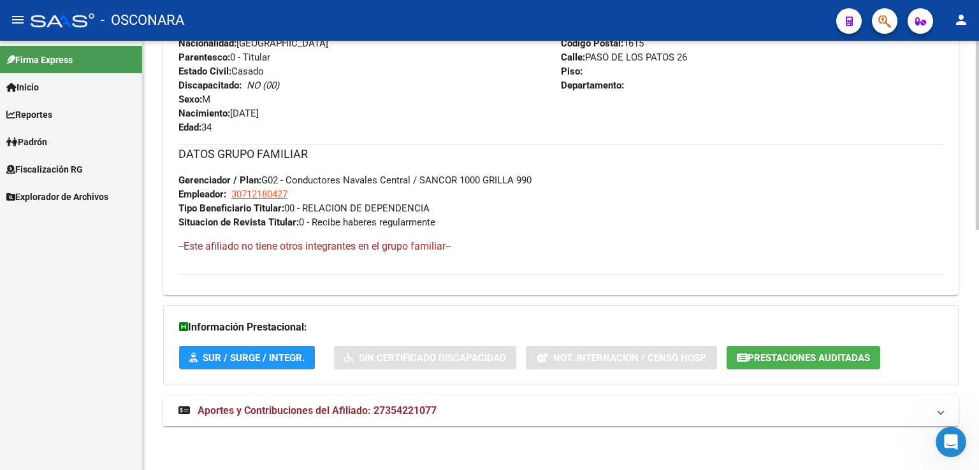
drag, startPoint x: 364, startPoint y: 405, endPoint x: 386, endPoint y: 384, distance: 30.2
click at [363, 405] on span "Aportes y Contribuciones del Afiliado: 27354221077" at bounding box center [317, 411] width 239 height 12
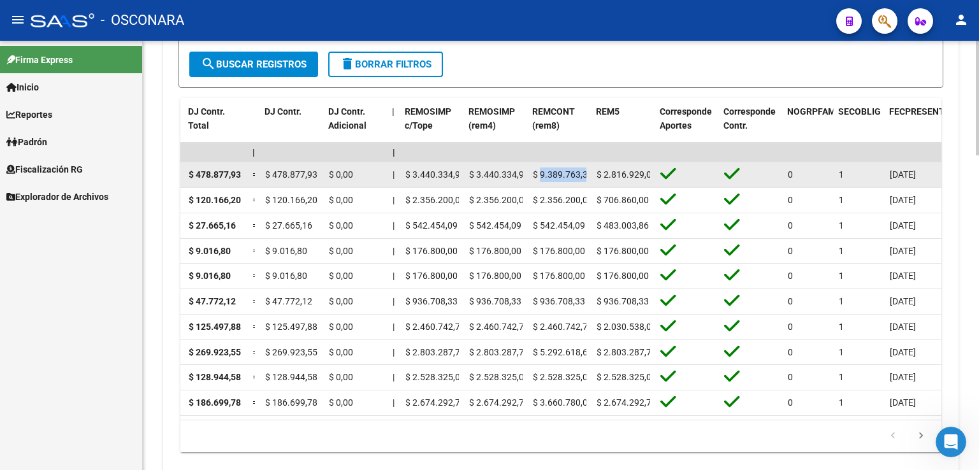
scroll to position [0, 5]
drag, startPoint x: 540, startPoint y: 176, endPoint x: 650, endPoint y: 179, distance: 109.6
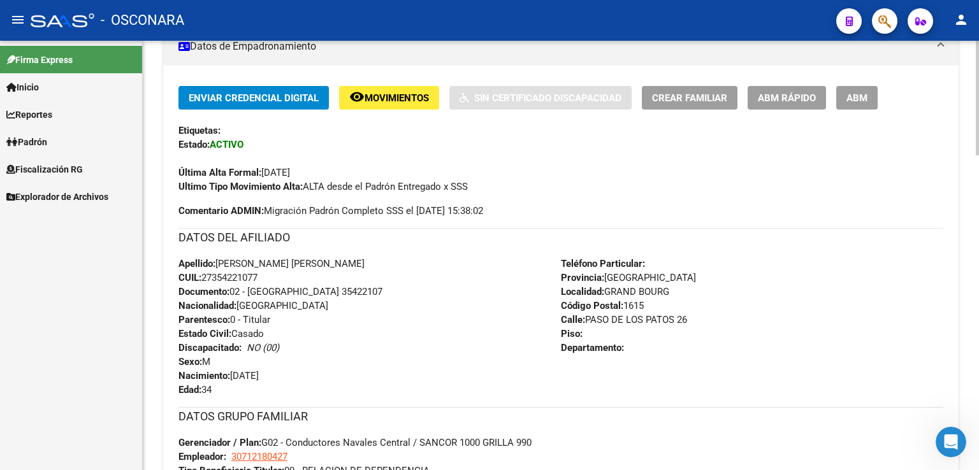
scroll to position [0, 0]
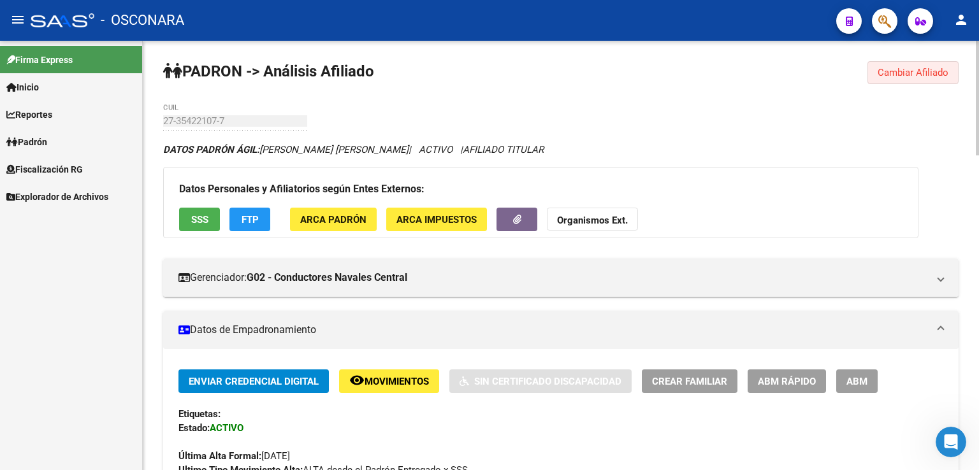
click at [887, 71] on span "Cambiar Afiliado" at bounding box center [912, 72] width 71 height 11
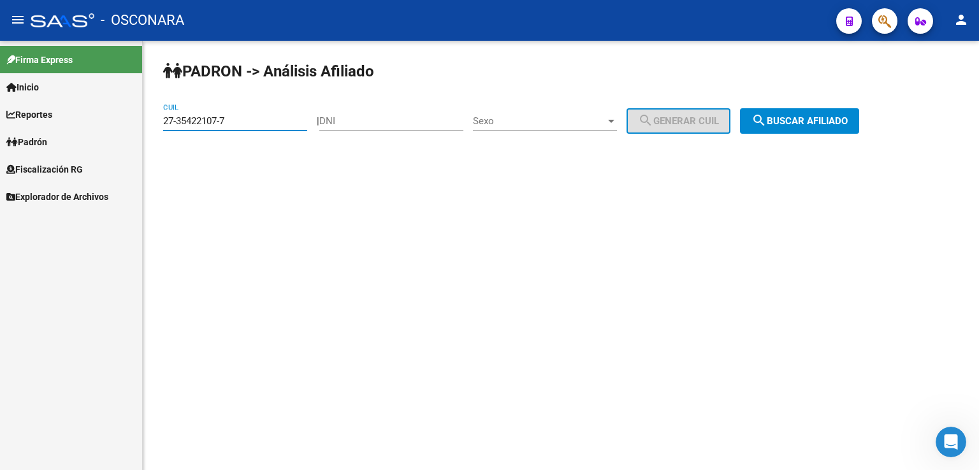
drag, startPoint x: 243, startPoint y: 118, endPoint x: 0, endPoint y: 119, distance: 242.8
click at [0, 119] on mat-sidenav-container "Firma Express Inicio Calendario SSS Instructivos Contacto OS Reportes Tablero d…" at bounding box center [489, 255] width 979 height 429
paste input "0-41741653"
click at [798, 117] on span "search Buscar afiliado" at bounding box center [799, 120] width 96 height 11
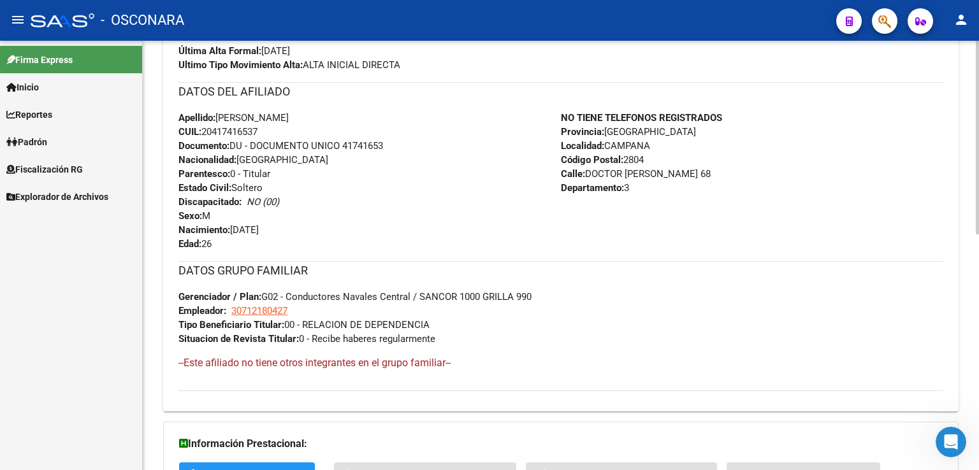
scroll to position [522, 0]
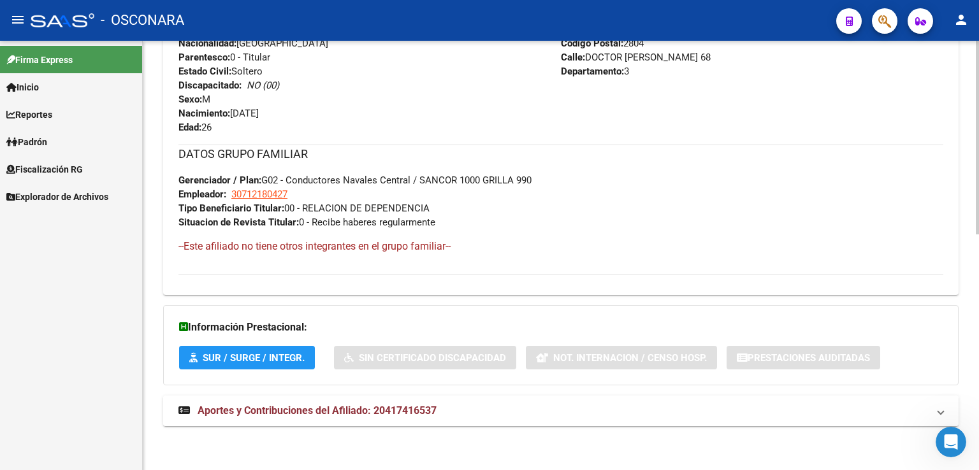
click at [423, 408] on span "Aportes y Contribuciones del Afiliado: 20417416537" at bounding box center [317, 411] width 239 height 12
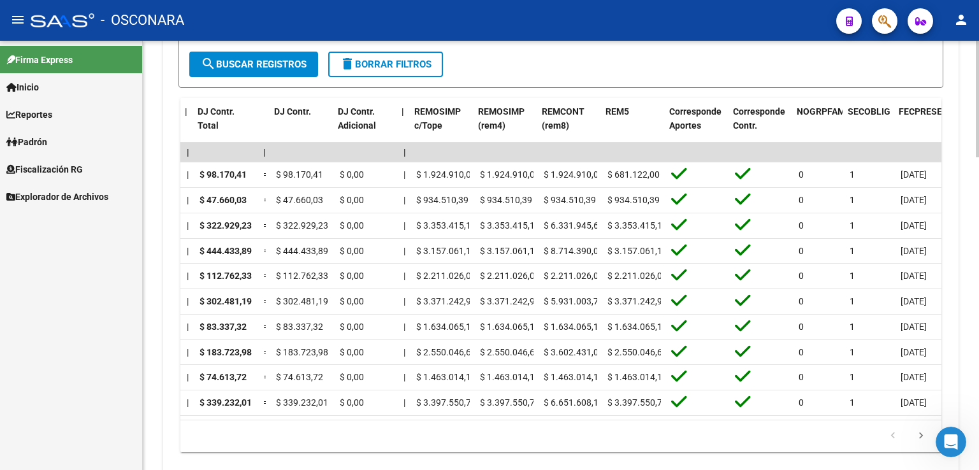
scroll to position [0, 1562]
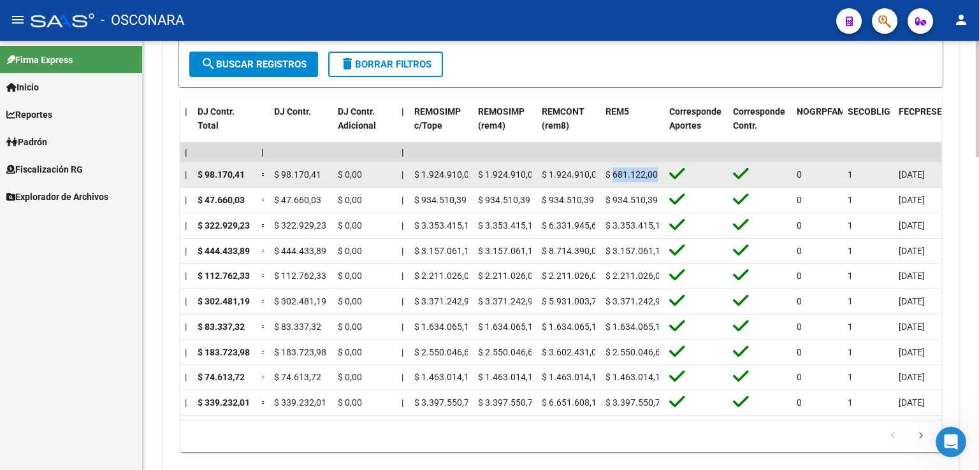
drag, startPoint x: 656, startPoint y: 172, endPoint x: 612, endPoint y: 169, distance: 43.4
click at [612, 170] on span "$ 681.122,00" at bounding box center [631, 175] width 52 height 10
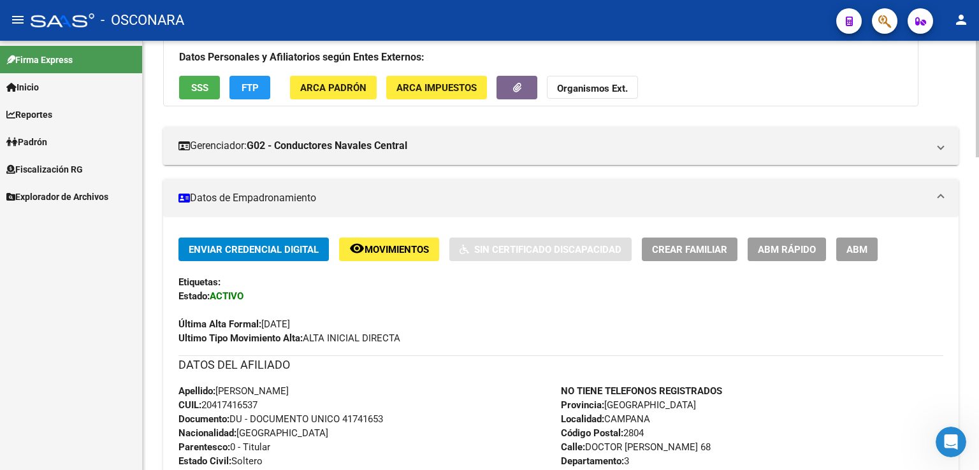
scroll to position [0, 0]
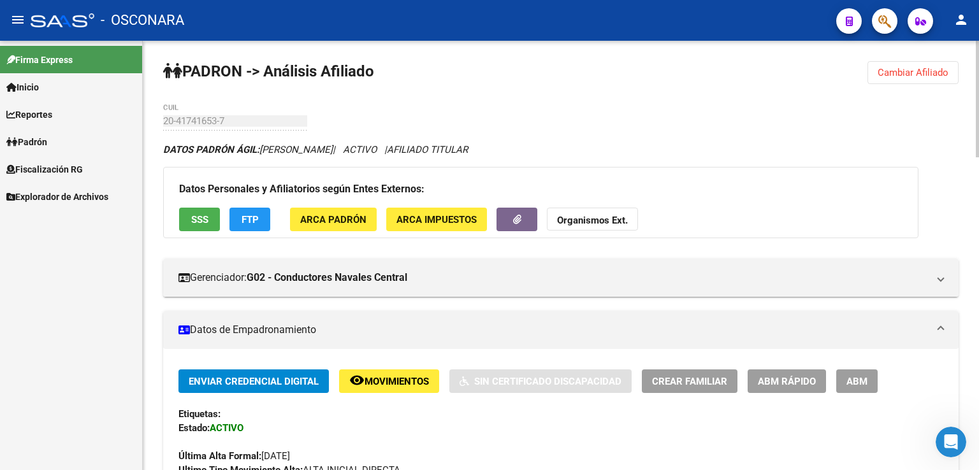
drag, startPoint x: 913, startPoint y: 66, endPoint x: 854, endPoint y: 87, distance: 62.3
click at [906, 69] on span "Cambiar Afiliado" at bounding box center [912, 72] width 71 height 11
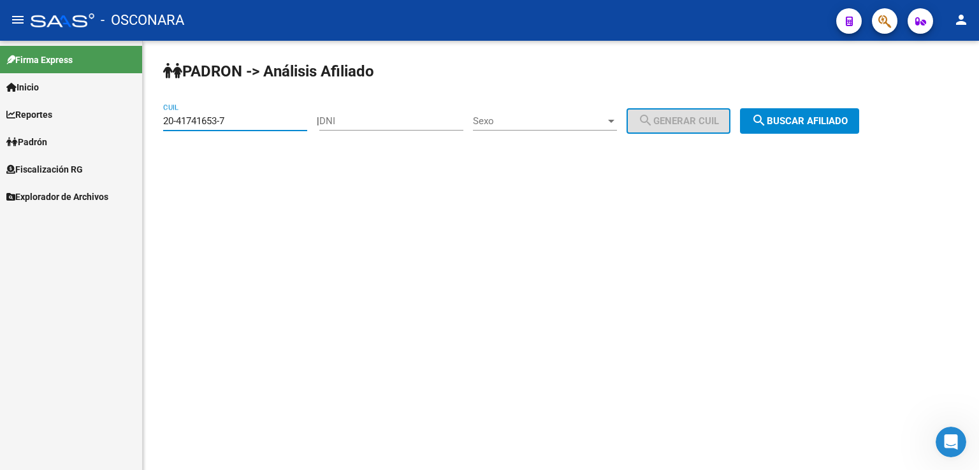
drag, startPoint x: 254, startPoint y: 121, endPoint x: 51, endPoint y: 128, distance: 202.8
click at [51, 128] on mat-sidenav-container "Firma Express Inicio Calendario SSS Instructivos Contacto OS Reportes Tablero d…" at bounding box center [489, 255] width 979 height 429
paste input "18022884-6"
type input "20-18022884-6"
click at [802, 126] on span "search Buscar afiliado" at bounding box center [799, 120] width 96 height 11
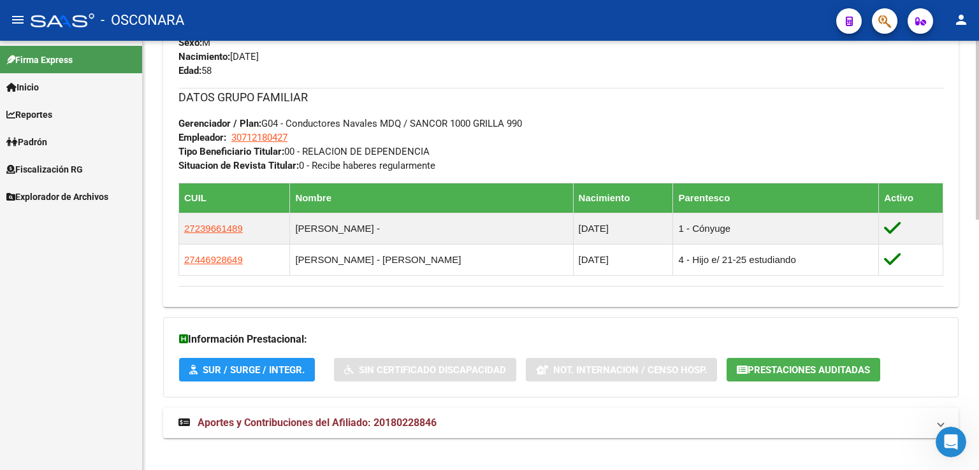
scroll to position [601, 0]
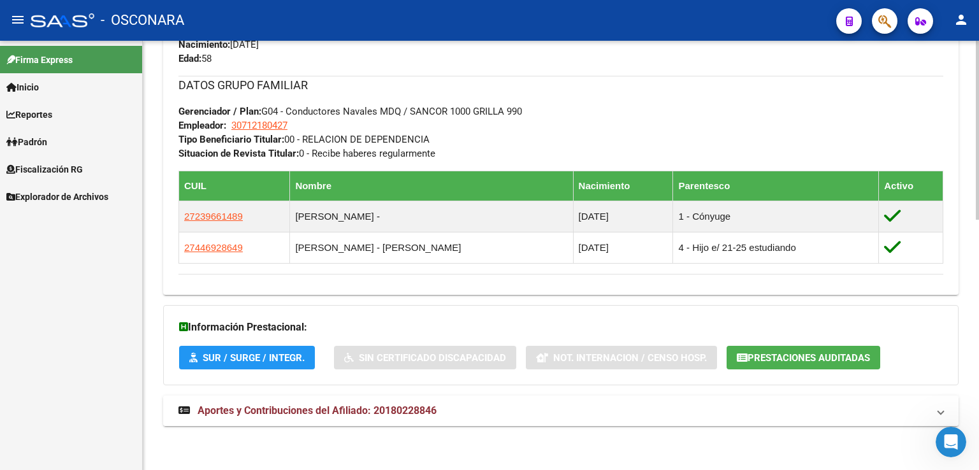
click at [469, 410] on mat-panel-title "Aportes y Contribuciones del Afiliado: 20180228846" at bounding box center [552, 411] width 749 height 14
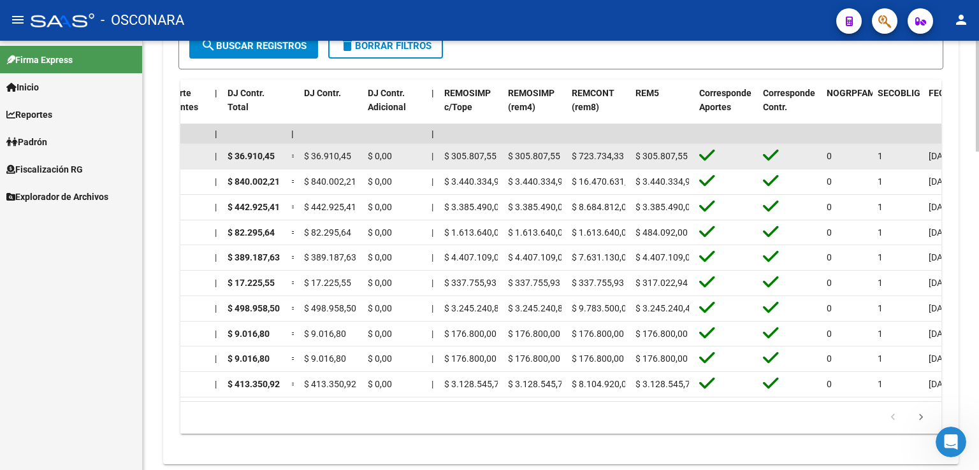
scroll to position [1122, 0]
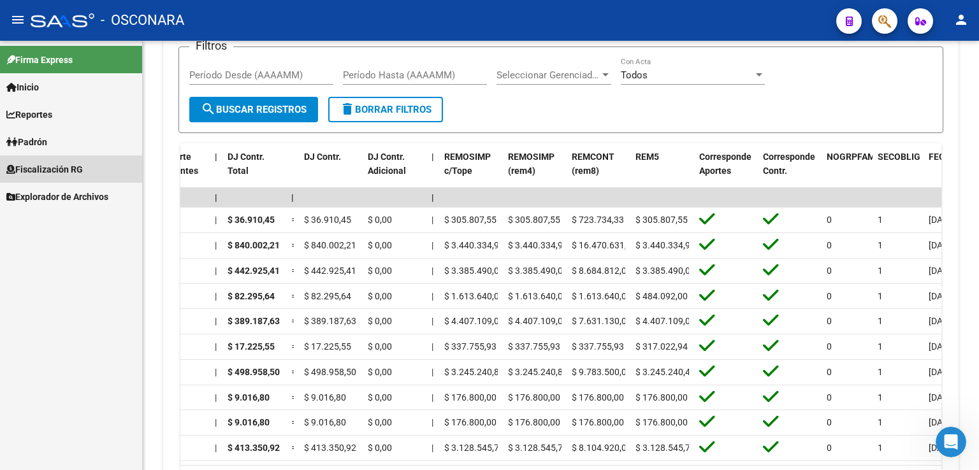
click at [54, 162] on span "Fiscalización RG" at bounding box center [44, 169] width 76 height 14
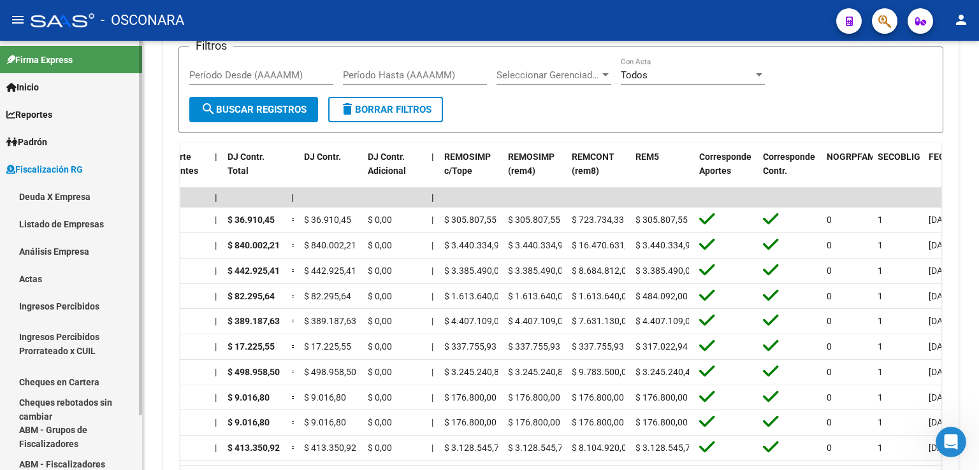
scroll to position [62, 0]
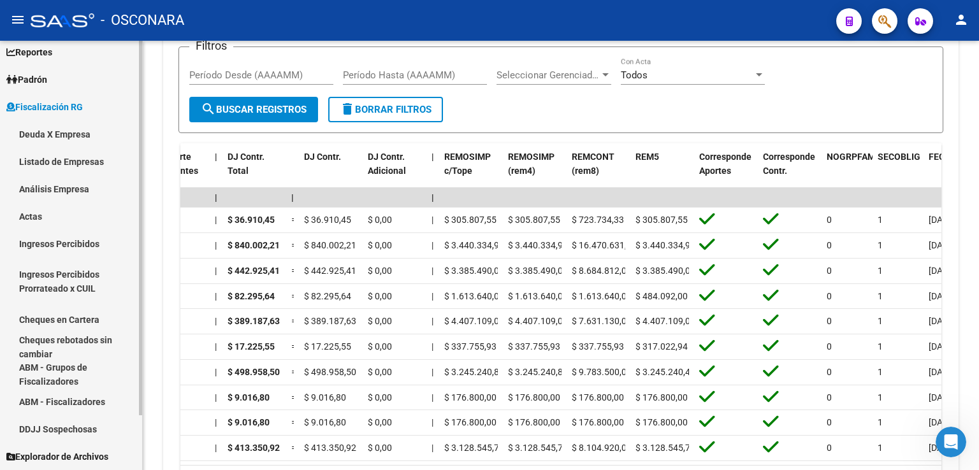
click at [59, 80] on link "Padrón" at bounding box center [71, 79] width 142 height 27
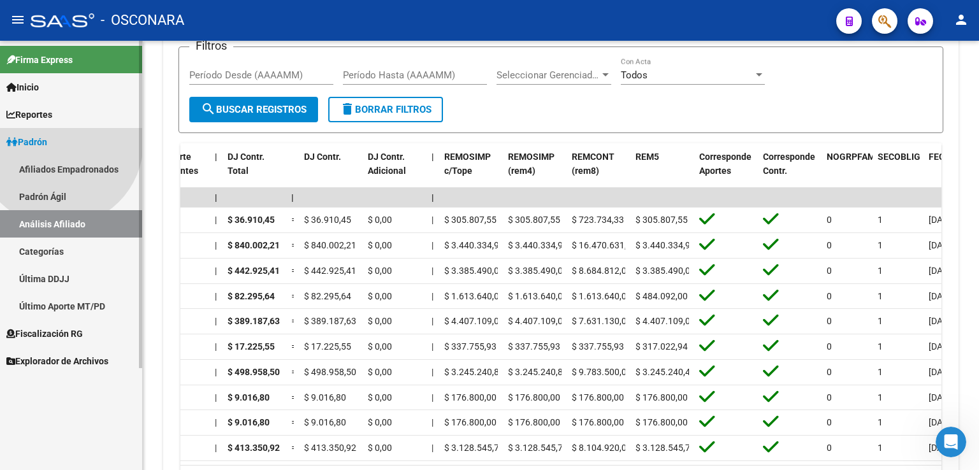
scroll to position [0, 0]
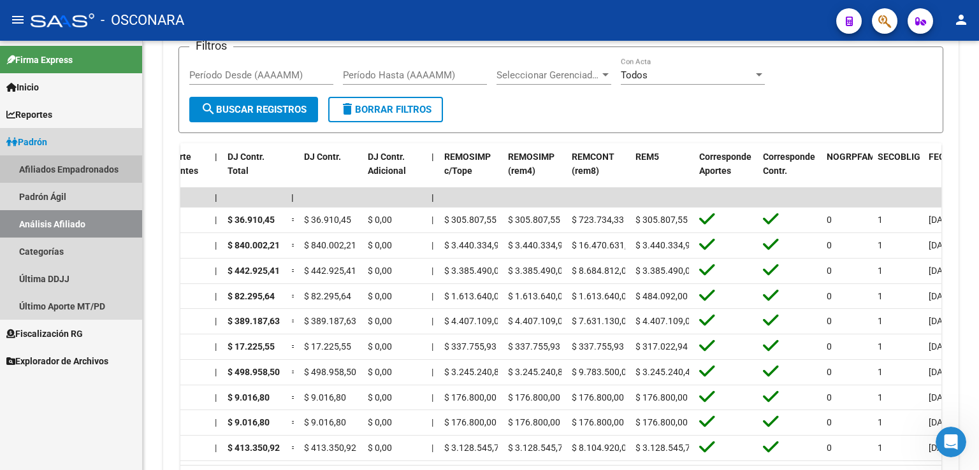
click at [87, 169] on link "Afiliados Empadronados" at bounding box center [71, 168] width 142 height 27
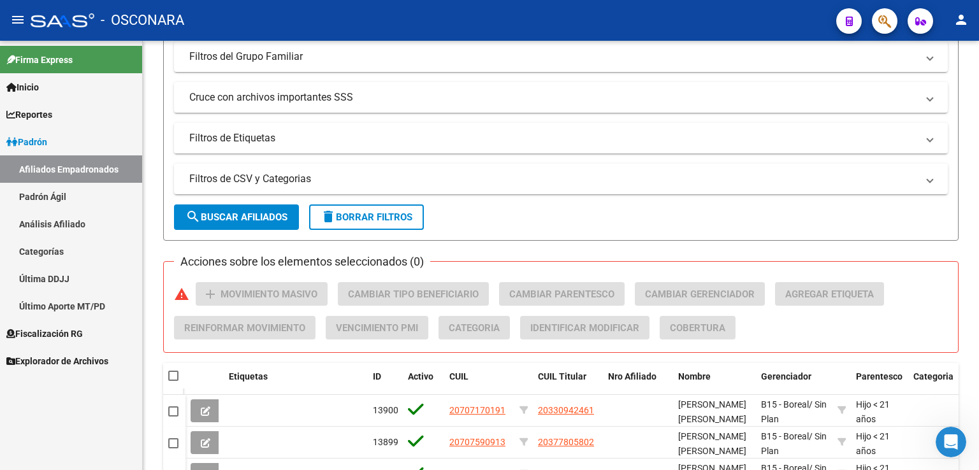
scroll to position [633, 0]
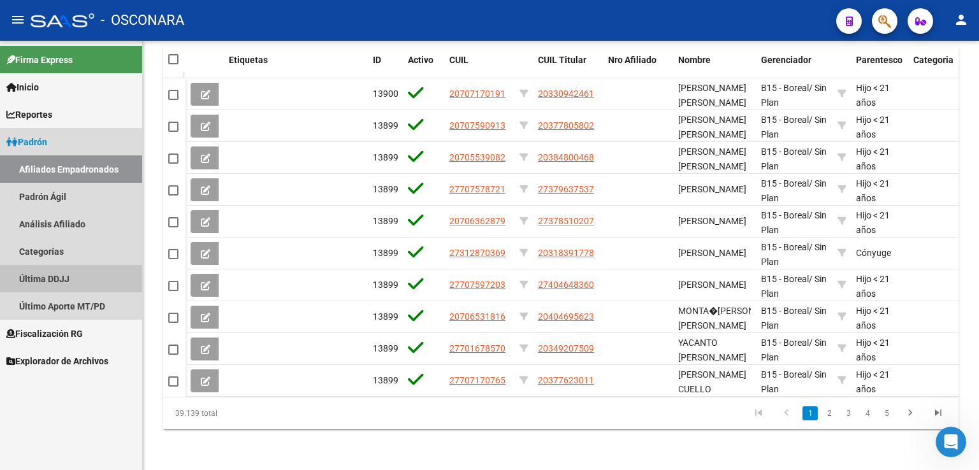
click at [71, 278] on link "Última DDJJ" at bounding box center [71, 278] width 142 height 27
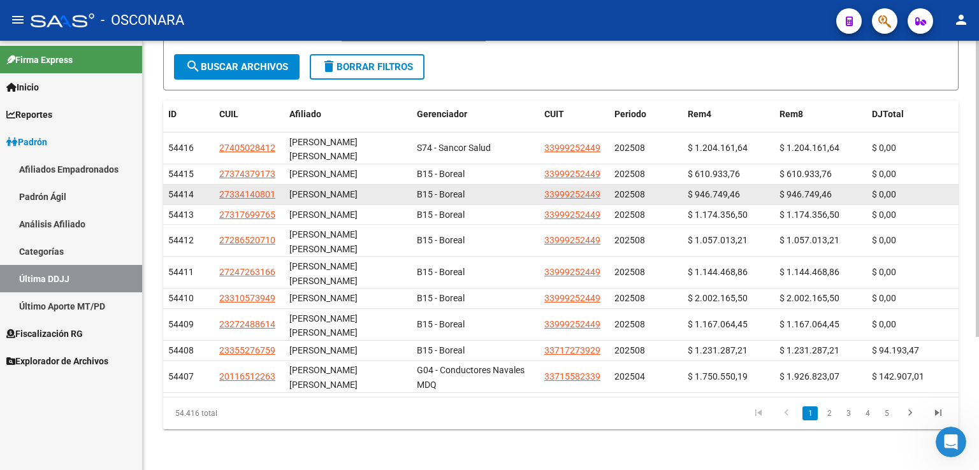
scroll to position [191, 0]
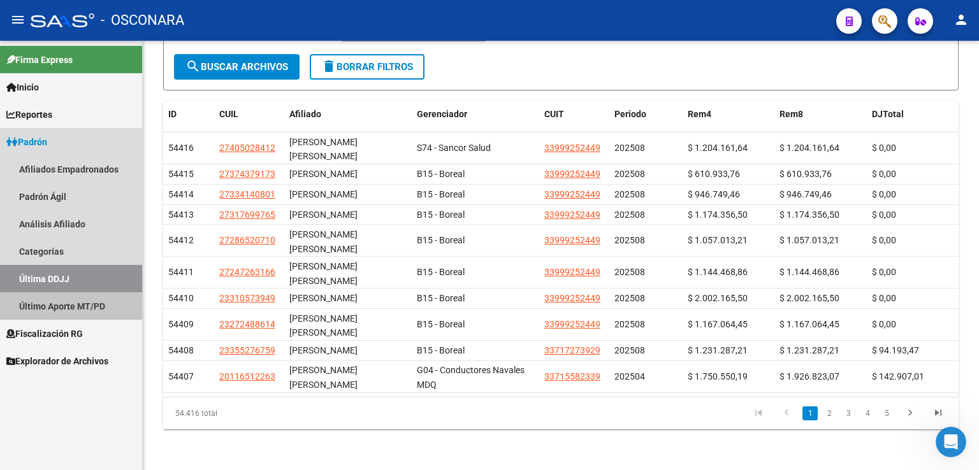
click at [69, 308] on link "Último Aporte MT/PD" at bounding box center [71, 305] width 142 height 27
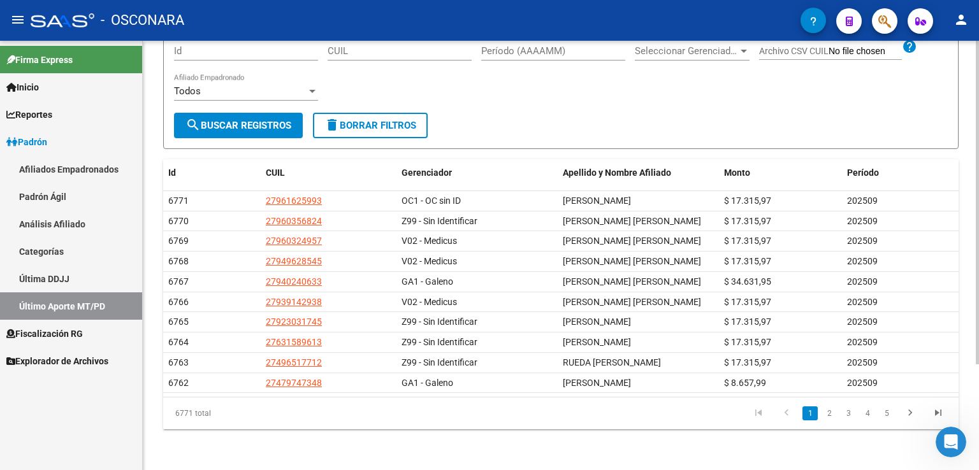
scroll to position [140, 0]
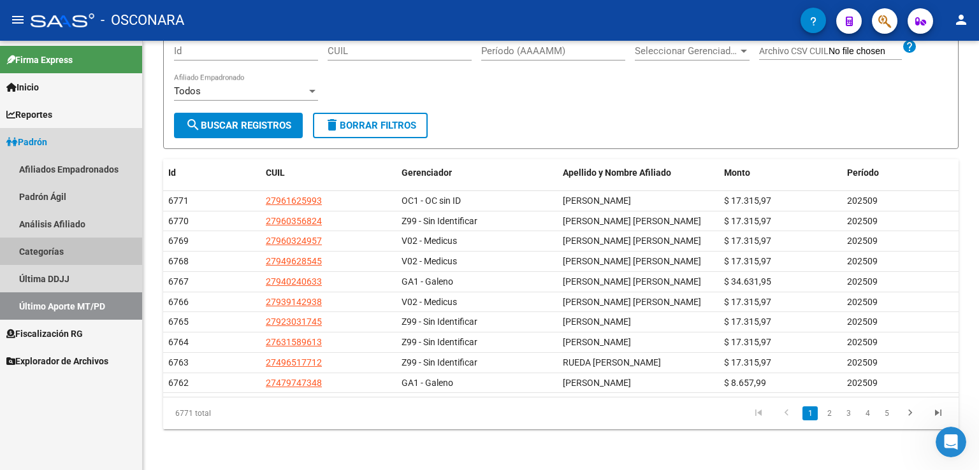
click at [61, 243] on link "Categorías" at bounding box center [71, 251] width 142 height 27
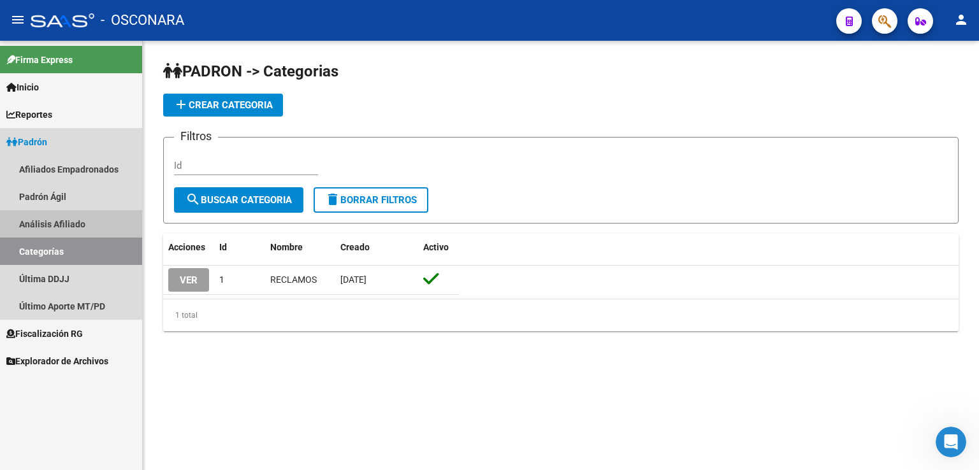
click at [83, 217] on link "Análisis Afiliado" at bounding box center [71, 223] width 142 height 27
